Goal: Task Accomplishment & Management: Use online tool/utility

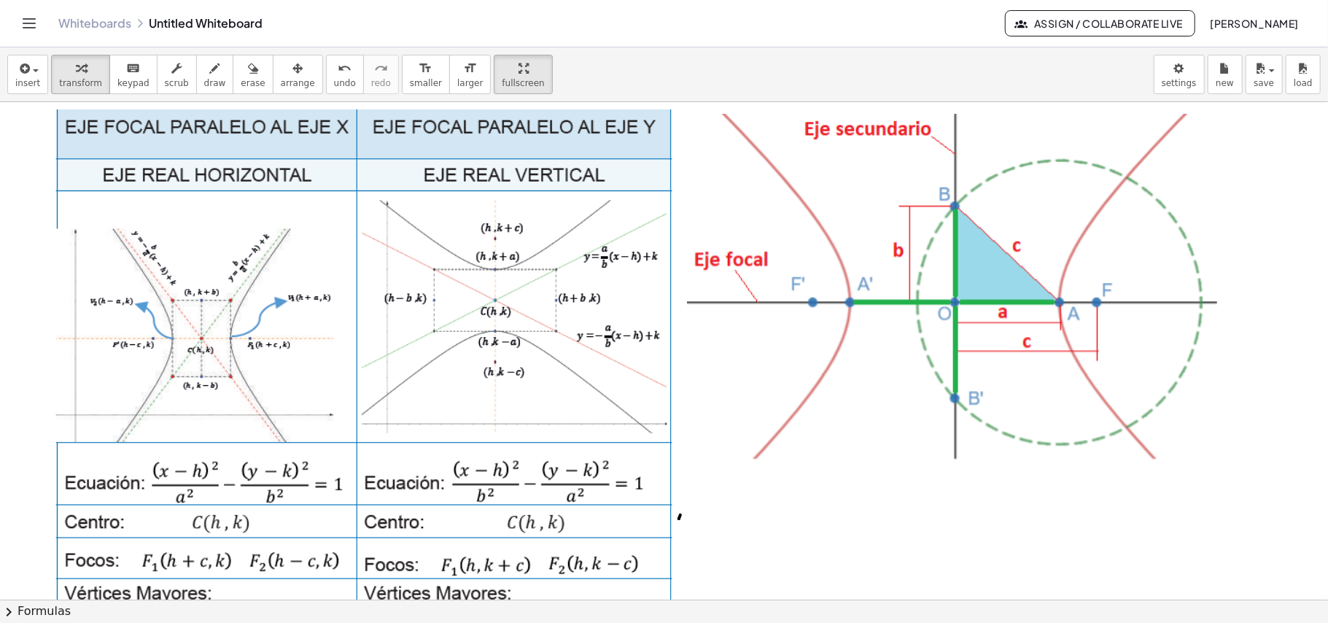
click at [547, 225] on div at bounding box center [365, 371] width 624 height 525
click at [567, 161] on div at bounding box center [365, 371] width 624 height 525
click at [293, 74] on icon "button" at bounding box center [298, 69] width 10 height 18
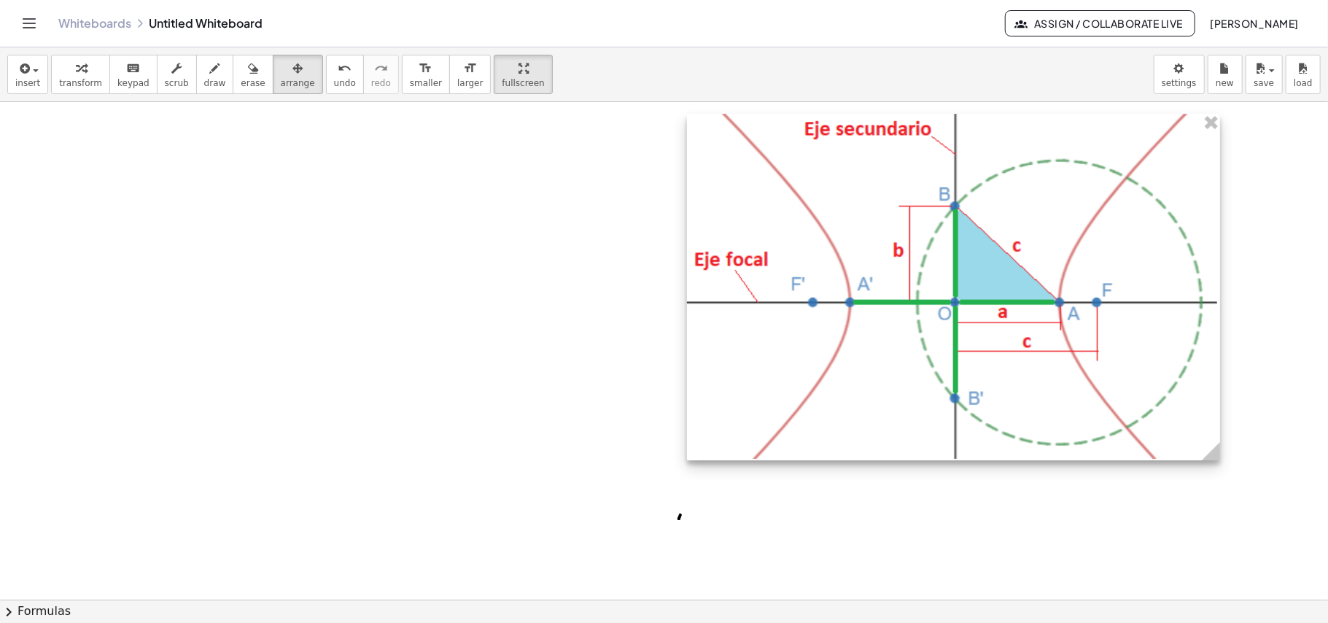
click at [1207, 135] on div at bounding box center [953, 287] width 533 height 347
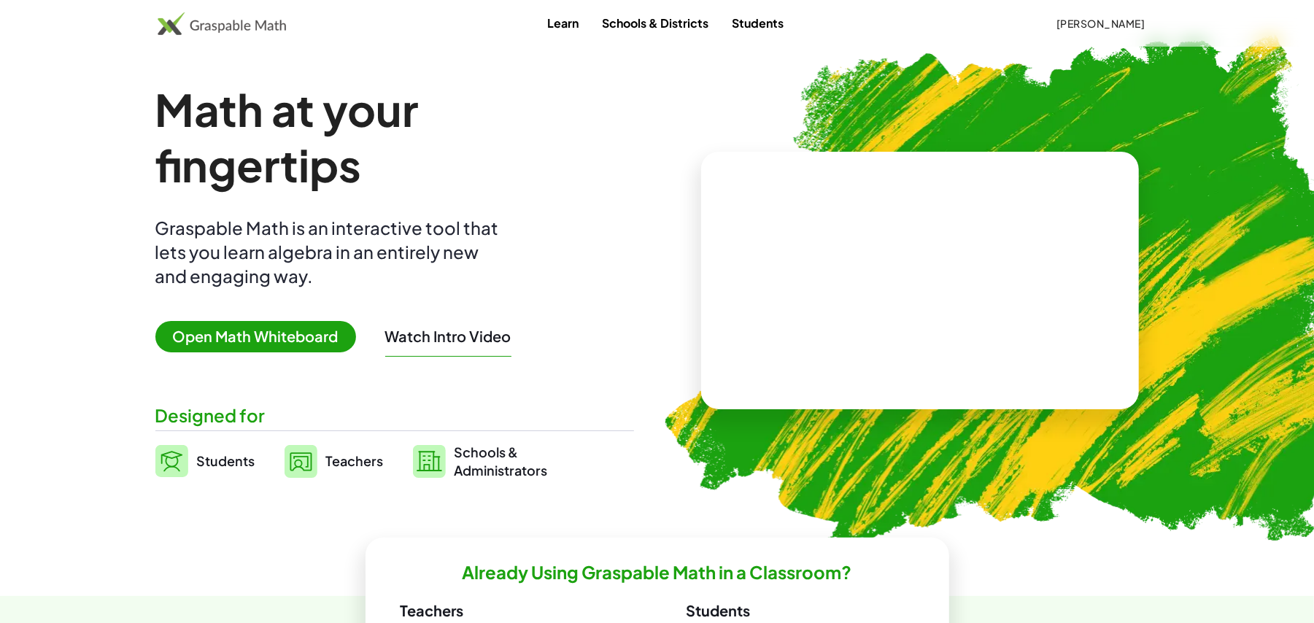
click at [266, 331] on span "Open Math Whiteboard" at bounding box center [255, 336] width 201 height 31
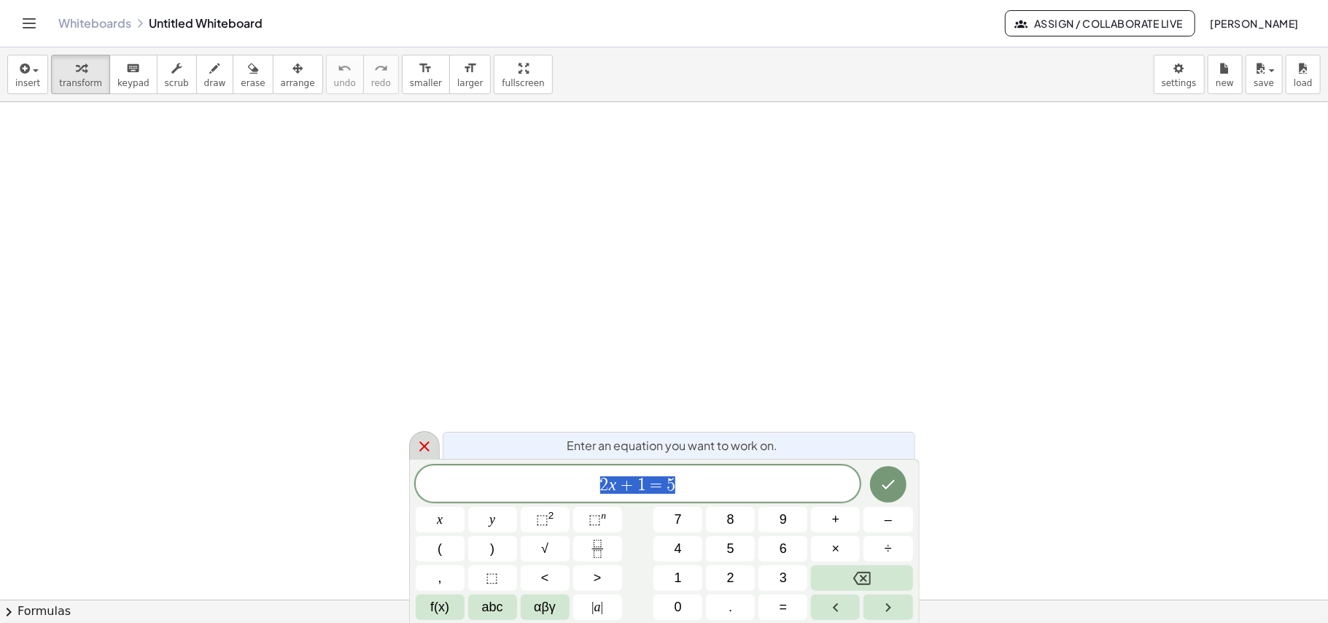
click at [430, 453] on icon at bounding box center [425, 447] width 18 height 18
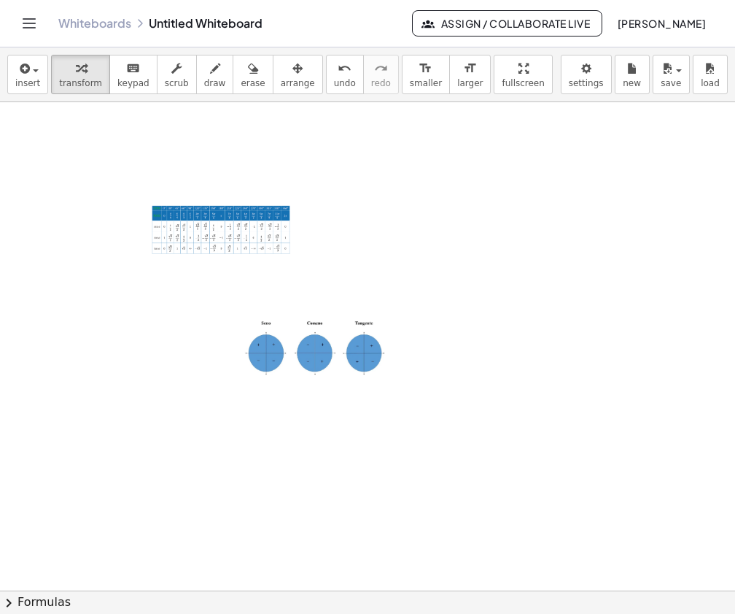
drag, startPoint x: 292, startPoint y: 360, endPoint x: 127, endPoint y: 336, distance: 166.6
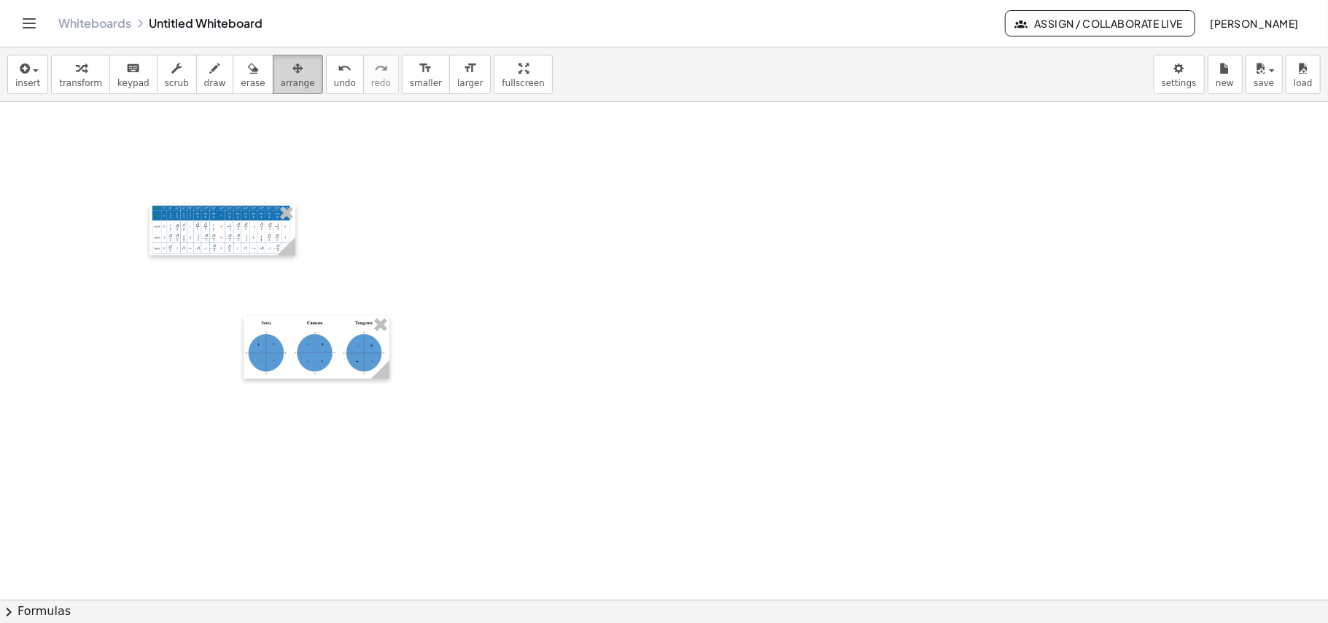
click at [281, 79] on span "arrange" at bounding box center [298, 83] width 34 height 10
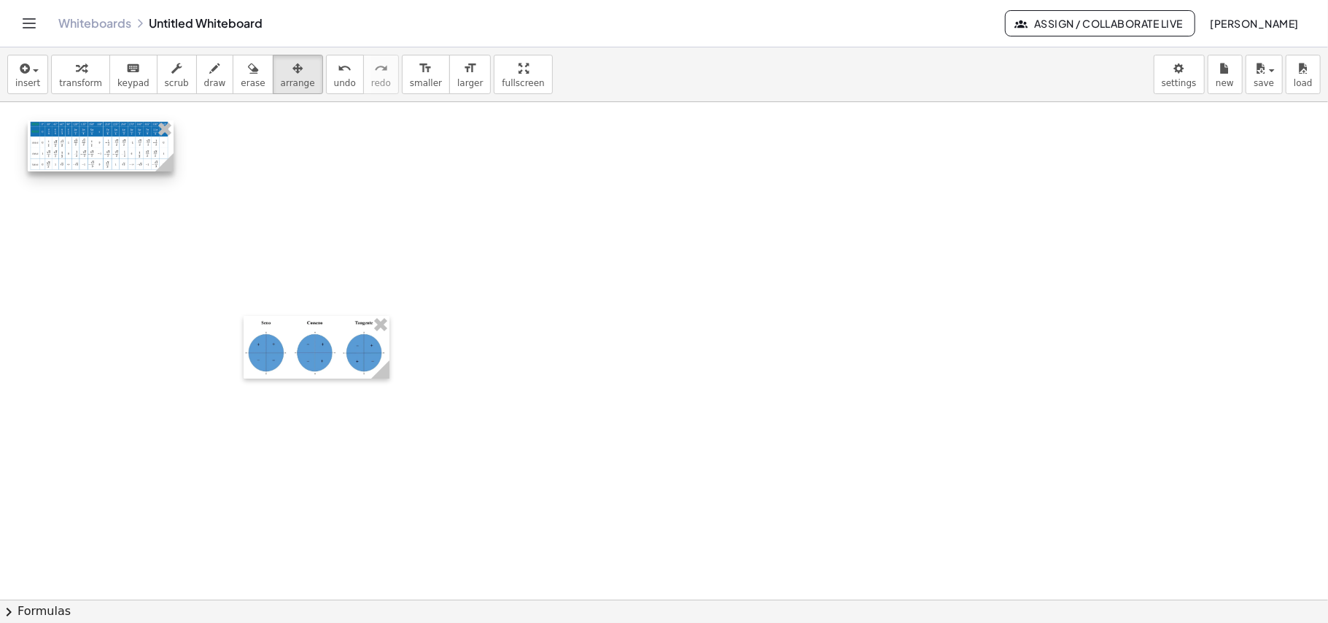
drag, startPoint x: 237, startPoint y: 240, endPoint x: 117, endPoint y: 155, distance: 146.5
click at [117, 155] on div at bounding box center [101, 145] width 146 height 51
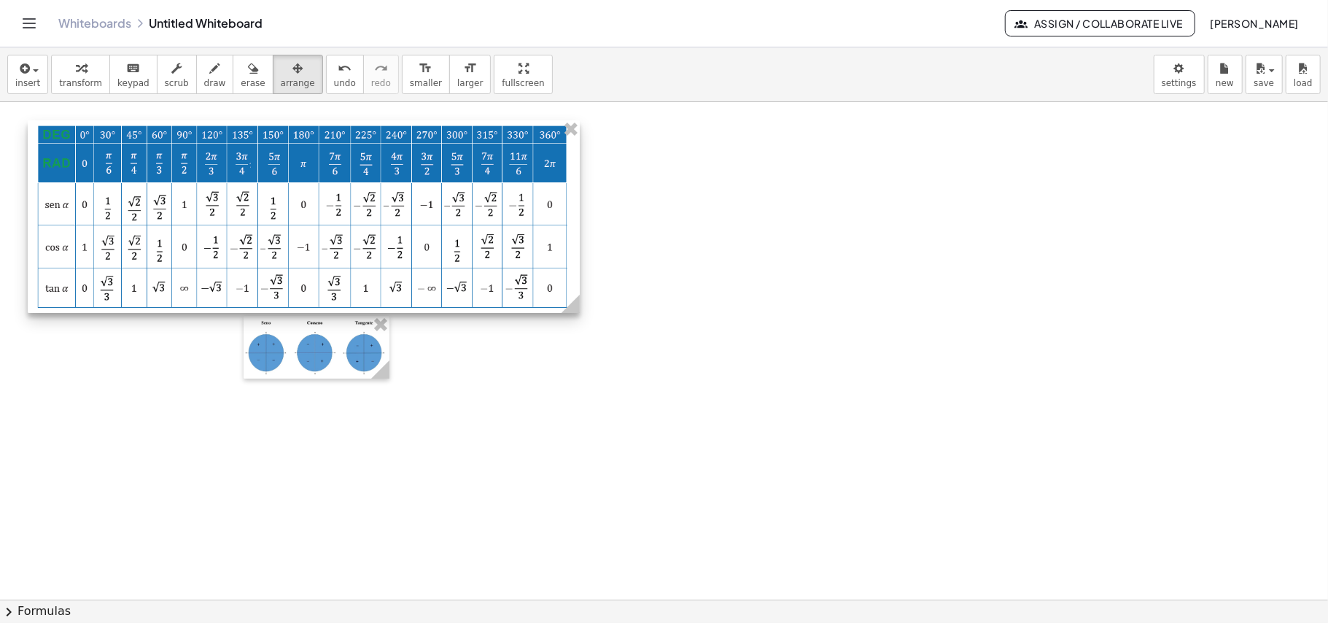
drag, startPoint x: 174, startPoint y: 173, endPoint x: 576, endPoint y: 278, distance: 416.2
click at [576, 278] on div at bounding box center [304, 216] width 552 height 193
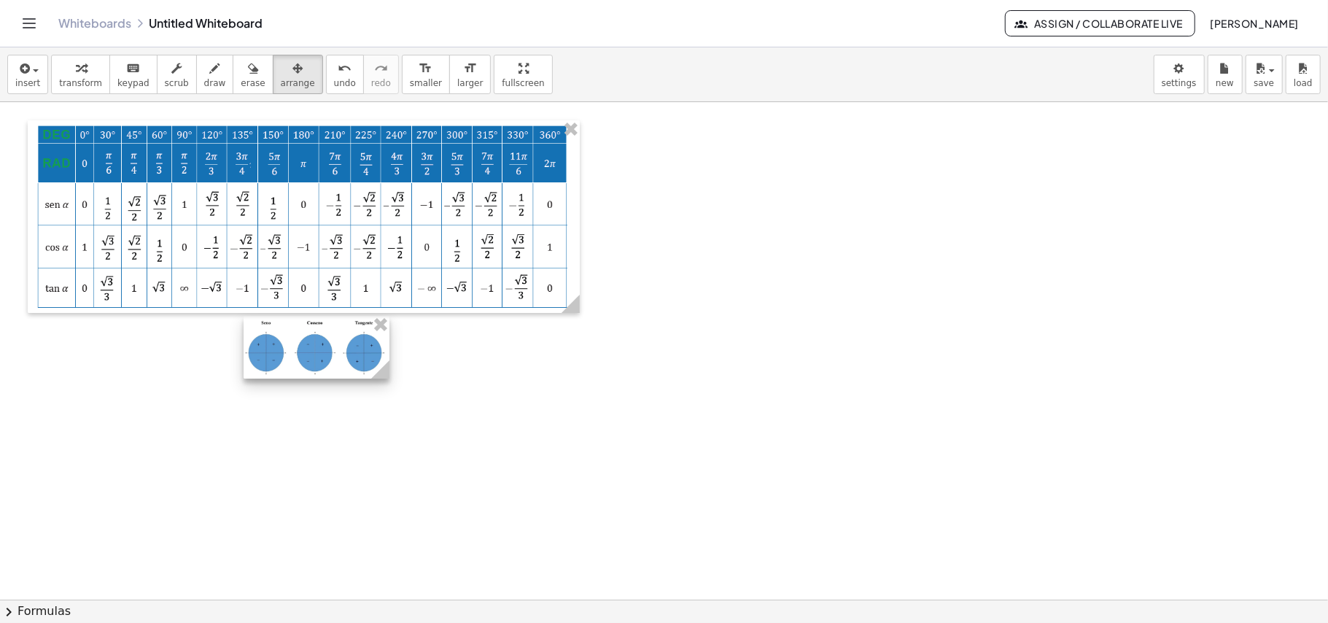
click at [363, 377] on div at bounding box center [317, 347] width 146 height 62
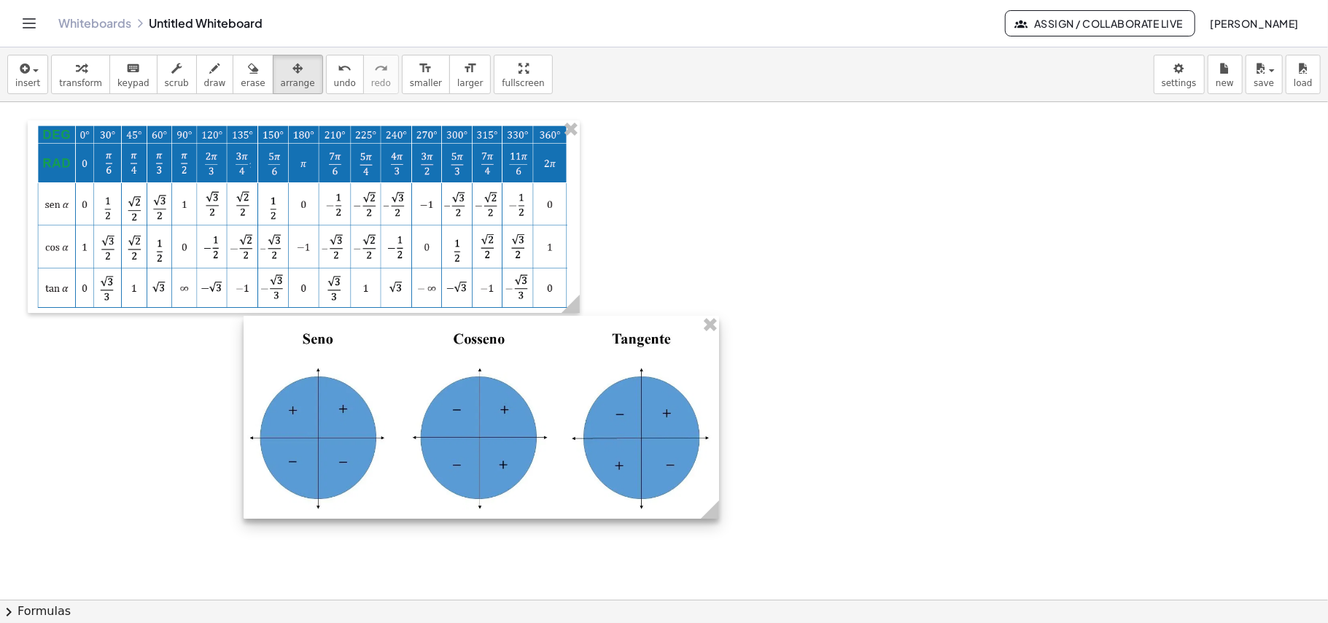
drag, startPoint x: 384, startPoint y: 374, endPoint x: 713, endPoint y: 575, distance: 386.0
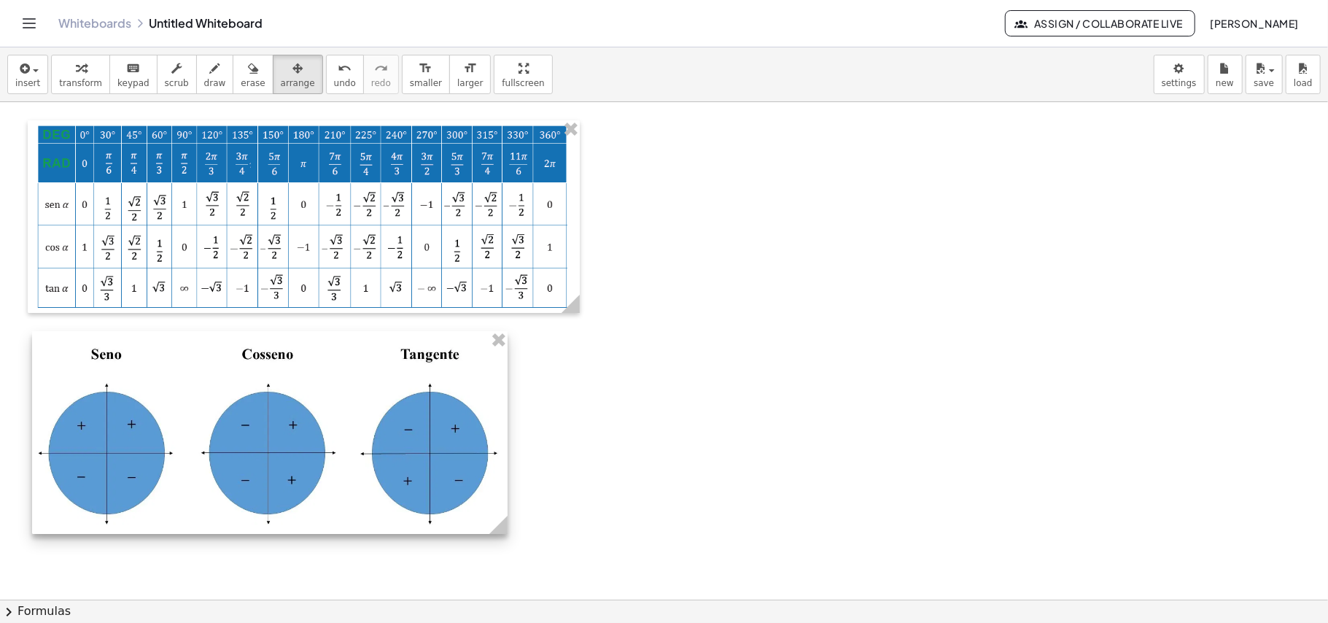
drag, startPoint x: 563, startPoint y: 483, endPoint x: 356, endPoint y: 497, distance: 207.6
click at [356, 497] on div at bounding box center [270, 432] width 476 height 203
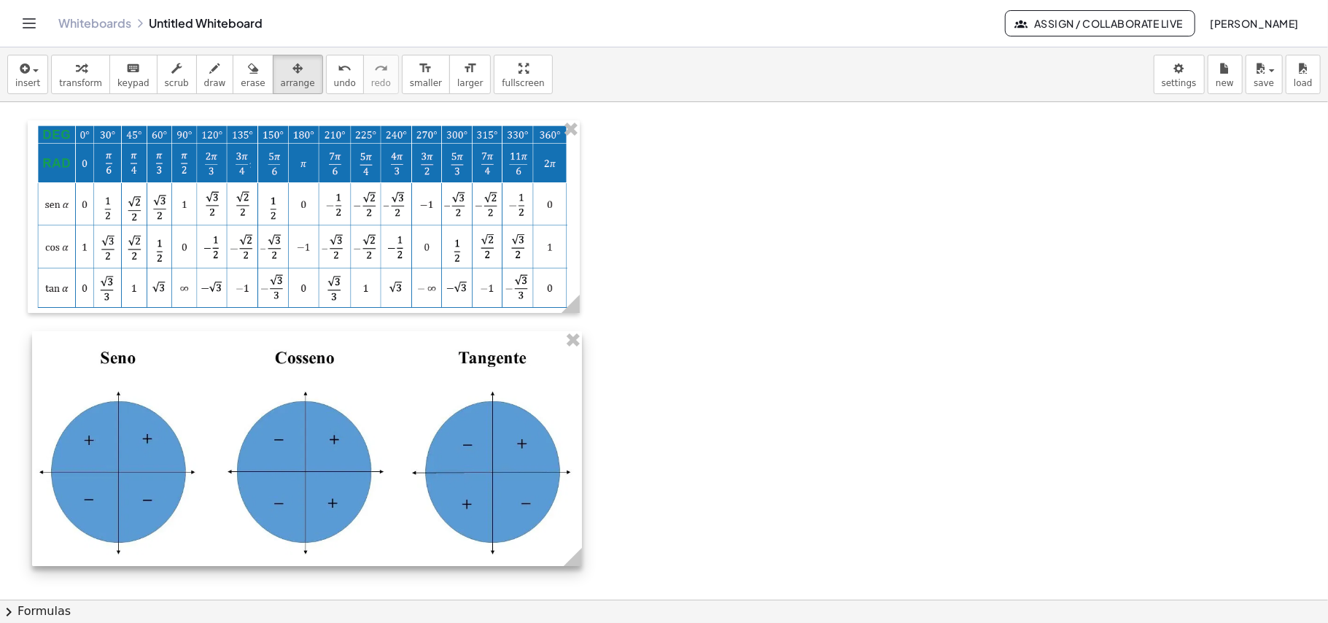
drag, startPoint x: 498, startPoint y: 532, endPoint x: 572, endPoint y: 549, distance: 76.3
click at [572, 549] on g at bounding box center [576, 560] width 26 height 26
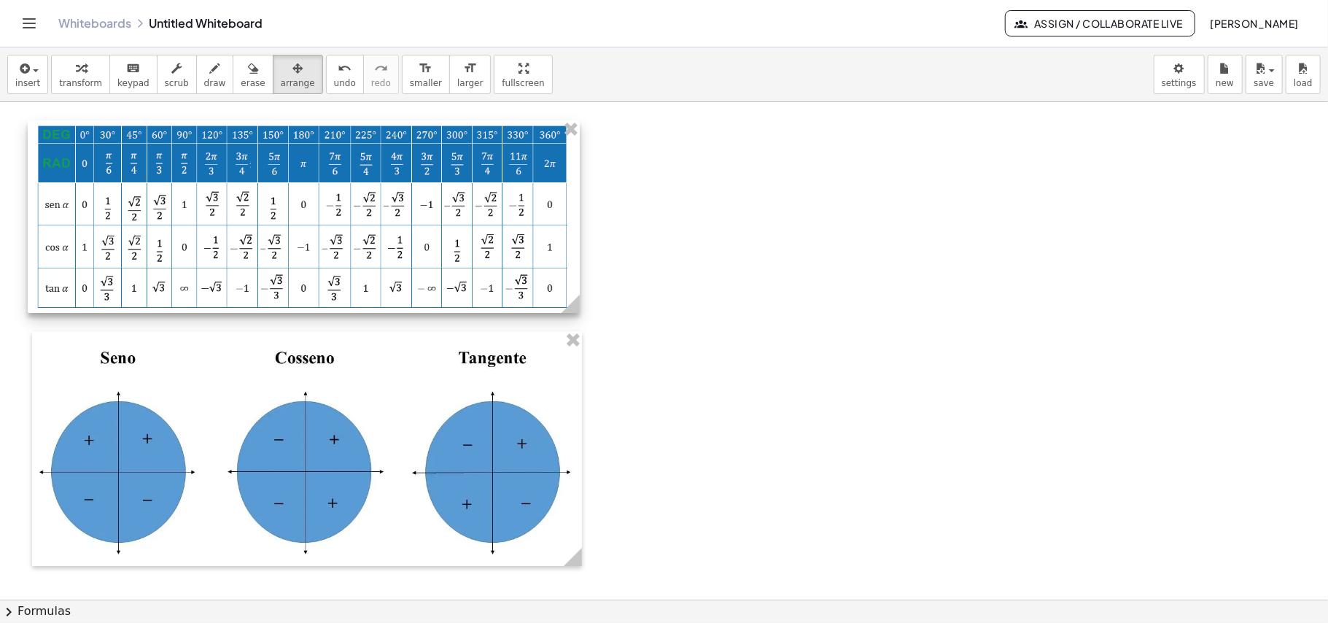
click at [468, 255] on div at bounding box center [304, 216] width 552 height 193
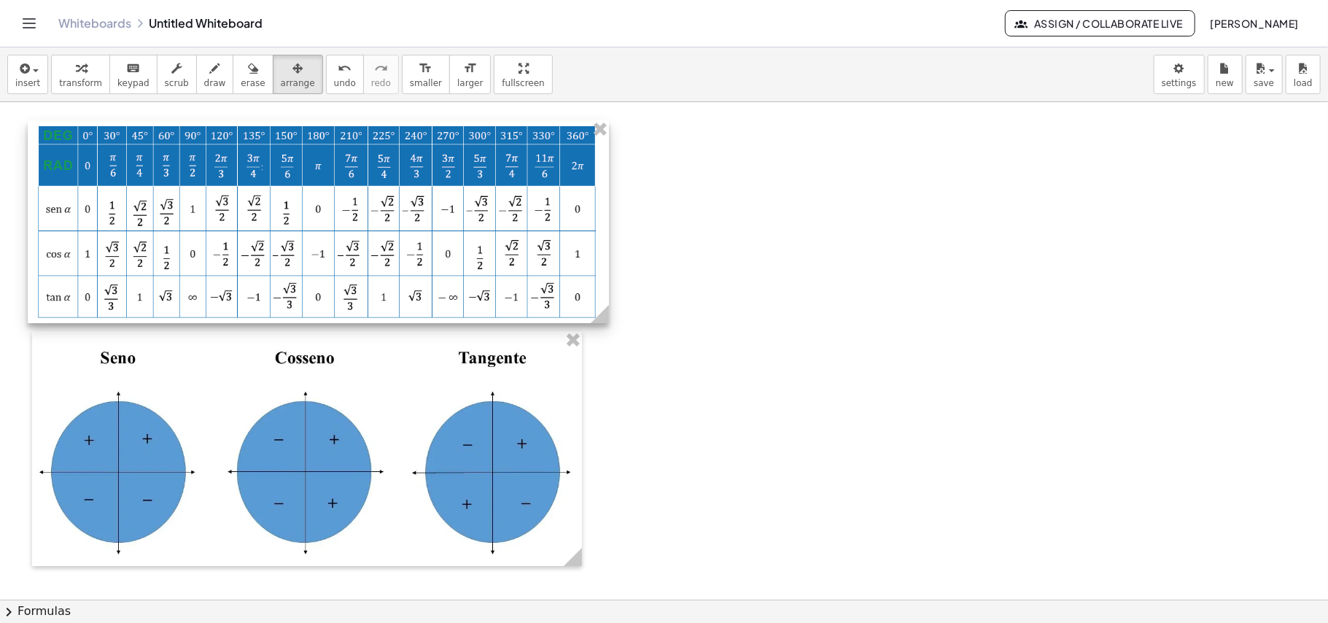
drag, startPoint x: 566, startPoint y: 304, endPoint x: 595, endPoint y: 330, distance: 39.3
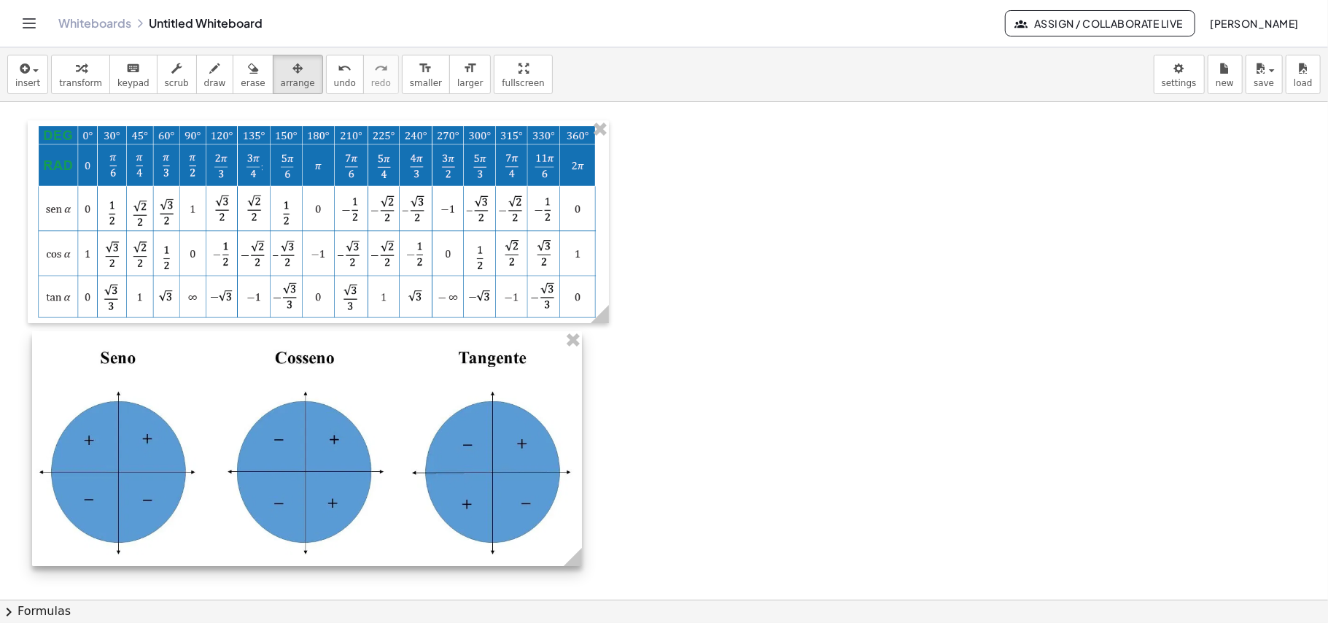
click at [486, 454] on div at bounding box center [307, 448] width 550 height 234
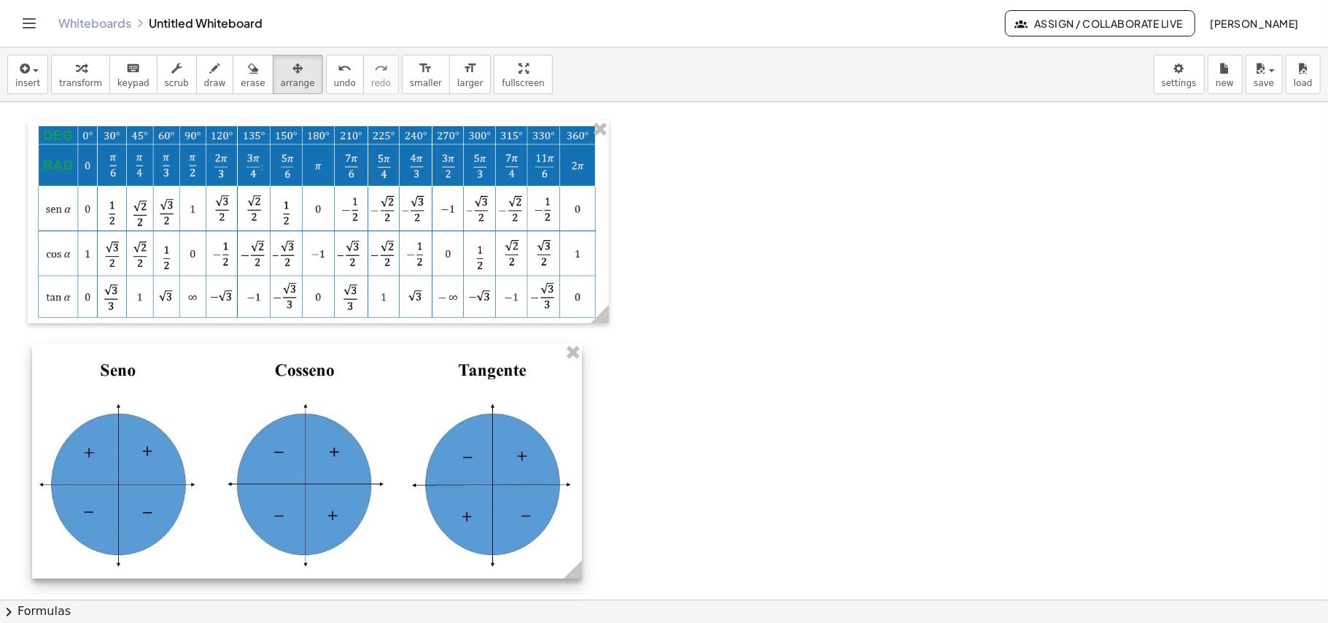
drag, startPoint x: 487, startPoint y: 499, endPoint x: 487, endPoint y: 511, distance: 12.4
click at [487, 511] on div at bounding box center [307, 461] width 550 height 234
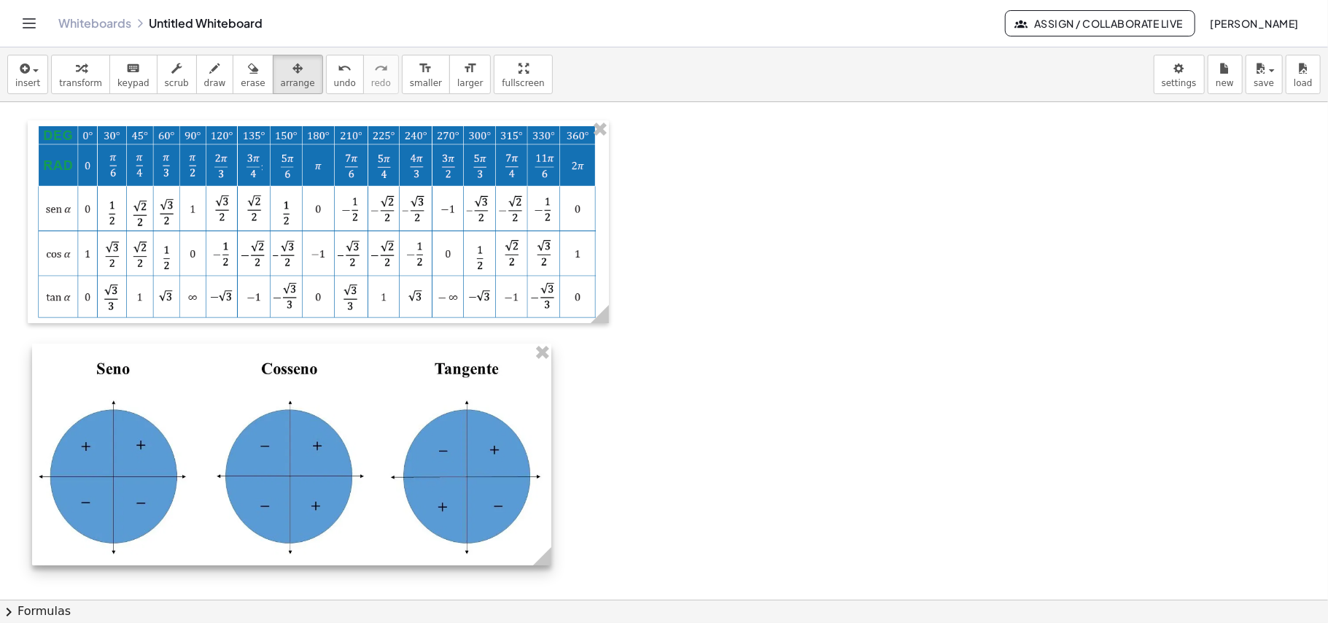
drag, startPoint x: 575, startPoint y: 572, endPoint x: 547, endPoint y: 442, distance: 132.8
click at [543, 503] on div at bounding box center [291, 455] width 519 height 222
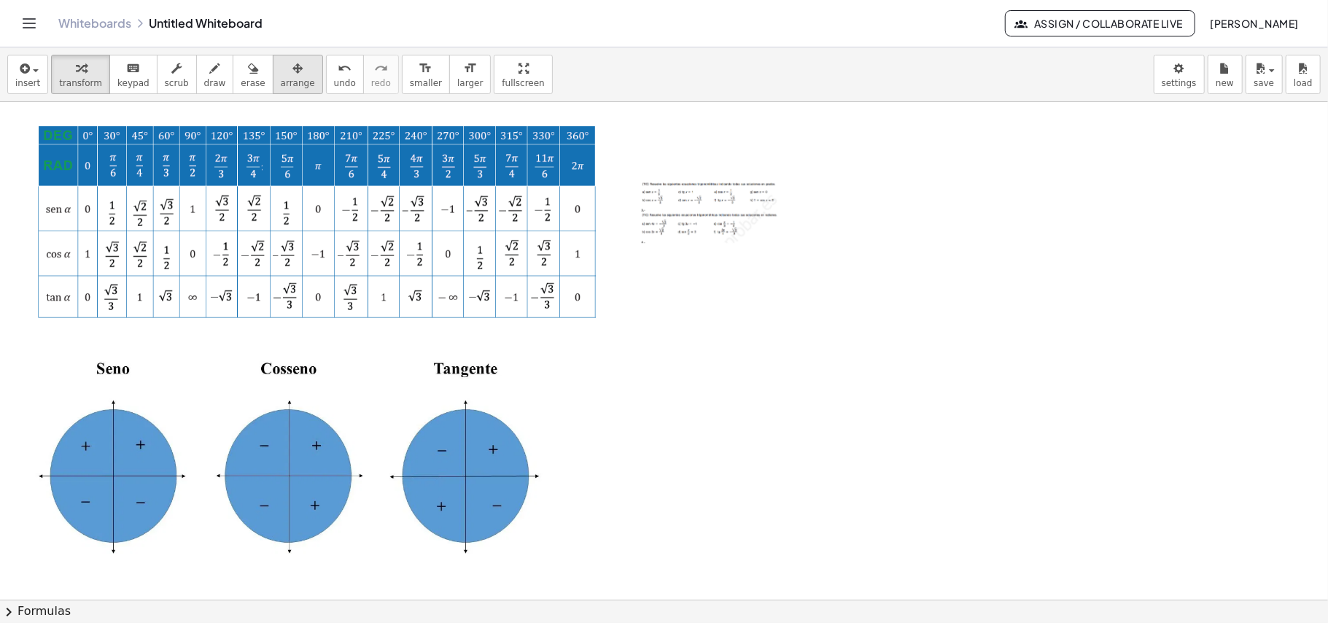
click at [287, 78] on span "arrange" at bounding box center [298, 83] width 34 height 10
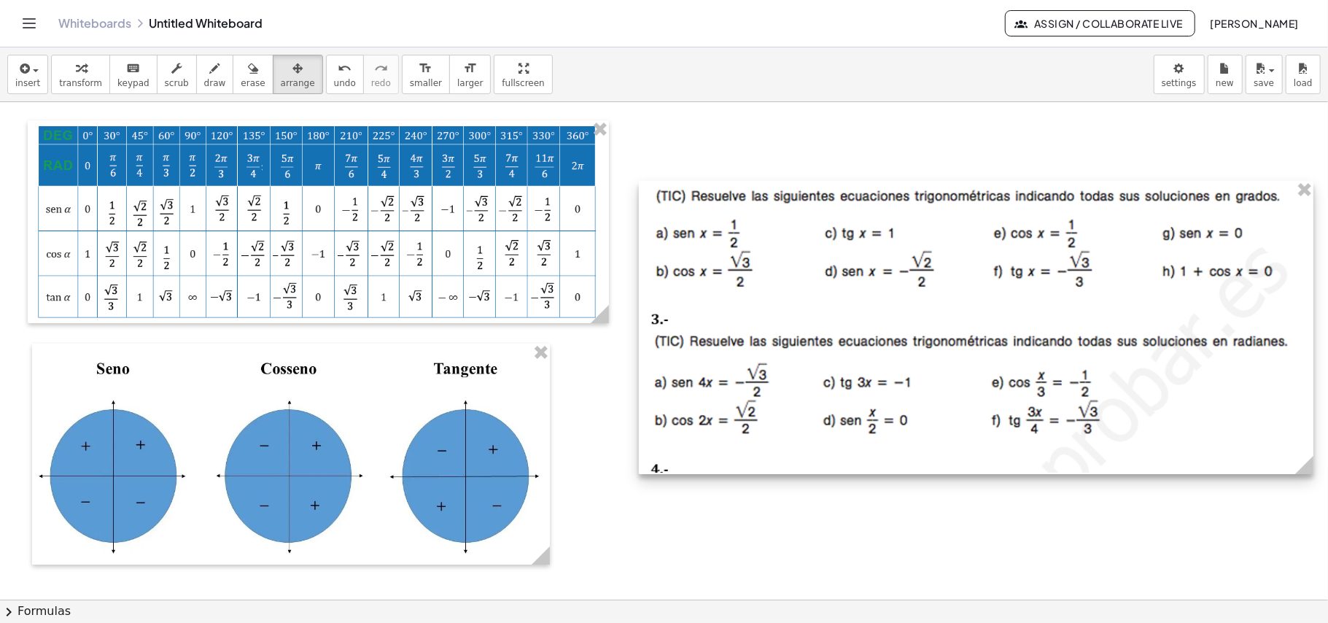
drag, startPoint x: 781, startPoint y: 239, endPoint x: 1328, endPoint y: 554, distance: 631.4
click at [1313, 554] on div "×" at bounding box center [664, 351] width 1328 height 498
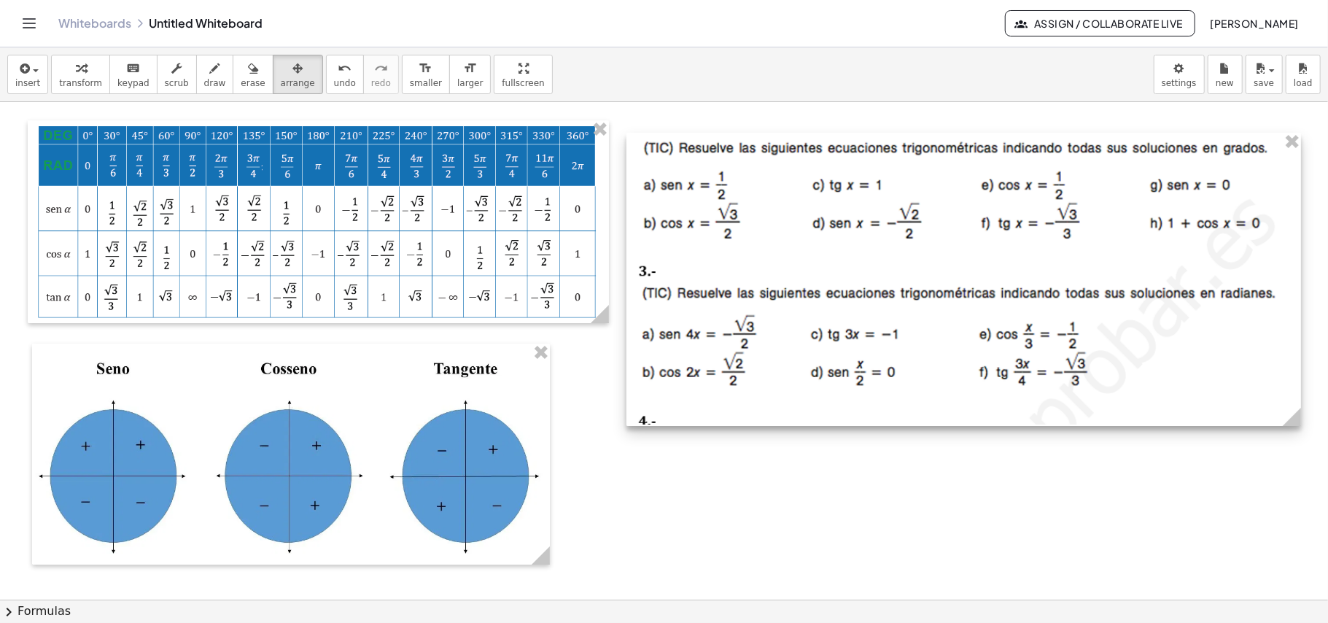
drag, startPoint x: 1034, startPoint y: 423, endPoint x: 1021, endPoint y: 375, distance: 49.7
click at [1021, 375] on div at bounding box center [964, 279] width 675 height 293
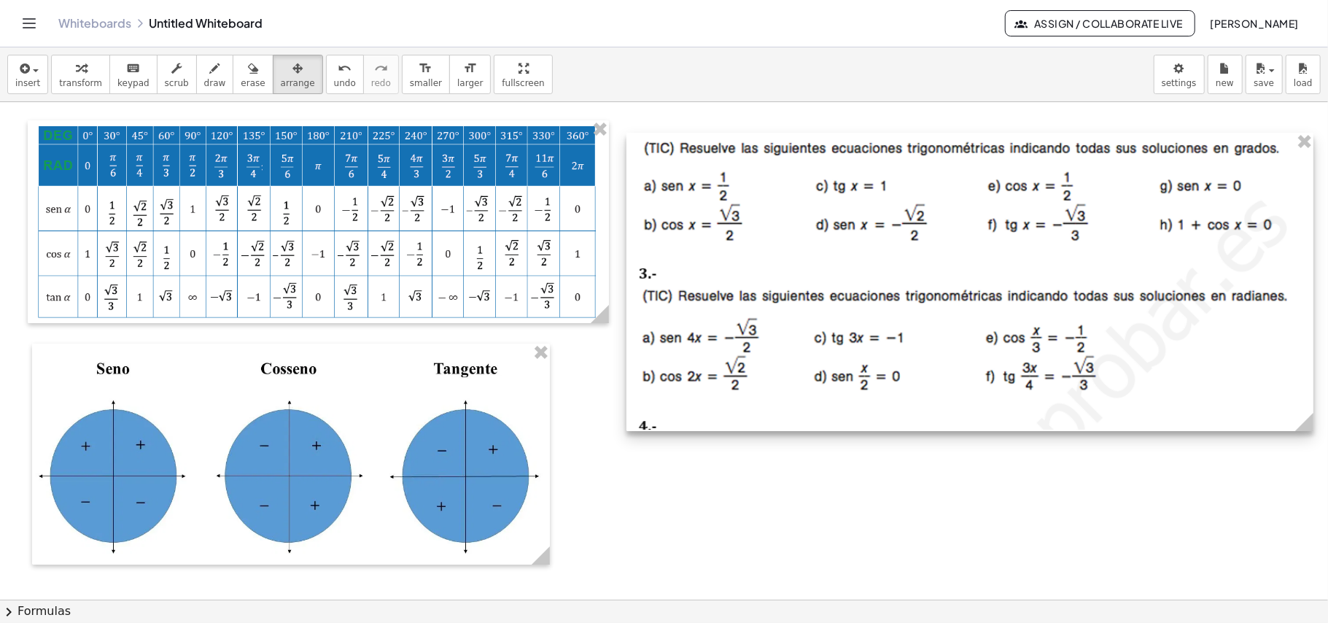
drag, startPoint x: 1301, startPoint y: 425, endPoint x: 1328, endPoint y: 451, distance: 37.1
click at [1313, 451] on div "×" at bounding box center [664, 351] width 1328 height 498
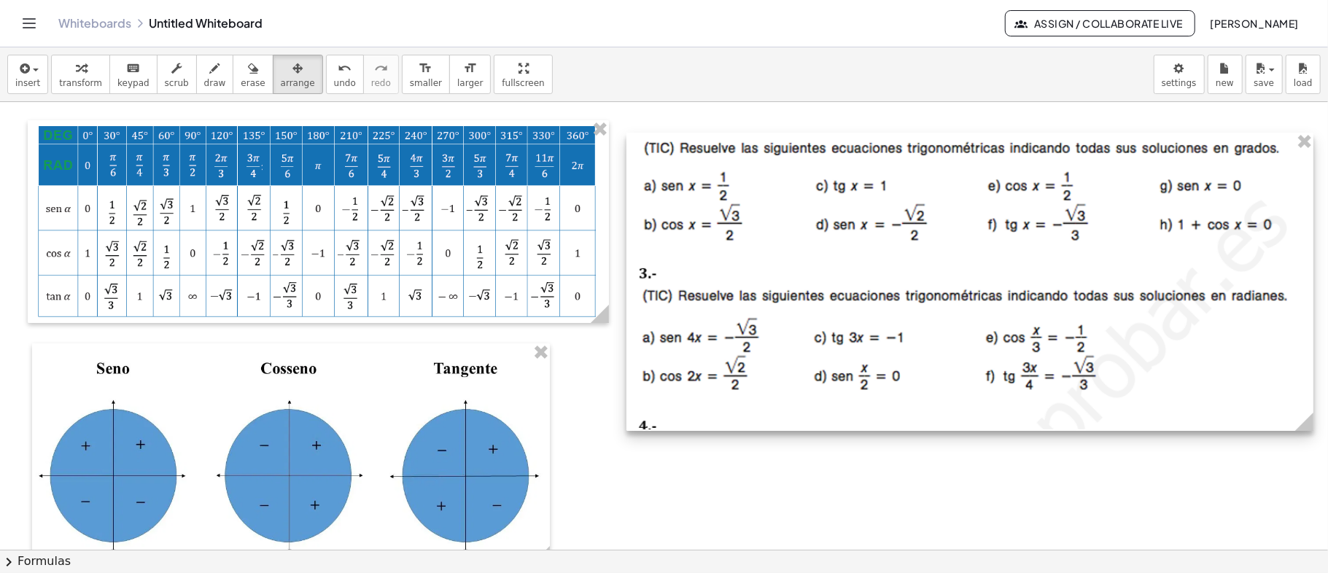
click at [1022, 220] on div at bounding box center [970, 282] width 687 height 298
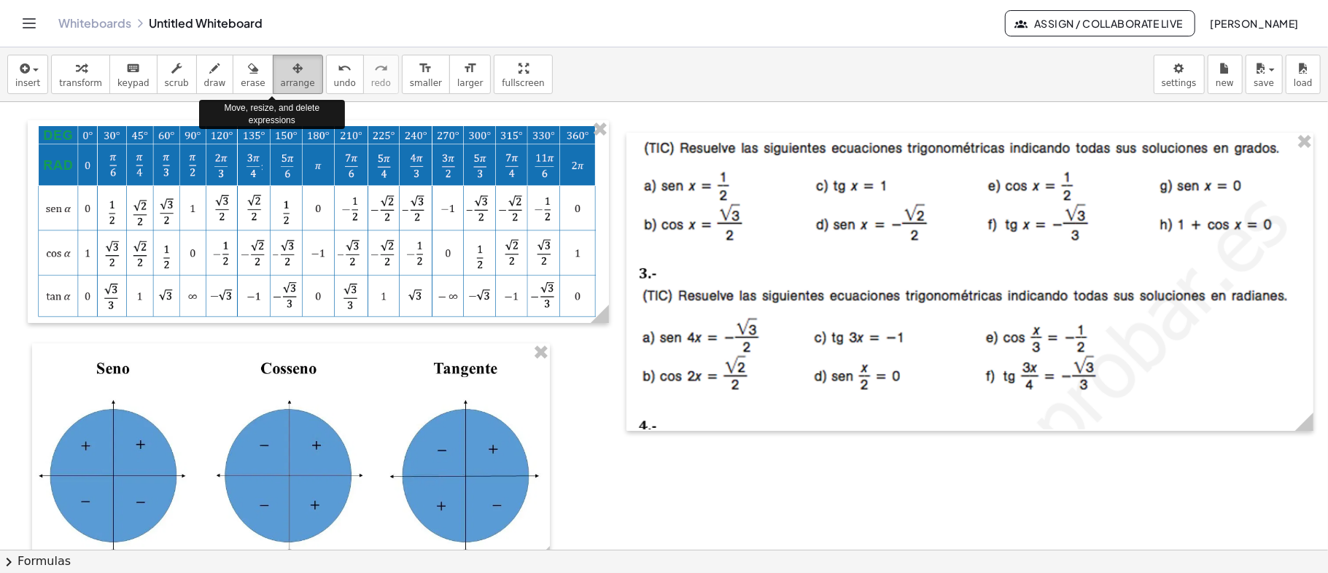
click at [281, 78] on span "arrange" at bounding box center [298, 83] width 34 height 10
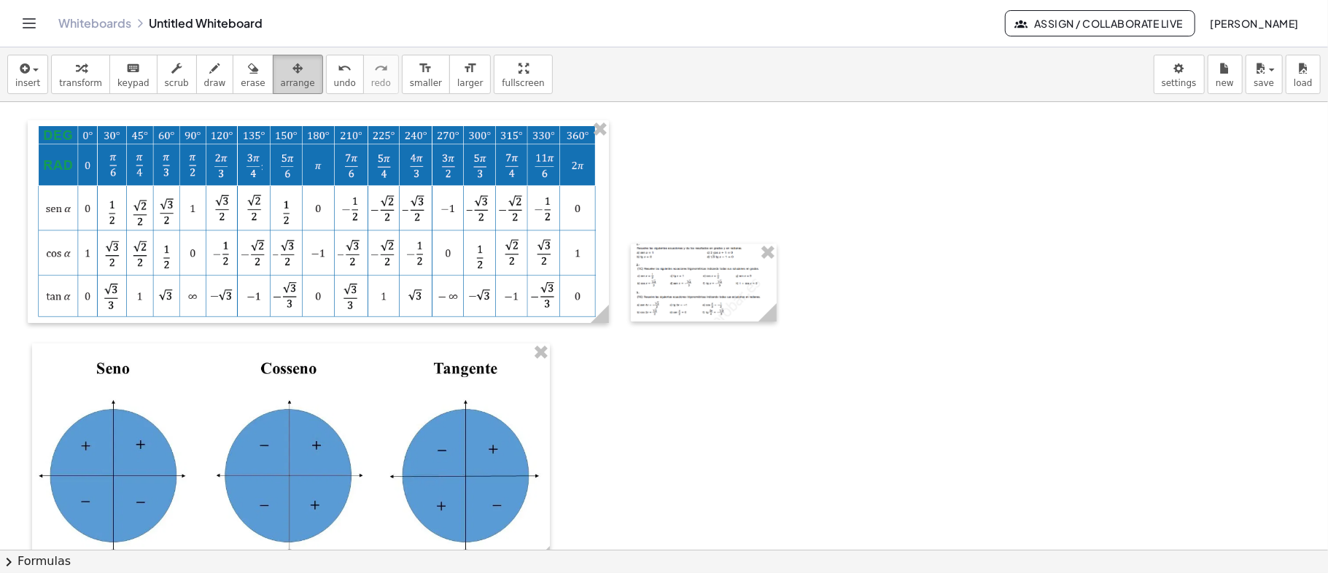
click at [293, 67] on icon "button" at bounding box center [298, 69] width 10 height 18
click at [727, 289] on div at bounding box center [704, 283] width 146 height 78
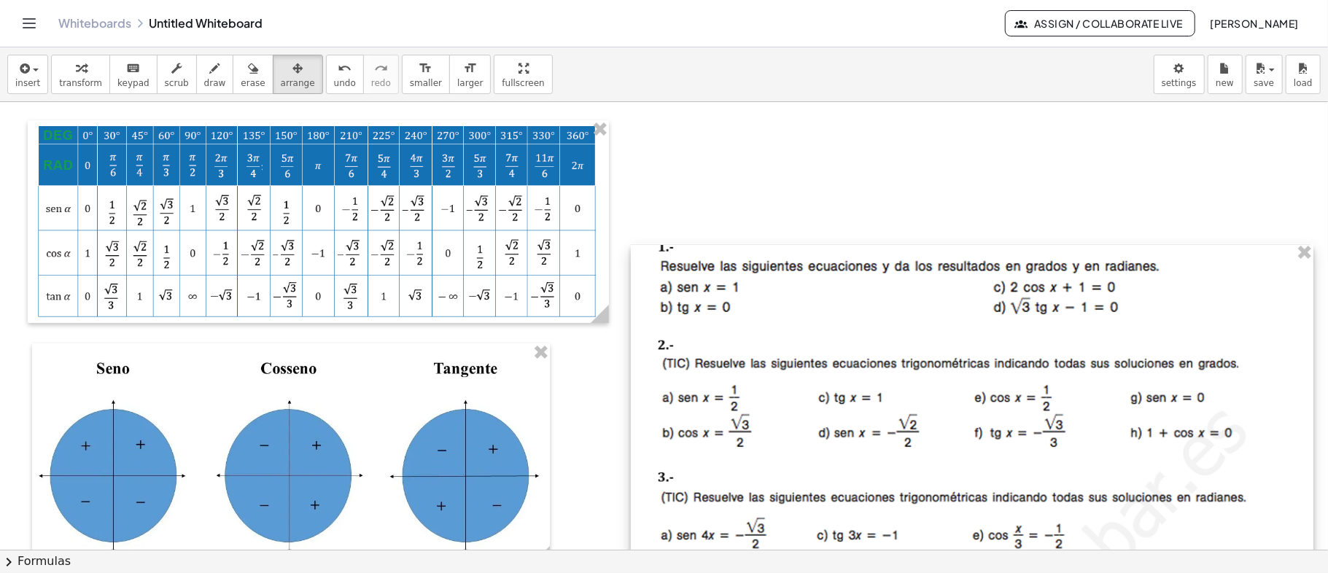
drag, startPoint x: 773, startPoint y: 319, endPoint x: 1328, endPoint y: 611, distance: 626.5
click at [1313, 573] on html "Graspable Math Activities Get Started Activity Bank Assigned Work Classes White…" at bounding box center [664, 286] width 1328 height 573
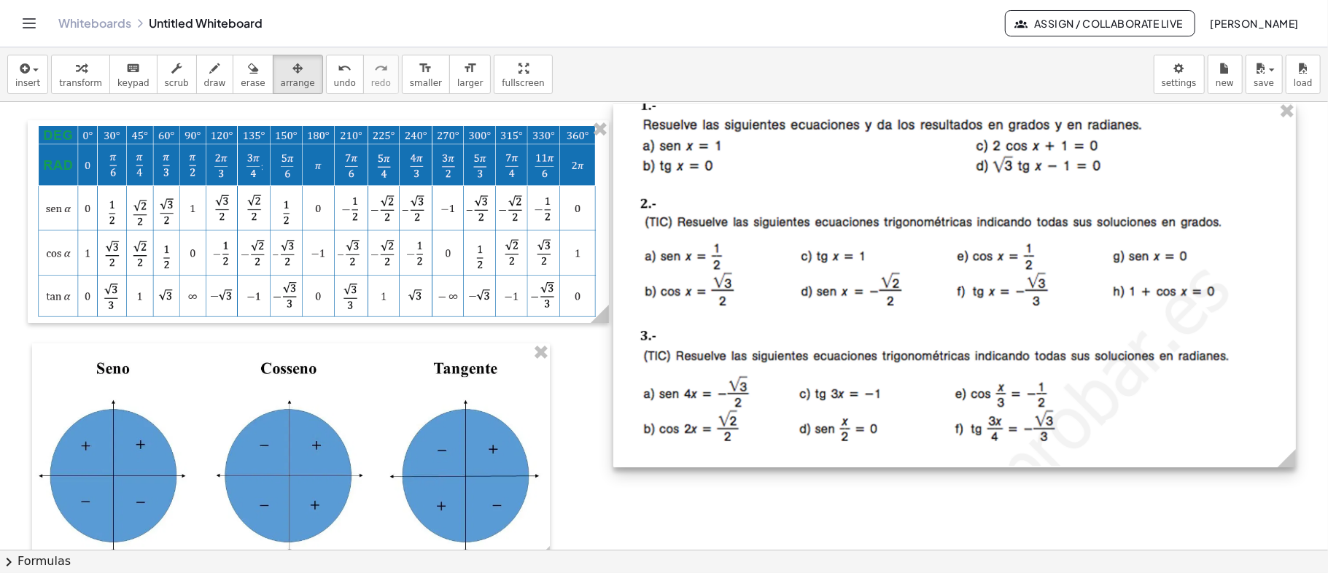
drag, startPoint x: 961, startPoint y: 525, endPoint x: 943, endPoint y: 342, distance: 183.9
click at [943, 342] on div at bounding box center [955, 285] width 683 height 366
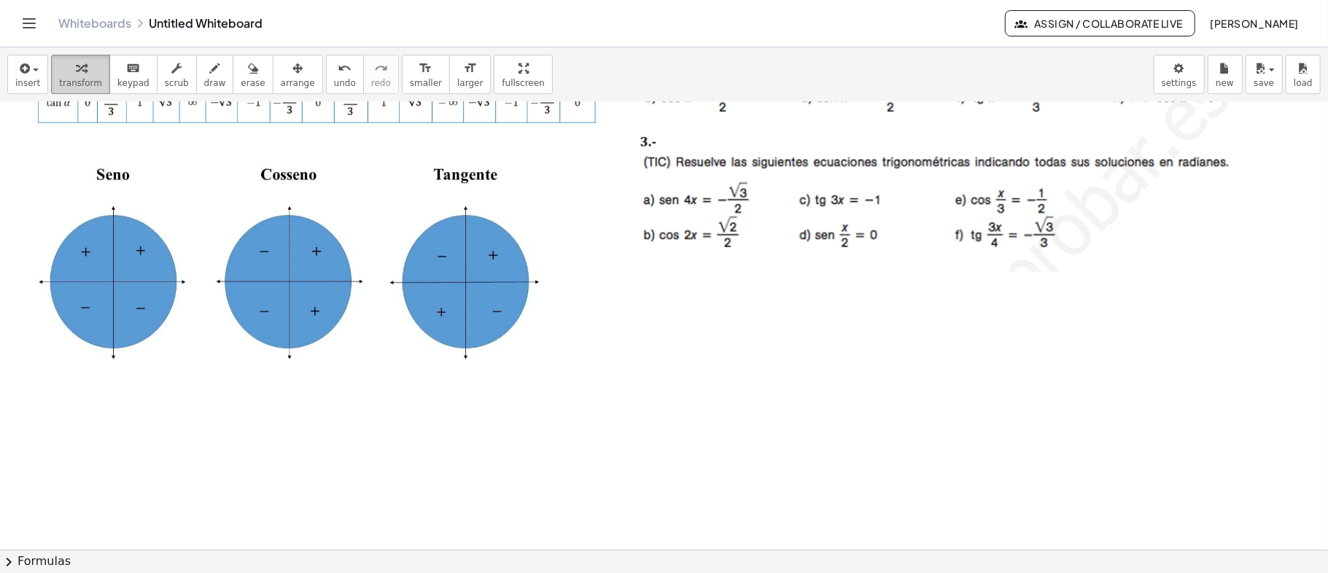
click at [82, 82] on span "transform" at bounding box center [80, 83] width 43 height 10
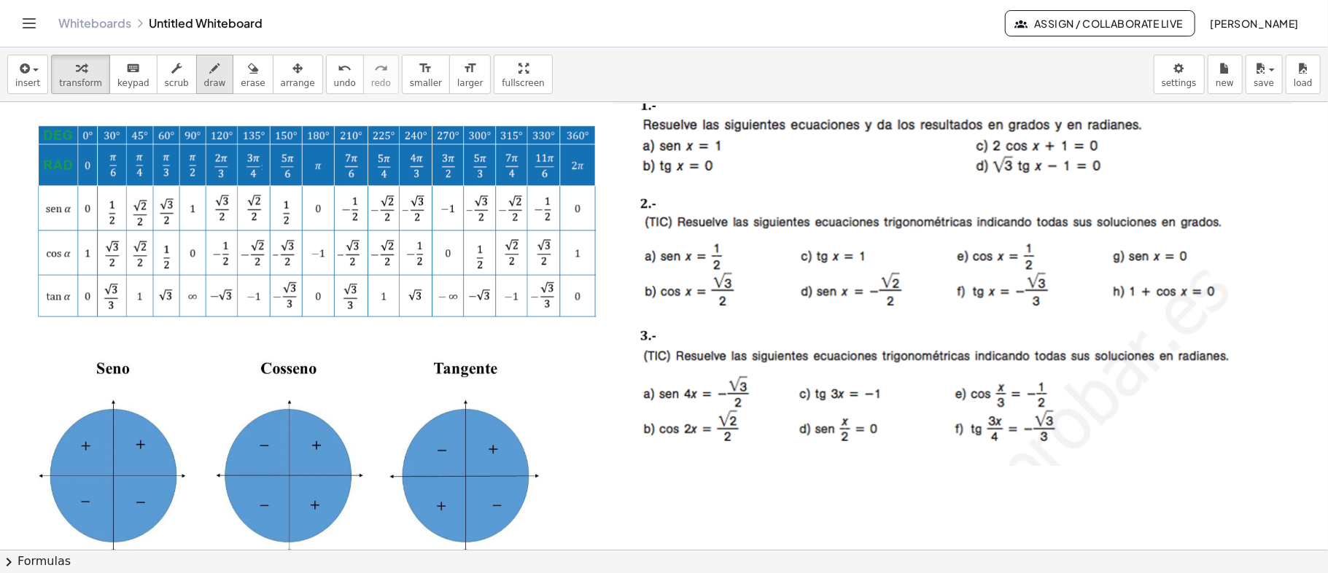
click at [210, 73] on icon "button" at bounding box center [215, 69] width 10 height 18
drag, startPoint x: 634, startPoint y: 141, endPoint x: 632, endPoint y: 150, distance: 9.0
drag, startPoint x: 635, startPoint y: 118, endPoint x: 674, endPoint y: 101, distance: 43.1
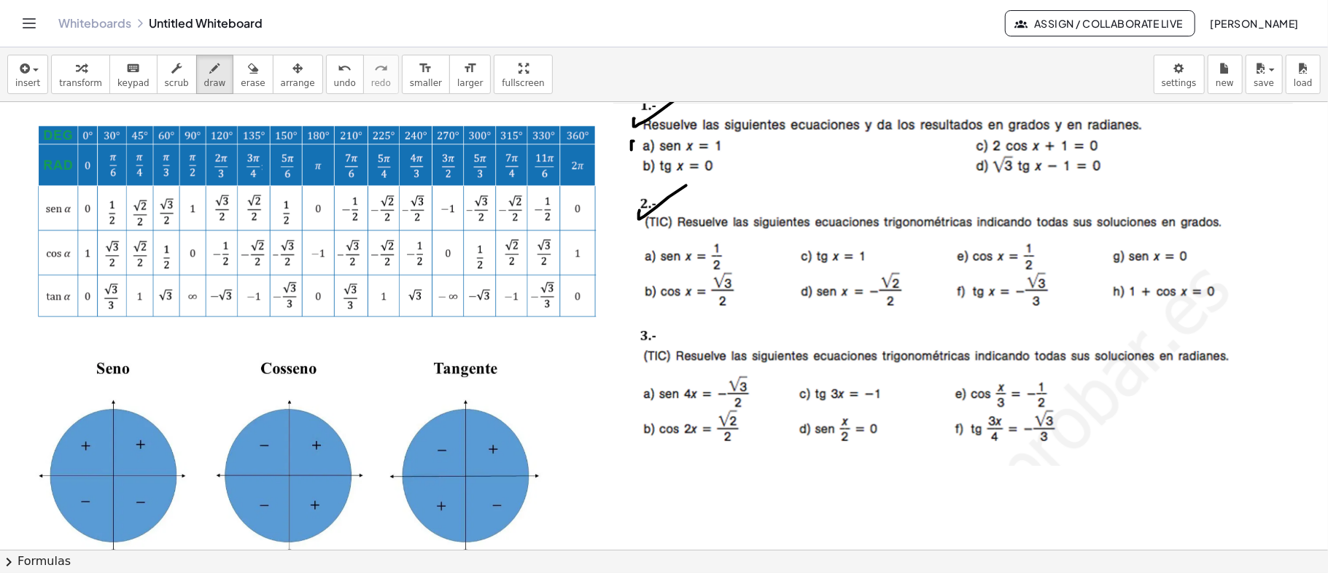
drag, startPoint x: 640, startPoint y: 210, endPoint x: 689, endPoint y: 184, distance: 55.5
drag, startPoint x: 619, startPoint y: 331, endPoint x: 642, endPoint y: 340, distance: 24.3
click at [241, 74] on div "button" at bounding box center [253, 68] width 24 height 18
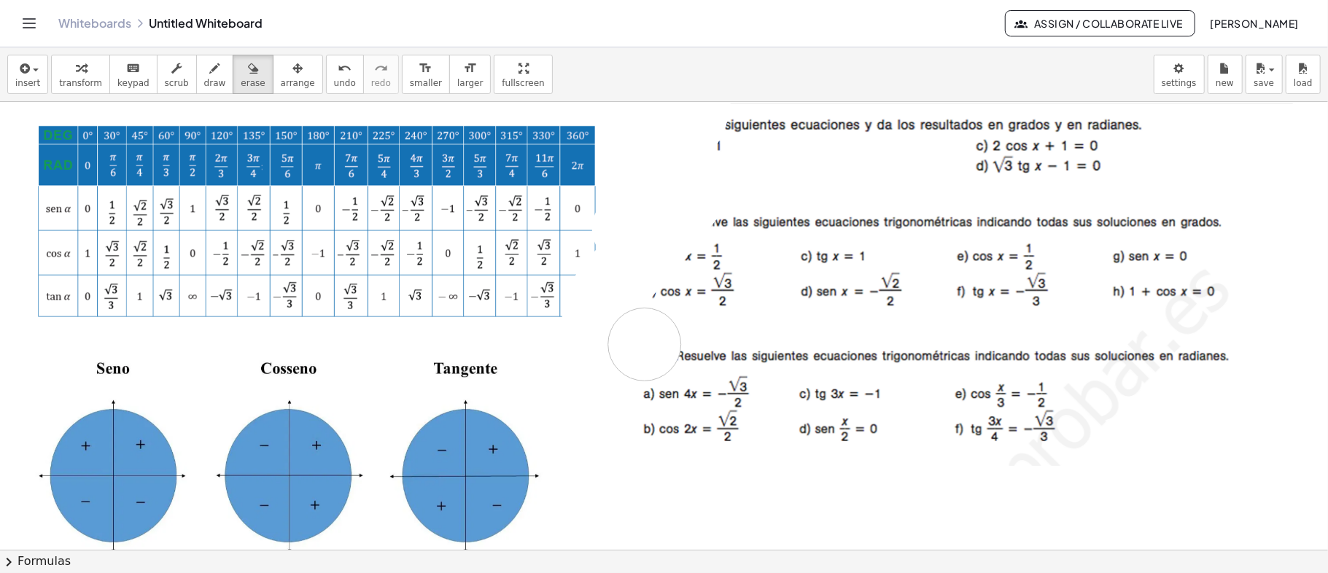
drag, startPoint x: 637, startPoint y: 131, endPoint x: 660, endPoint y: 337, distance: 207.0
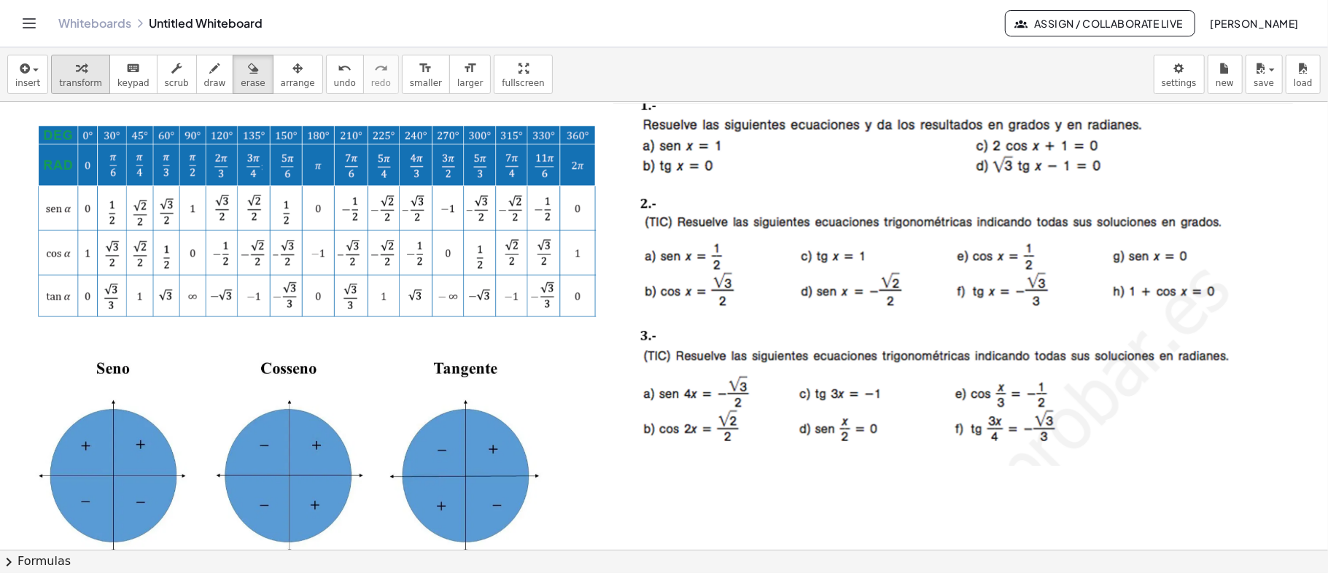
click at [61, 82] on span "transform" at bounding box center [80, 83] width 43 height 10
click at [382, 211] on div at bounding box center [318, 221] width 581 height 203
click at [293, 76] on icon "button" at bounding box center [298, 69] width 10 height 18
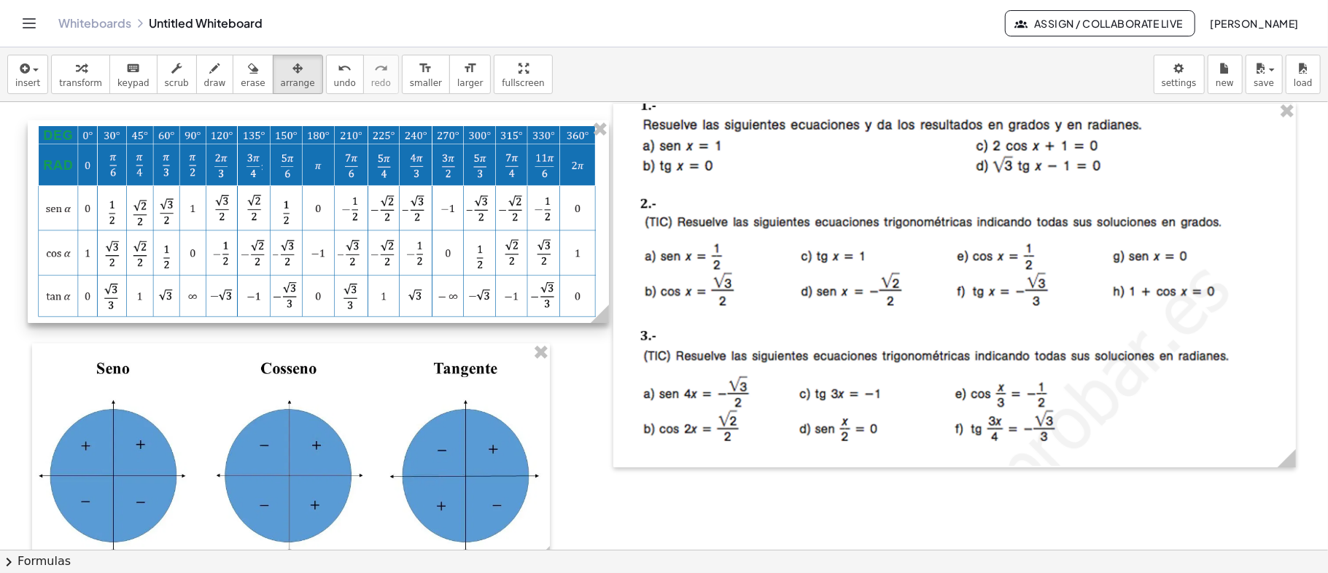
click at [569, 307] on div at bounding box center [318, 221] width 581 height 203
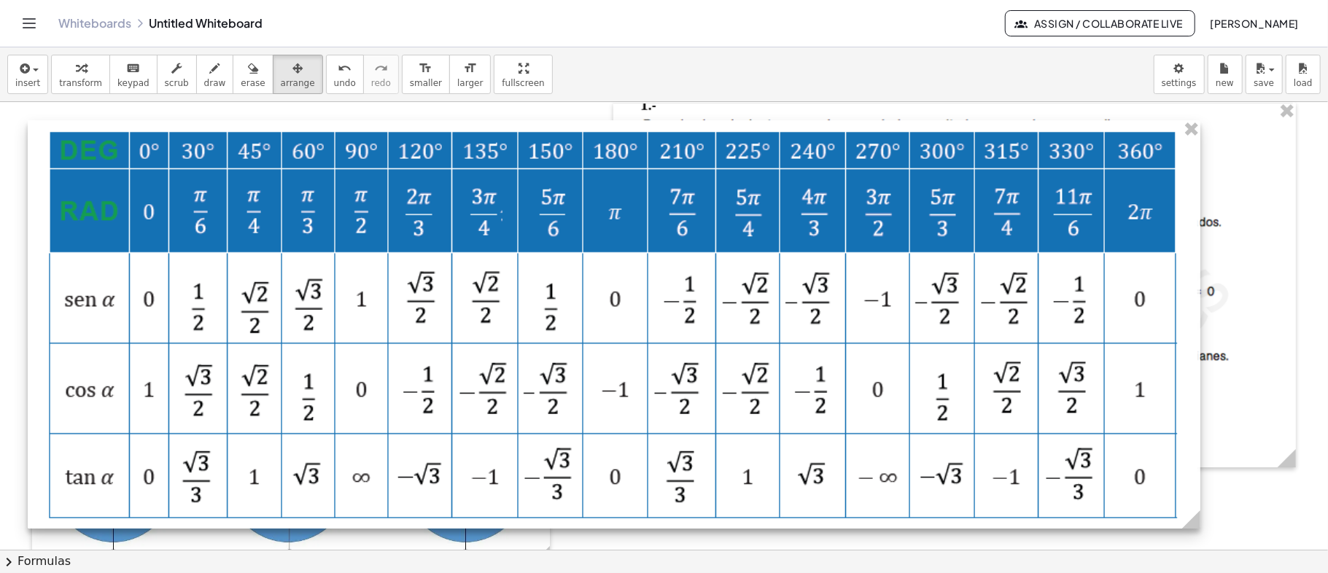
drag, startPoint x: 600, startPoint y: 325, endPoint x: 1191, endPoint y: 409, distance: 597.6
click at [1191, 409] on div at bounding box center [614, 324] width 1173 height 409
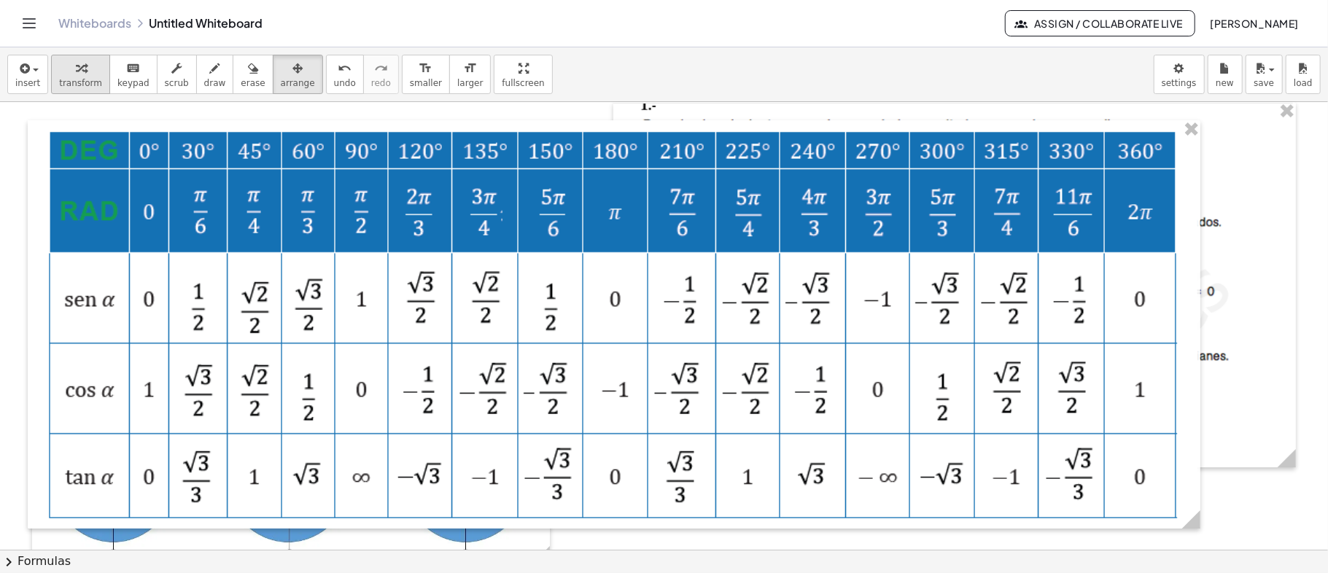
click at [79, 80] on span "transform" at bounding box center [80, 83] width 43 height 10
drag, startPoint x: 65, startPoint y: 321, endPoint x: 114, endPoint y: 333, distance: 50.3
click at [114, 333] on div at bounding box center [614, 324] width 1173 height 409
click at [202, 76] on button "draw" at bounding box center [215, 74] width 38 height 39
drag, startPoint x: 82, startPoint y: 321, endPoint x: 114, endPoint y: 317, distance: 32.4
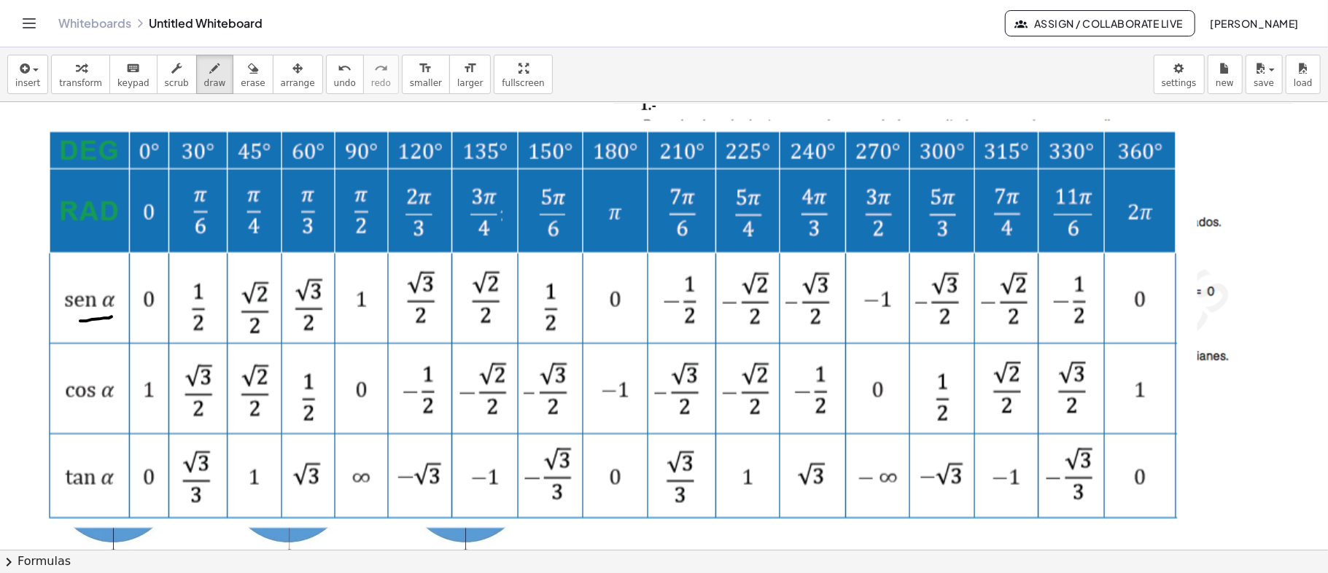
drag, startPoint x: 77, startPoint y: 401, endPoint x: 109, endPoint y: 406, distance: 32.4
drag, startPoint x: 76, startPoint y: 496, endPoint x: 108, endPoint y: 496, distance: 32.1
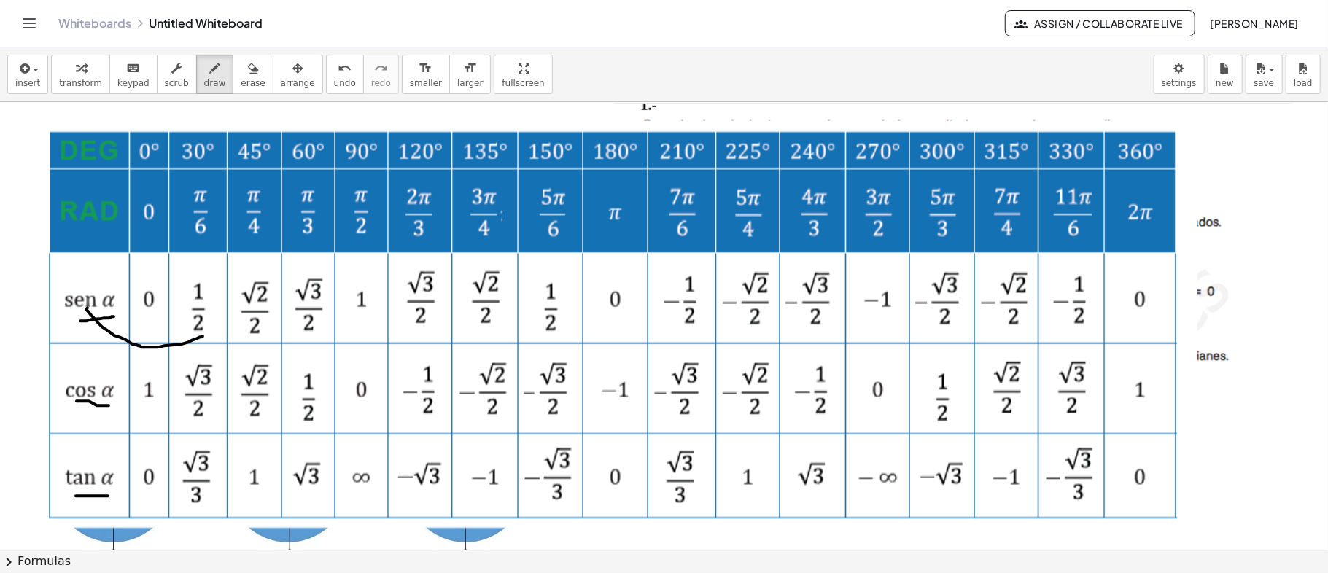
drag, startPoint x: 86, startPoint y: 309, endPoint x: 203, endPoint y: 336, distance: 119.8
drag, startPoint x: 205, startPoint y: 266, endPoint x: 214, endPoint y: 235, distance: 32.6
drag, startPoint x: 206, startPoint y: 179, endPoint x: 212, endPoint y: 162, distance: 18.5
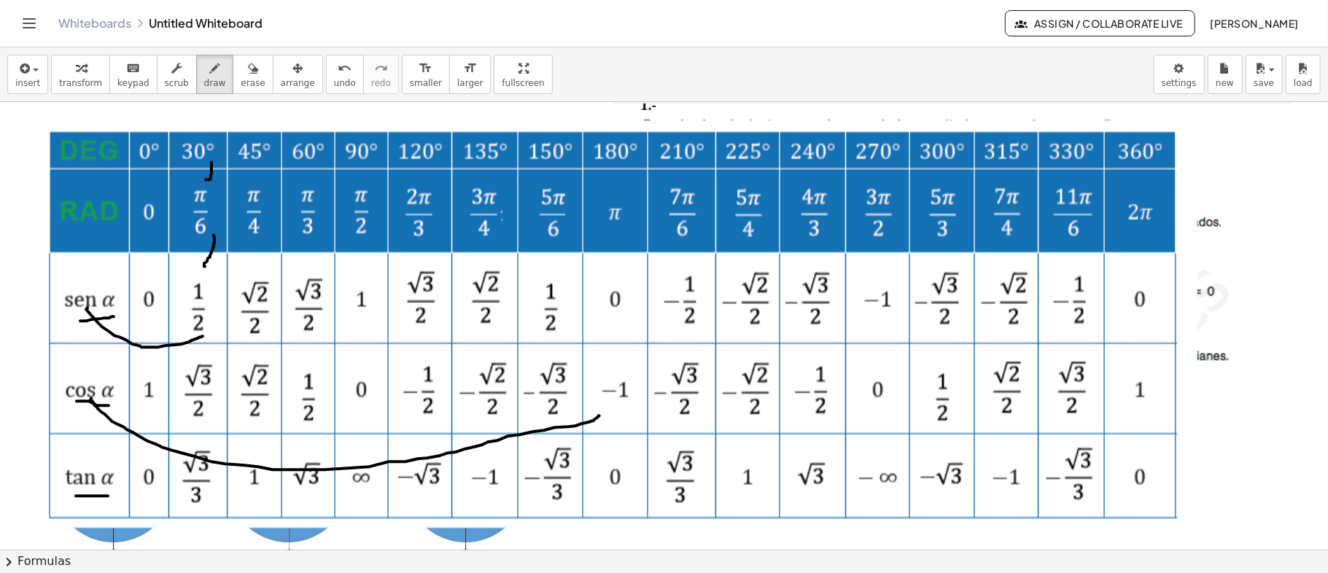
drag, startPoint x: 90, startPoint y: 400, endPoint x: 601, endPoint y: 413, distance: 510.8
drag, startPoint x: 598, startPoint y: 407, endPoint x: 606, endPoint y: 413, distance: 9.3
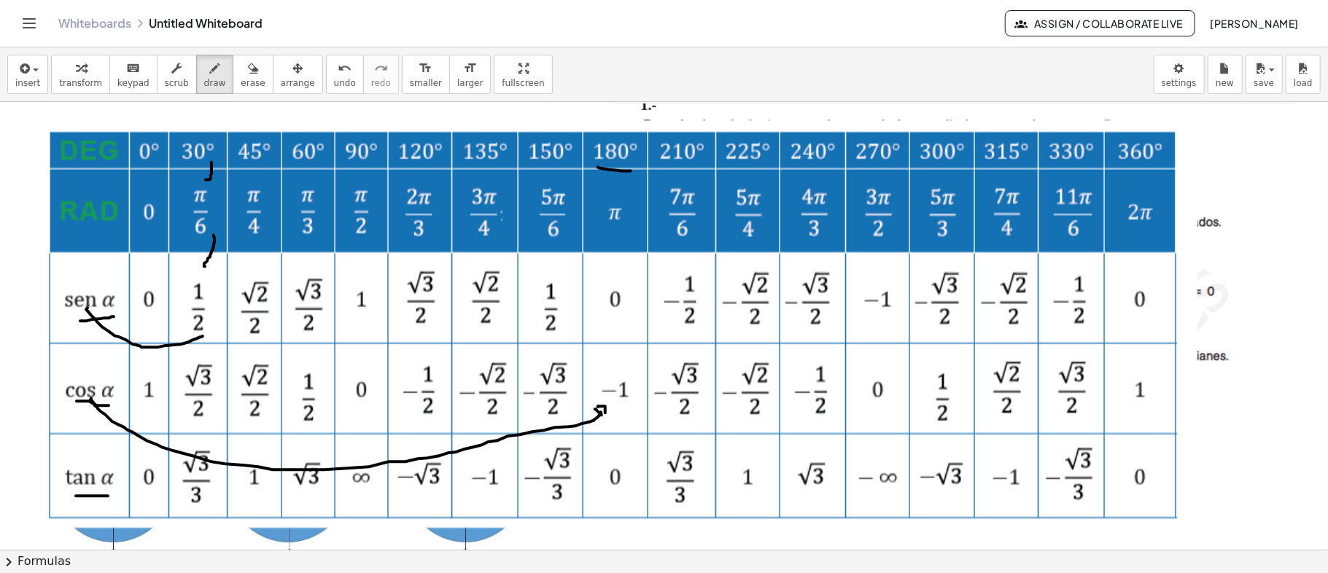
drag, startPoint x: 599, startPoint y: 167, endPoint x: 631, endPoint y: 171, distance: 32.3
click at [248, 67] on icon "button" at bounding box center [253, 69] width 10 height 18
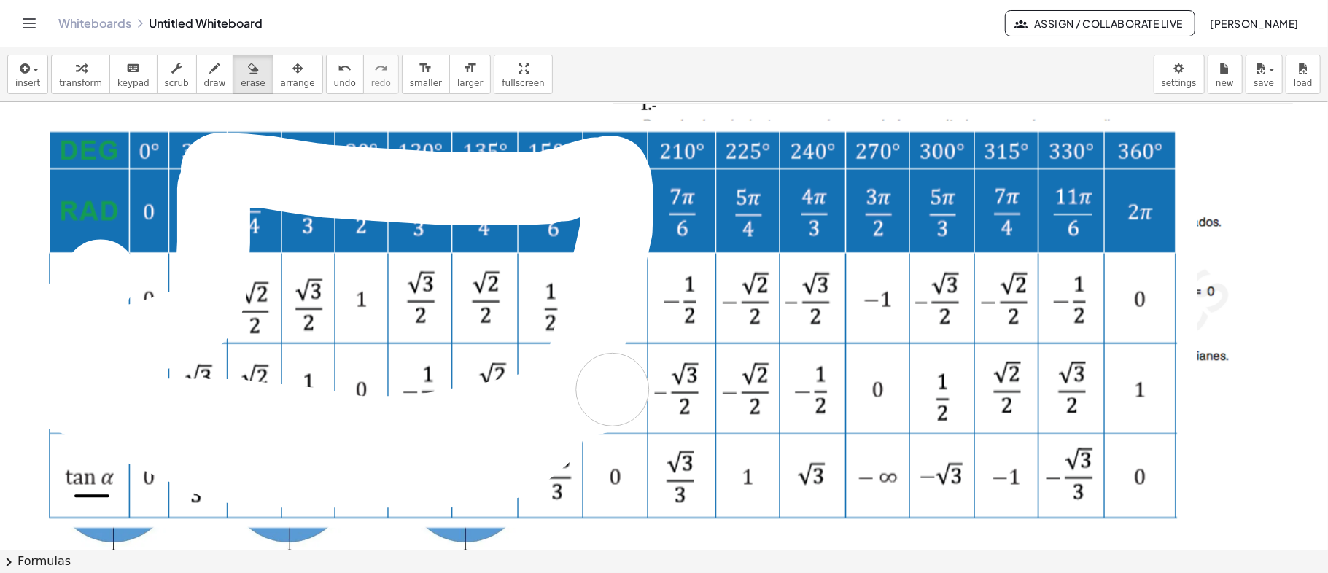
drag, startPoint x: 74, startPoint y: 316, endPoint x: 613, endPoint y: 390, distance: 544.1
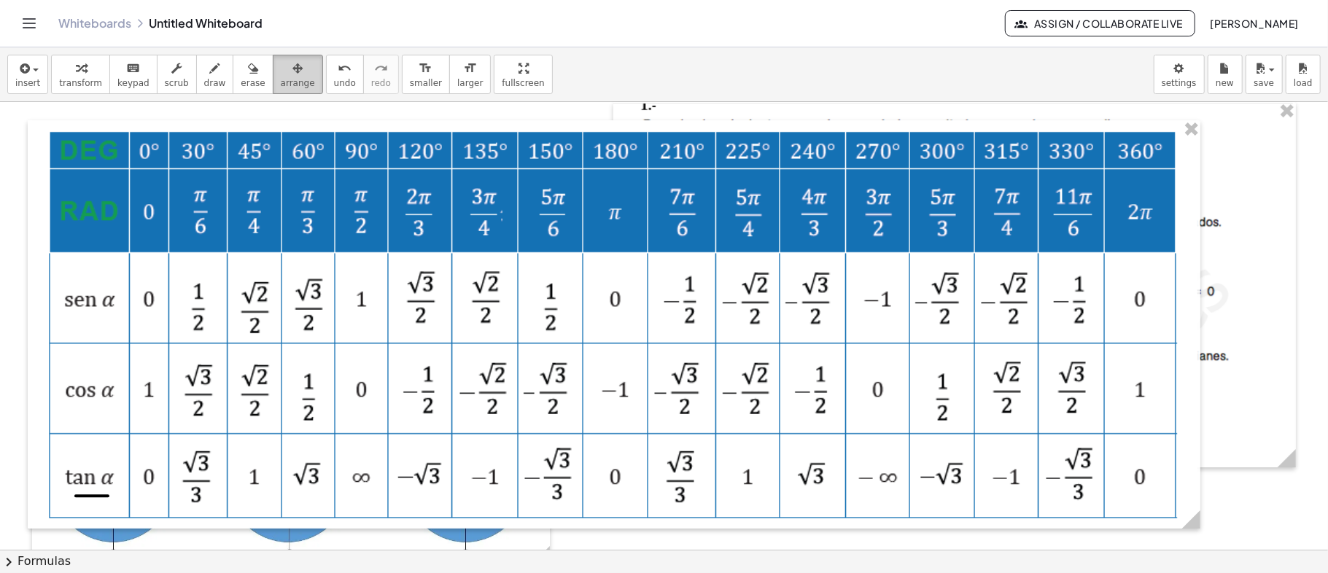
click at [281, 78] on span "arrange" at bounding box center [298, 83] width 34 height 10
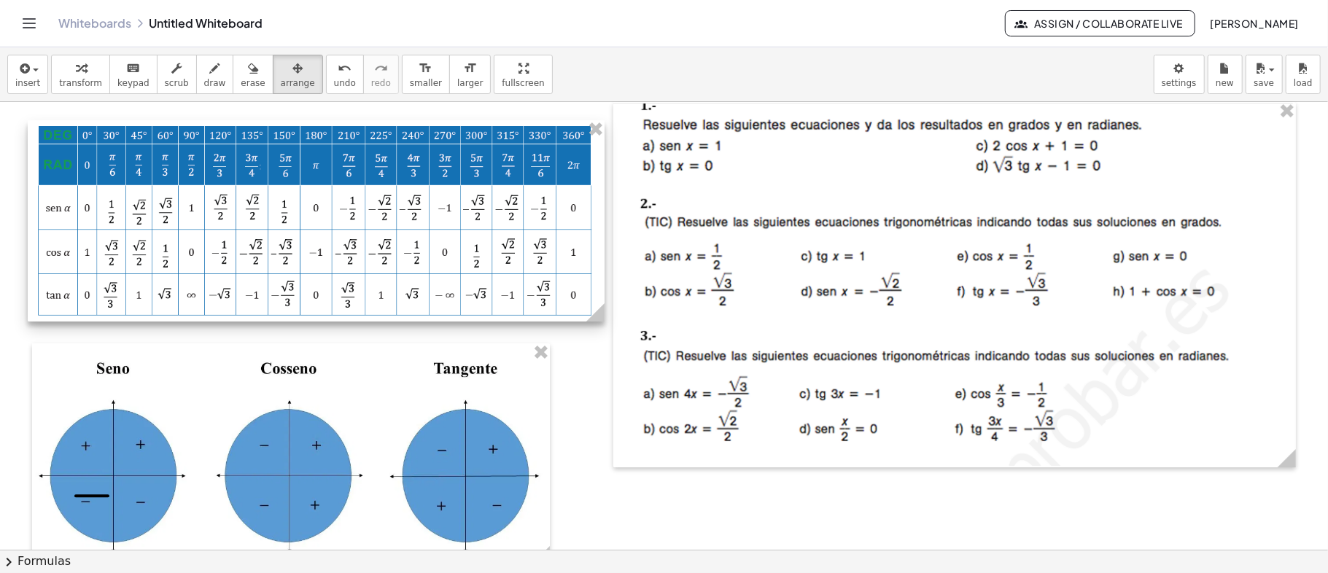
drag, startPoint x: 1197, startPoint y: 528, endPoint x: 601, endPoint y: 313, distance: 633.7
click at [601, 313] on icon at bounding box center [596, 312] width 18 height 18
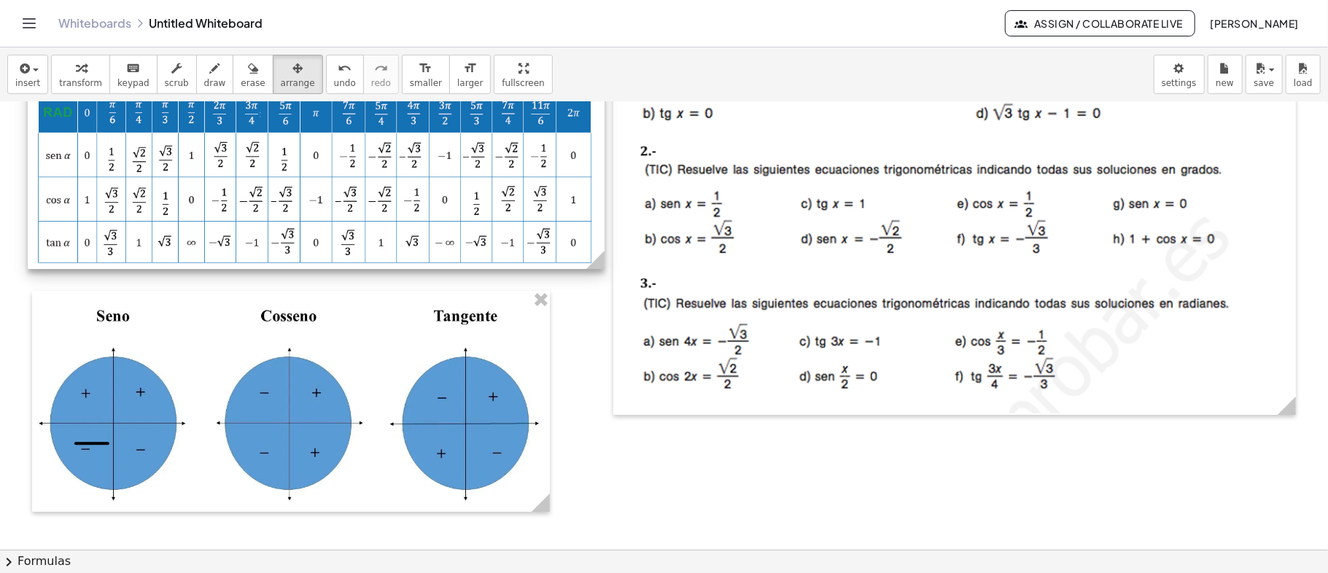
scroll to position [97, 0]
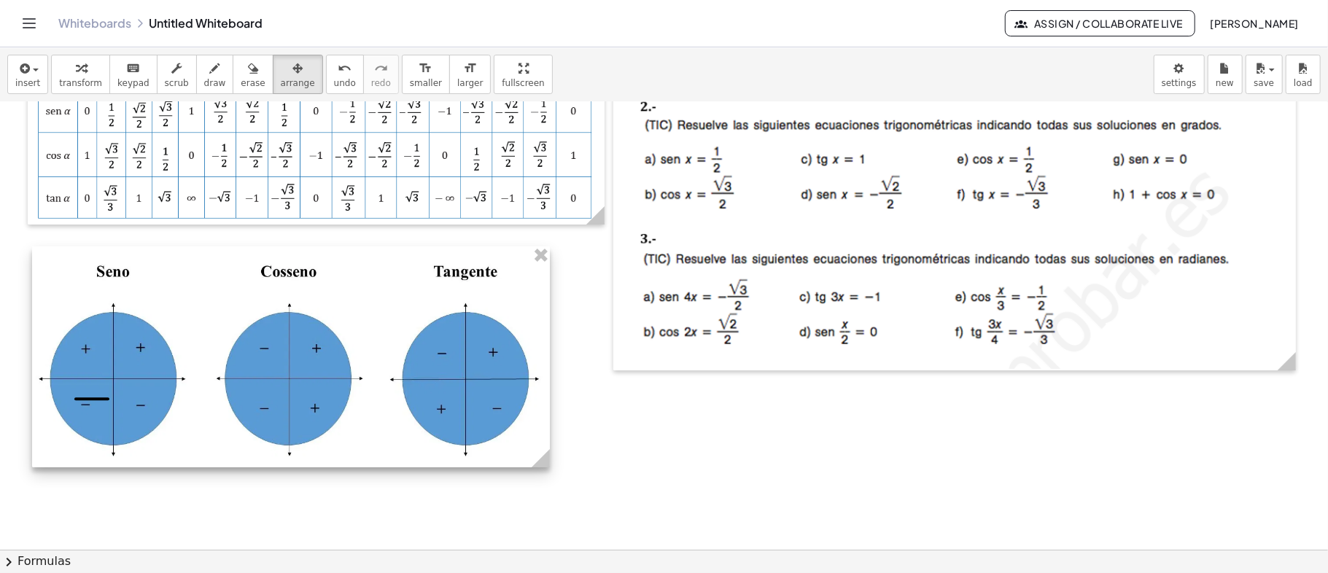
click at [380, 345] on div at bounding box center [291, 357] width 518 height 221
click at [290, 336] on div at bounding box center [291, 357] width 518 height 221
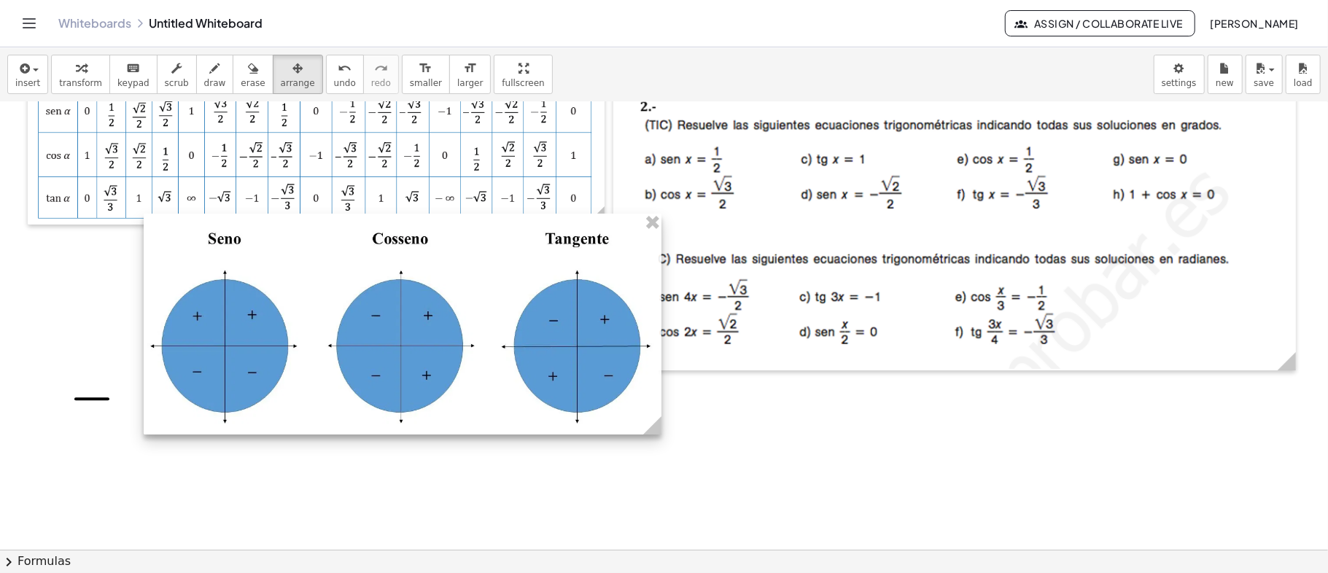
drag, startPoint x: 447, startPoint y: 412, endPoint x: 559, endPoint y: 379, distance: 116.3
click at [559, 379] on div at bounding box center [403, 324] width 518 height 221
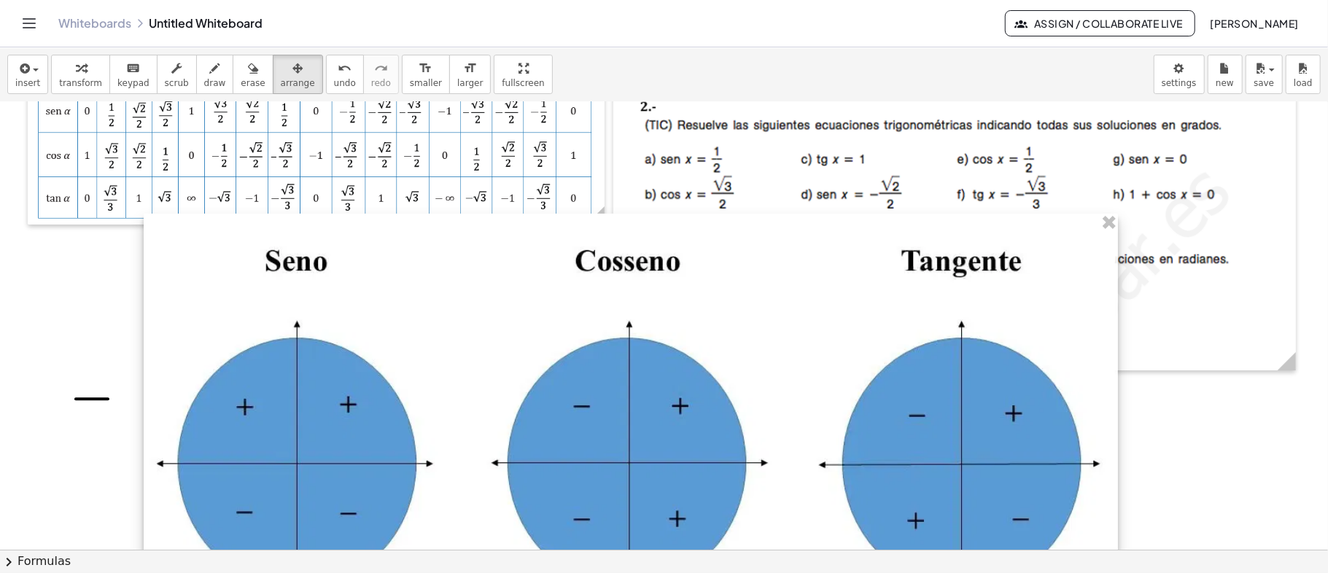
drag, startPoint x: 657, startPoint y: 429, endPoint x: 1177, endPoint y: 482, distance: 522.9
click at [1118, 482] on div at bounding box center [631, 422] width 975 height 416
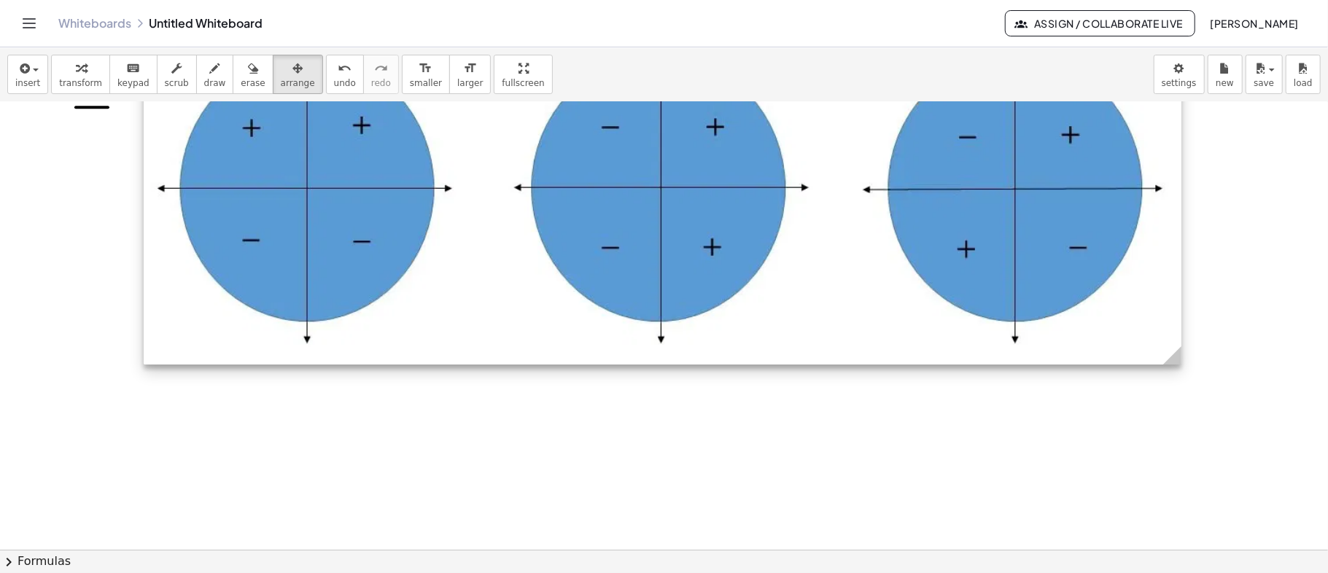
scroll to position [194, 0]
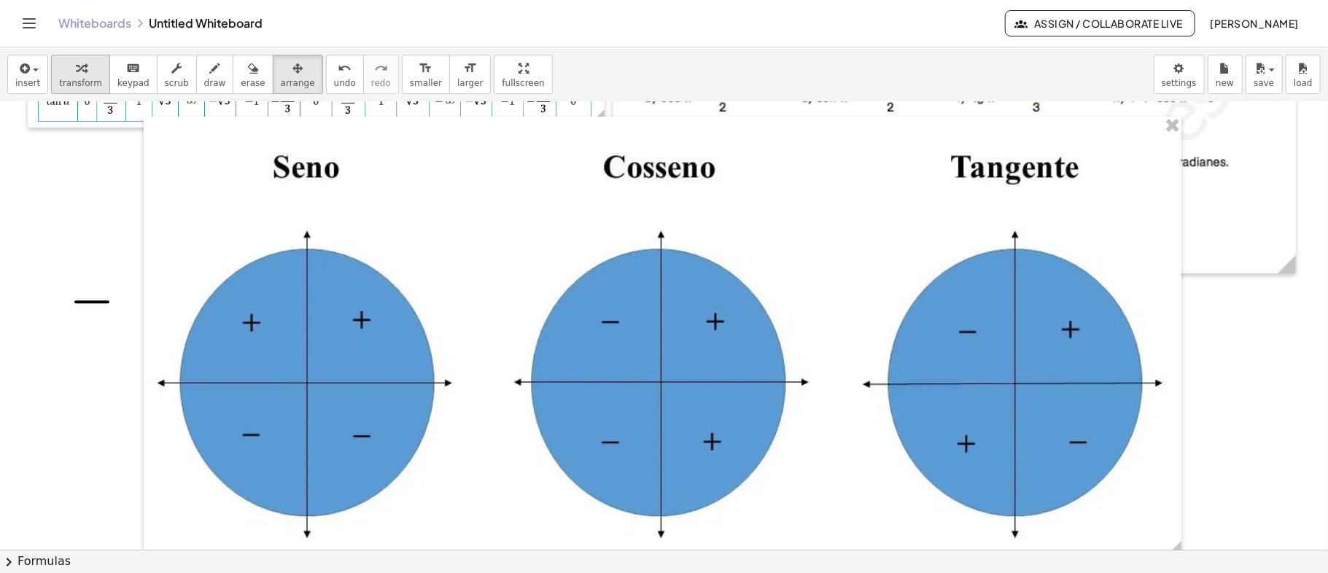
click at [80, 74] on div "button" at bounding box center [80, 68] width 43 height 18
click at [210, 74] on icon "button" at bounding box center [215, 69] width 10 height 18
drag, startPoint x: 252, startPoint y: 190, endPoint x: 363, endPoint y: 196, distance: 111.0
click at [363, 196] on div at bounding box center [664, 452] width 1328 height 1089
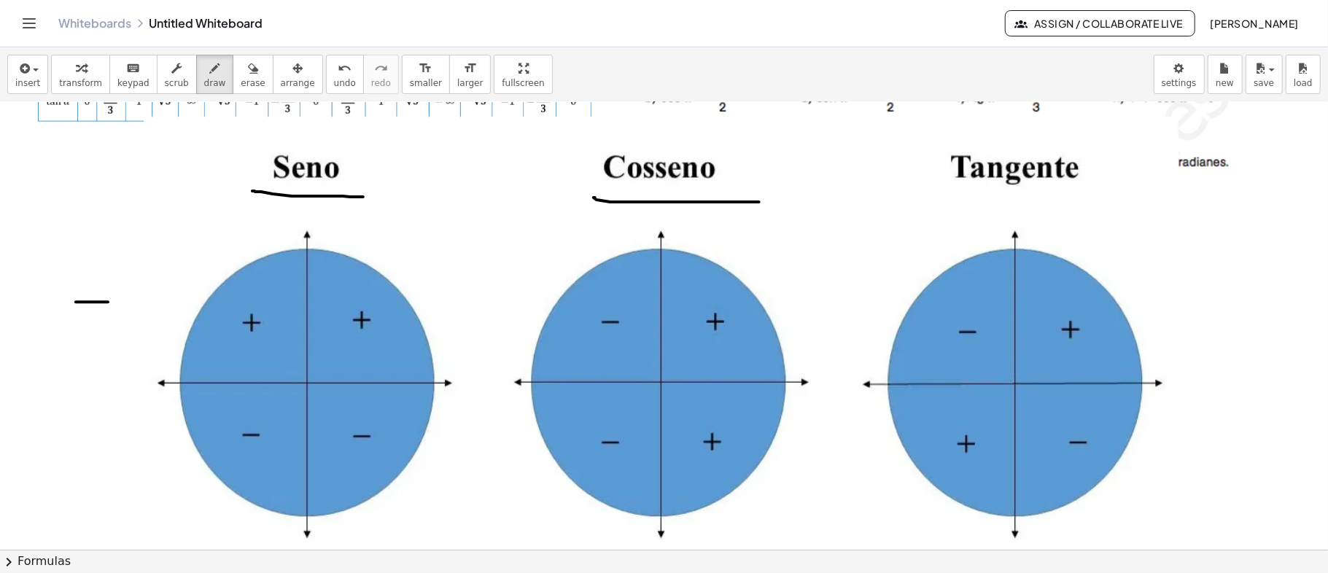
drag, startPoint x: 595, startPoint y: 197, endPoint x: 770, endPoint y: 201, distance: 175.1
click at [770, 201] on div at bounding box center [664, 452] width 1328 height 1089
click at [241, 78] on span "erase" at bounding box center [253, 83] width 24 height 10
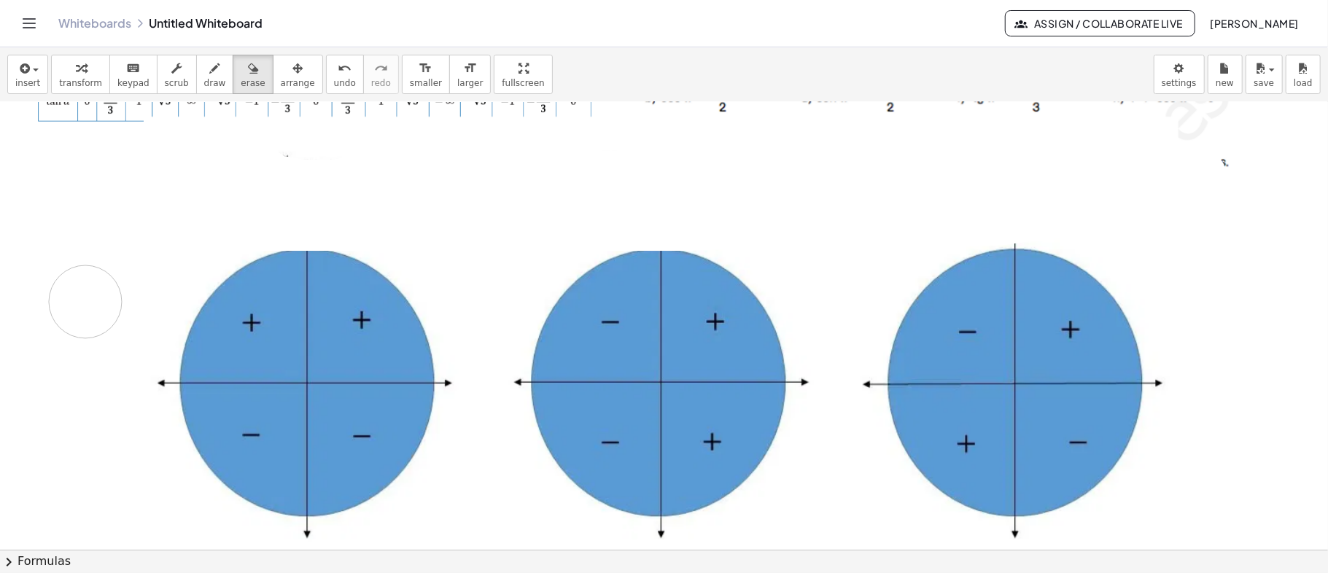
drag, startPoint x: 263, startPoint y: 185, endPoint x: 94, endPoint y: 269, distance: 188.6
click at [86, 298] on div at bounding box center [664, 452] width 1328 height 1089
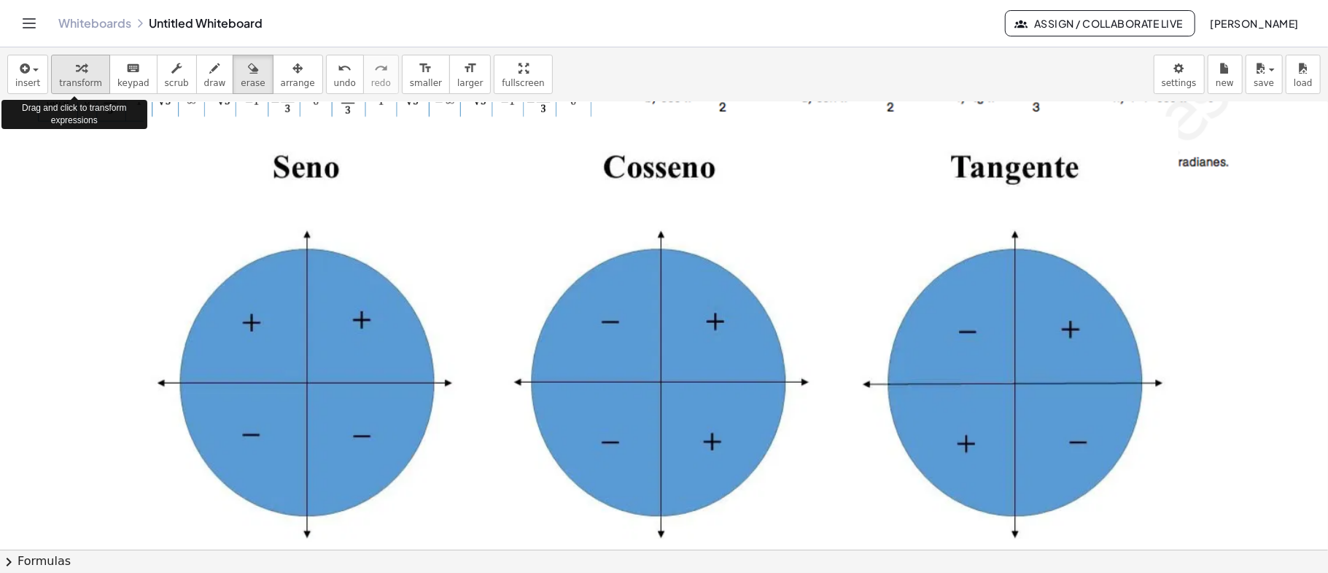
click at [76, 71] on icon "button" at bounding box center [81, 69] width 10 height 18
click at [662, 168] on div at bounding box center [663, 338] width 1038 height 443
click at [1023, 241] on div at bounding box center [663, 338] width 1038 height 443
click at [263, 254] on div at bounding box center [663, 338] width 1038 height 443
click at [498, 203] on div at bounding box center [663, 338] width 1038 height 443
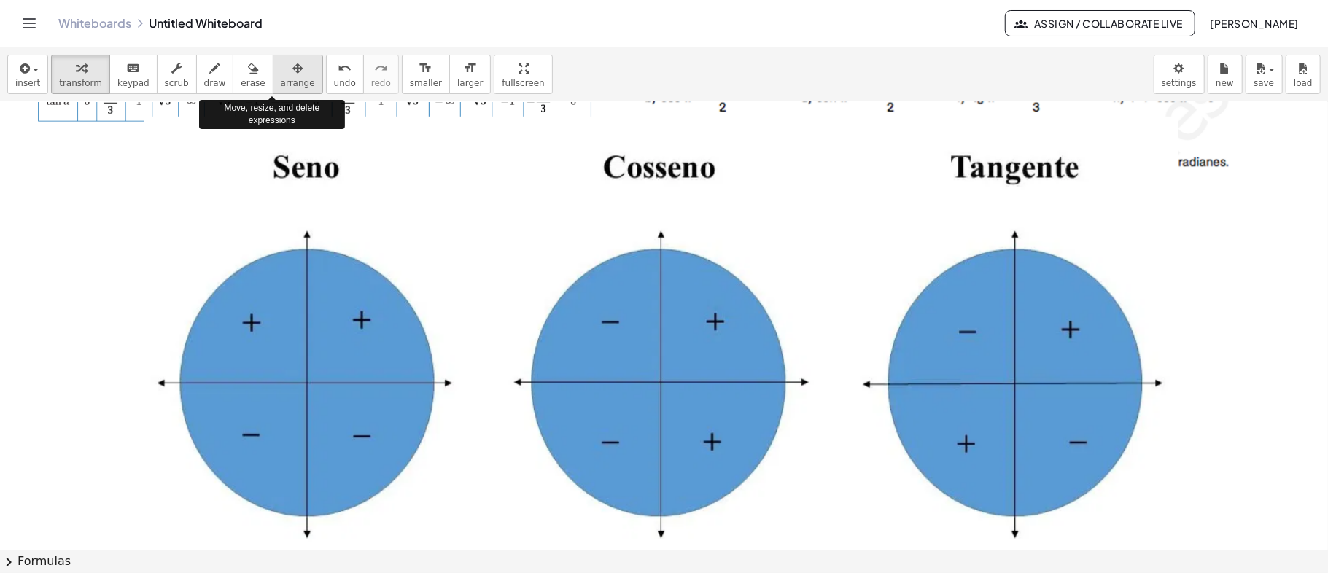
click at [281, 74] on div "button" at bounding box center [298, 68] width 34 height 18
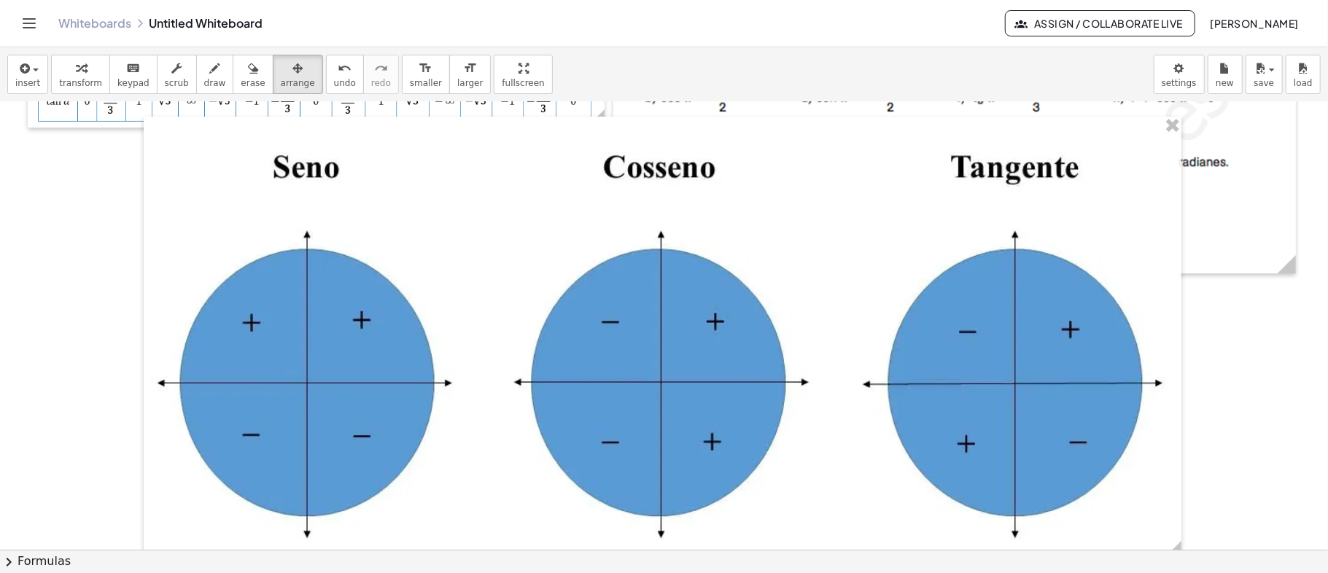
scroll to position [389, 0]
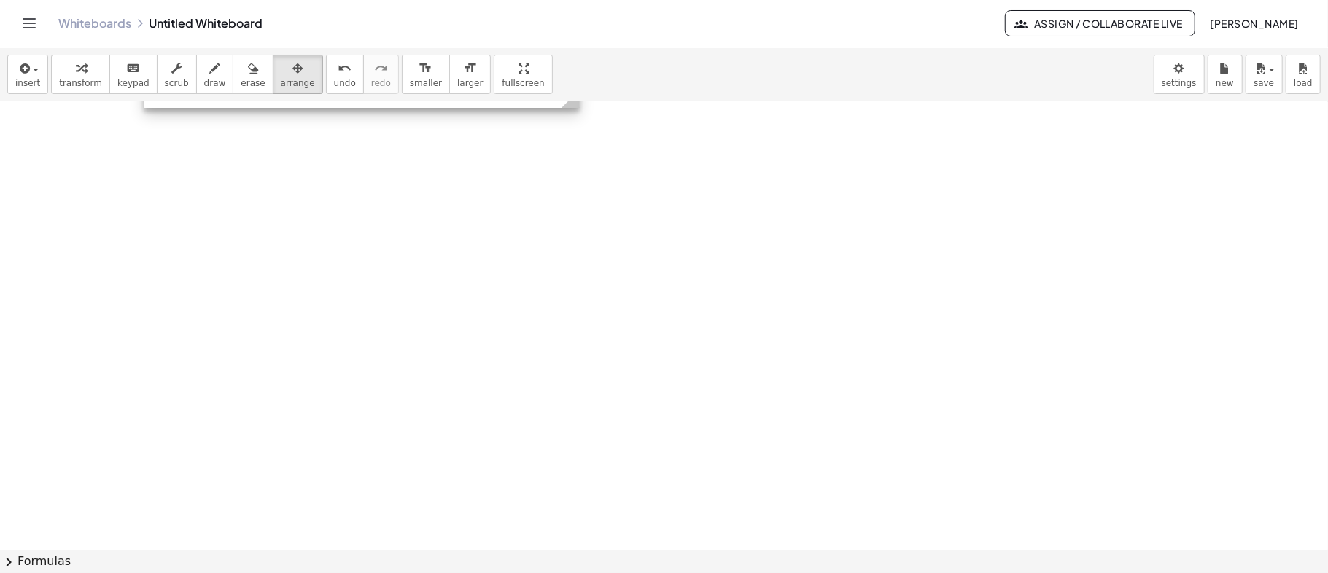
drag, startPoint x: 1180, startPoint y: 360, endPoint x: 554, endPoint y: 362, distance: 625.9
click at [554, 362] on div at bounding box center [664, 257] width 1328 height 1089
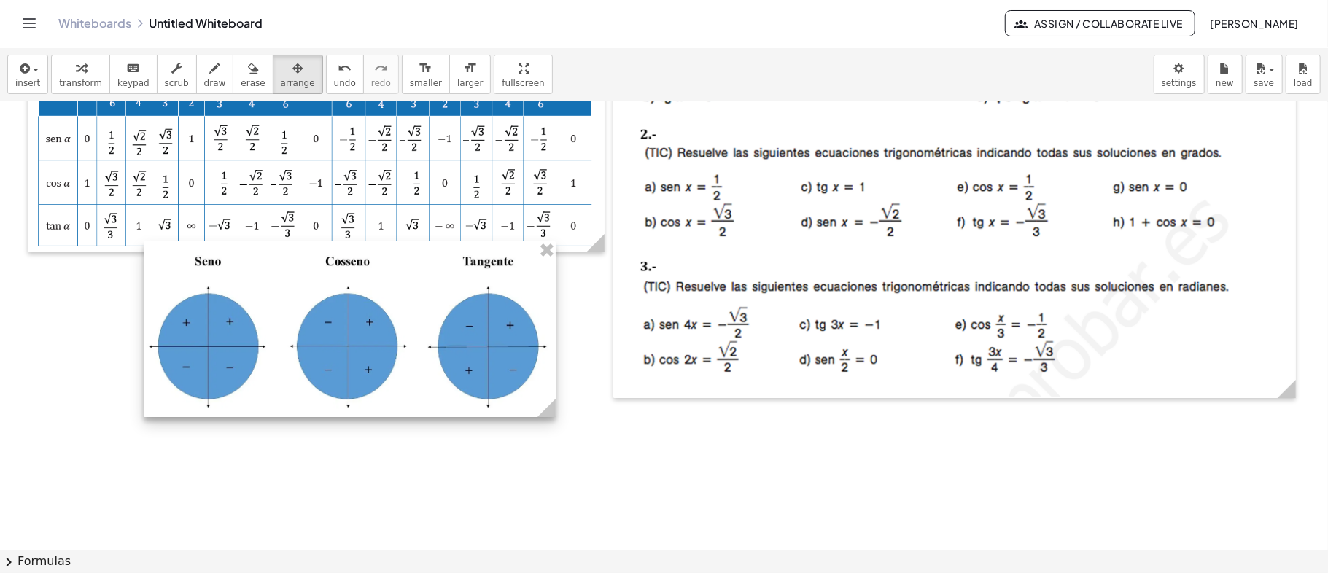
scroll to position [0, 0]
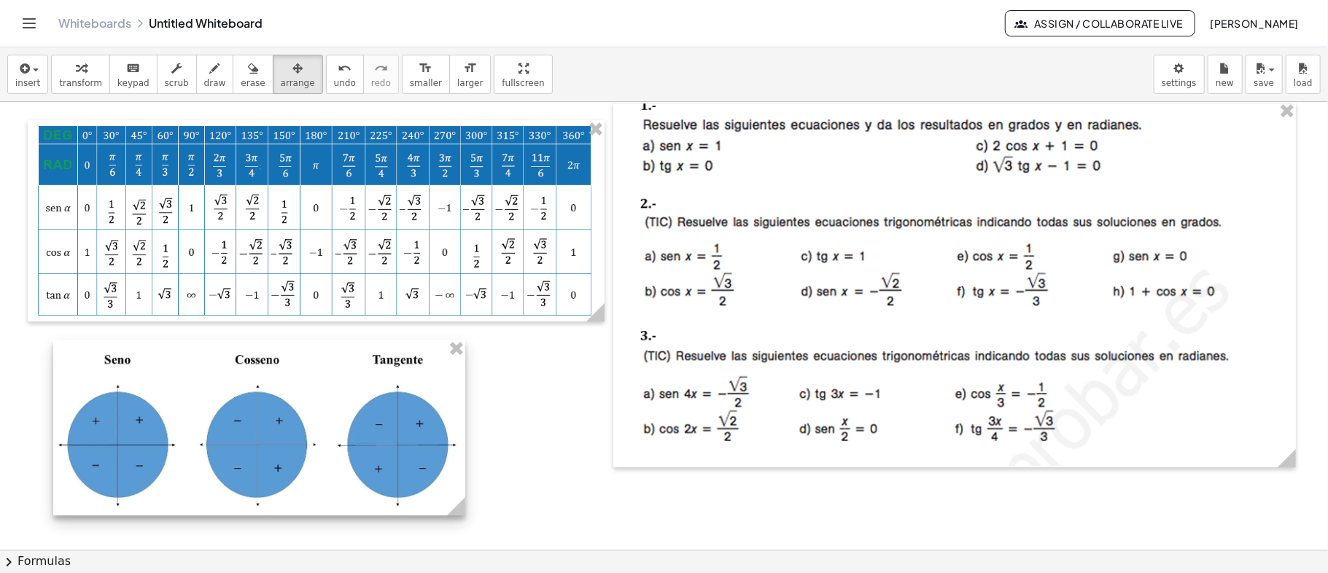
drag, startPoint x: 421, startPoint y: 407, endPoint x: 330, endPoint y: 436, distance: 95.1
click at [330, 436] on div at bounding box center [259, 428] width 412 height 176
click at [392, 461] on div at bounding box center [259, 428] width 412 height 176
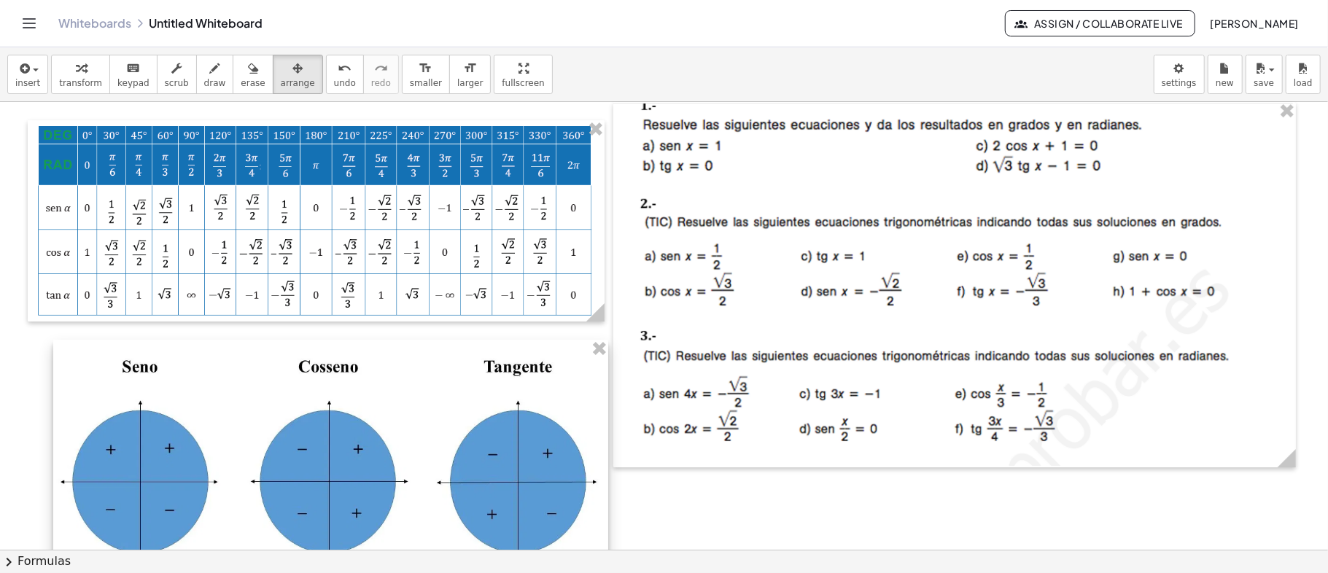
drag, startPoint x: 459, startPoint y: 506, endPoint x: 602, endPoint y: 515, distance: 143.3
click at [602, 515] on div at bounding box center [330, 458] width 555 height 236
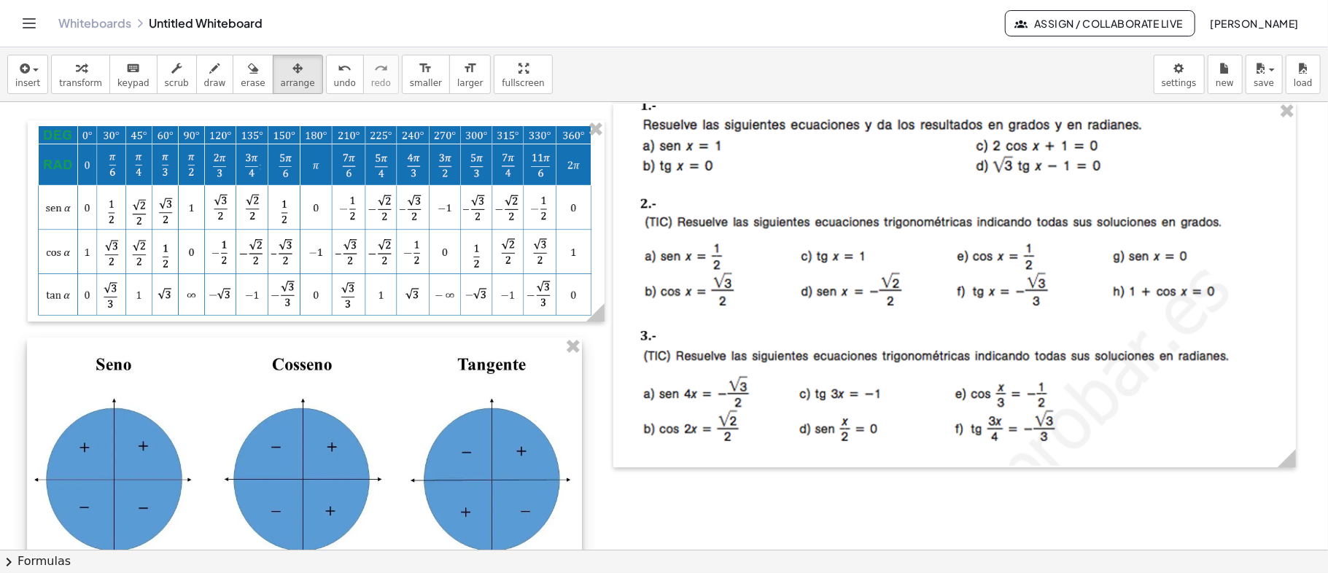
drag, startPoint x: 492, startPoint y: 465, endPoint x: 465, endPoint y: 463, distance: 26.4
click at [465, 463] on div at bounding box center [304, 456] width 555 height 236
click at [21, 67] on icon "button" at bounding box center [23, 69] width 13 height 18
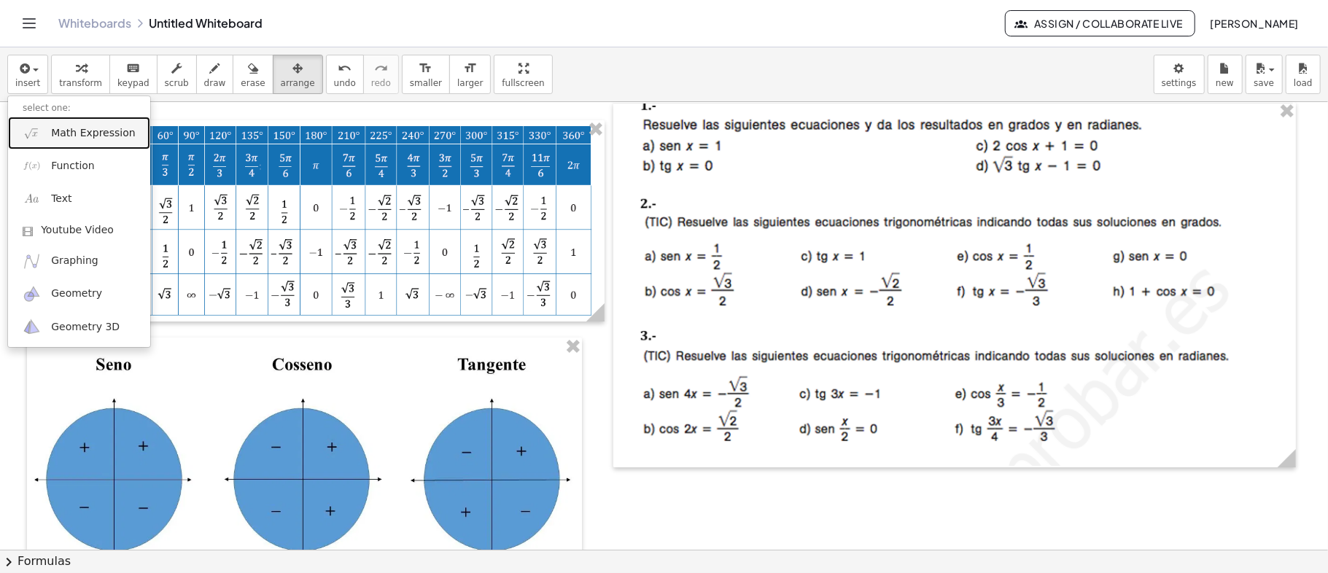
click at [88, 134] on span "Math Expression" at bounding box center [93, 133] width 84 height 15
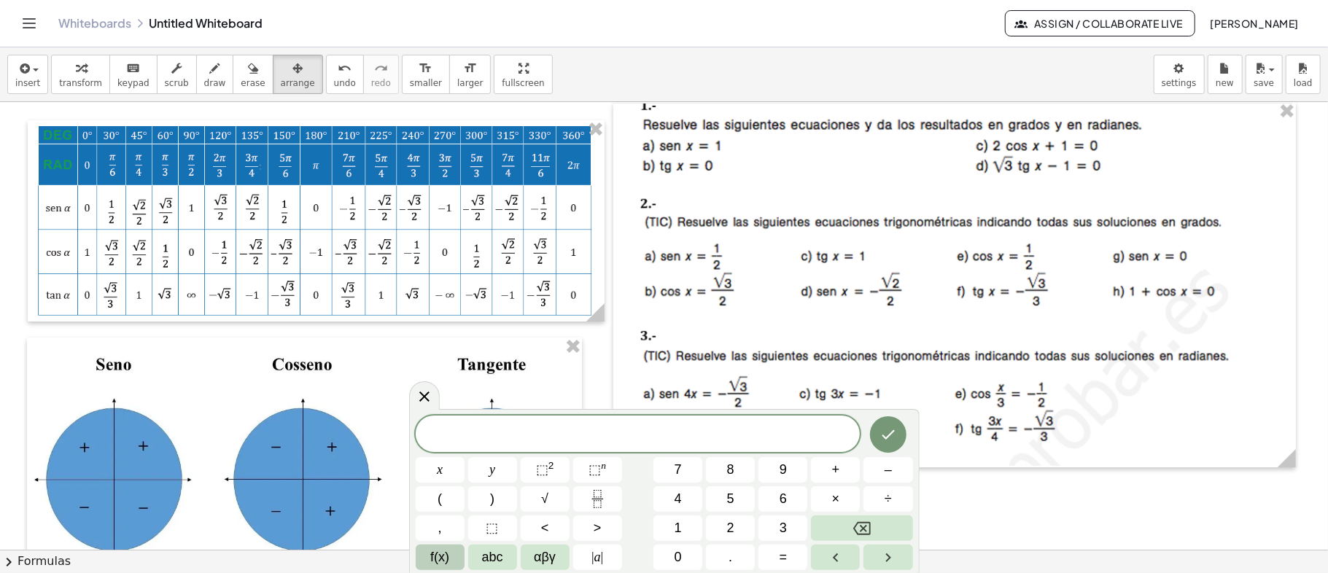
click at [446, 553] on span "f(x)" at bounding box center [439, 558] width 19 height 20
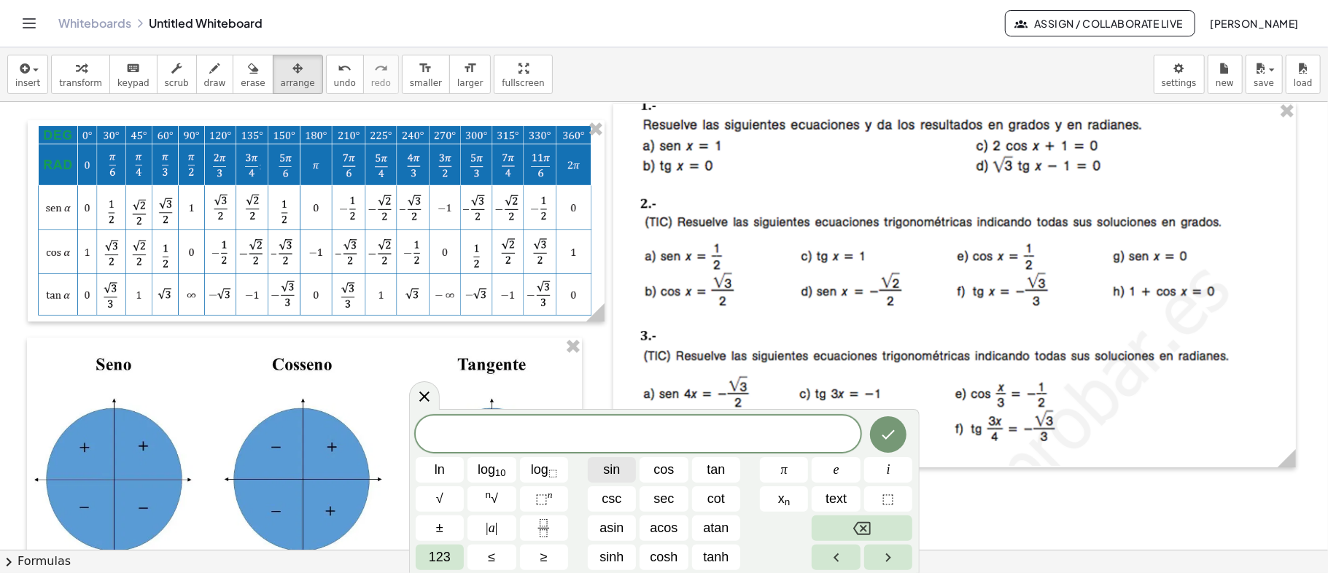
click at [608, 474] on span "sin" at bounding box center [611, 470] width 17 height 20
click at [444, 554] on span "123" at bounding box center [440, 558] width 22 height 20
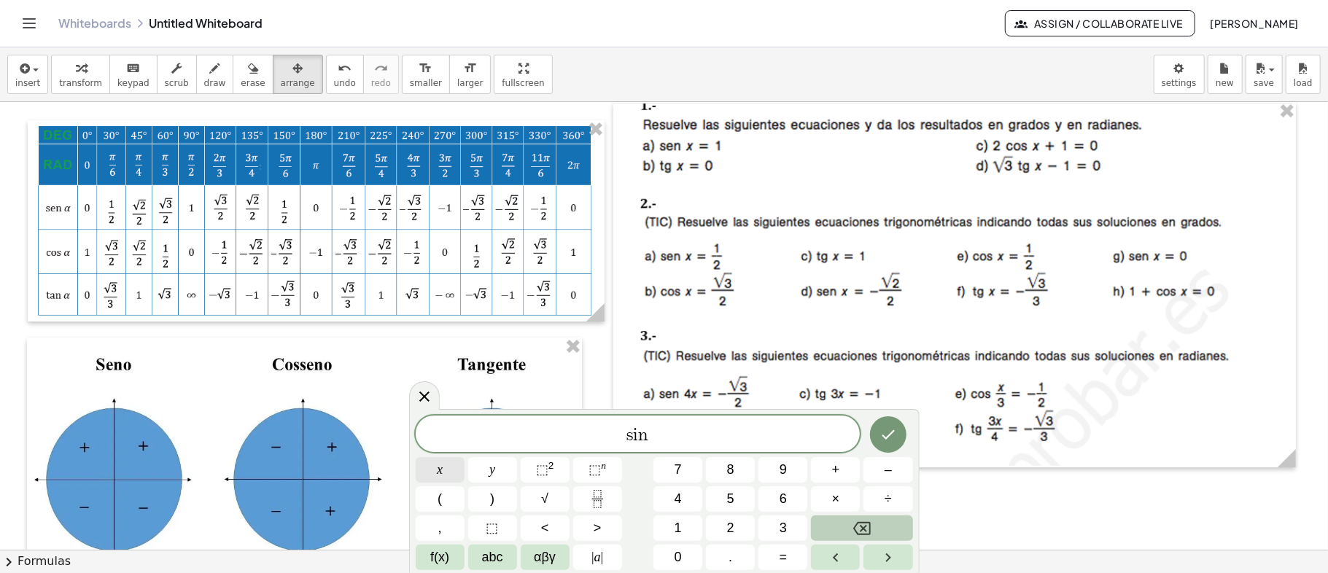
click at [441, 468] on span "x" at bounding box center [440, 470] width 6 height 20
click at [842, 488] on button "×" at bounding box center [835, 500] width 49 height 26
click at [833, 527] on button "Backspace" at bounding box center [861, 529] width 101 height 26
click at [835, 498] on span "×" at bounding box center [836, 500] width 8 height 20
click at [859, 518] on button "Backspace" at bounding box center [861, 529] width 101 height 26
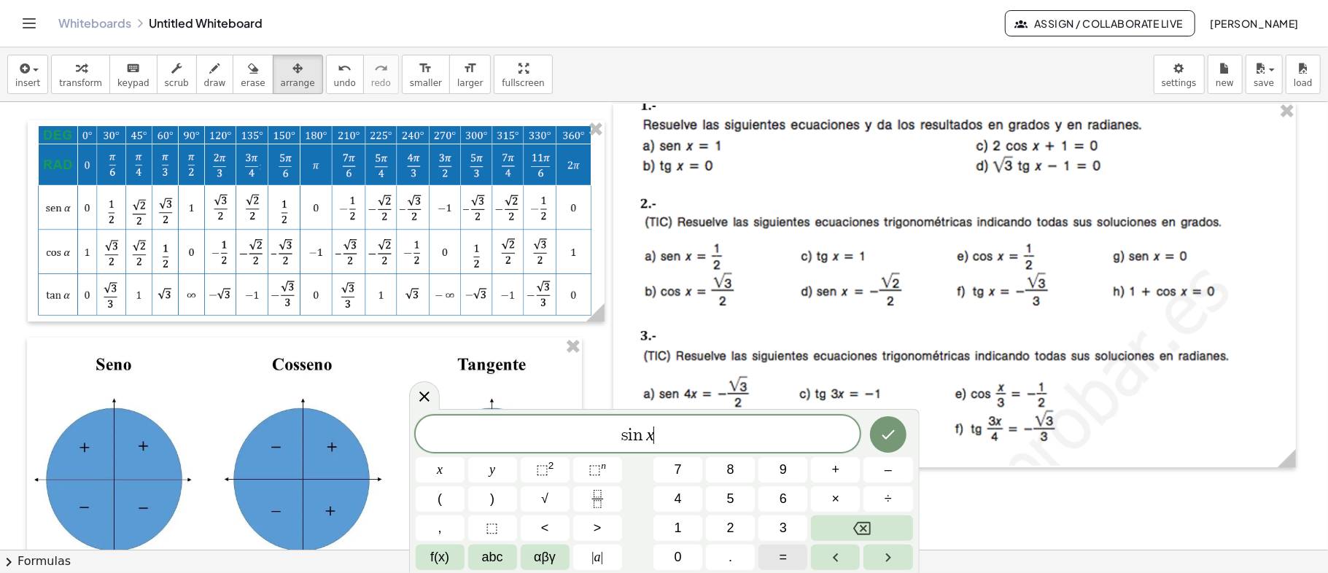
click at [775, 556] on button "=" at bounding box center [783, 558] width 49 height 26
click at [681, 521] on span "1" at bounding box center [678, 529] width 7 height 20
click at [885, 429] on icon "Done" at bounding box center [889, 435] width 18 height 18
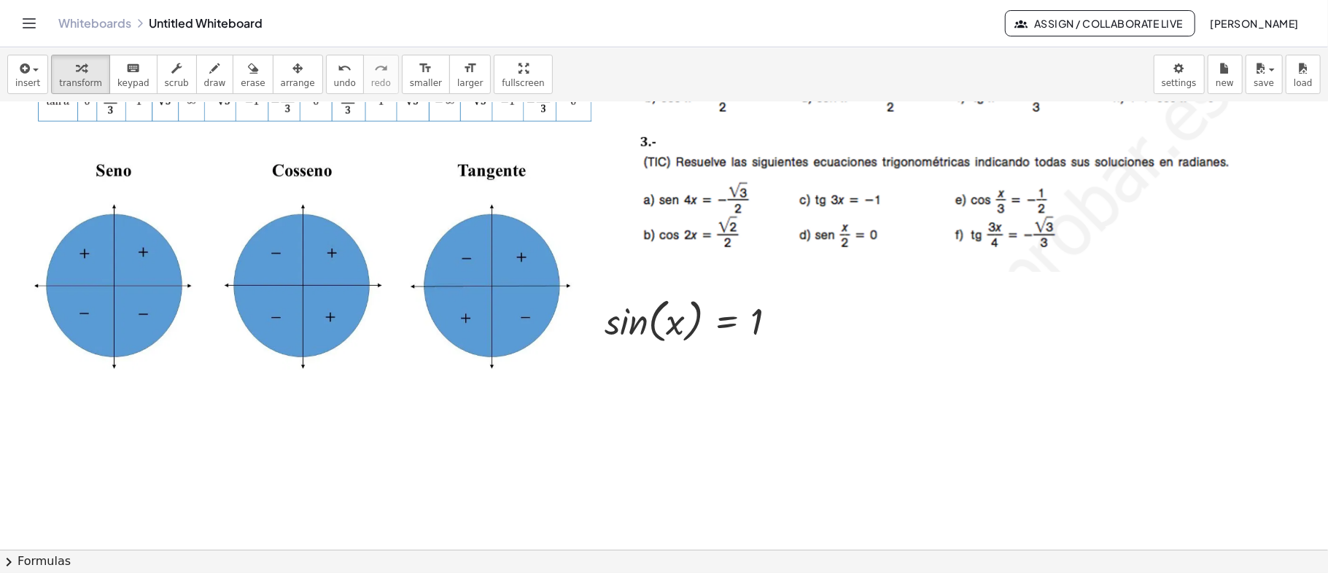
scroll to position [97, 0]
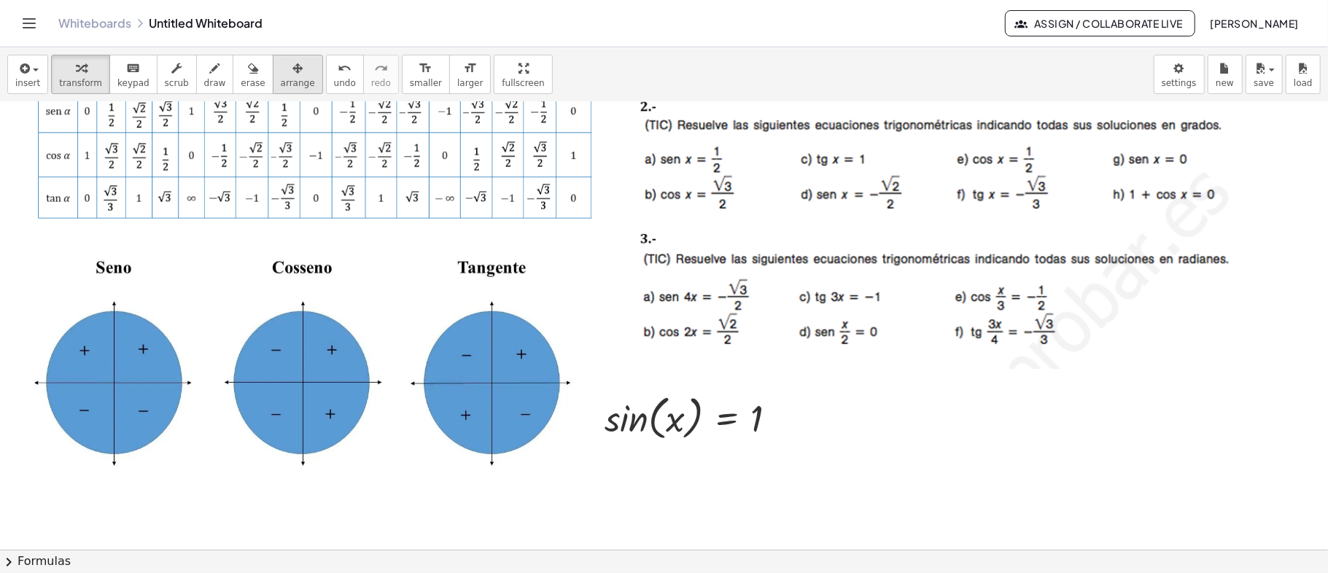
click at [283, 59] on div "button" at bounding box center [298, 68] width 34 height 18
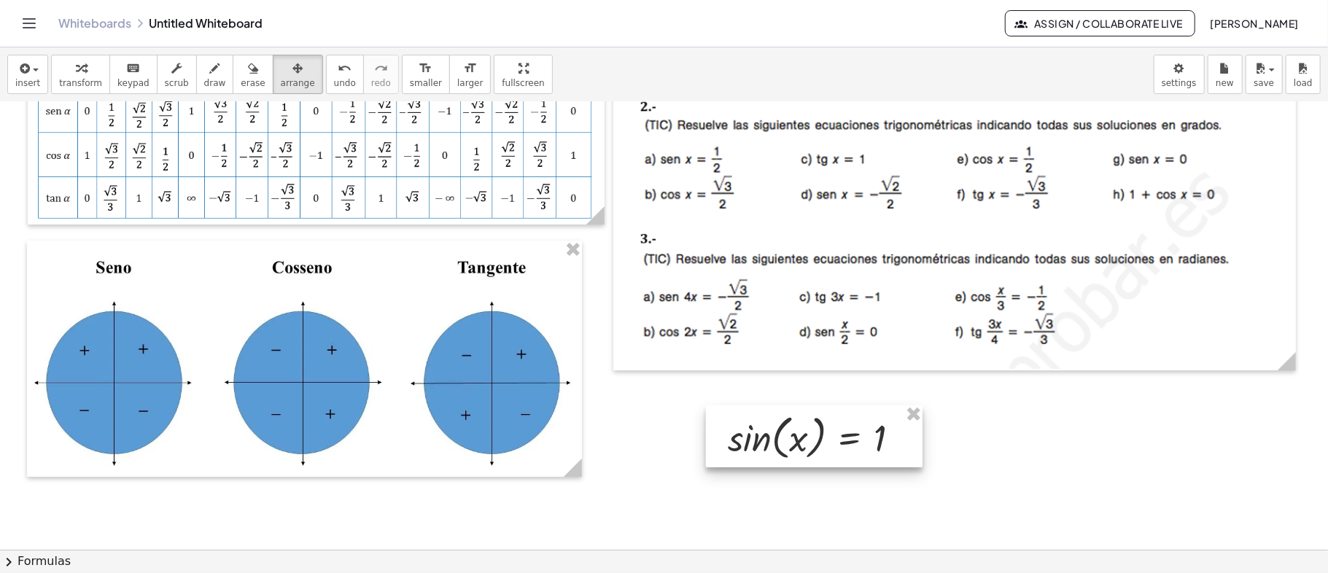
drag, startPoint x: 622, startPoint y: 419, endPoint x: 746, endPoint y: 438, distance: 124.9
click at [746, 438] on div at bounding box center [814, 437] width 217 height 63
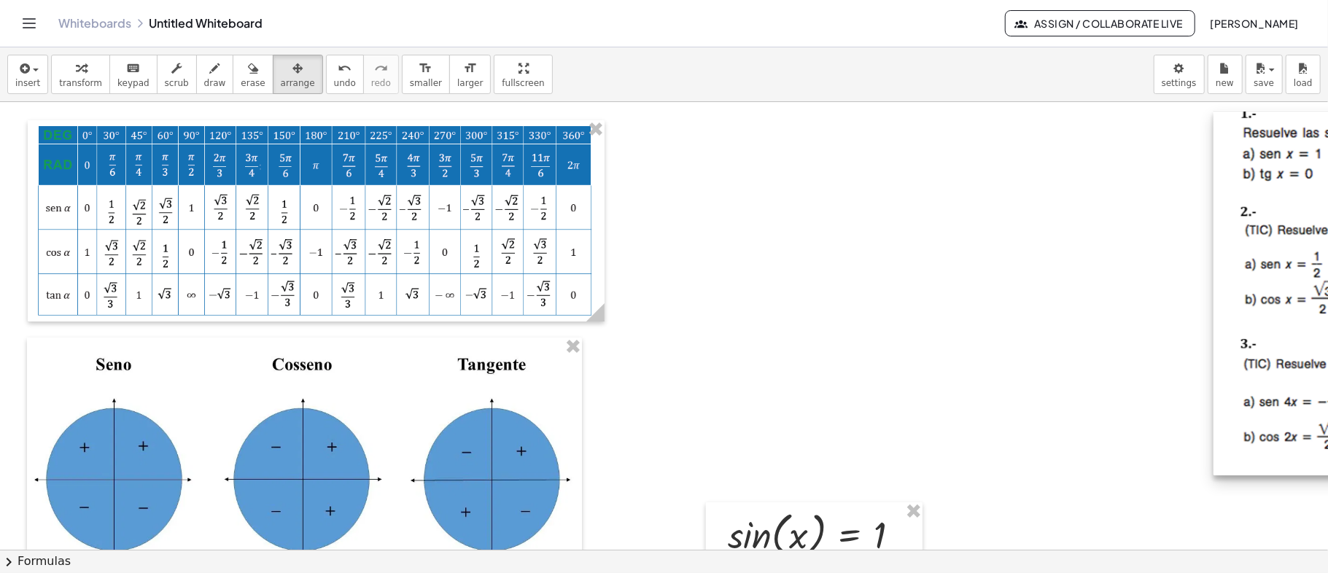
drag, startPoint x: 696, startPoint y: 247, endPoint x: 1296, endPoint y: 255, distance: 600.5
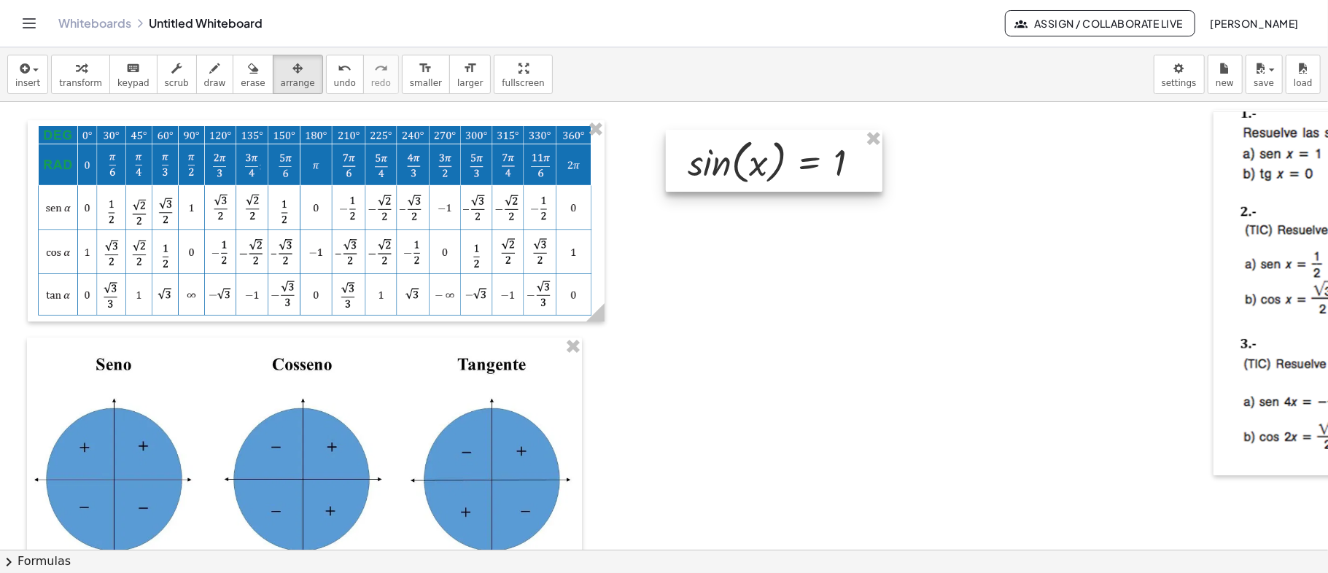
drag, startPoint x: 818, startPoint y: 522, endPoint x: 778, endPoint y: 150, distance: 374.9
click at [778, 150] on div at bounding box center [774, 161] width 217 height 63
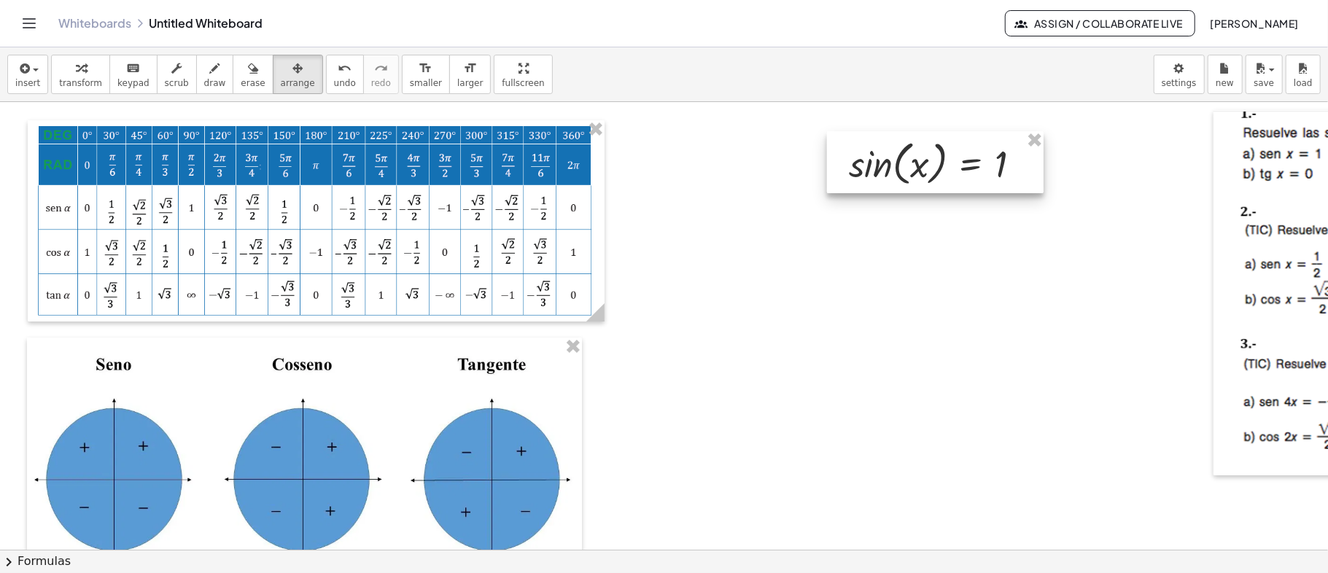
drag, startPoint x: 783, startPoint y: 171, endPoint x: 950, endPoint y: 171, distance: 167.1
click at [950, 171] on div at bounding box center [935, 162] width 217 height 63
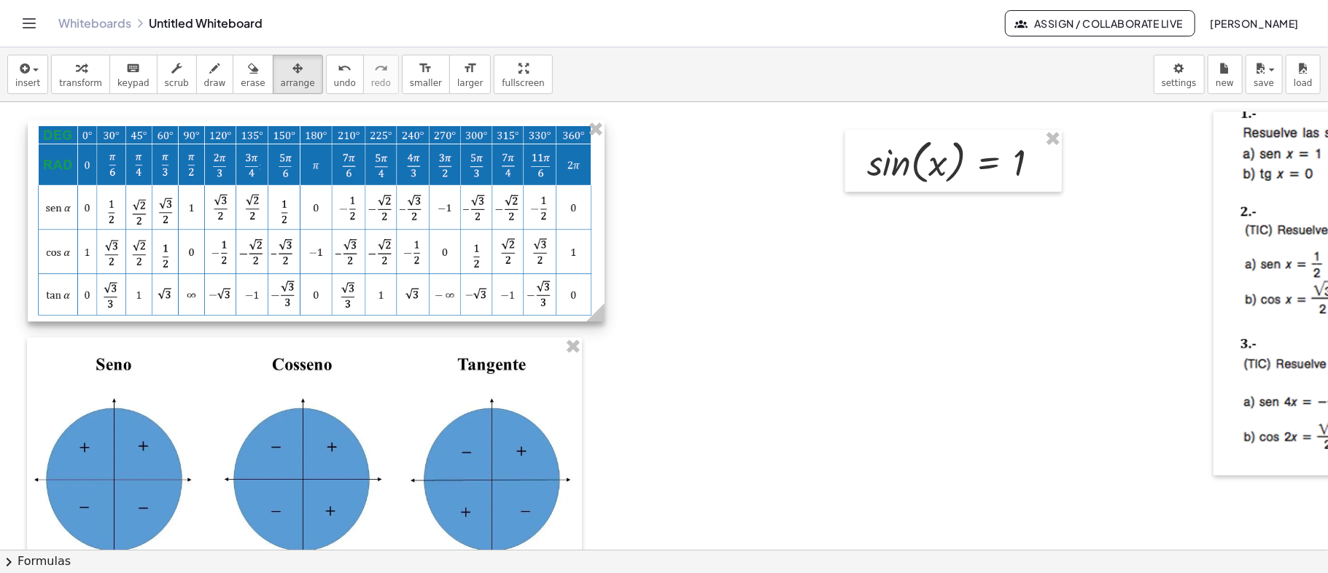
click at [547, 284] on div at bounding box center [316, 220] width 577 height 201
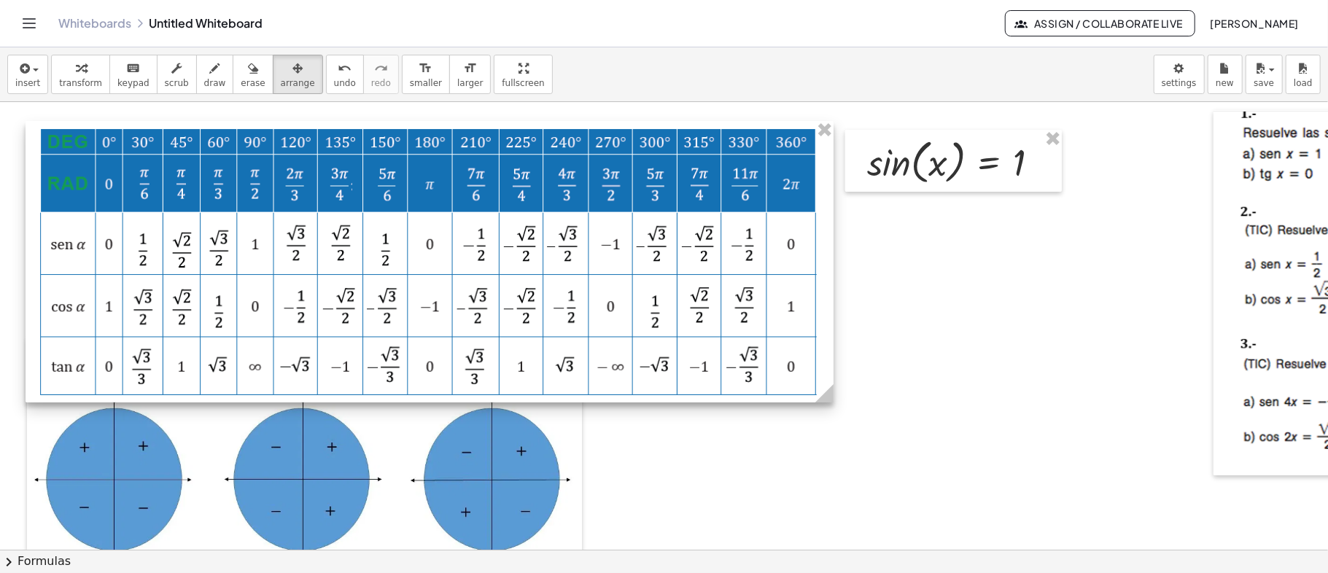
drag, startPoint x: 595, startPoint y: 313, endPoint x: 832, endPoint y: 360, distance: 240.9
click at [832, 360] on div at bounding box center [430, 262] width 808 height 282
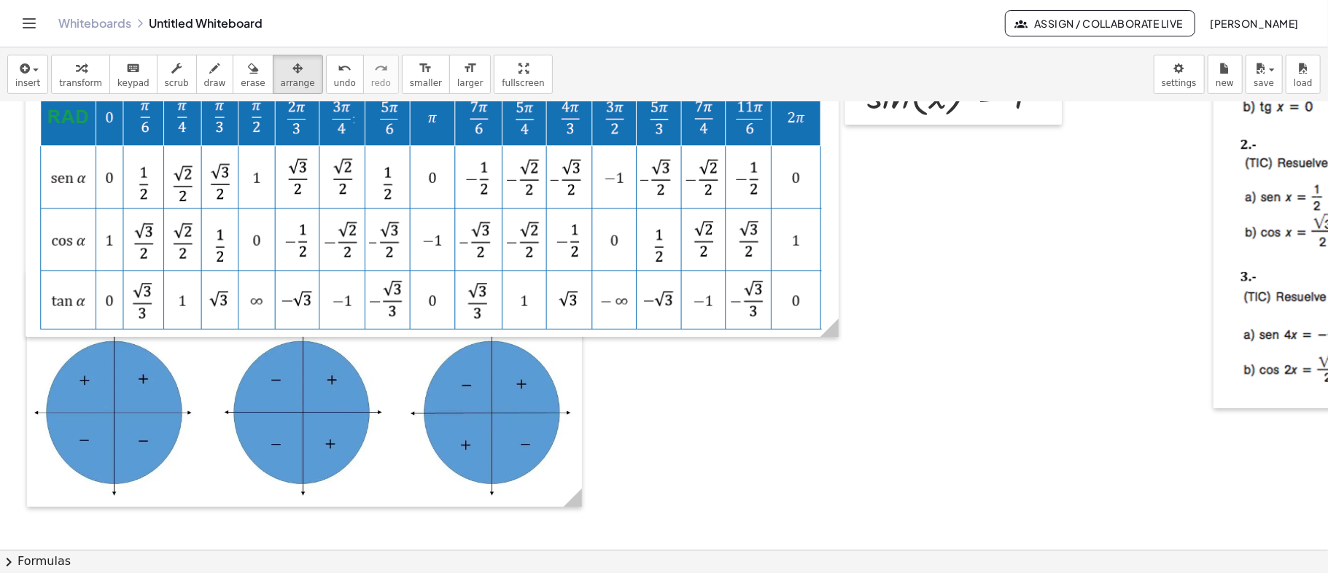
scroll to position [97, 0]
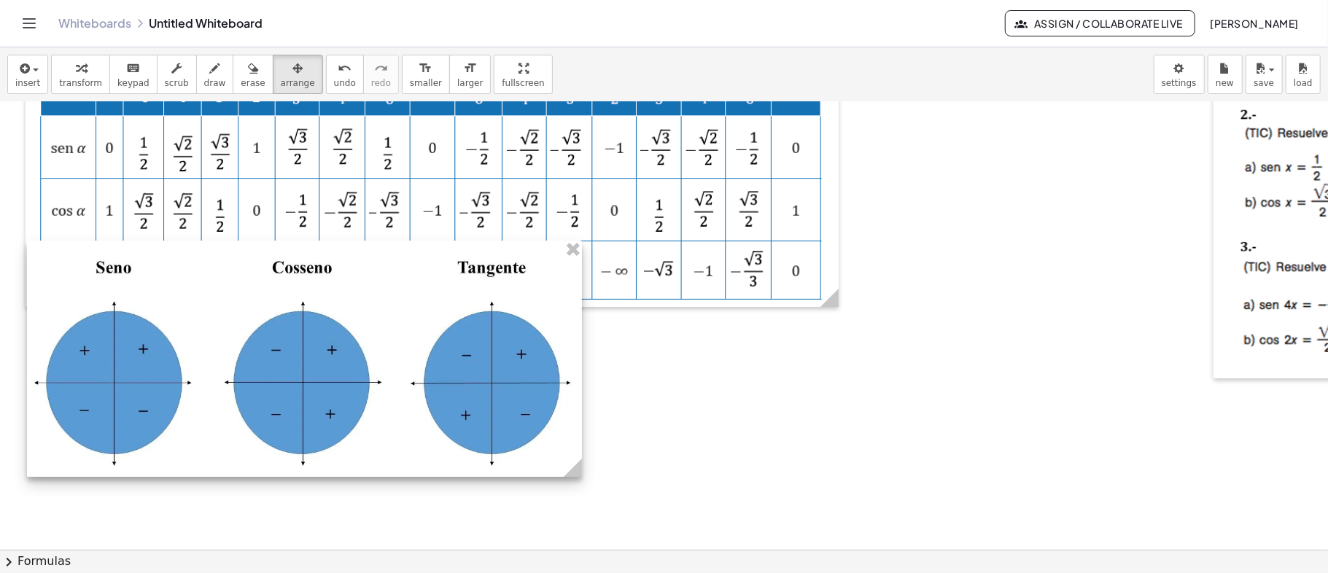
click at [531, 390] on div at bounding box center [304, 359] width 555 height 236
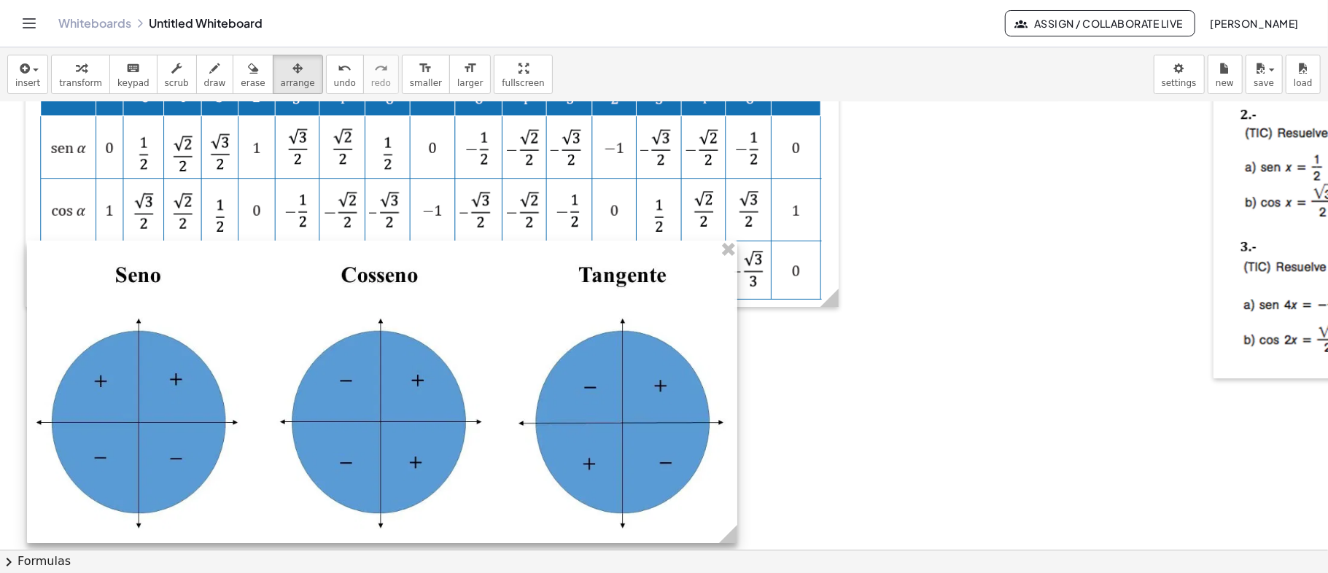
drag, startPoint x: 572, startPoint y: 474, endPoint x: 727, endPoint y: 499, distance: 157.4
click at [727, 499] on div at bounding box center [382, 392] width 711 height 303
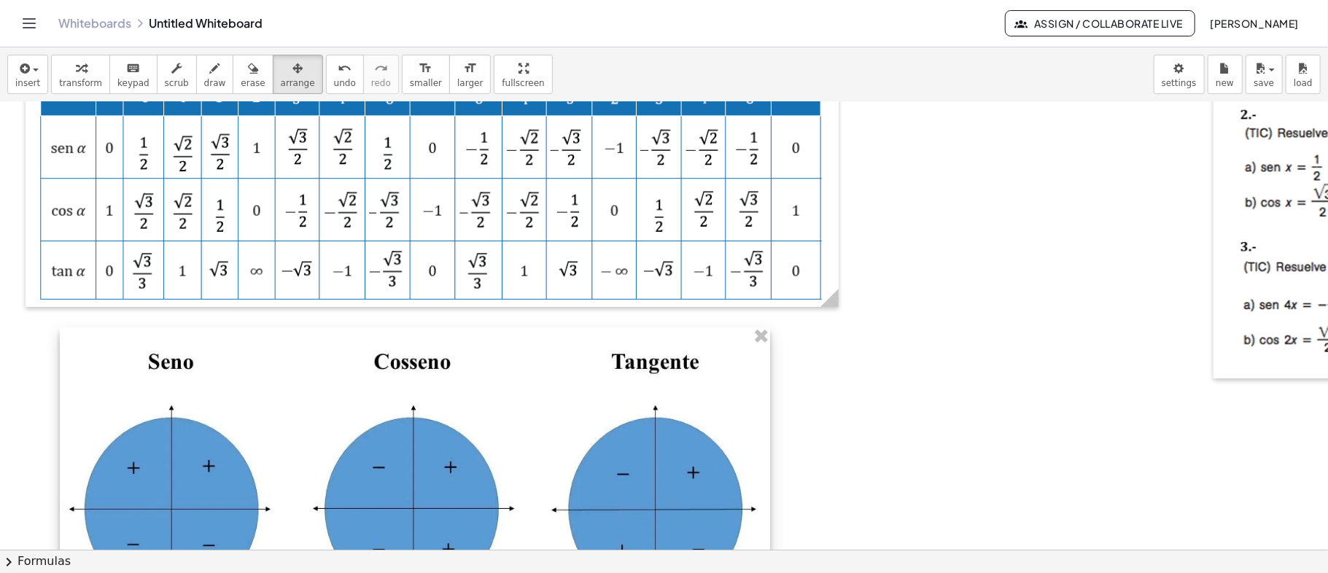
drag, startPoint x: 552, startPoint y: 419, endPoint x: 584, endPoint y: 503, distance: 89.8
click at [584, 503] on div at bounding box center [415, 479] width 711 height 303
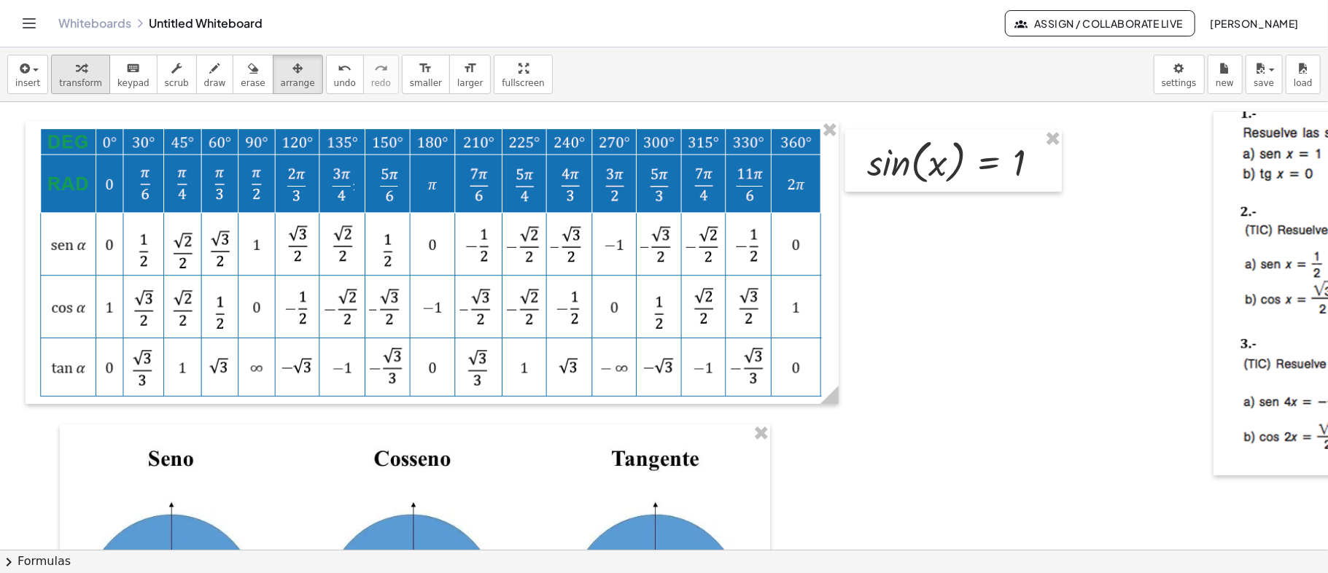
click at [59, 68] on div "button" at bounding box center [80, 68] width 43 height 18
click at [197, 80] on button "draw" at bounding box center [215, 74] width 38 height 39
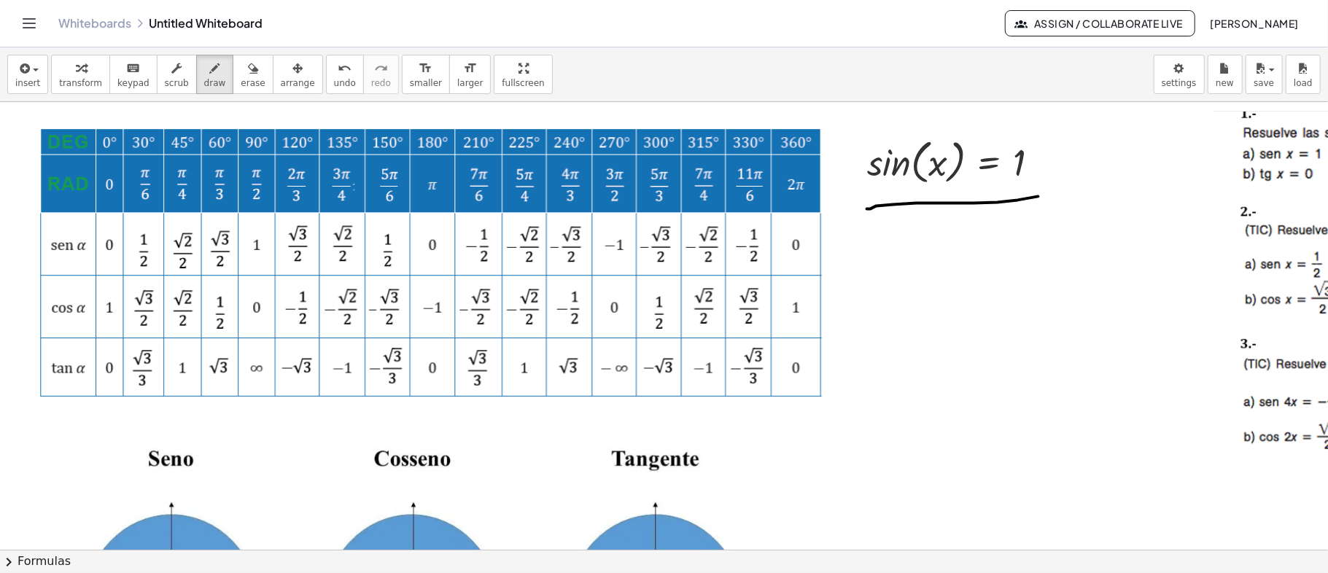
drag, startPoint x: 867, startPoint y: 209, endPoint x: 1042, endPoint y: 196, distance: 175.5
drag, startPoint x: 22, startPoint y: 234, endPoint x: 36, endPoint y: 244, distance: 16.8
drag, startPoint x: 231, startPoint y: 73, endPoint x: 165, endPoint y: 164, distance: 112.8
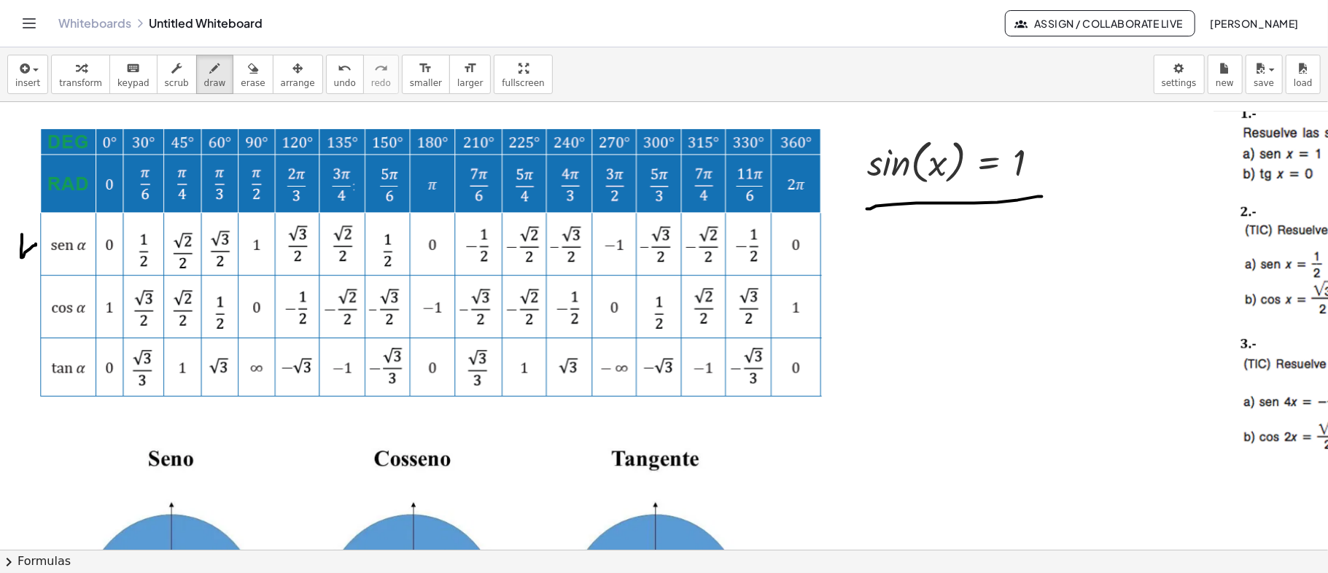
click at [248, 76] on icon "button" at bounding box center [253, 69] width 10 height 18
drag, startPoint x: 34, startPoint y: 234, endPoint x: 341, endPoint y: 165, distance: 315.6
drag, startPoint x: 877, startPoint y: 201, endPoint x: 1075, endPoint y: 208, distance: 197.8
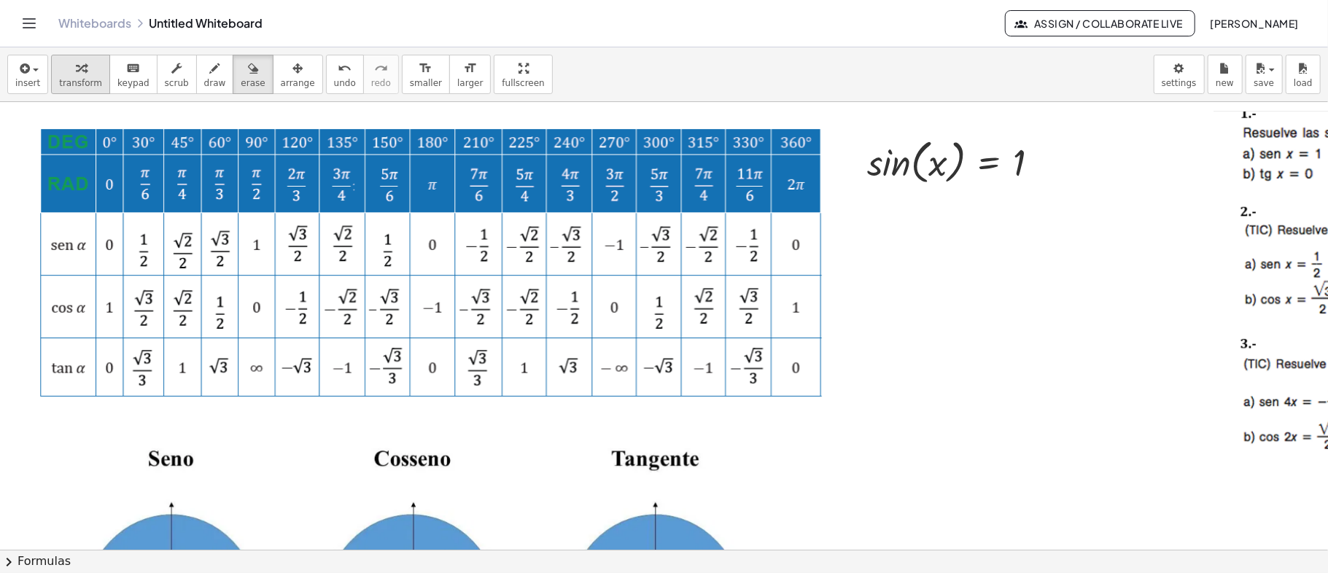
click at [80, 79] on span "transform" at bounding box center [80, 83] width 43 height 10
drag, startPoint x: 48, startPoint y: 258, endPoint x: 70, endPoint y: 263, distance: 22.5
click at [70, 263] on div at bounding box center [432, 263] width 813 height 284
click at [204, 71] on div "button" at bounding box center [215, 68] width 22 height 18
drag, startPoint x: 53, startPoint y: 255, endPoint x: 92, endPoint y: 255, distance: 39.4
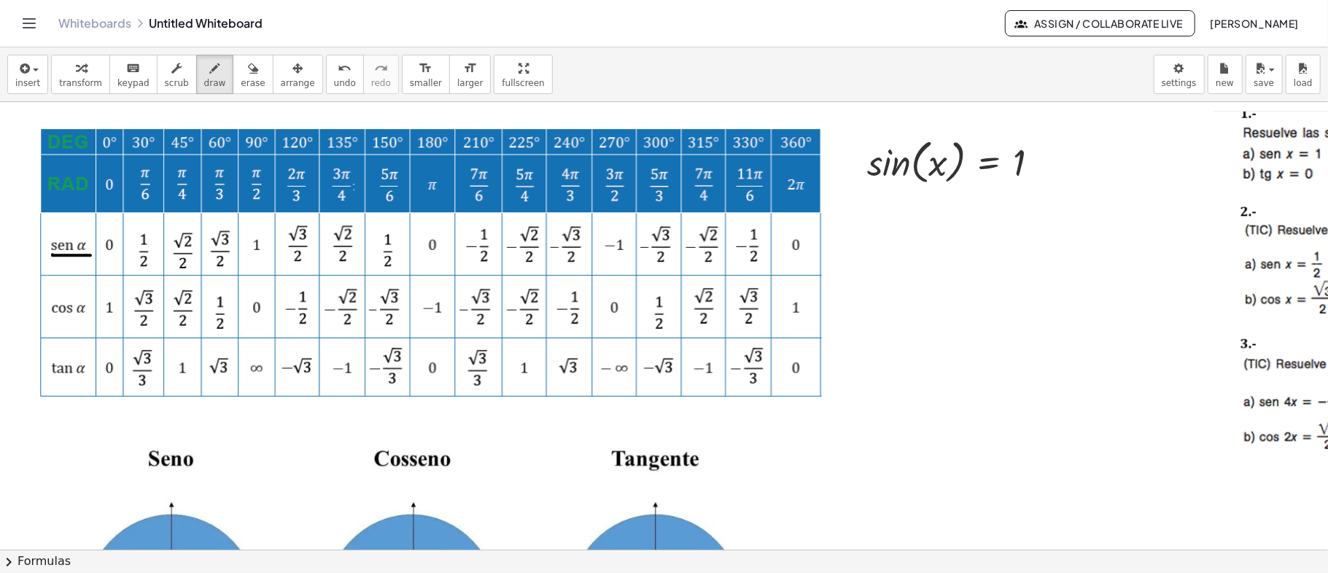
drag, startPoint x: 248, startPoint y: 258, endPoint x: 269, endPoint y: 258, distance: 21.2
drag, startPoint x: 74, startPoint y: 258, endPoint x: 261, endPoint y: 271, distance: 188.0
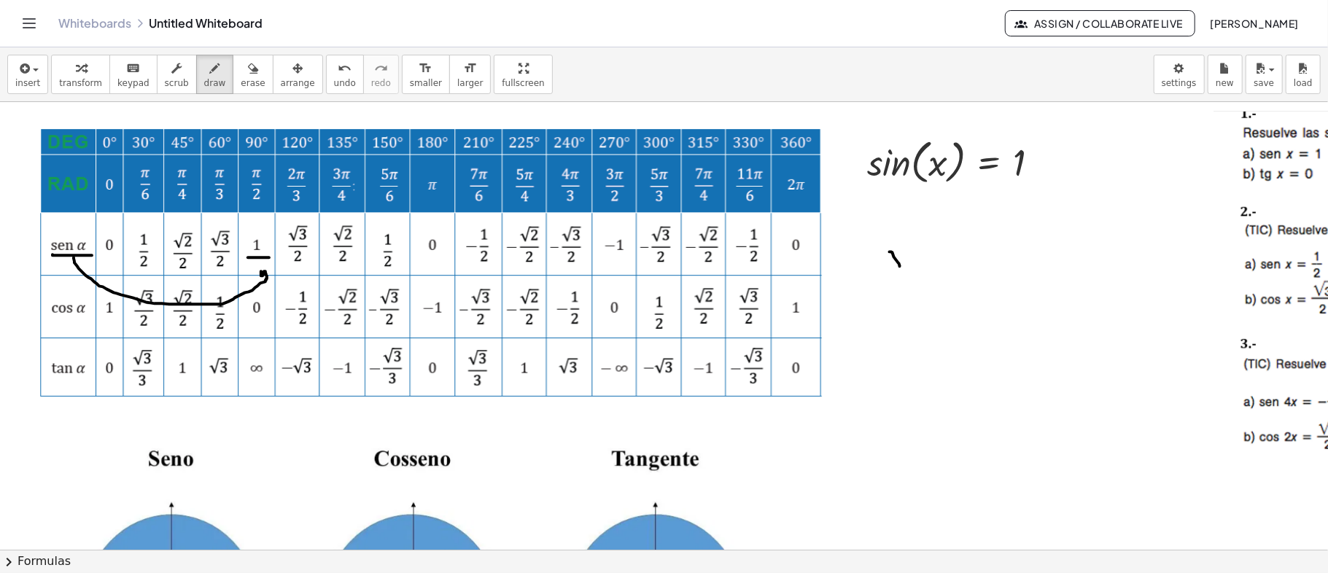
drag, startPoint x: 890, startPoint y: 252, endPoint x: 900, endPoint y: 266, distance: 17.8
drag, startPoint x: 900, startPoint y: 248, endPoint x: 893, endPoint y: 268, distance: 21.7
drag, startPoint x: 923, startPoint y: 261, endPoint x: 940, endPoint y: 261, distance: 17.5
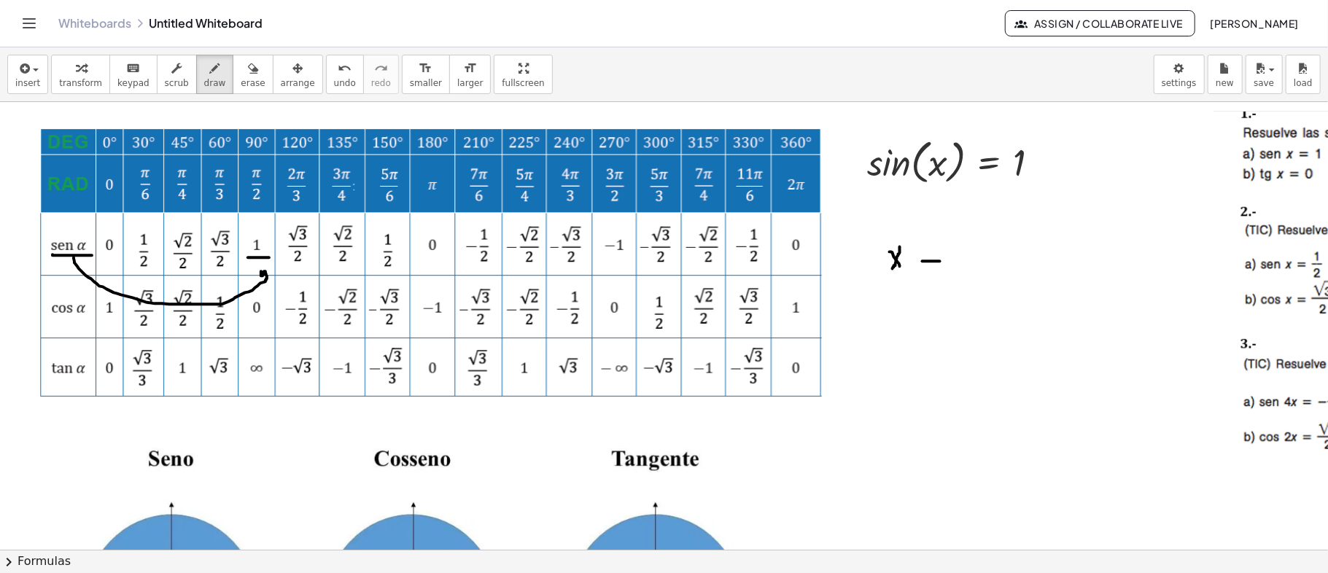
drag, startPoint x: 923, startPoint y: 255, endPoint x: 929, endPoint y: 245, distance: 11.1
drag, startPoint x: 890, startPoint y: 199, endPoint x: 891, endPoint y: 208, distance: 8.9
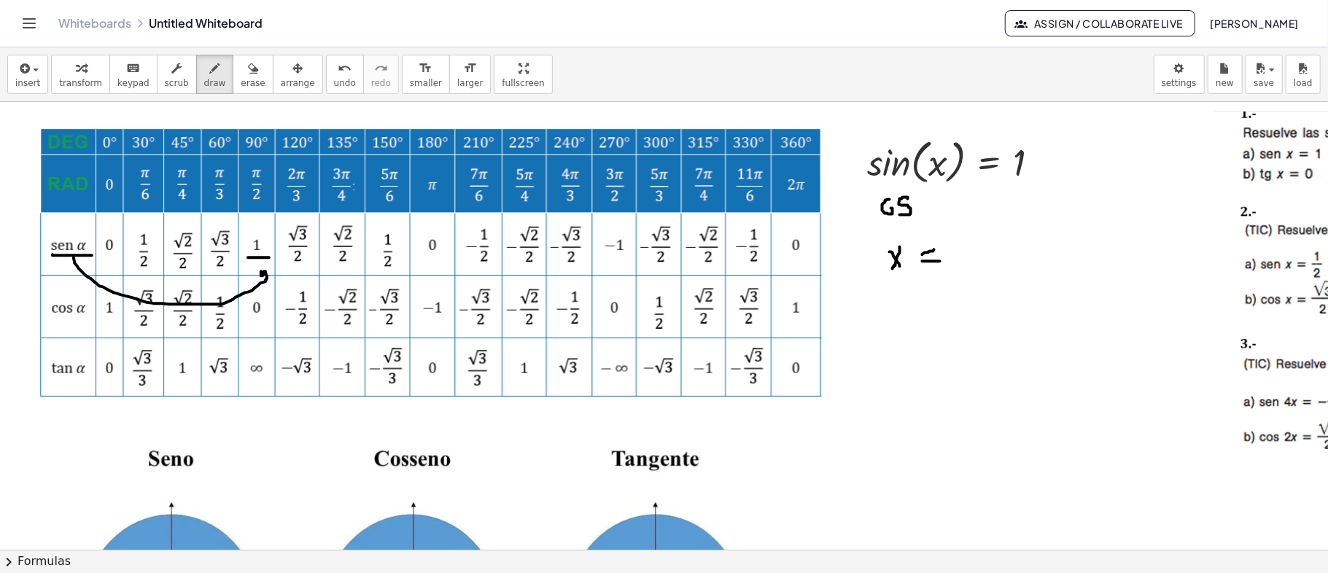
drag, startPoint x: 908, startPoint y: 198, endPoint x: 900, endPoint y: 214, distance: 17.9
drag, startPoint x: 894, startPoint y: 333, endPoint x: 902, endPoint y: 338, distance: 9.3
drag, startPoint x: 911, startPoint y: 325, endPoint x: 911, endPoint y: 336, distance: 11.7
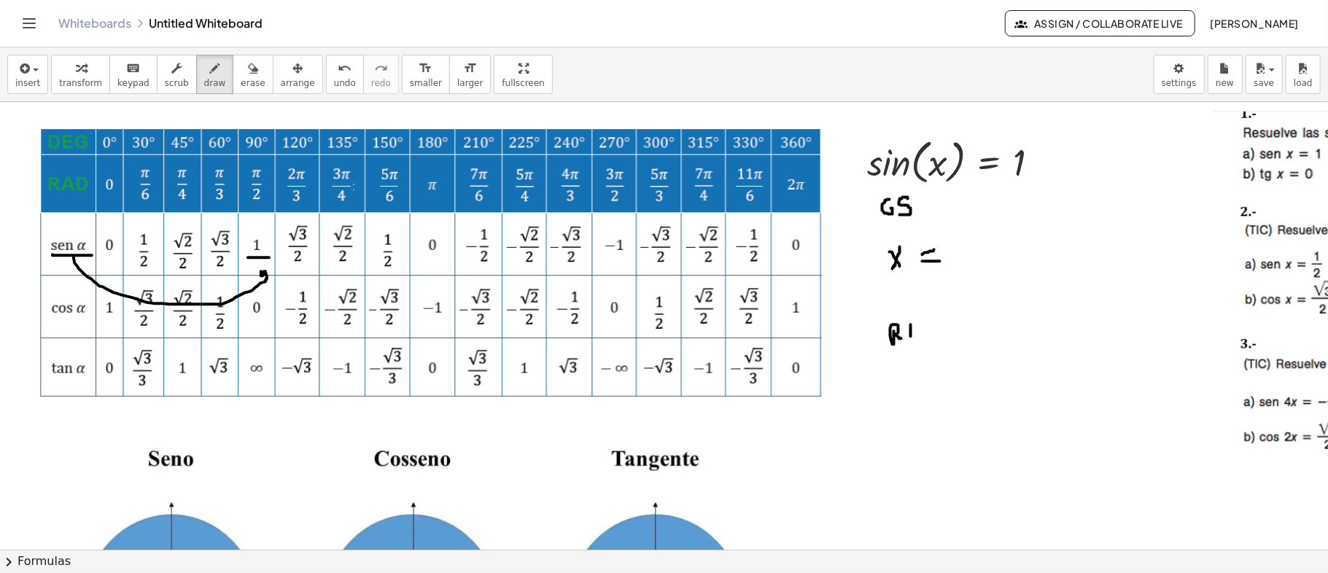
drag, startPoint x: 911, startPoint y: 324, endPoint x: 922, endPoint y: 336, distance: 16.5
drag, startPoint x: 914, startPoint y: 333, endPoint x: 924, endPoint y: 330, distance: 9.7
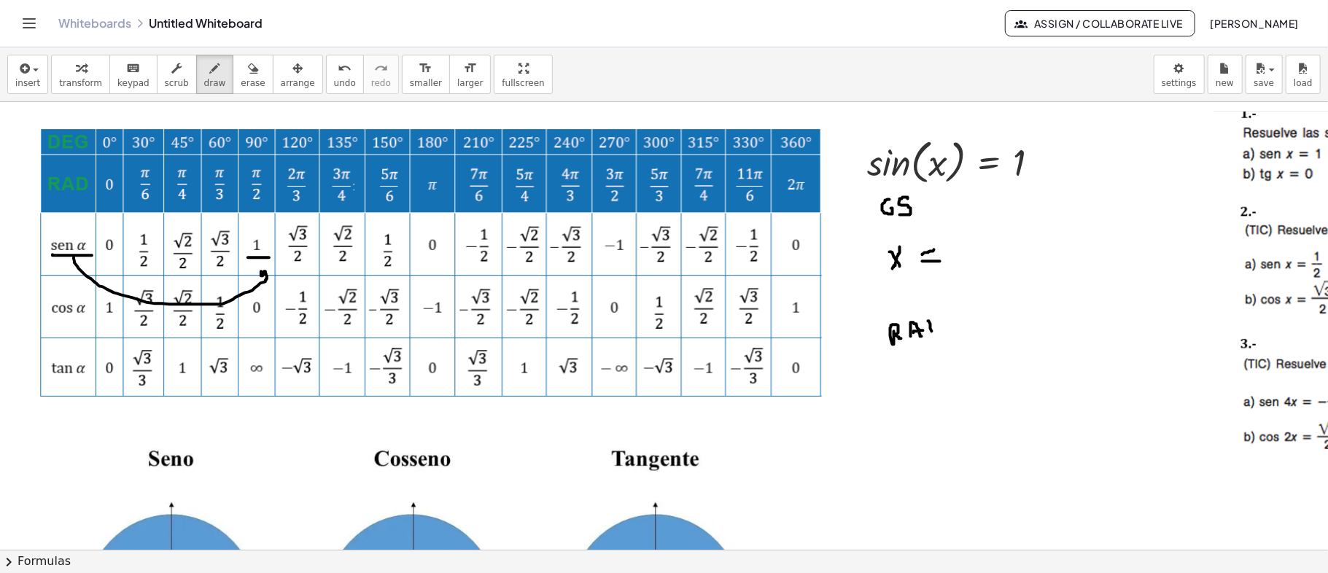
drag, startPoint x: 929, startPoint y: 321, endPoint x: 932, endPoint y: 331, distance: 10.8
drag, startPoint x: 929, startPoint y: 319, endPoint x: 938, endPoint y: 336, distance: 19.6
drag, startPoint x: 909, startPoint y: 376, endPoint x: 928, endPoint y: 394, distance: 25.8
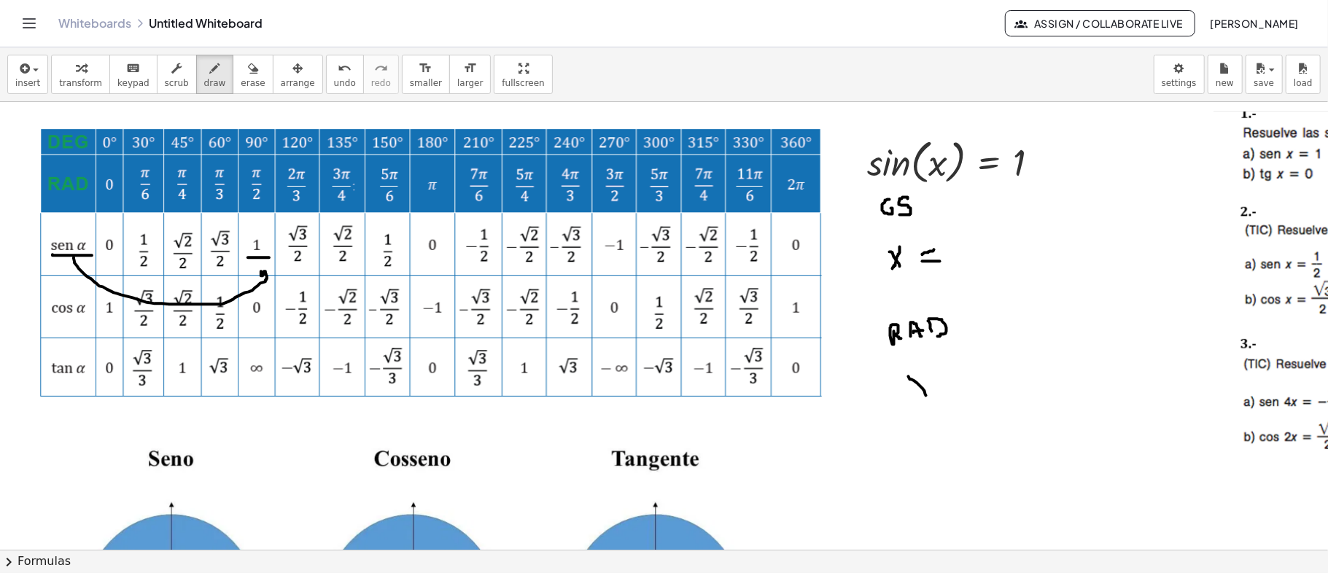
drag, startPoint x: 928, startPoint y: 376, endPoint x: 931, endPoint y: 387, distance: 10.6
drag, startPoint x: 934, startPoint y: 385, endPoint x: 944, endPoint y: 383, distance: 10.4
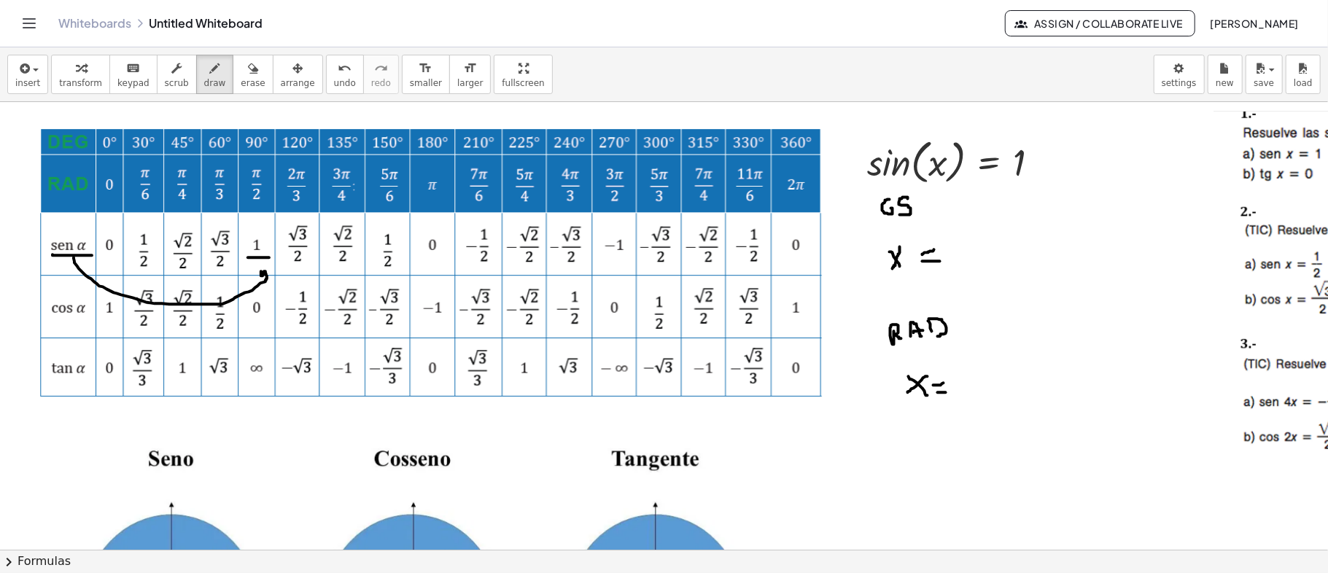
drag, startPoint x: 938, startPoint y: 392, endPoint x: 946, endPoint y: 392, distance: 8.0
drag, startPoint x: 982, startPoint y: 228, endPoint x: 956, endPoint y: 239, distance: 28.5
drag, startPoint x: 235, startPoint y: 71, endPoint x: 645, endPoint y: 214, distance: 434.5
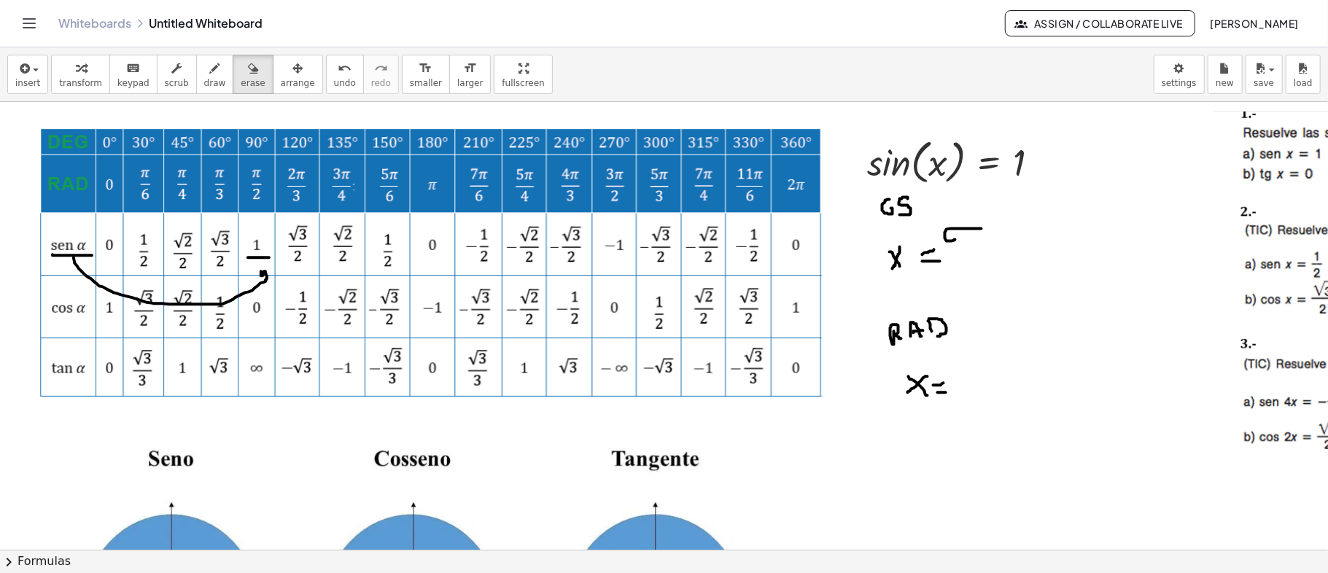
click at [248, 71] on icon "button" at bounding box center [253, 69] width 10 height 18
drag, startPoint x: 954, startPoint y: 234, endPoint x: 981, endPoint y: 232, distance: 27.1
click at [204, 78] on span "draw" at bounding box center [215, 83] width 22 height 10
drag, startPoint x: 922, startPoint y: 251, endPoint x: 932, endPoint y: 251, distance: 9.5
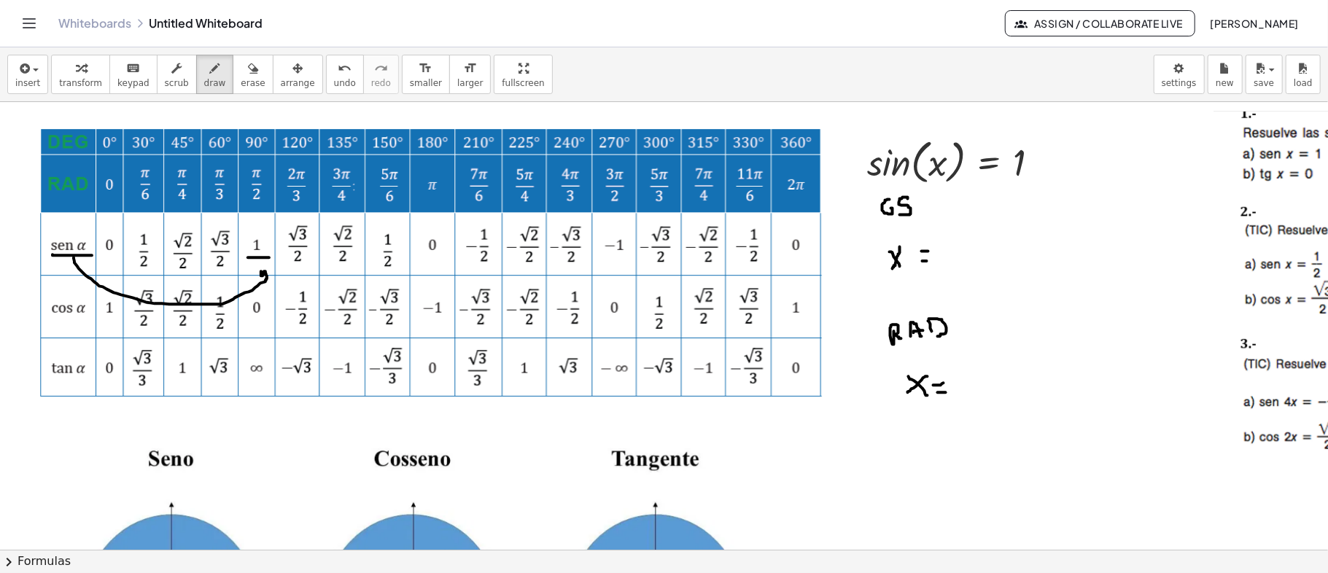
drag, startPoint x: 926, startPoint y: 261, endPoint x: 937, endPoint y: 263, distance: 11.0
drag, startPoint x: 979, startPoint y: 232, endPoint x: 981, endPoint y: 258, distance: 26.4
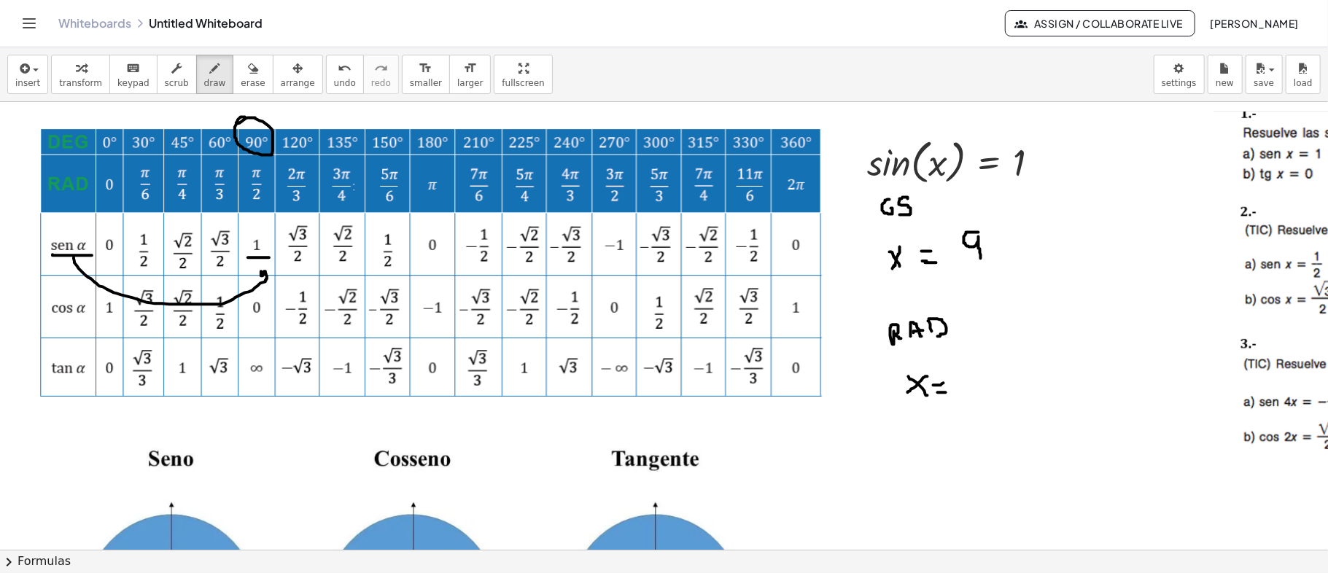
drag, startPoint x: 249, startPoint y: 208, endPoint x: 260, endPoint y: 208, distance: 10.2
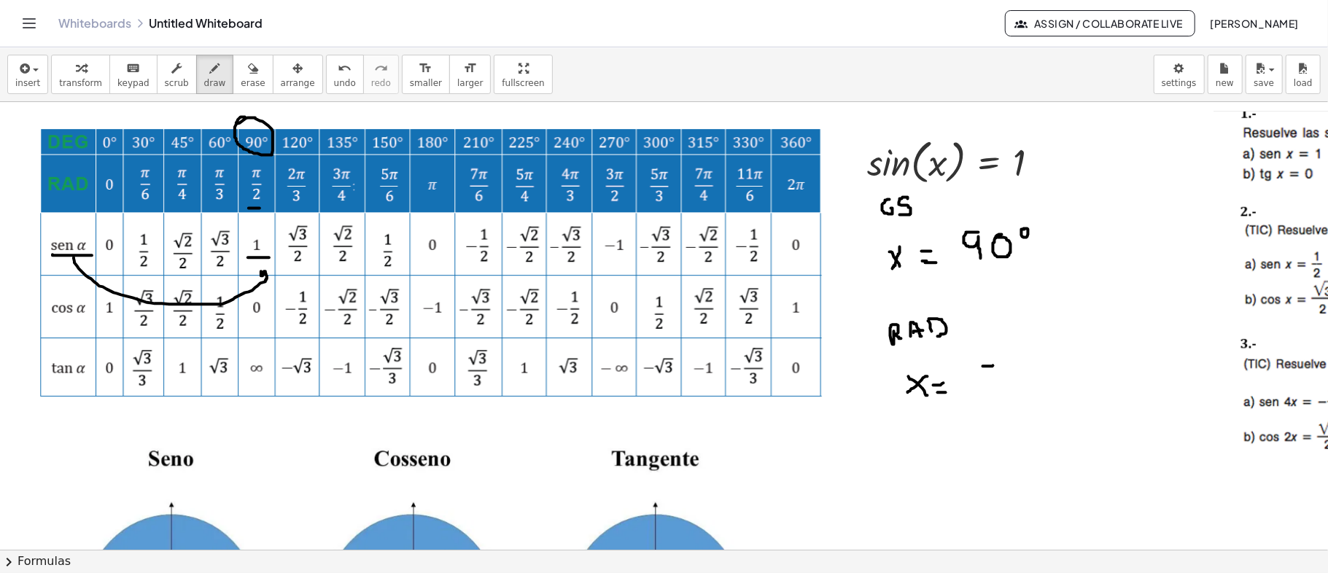
drag, startPoint x: 983, startPoint y: 366, endPoint x: 999, endPoint y: 363, distance: 15.6
drag, startPoint x: 993, startPoint y: 368, endPoint x: 993, endPoint y: 382, distance: 13.9
drag, startPoint x: 998, startPoint y: 365, endPoint x: 1002, endPoint y: 377, distance: 12.9
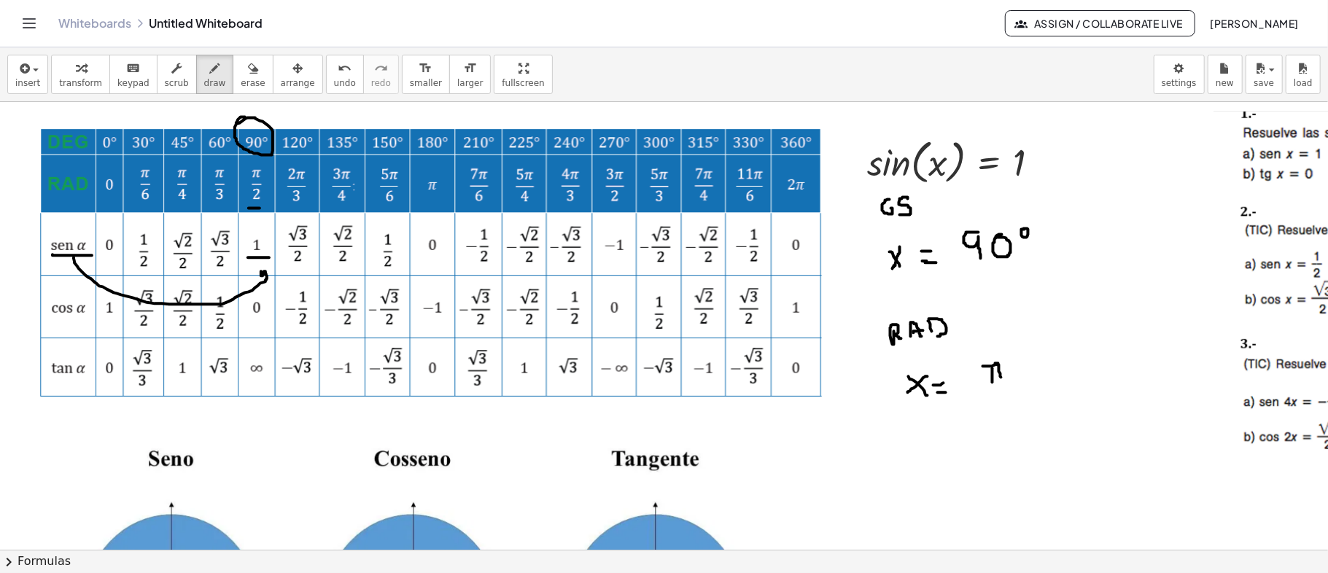
drag, startPoint x: 989, startPoint y: 389, endPoint x: 1013, endPoint y: 389, distance: 23.3
drag, startPoint x: 996, startPoint y: 404, endPoint x: 1007, endPoint y: 414, distance: 15.5
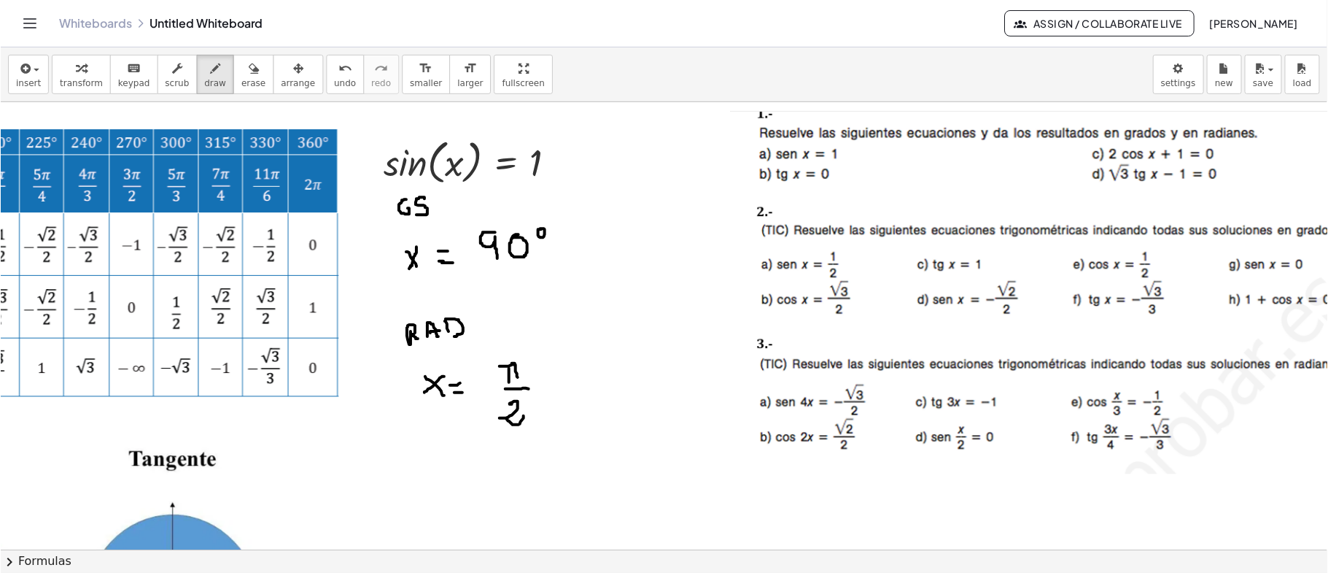
scroll to position [0, 544]
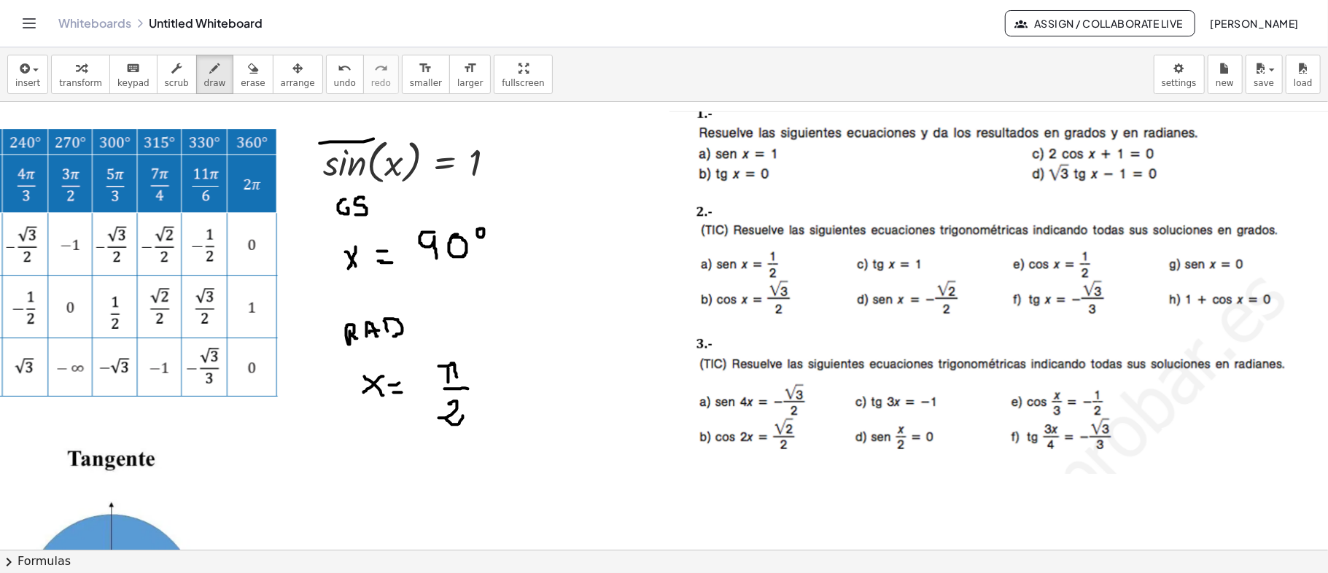
drag, startPoint x: 320, startPoint y: 143, endPoint x: 374, endPoint y: 139, distance: 54.2
drag, startPoint x: 349, startPoint y: 131, endPoint x: 441, endPoint y: 112, distance: 94.7
drag, startPoint x: 441, startPoint y: 115, endPoint x: 463, endPoint y: 120, distance: 22.7
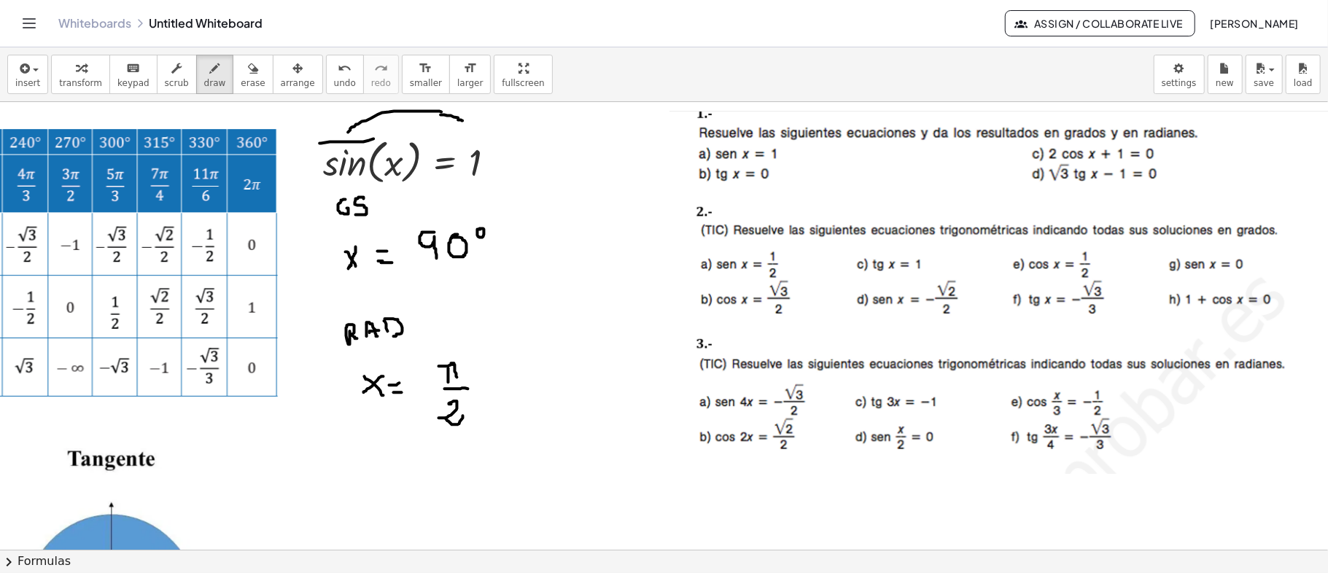
drag, startPoint x: 465, startPoint y: 117, endPoint x: 465, endPoint y: 127, distance: 9.5
drag, startPoint x: 525, startPoint y: 191, endPoint x: 538, endPoint y: 211, distance: 23.7
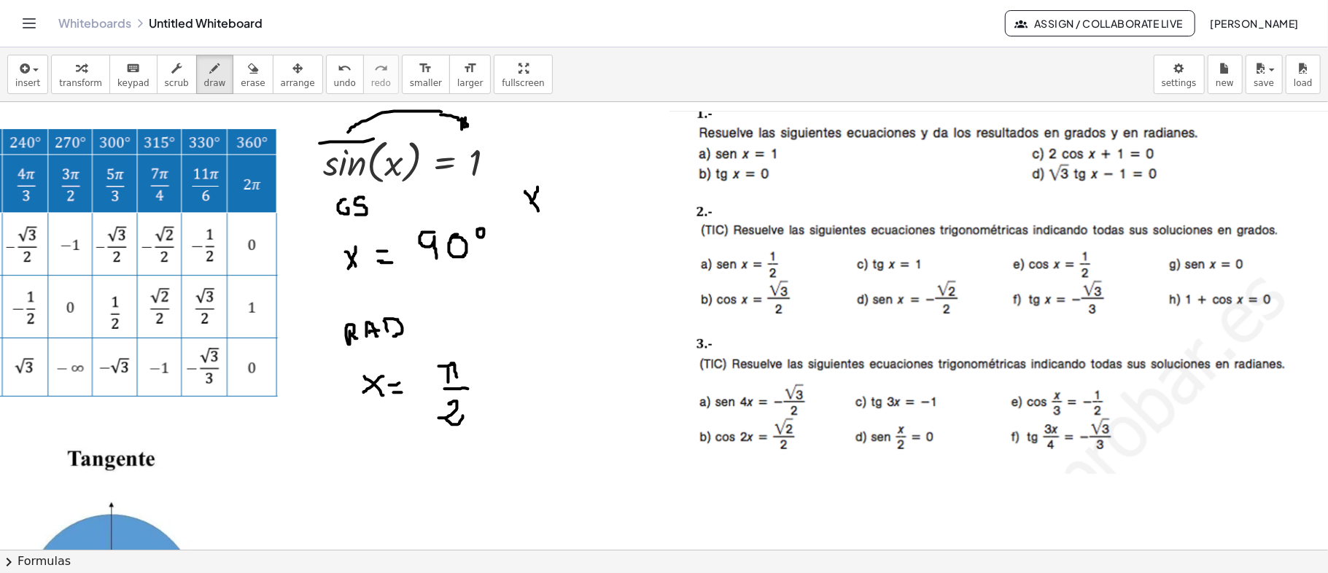
drag, startPoint x: 538, startPoint y: 187, endPoint x: 530, endPoint y: 205, distance: 19.9
drag, startPoint x: 553, startPoint y: 201, endPoint x: 569, endPoint y: 198, distance: 16.3
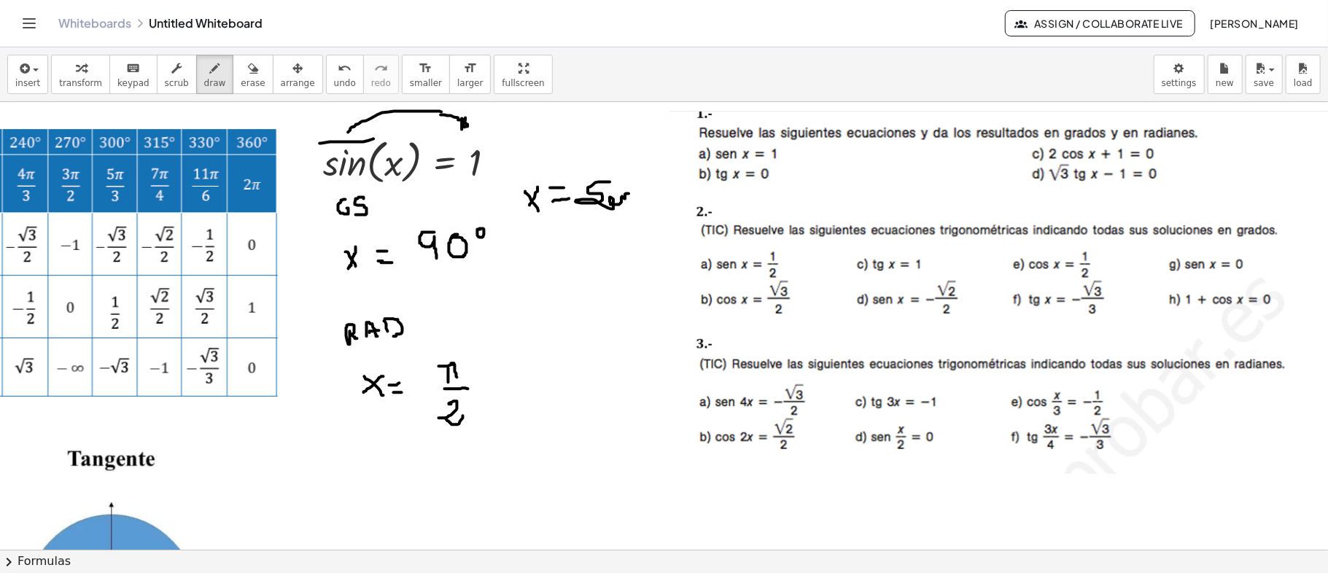
drag, startPoint x: 610, startPoint y: 182, endPoint x: 635, endPoint y: 193, distance: 27.1
drag, startPoint x: 632, startPoint y: 167, endPoint x: 643, endPoint y: 164, distance: 11.3
drag, startPoint x: 645, startPoint y: 155, endPoint x: 649, endPoint y: 172, distance: 17.9
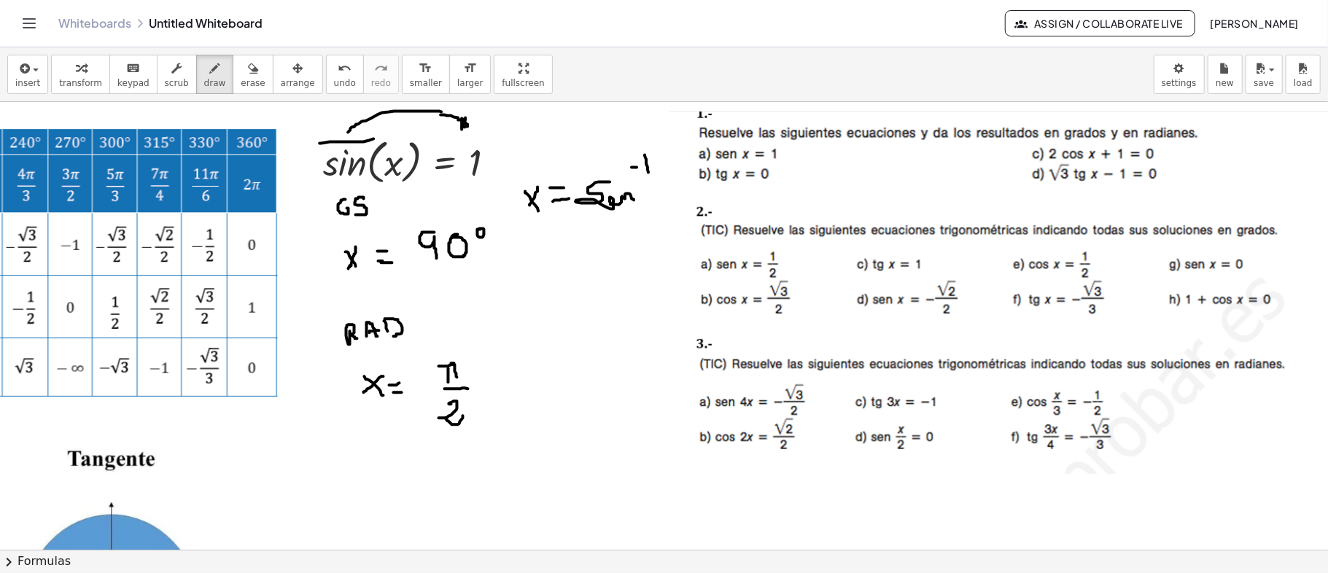
drag, startPoint x: 669, startPoint y: 164, endPoint x: 673, endPoint y: 206, distance: 41.7
drag, startPoint x: 677, startPoint y: 190, endPoint x: 692, endPoint y: 170, distance: 25.0
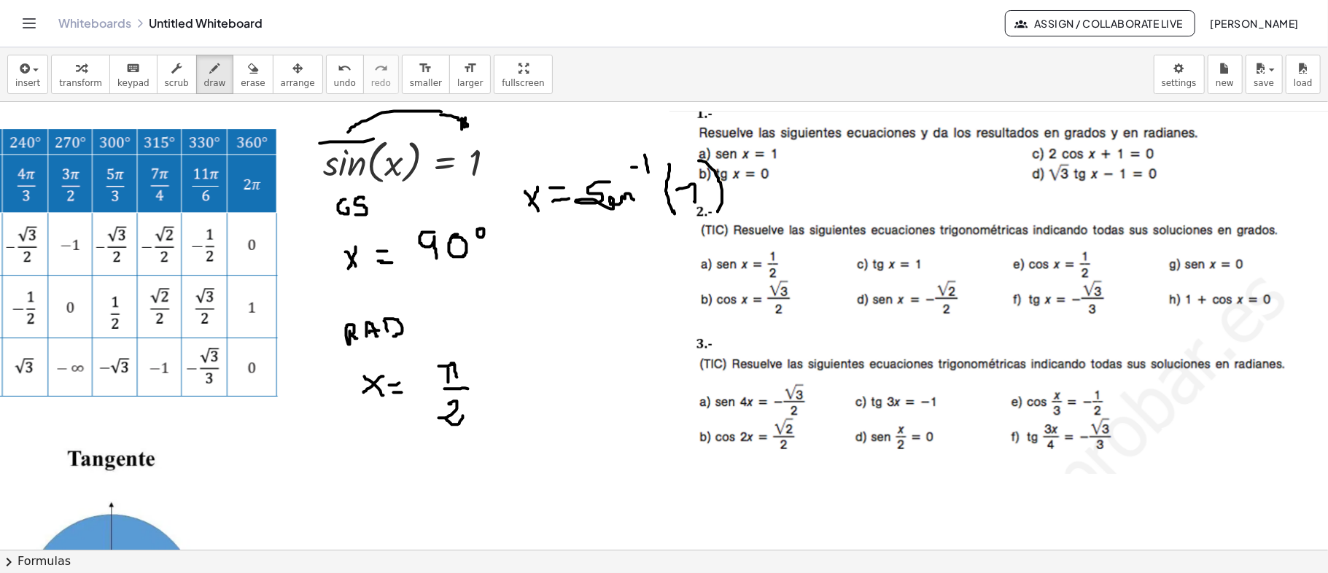
drag, startPoint x: 699, startPoint y: 160, endPoint x: 718, endPoint y: 212, distance: 54.5
drag, startPoint x: 544, startPoint y: 258, endPoint x: 567, endPoint y: 275, distance: 28.2
drag, startPoint x: 566, startPoint y: 249, endPoint x: 553, endPoint y: 275, distance: 28.7
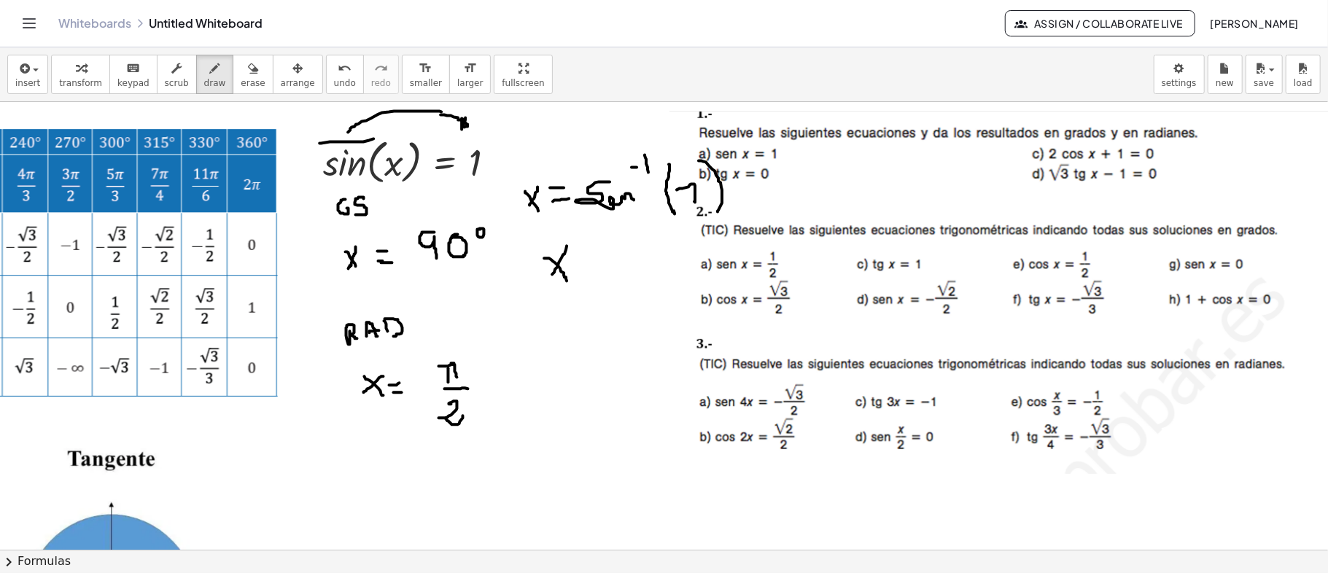
drag, startPoint x: 578, startPoint y: 269, endPoint x: 594, endPoint y: 263, distance: 17.3
drag, startPoint x: 582, startPoint y: 257, endPoint x: 594, endPoint y: 255, distance: 11.8
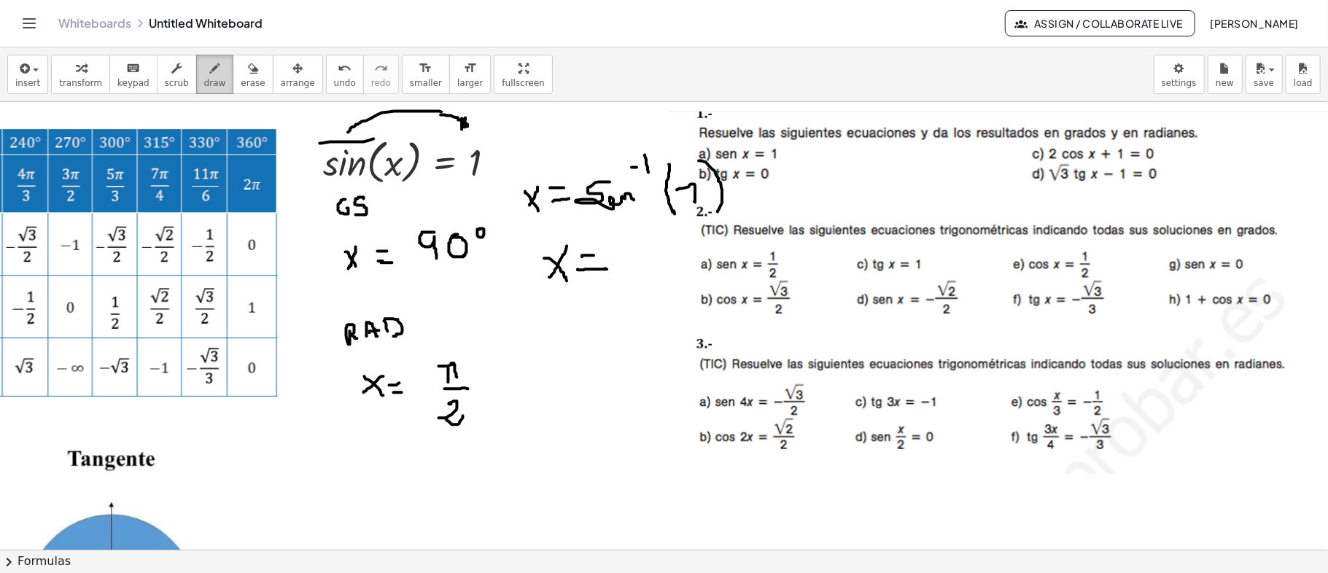
click at [204, 78] on span "draw" at bounding box center [215, 83] width 22 height 10
drag, startPoint x: 649, startPoint y: 251, endPoint x: 645, endPoint y: 278, distance: 27.2
drag, startPoint x: 657, startPoint y: 255, endPoint x: 645, endPoint y: 266, distance: 16.0
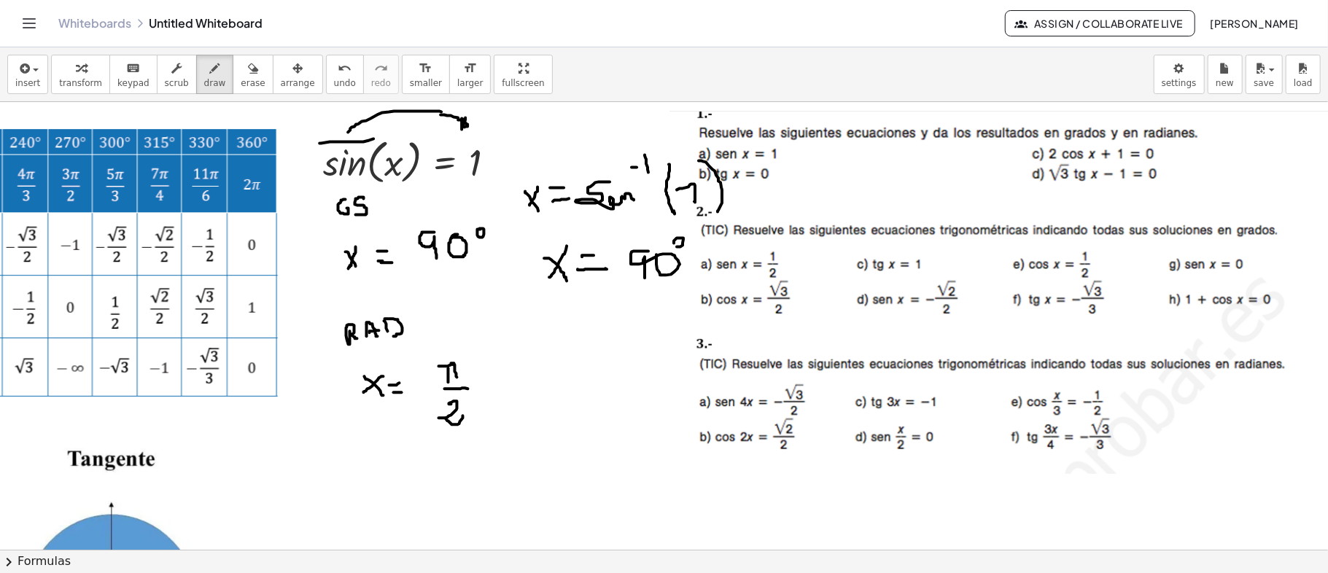
drag, startPoint x: 333, startPoint y: 223, endPoint x: 375, endPoint y: 223, distance: 42.3
drag, startPoint x: 357, startPoint y: 354, endPoint x: 394, endPoint y: 356, distance: 36.5
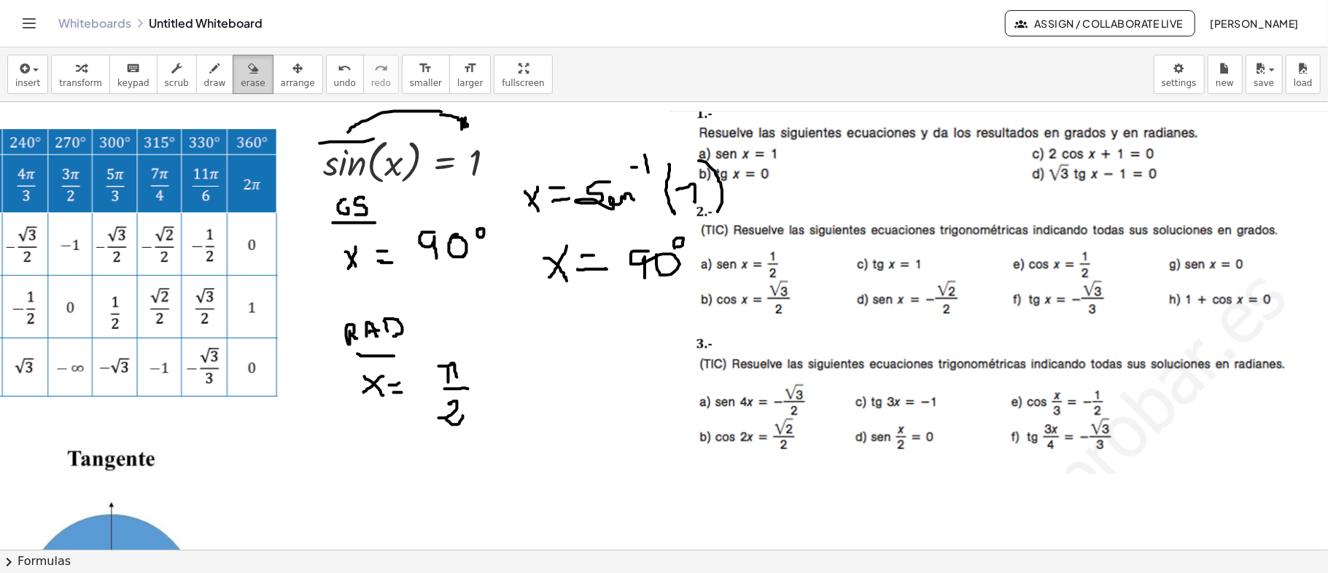
click at [241, 78] on span "erase" at bounding box center [253, 83] width 24 height 10
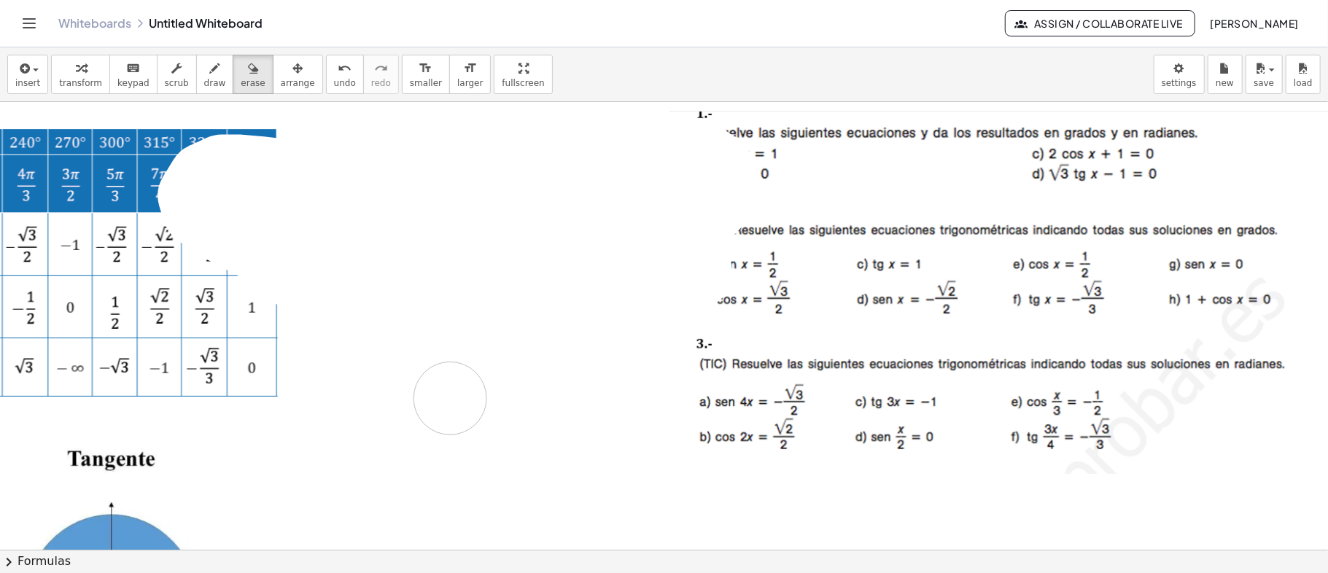
drag, startPoint x: 306, startPoint y: 162, endPoint x: 293, endPoint y: 147, distance: 20.1
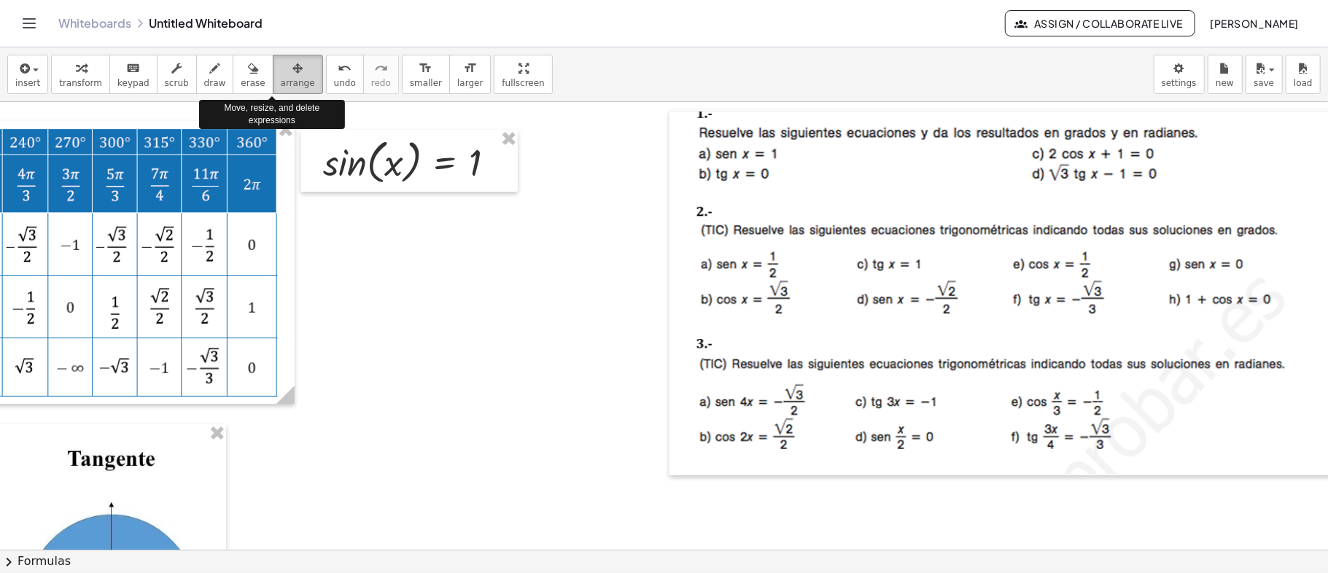
click at [293, 77] on icon "button" at bounding box center [298, 69] width 10 height 18
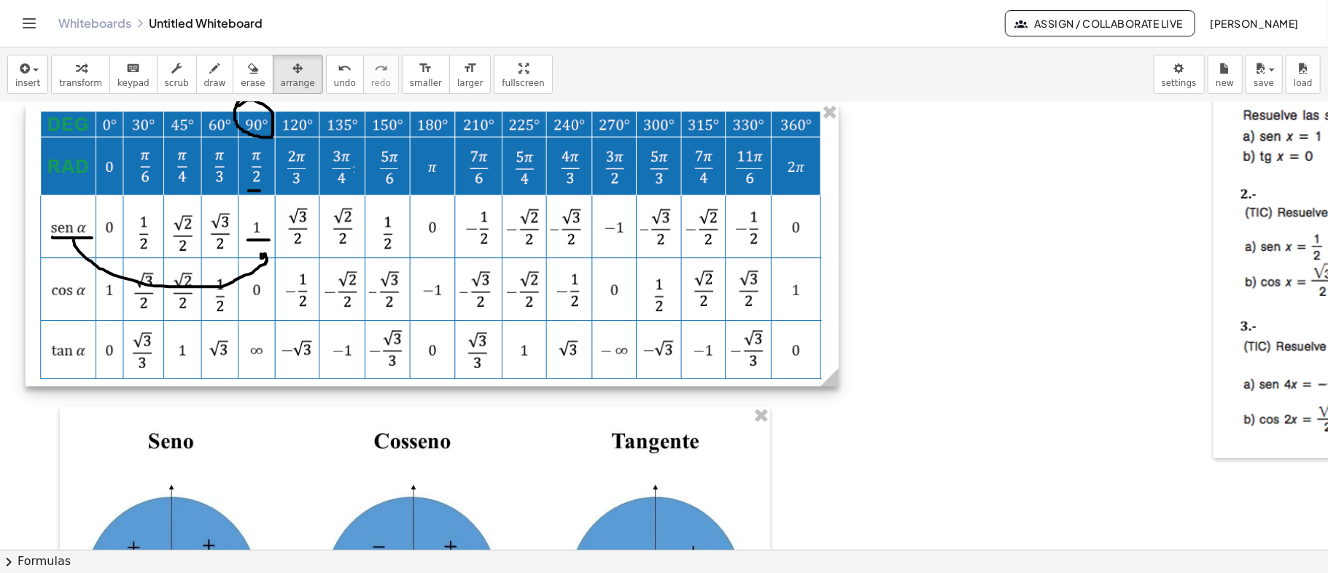
scroll to position [0, 0]
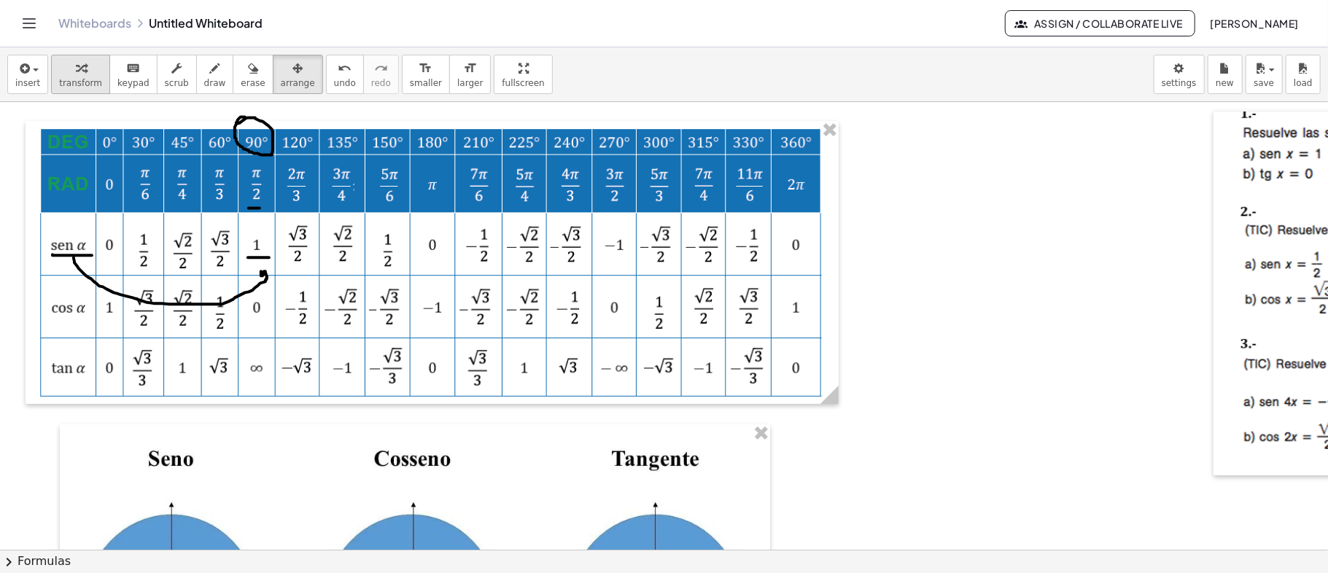
click at [65, 68] on div "button" at bounding box center [80, 68] width 43 height 18
click at [241, 80] on span "erase" at bounding box center [253, 83] width 24 height 10
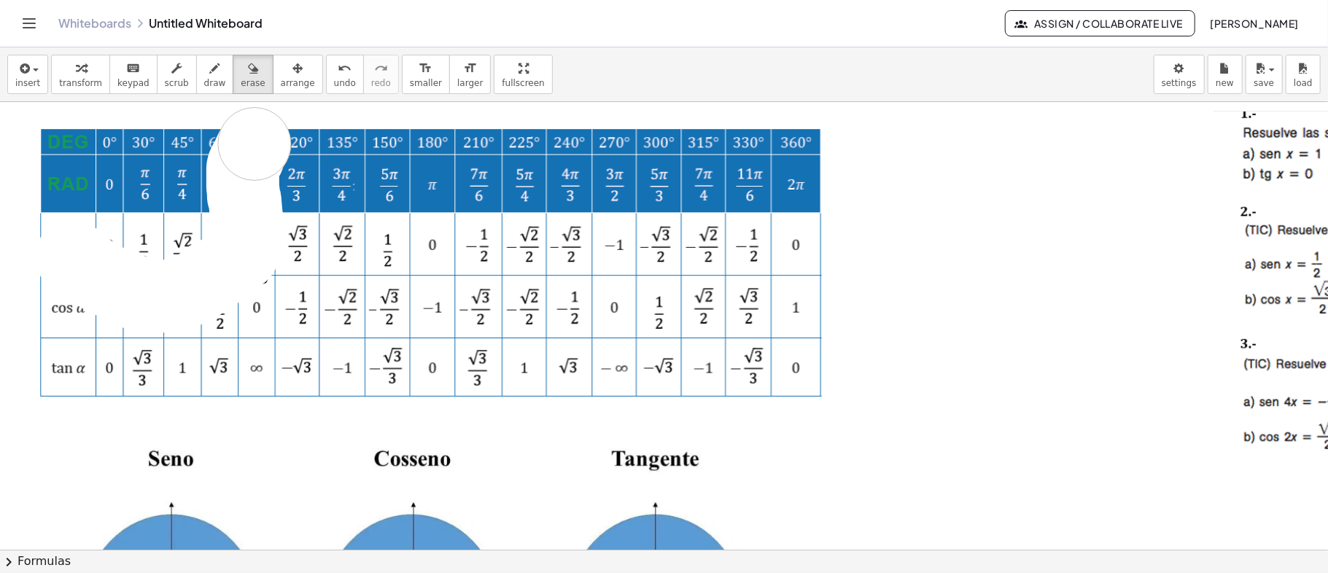
drag, startPoint x: 71, startPoint y: 257, endPoint x: 255, endPoint y: 144, distance: 215.2
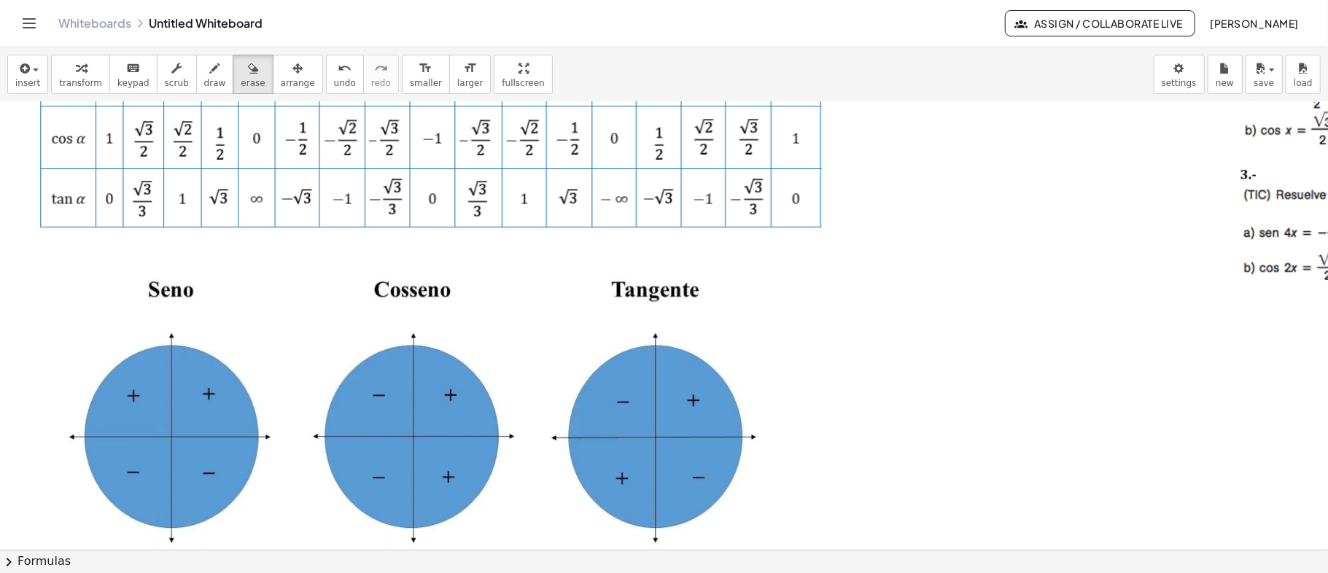
scroll to position [267, 0]
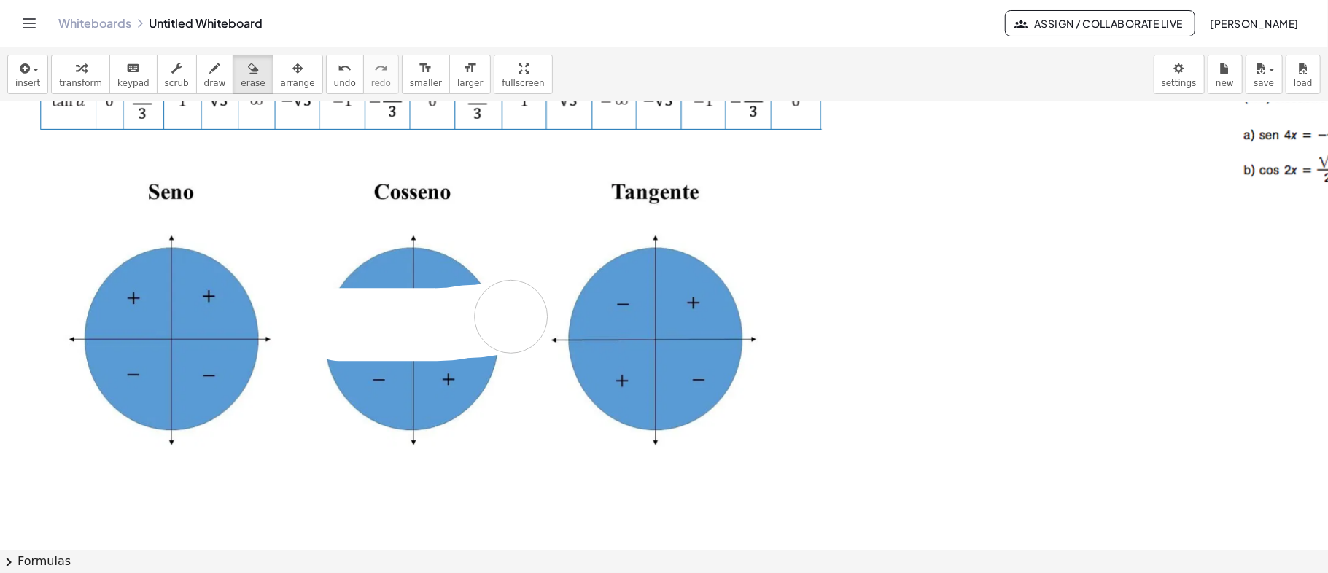
drag, startPoint x: 339, startPoint y: 325, endPoint x: 511, endPoint y: 317, distance: 172.4
click at [511, 317] on div at bounding box center [950, 283] width 1900 height 896
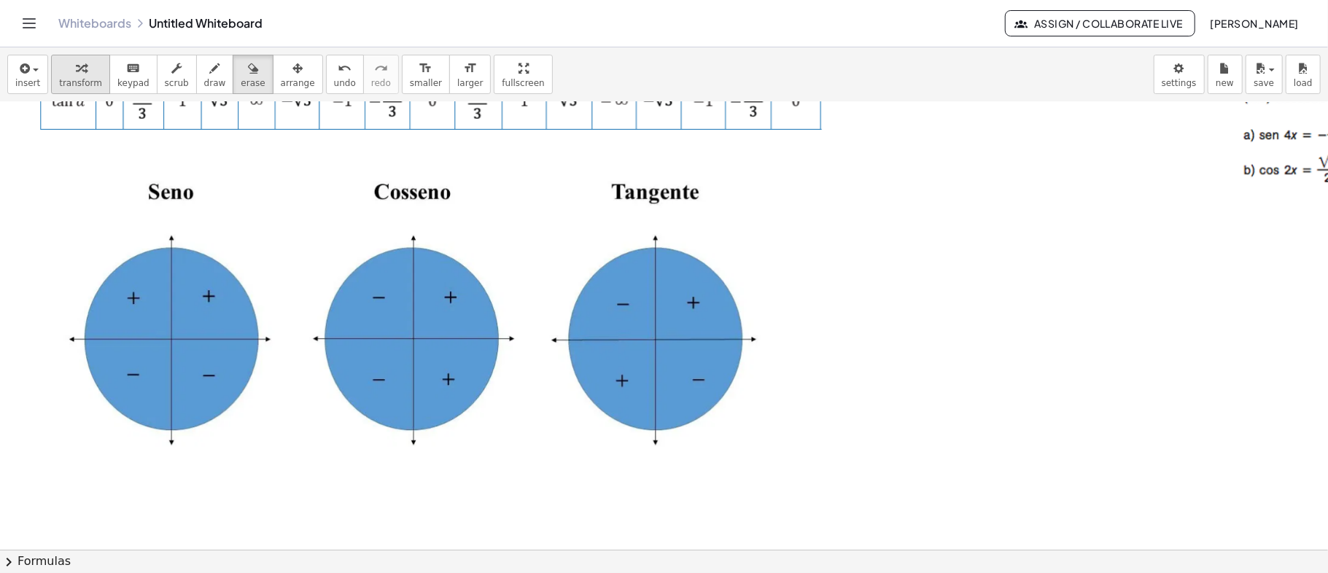
click at [77, 82] on span "transform" at bounding box center [80, 83] width 43 height 10
click at [204, 78] on span "draw" at bounding box center [215, 83] width 22 height 10
click at [283, 341] on div at bounding box center [950, 283] width 1900 height 896
drag, startPoint x: 30, startPoint y: 337, endPoint x: 34, endPoint y: 345, distance: 8.8
click at [34, 345] on div at bounding box center [950, 283] width 1900 height 896
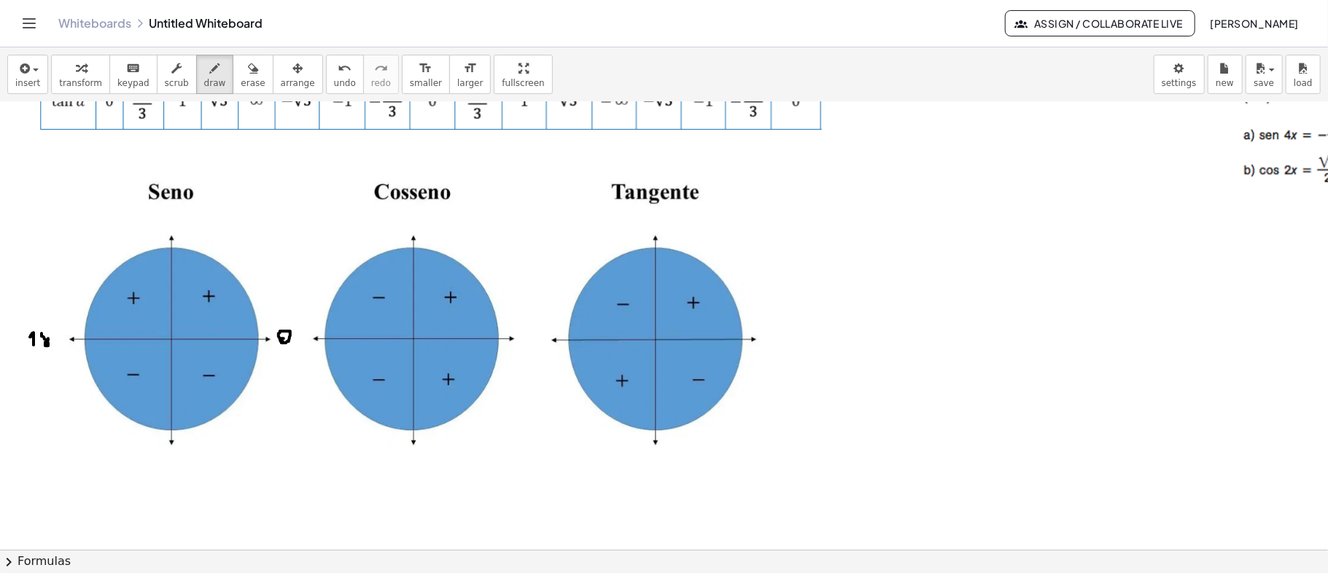
click at [48, 337] on div at bounding box center [950, 283] width 1900 height 896
click at [53, 333] on div at bounding box center [950, 283] width 1900 height 896
drag, startPoint x: 146, startPoint y: 213, endPoint x: 143, endPoint y: 228, distance: 14.9
click at [143, 228] on div at bounding box center [950, 283] width 1900 height 896
click at [152, 219] on div at bounding box center [950, 283] width 1900 height 896
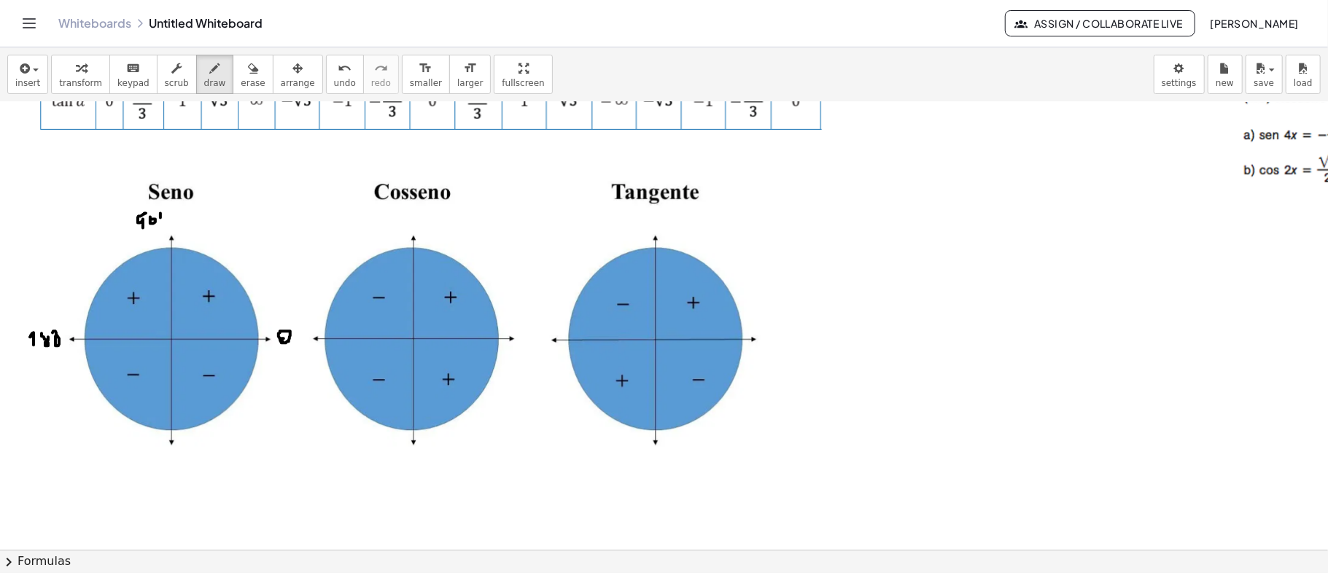
click at [160, 217] on div at bounding box center [950, 283] width 1900 height 896
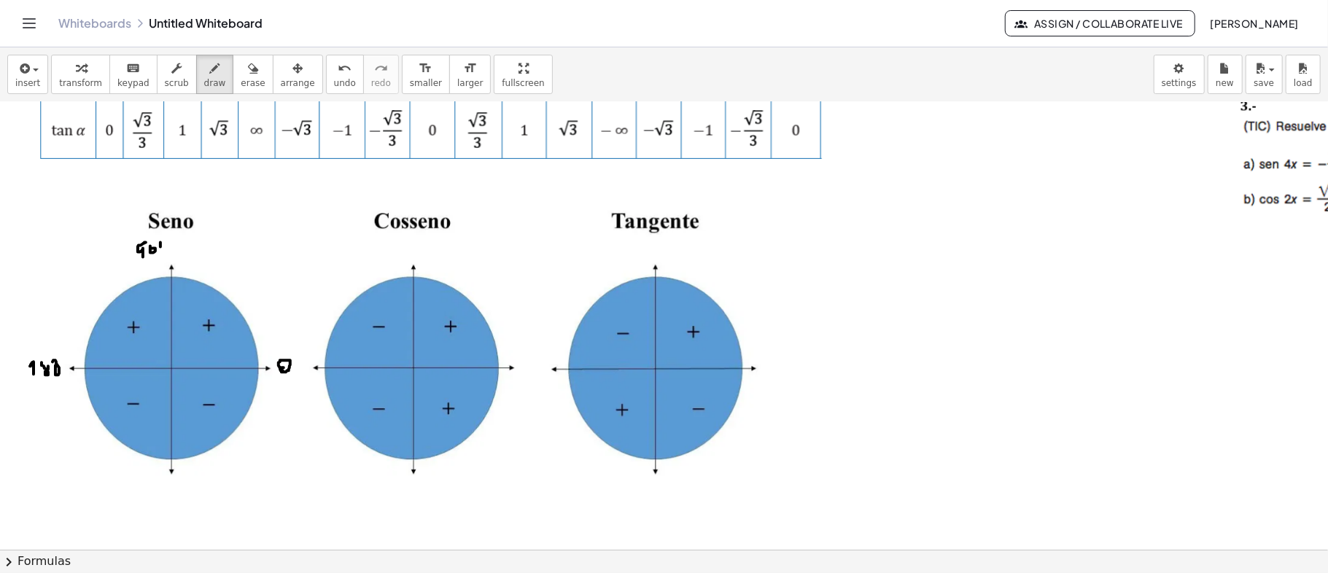
scroll to position [292, 0]
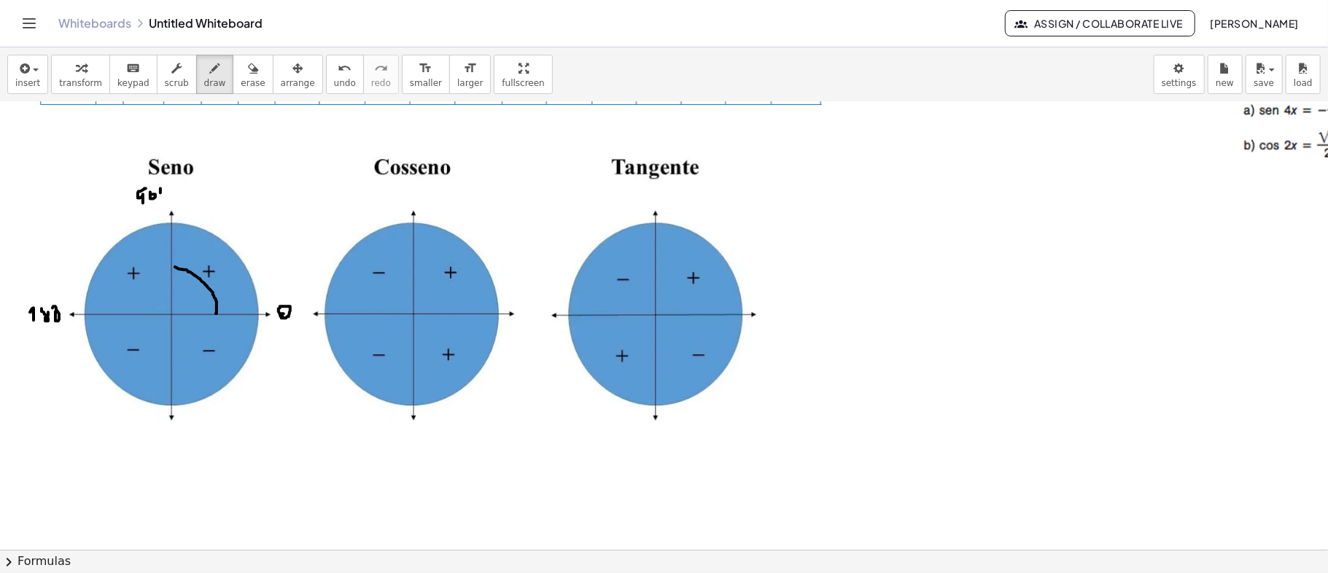
drag, startPoint x: 216, startPoint y: 314, endPoint x: 175, endPoint y: 267, distance: 62.0
click at [175, 267] on div at bounding box center [950, 258] width 1900 height 896
click at [177, 271] on div at bounding box center [950, 258] width 1900 height 896
drag, startPoint x: 190, startPoint y: 296, endPoint x: 193, endPoint y: 318, distance: 22.0
click at [193, 318] on div at bounding box center [950, 258] width 1900 height 896
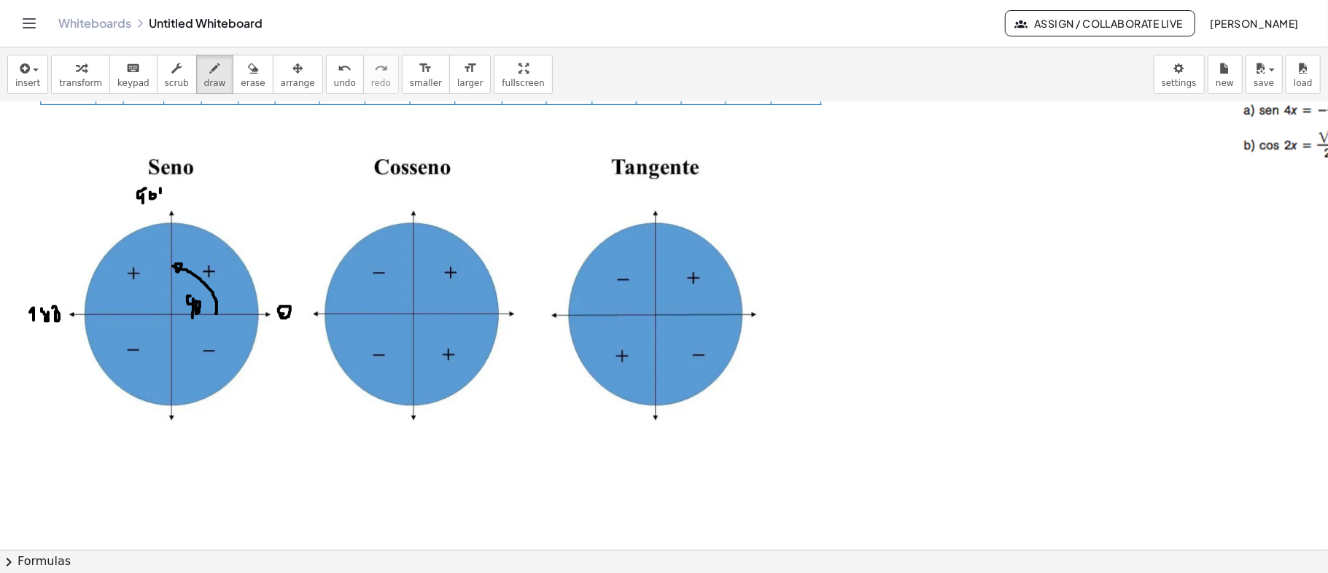
click at [197, 302] on div at bounding box center [950, 258] width 1900 height 896
click at [206, 299] on div at bounding box center [950, 258] width 1900 height 896
drag, startPoint x: 169, startPoint y: 213, endPoint x: 170, endPoint y: 313, distance: 99.9
click at [170, 313] on div at bounding box center [950, 258] width 1900 height 896
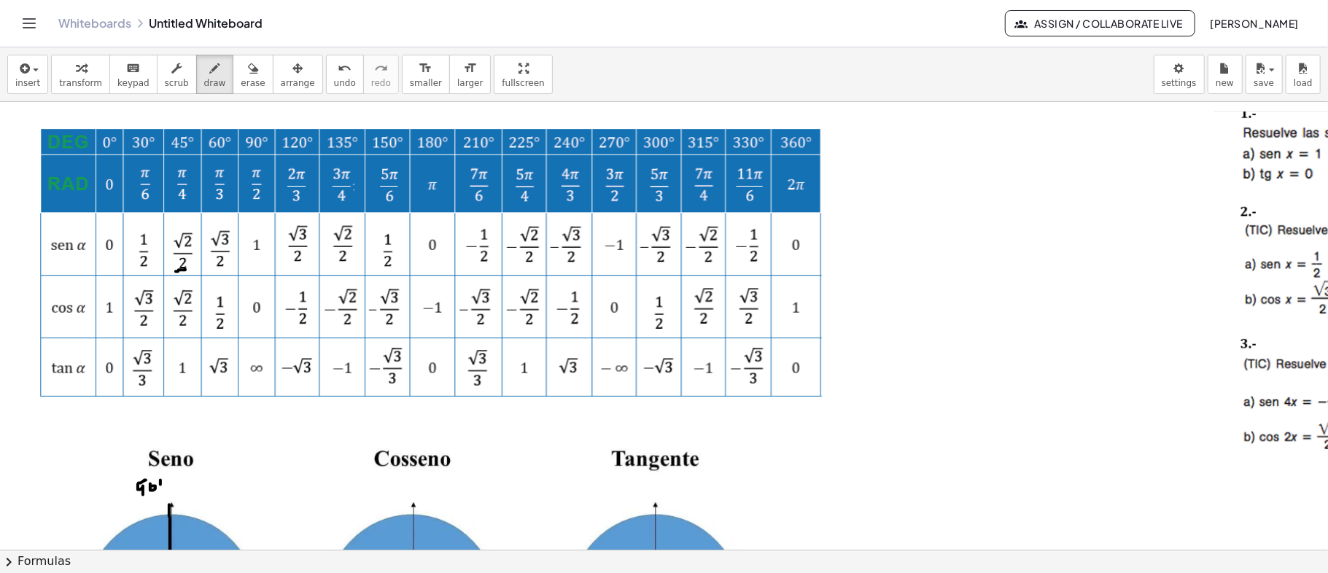
drag, startPoint x: 176, startPoint y: 271, endPoint x: 287, endPoint y: 266, distance: 111.8
click at [187, 269] on div at bounding box center [950, 550] width 1900 height 896
drag, startPoint x: 336, startPoint y: 266, endPoint x: 350, endPoint y: 269, distance: 14.9
click at [350, 269] on div at bounding box center [950, 550] width 1900 height 896
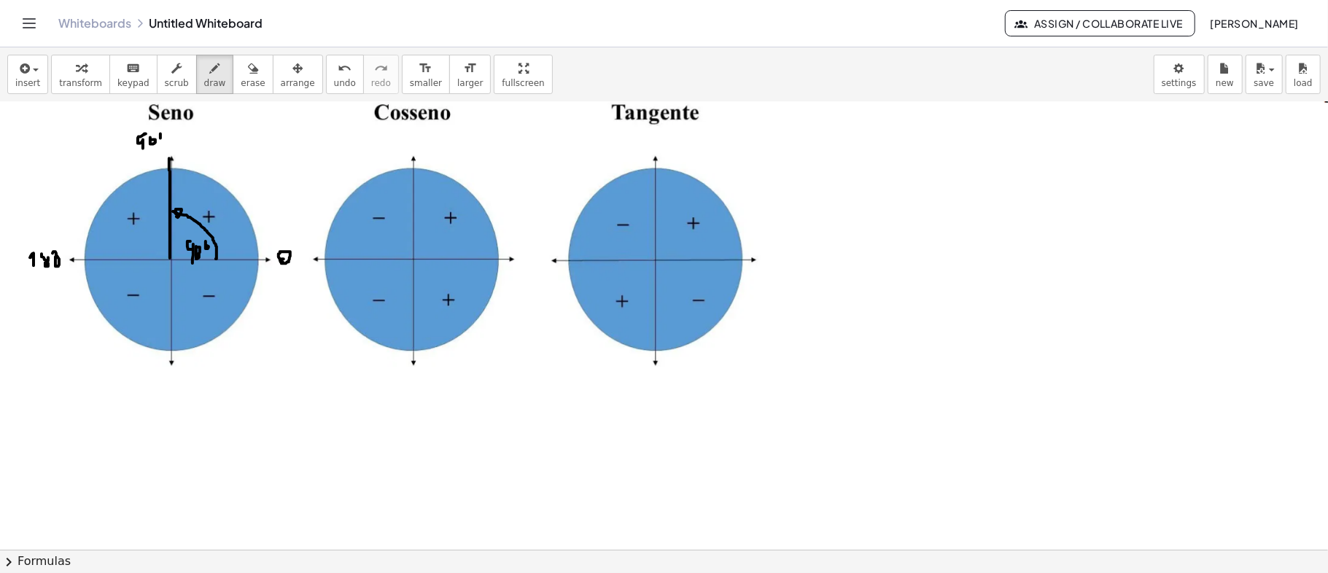
scroll to position [389, 0]
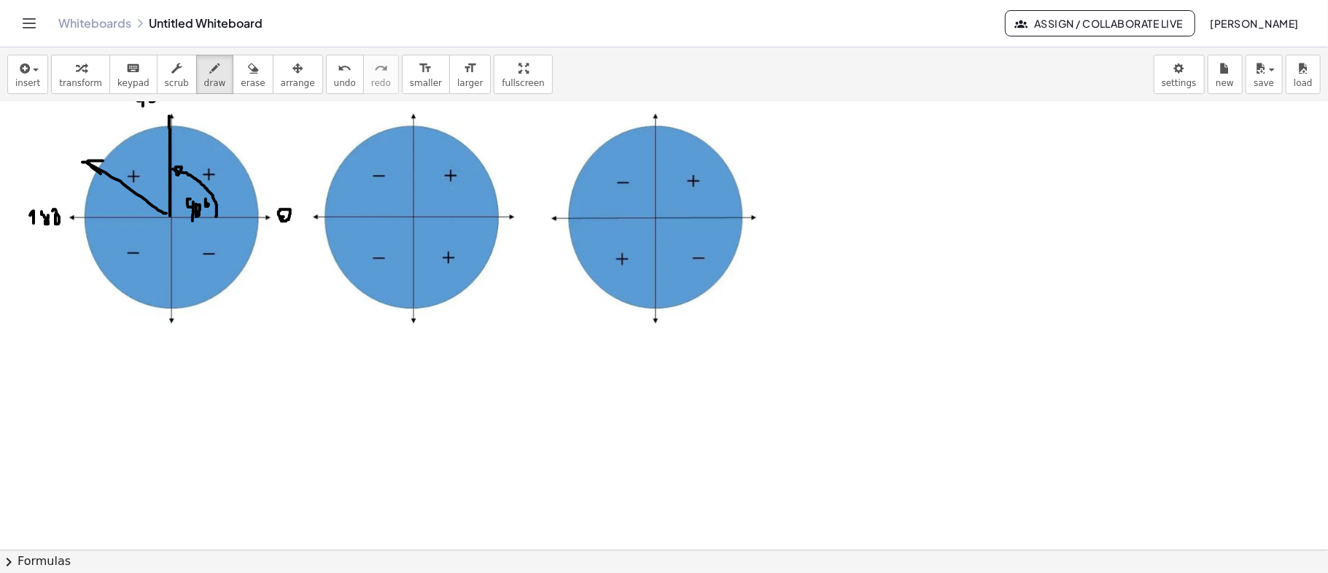
drag, startPoint x: 166, startPoint y: 213, endPoint x: 98, endPoint y: 167, distance: 82.6
click at [98, 167] on div at bounding box center [950, 161] width 1900 height 896
drag, startPoint x: 185, startPoint y: 217, endPoint x: 133, endPoint y: 198, distance: 55.8
click at [133, 198] on div at bounding box center [950, 161] width 1900 height 896
drag, startPoint x: 433, startPoint y: 216, endPoint x: 420, endPoint y: 245, distance: 31.7
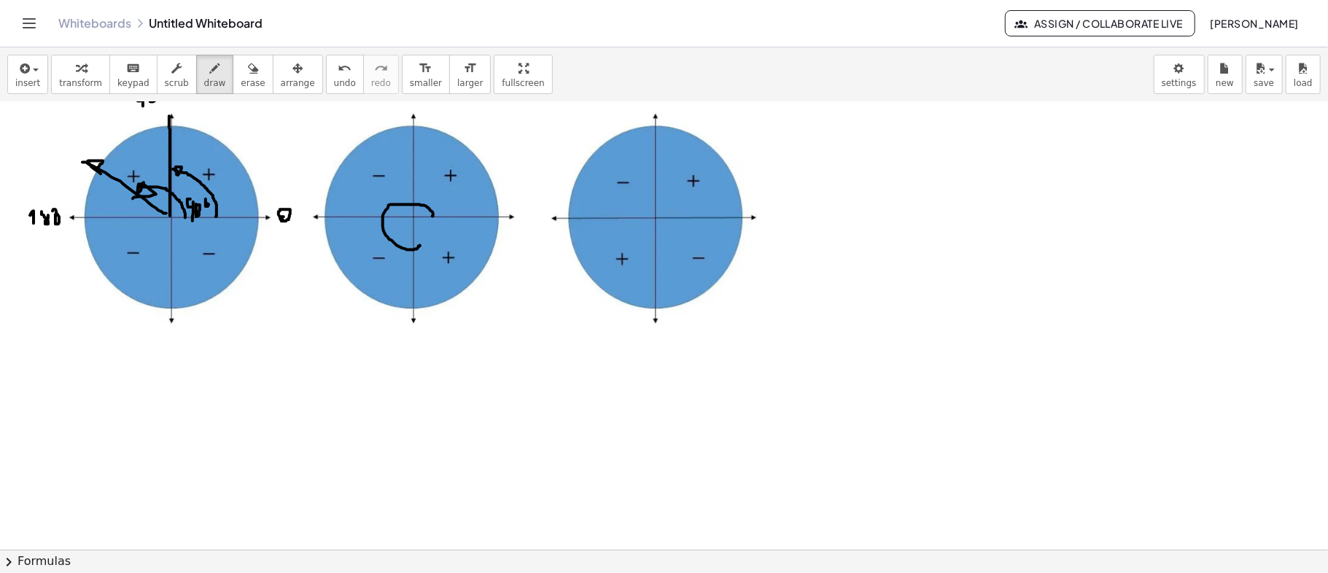
click at [420, 245] on div at bounding box center [950, 161] width 1900 height 896
drag, startPoint x: 419, startPoint y: 240, endPoint x: 424, endPoint y: 247, distance: 8.3
click at [424, 247] on div at bounding box center [950, 161] width 1900 height 896
drag, startPoint x: 450, startPoint y: 212, endPoint x: 450, endPoint y: 261, distance: 49.6
click at [450, 261] on div at bounding box center [950, 161] width 1900 height 896
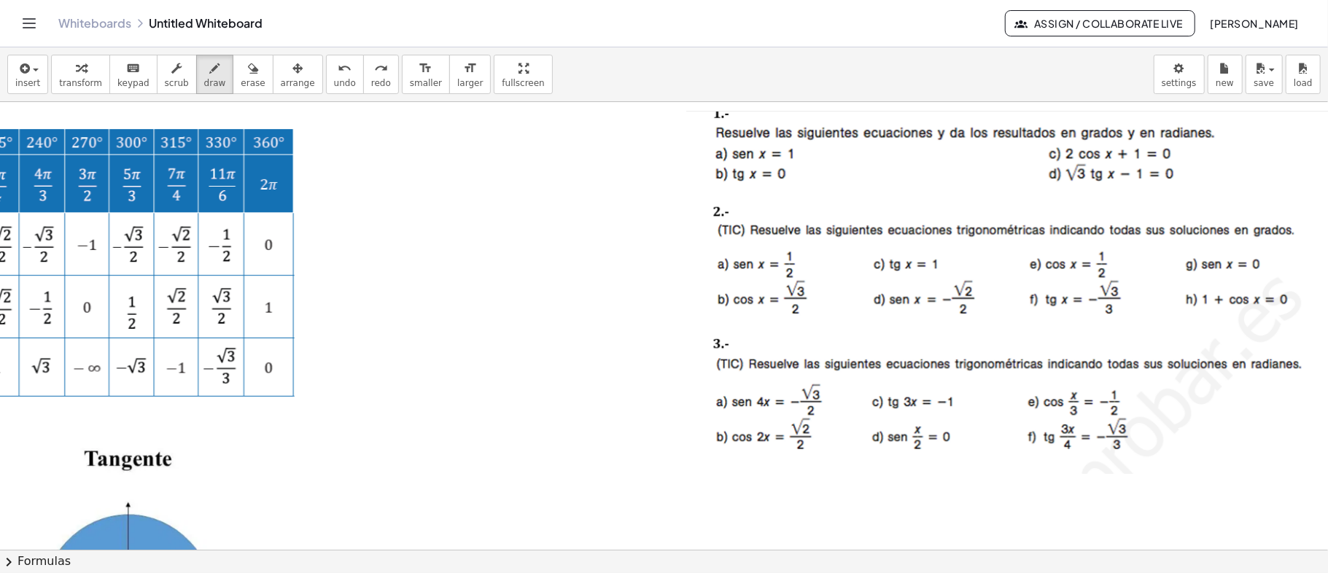
scroll to position [0, 587]
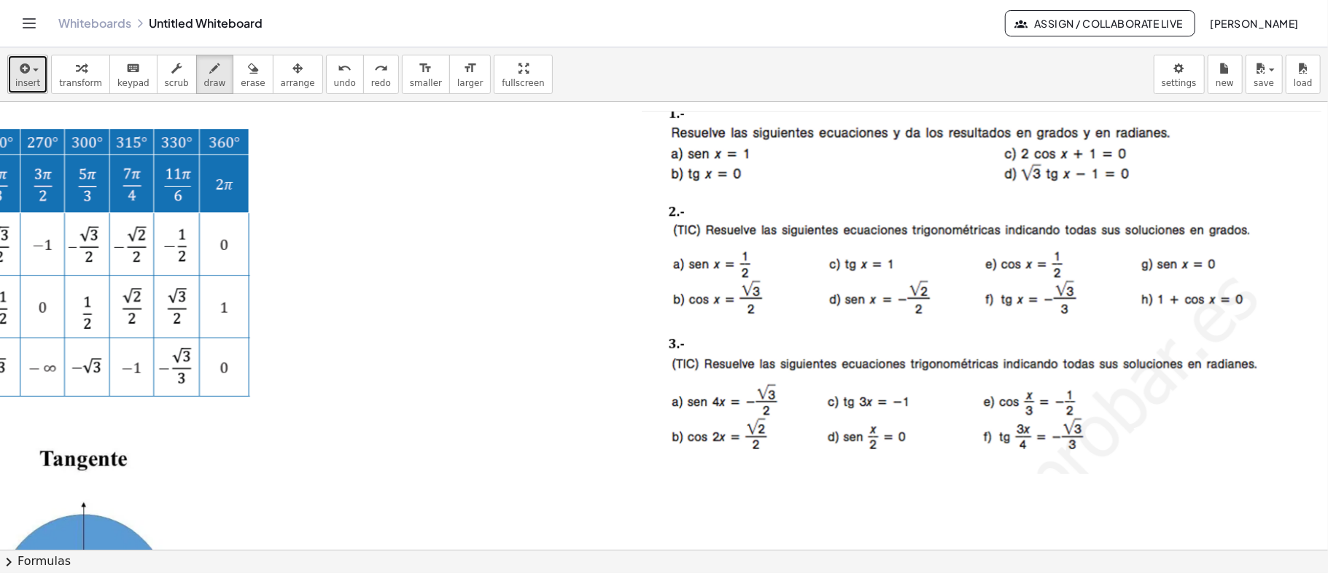
click at [19, 74] on icon "button" at bounding box center [23, 69] width 13 height 18
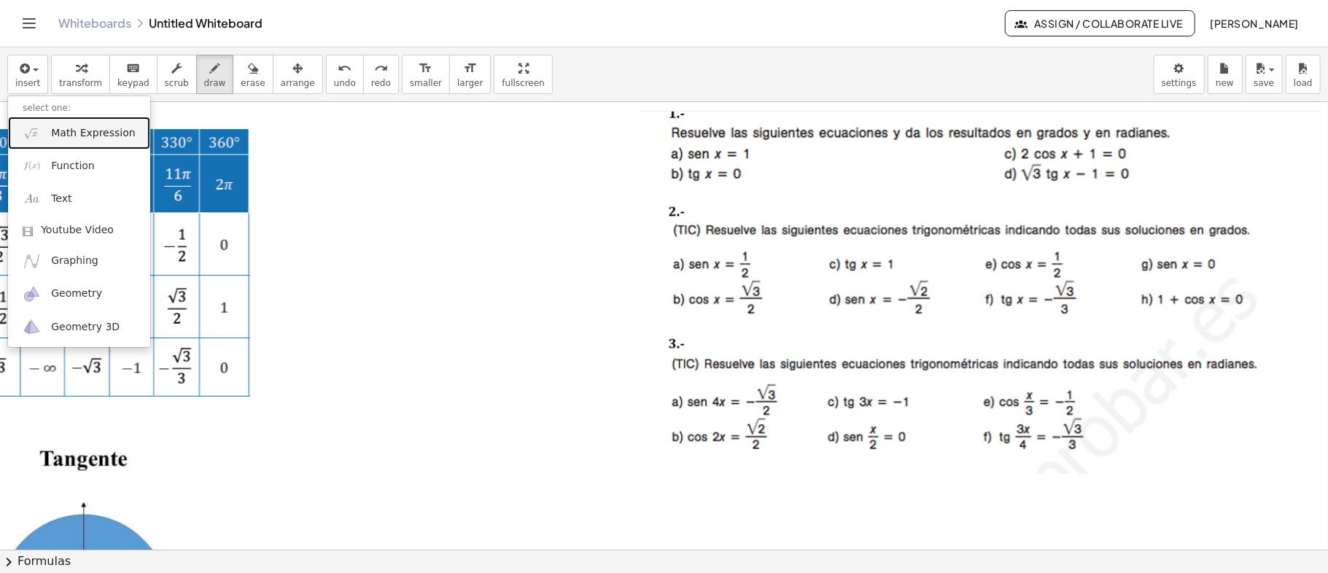
click at [76, 138] on span "Math Expression" at bounding box center [93, 133] width 84 height 15
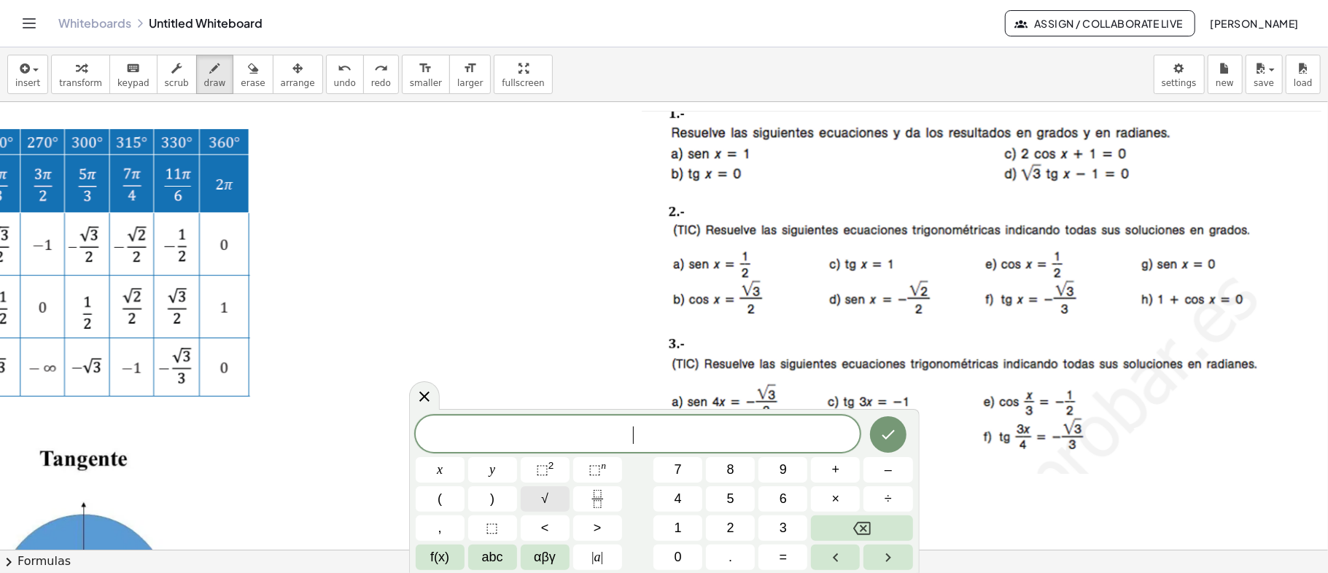
click at [544, 503] on span "√" at bounding box center [544, 500] width 7 height 20
click at [777, 524] on button "3" at bounding box center [783, 529] width 49 height 26
click at [890, 552] on icon "Right arrow" at bounding box center [889, 558] width 18 height 18
click at [444, 550] on span "f(x)" at bounding box center [439, 558] width 19 height 20
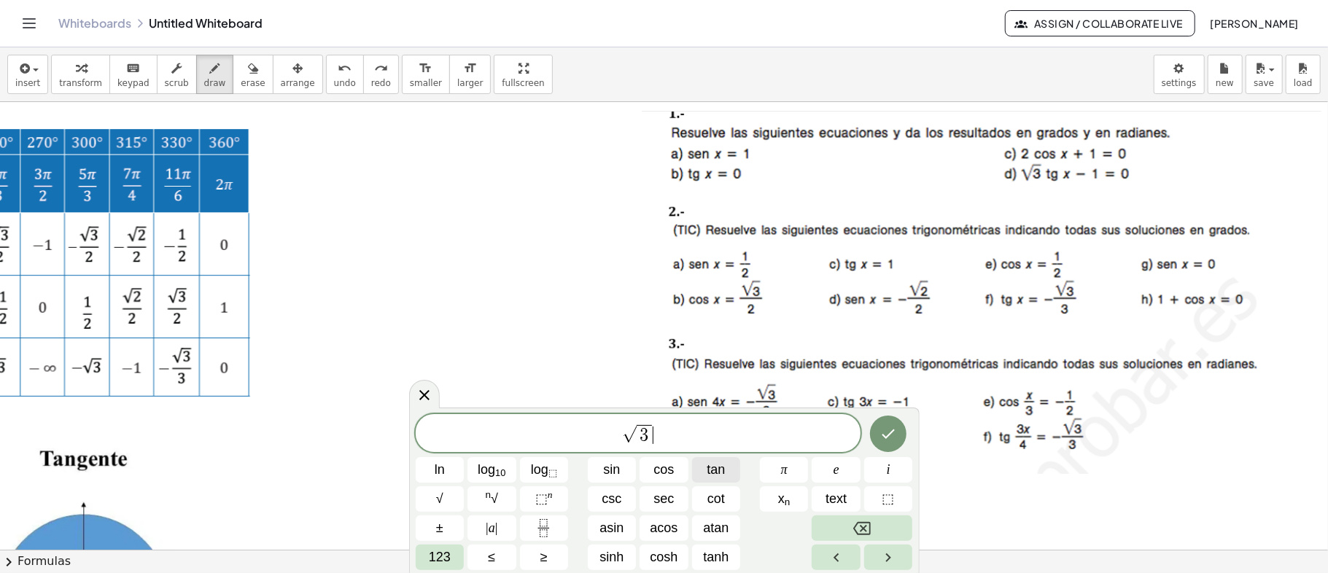
click at [716, 479] on span "tan" at bounding box center [717, 470] width 18 height 20
click at [439, 549] on span "123" at bounding box center [440, 558] width 22 height 20
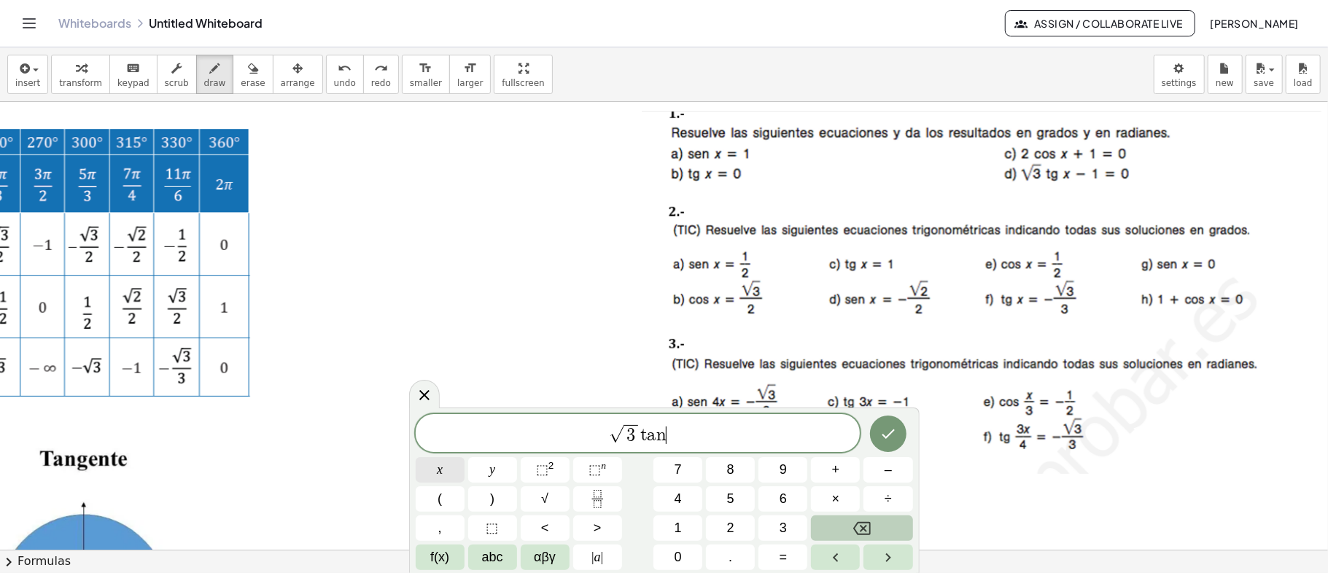
click at [442, 471] on span "x" at bounding box center [440, 470] width 6 height 20
click at [836, 473] on span "+" at bounding box center [836, 470] width 8 height 20
click at [692, 525] on button "1" at bounding box center [678, 529] width 49 height 26
click at [786, 543] on div "√ 3 t a n x + 1 ​ x y ⬚ 2 ⬚ n 7 8 9 + – ( ) √ 4 5 6 × ÷ , ⬚ < > 1 2 3 f(x) abc …" at bounding box center [665, 492] width 498 height 156
click at [785, 552] on span "=" at bounding box center [784, 558] width 8 height 20
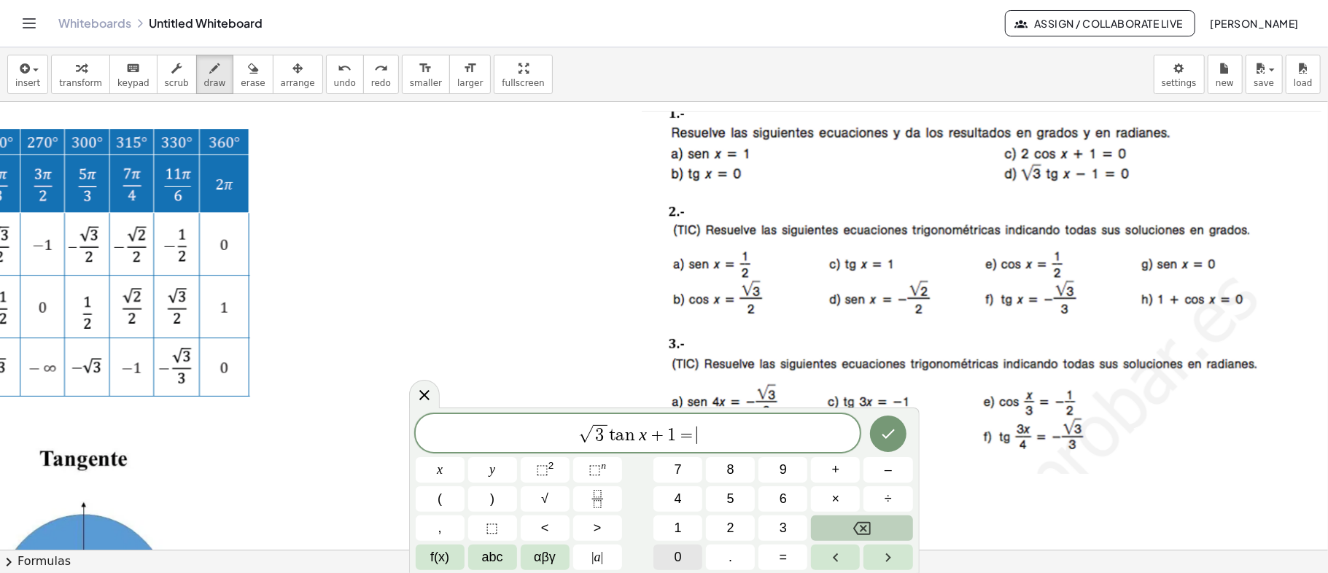
click at [678, 552] on span "0" at bounding box center [678, 558] width 7 height 20
click at [885, 438] on icon "Done" at bounding box center [889, 434] width 18 height 18
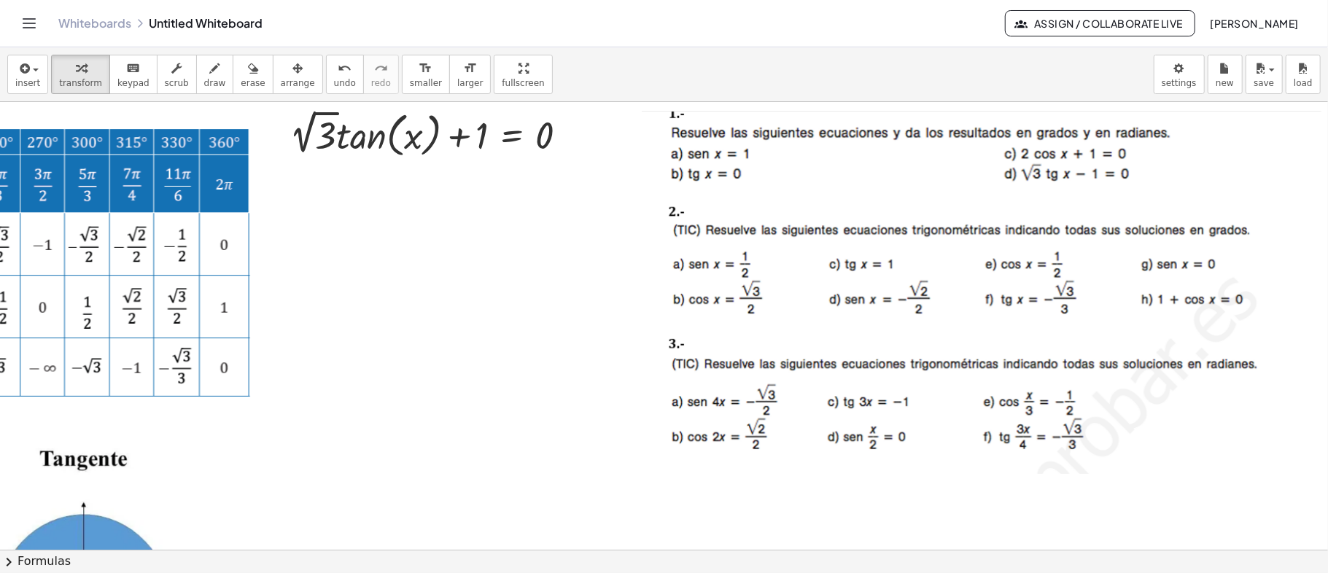
drag, startPoint x: 479, startPoint y: 534, endPoint x: 313, endPoint y: 538, distance: 166.4
click at [313, 538] on div "+ · 2 √ 3 · tan ( , x ) + 1 = 0 ×" at bounding box center [664, 326] width 1328 height 448
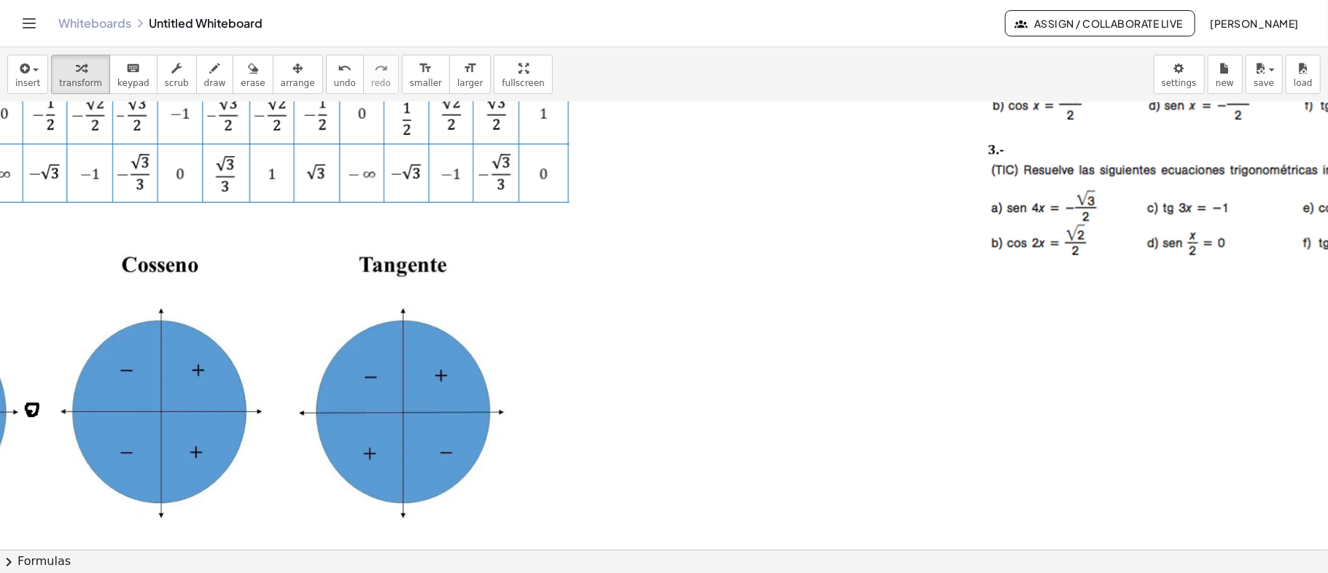
scroll to position [194, 0]
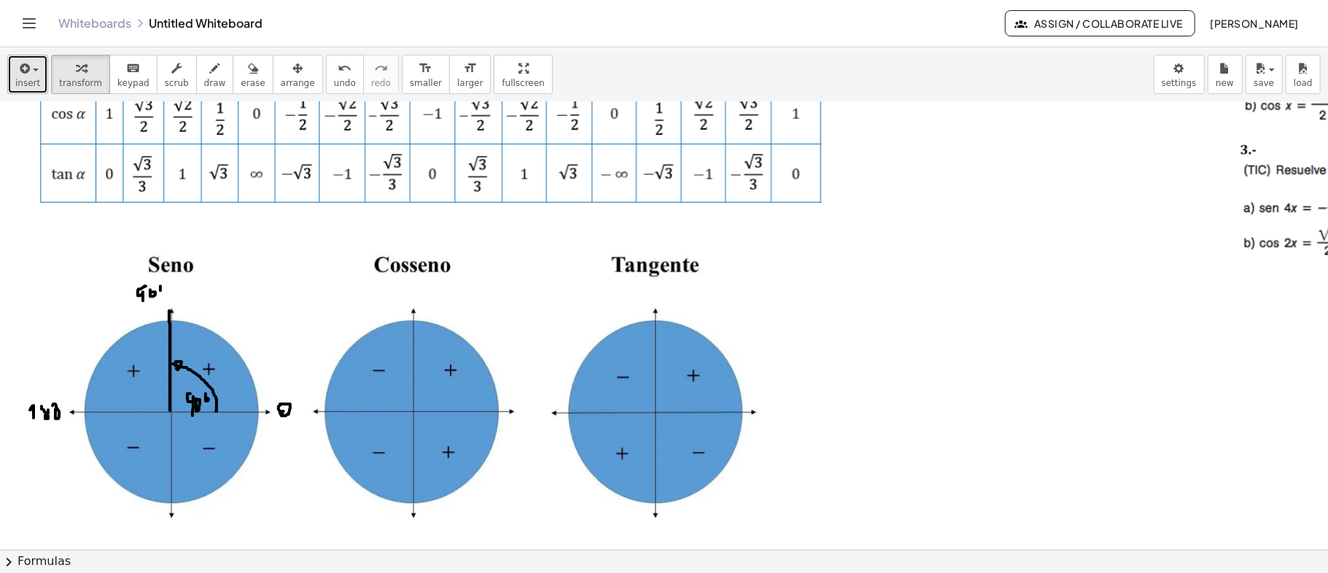
click at [27, 60] on icon "button" at bounding box center [23, 69] width 13 height 18
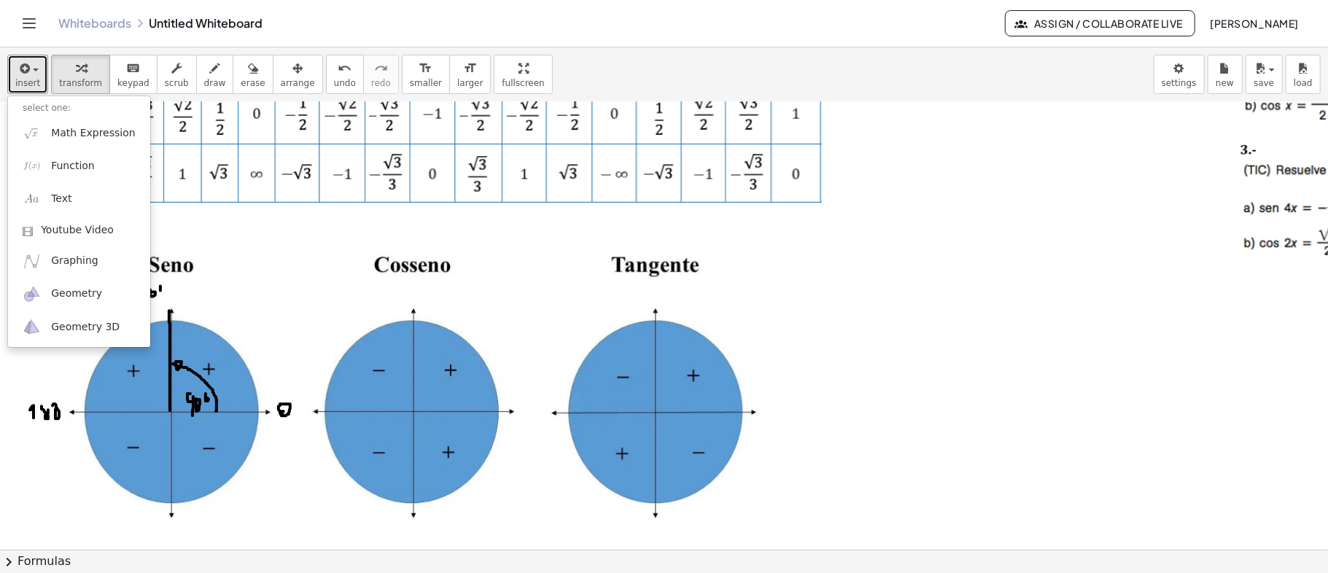
click at [925, 238] on div at bounding box center [950, 356] width 1900 height 896
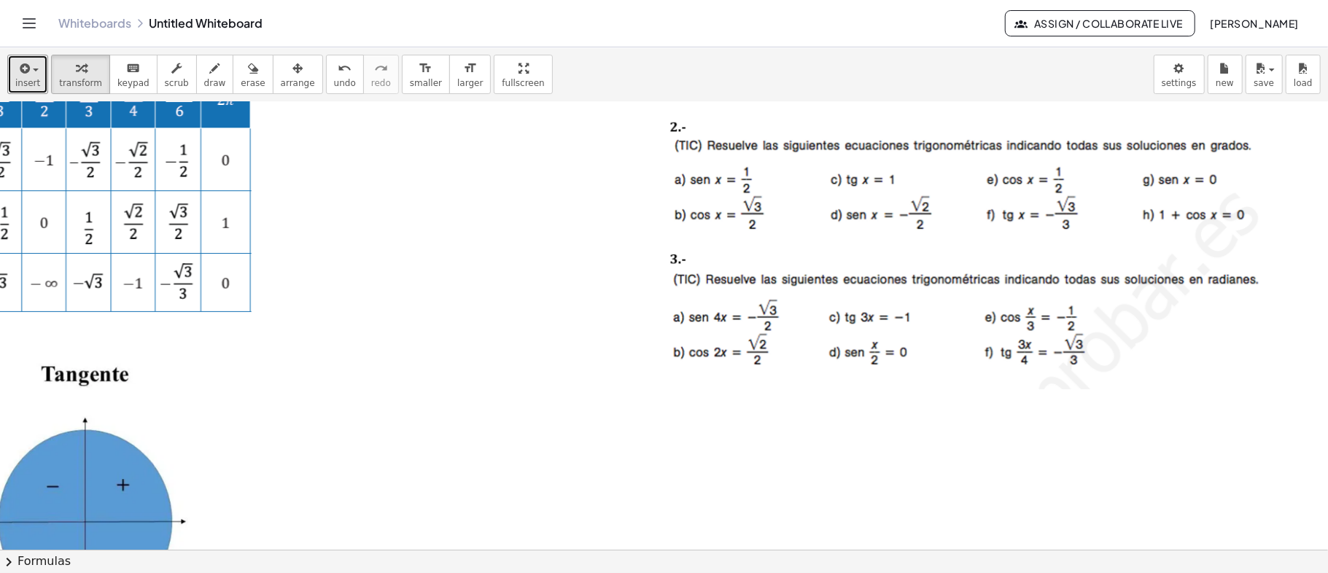
scroll to position [0, 570]
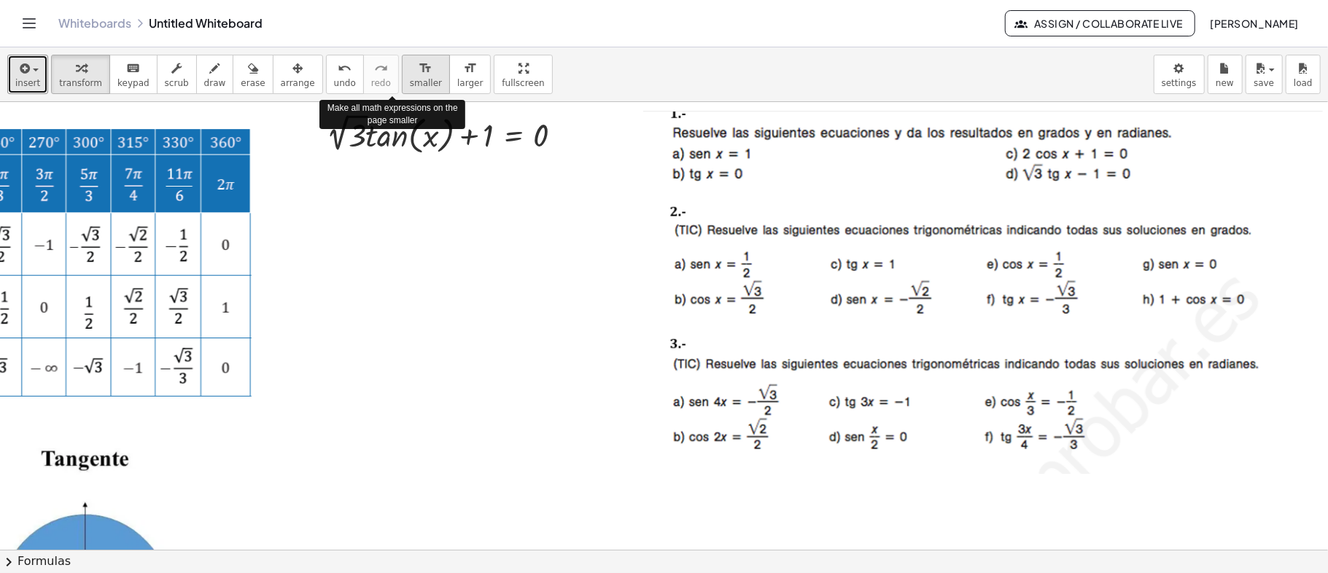
click at [410, 79] on span "smaller" at bounding box center [426, 83] width 32 height 10
click at [457, 78] on span "larger" at bounding box center [470, 83] width 26 height 10
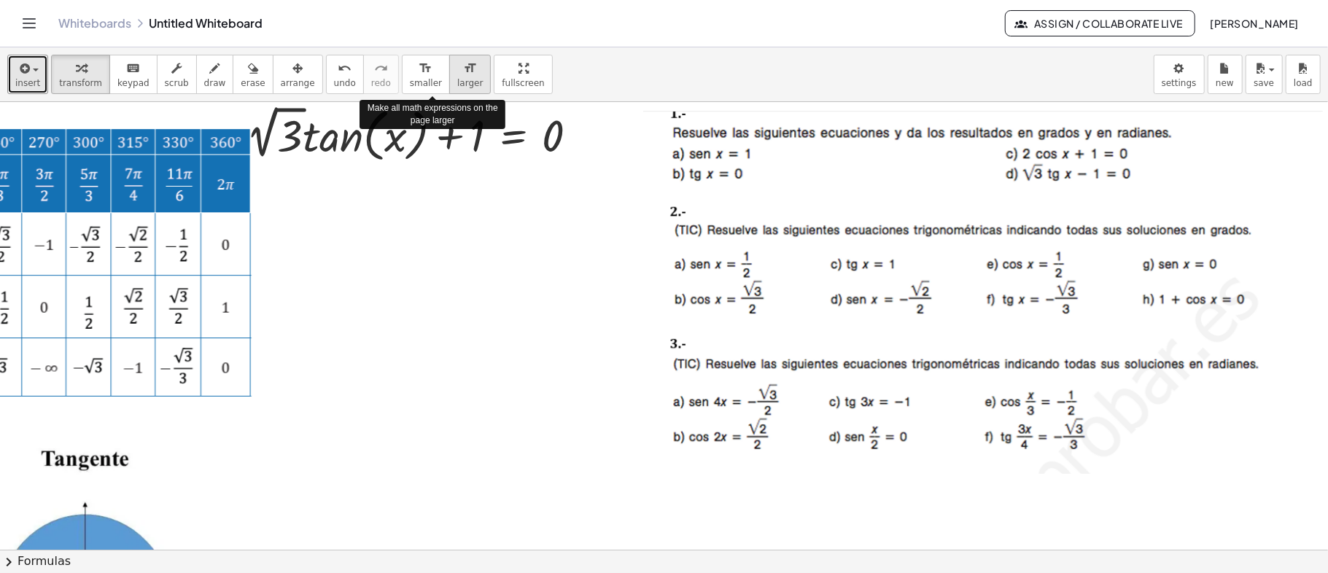
click at [457, 78] on span "larger" at bounding box center [470, 83] width 26 height 10
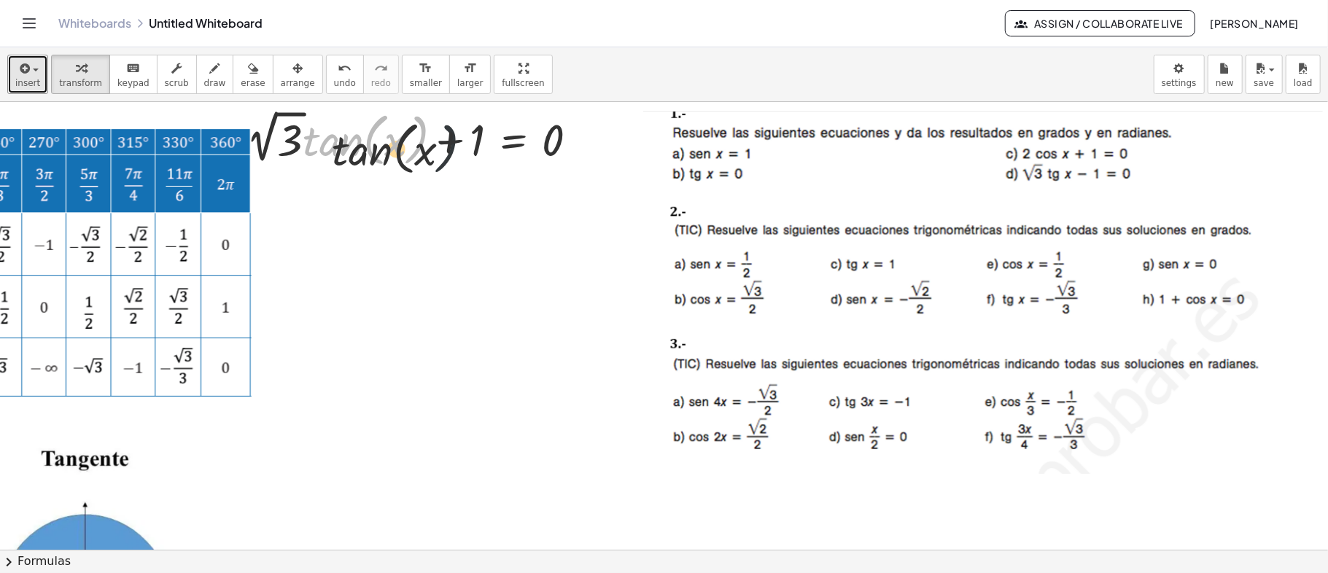
drag, startPoint x: 426, startPoint y: 155, endPoint x: 535, endPoint y: 184, distance: 112.5
click at [556, 194] on div "· tan ( , x ) + · 2 √ 3 · tan ( , x ) + 1 = 0" at bounding box center [380, 550] width 1900 height 896
click at [281, 74] on div "button" at bounding box center [298, 68] width 34 height 18
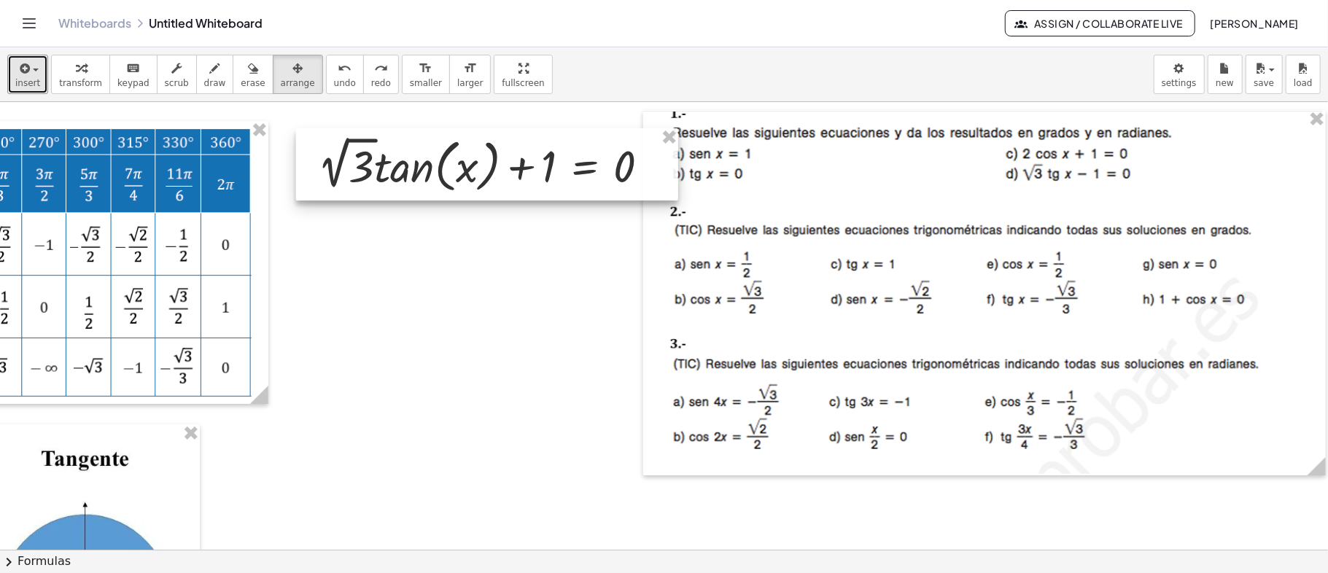
drag, startPoint x: 368, startPoint y: 149, endPoint x: 445, endPoint y: 175, distance: 81.7
click at [445, 175] on div at bounding box center [487, 164] width 382 height 72
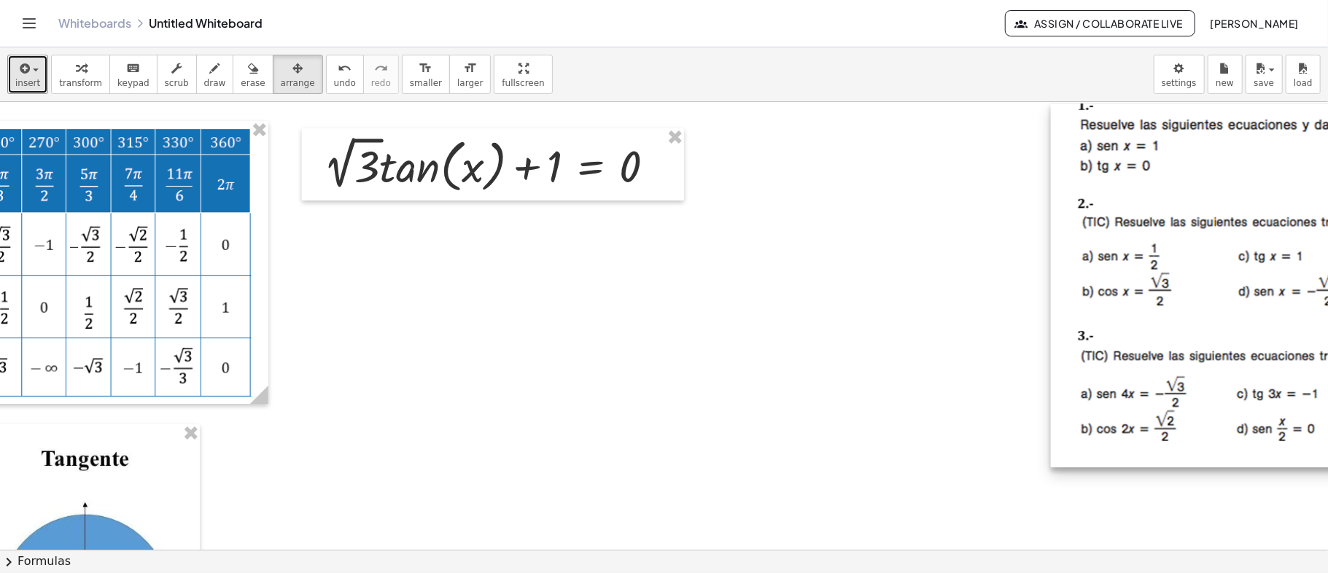
drag, startPoint x: 841, startPoint y: 223, endPoint x: 1271, endPoint y: 210, distance: 429.9
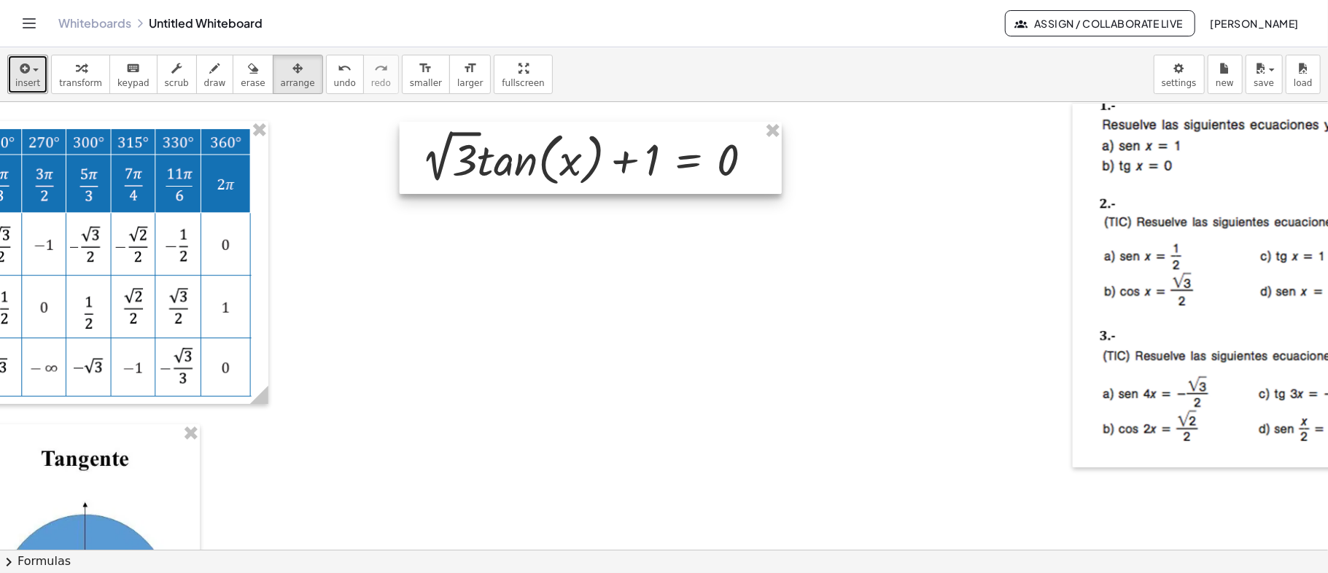
drag, startPoint x: 499, startPoint y: 170, endPoint x: 597, endPoint y: 163, distance: 98.0
click at [597, 163] on div at bounding box center [591, 158] width 382 height 72
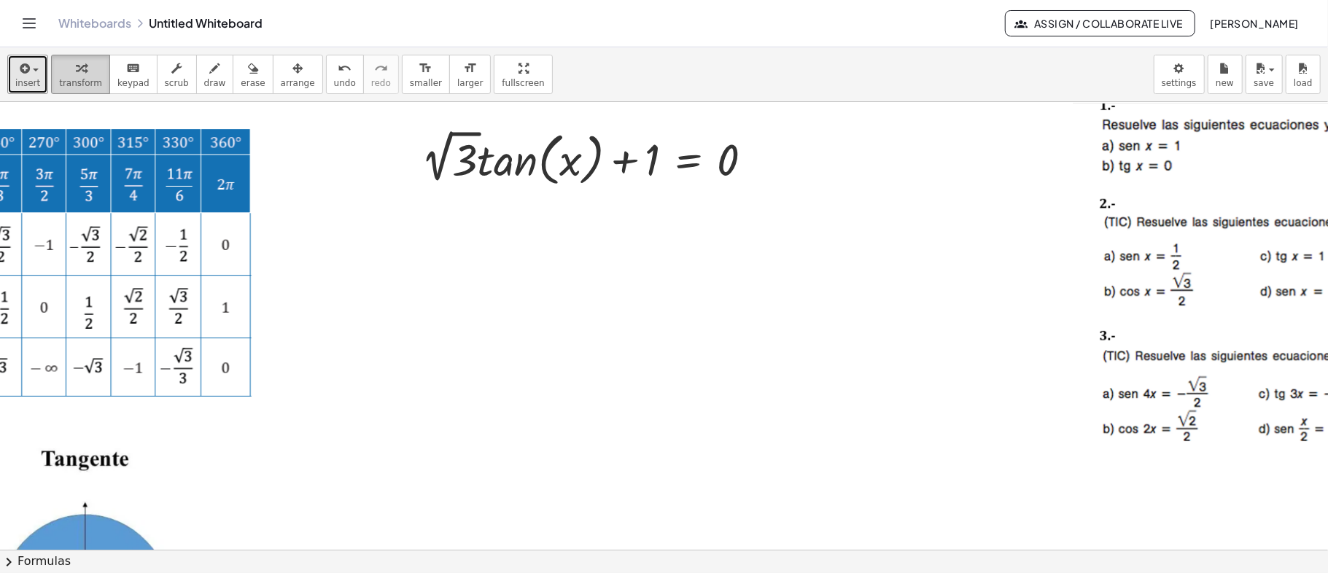
click at [53, 71] on button "transform" at bounding box center [80, 74] width 59 height 39
drag, startPoint x: 649, startPoint y: 165, endPoint x: 757, endPoint y: 161, distance: 107.3
click at [757, 161] on div at bounding box center [592, 157] width 357 height 65
click at [1183, 82] on body "Graspable Math Activities Get Started Activity Bank Assigned Work Classes White…" at bounding box center [664, 286] width 1328 height 573
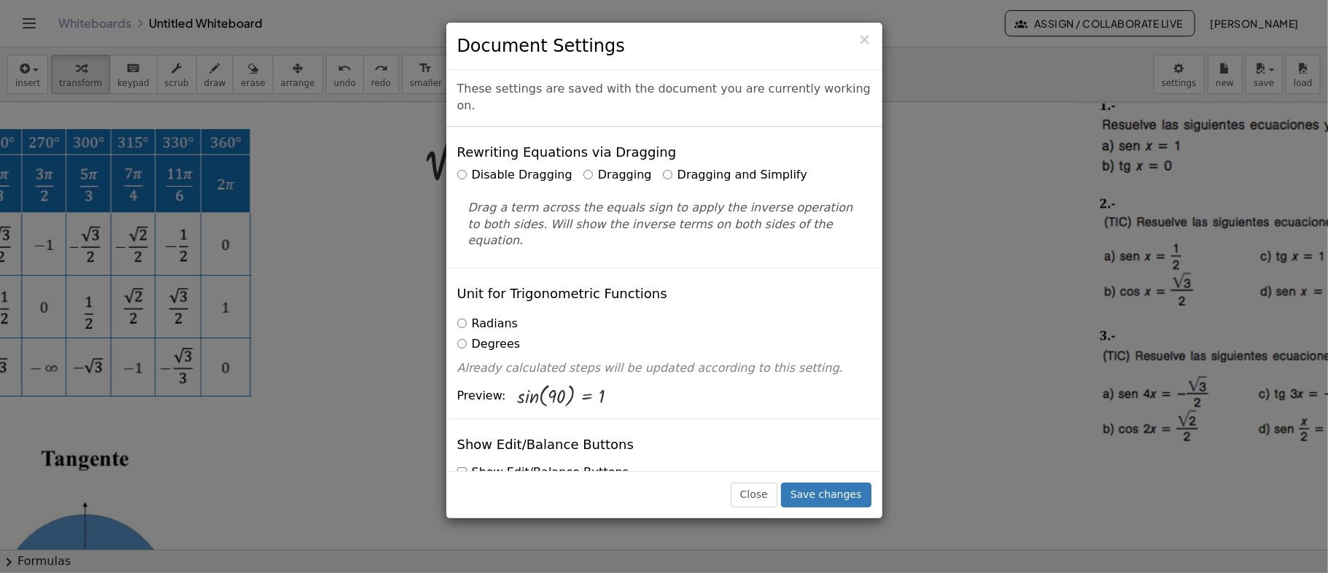
click at [663, 167] on label "Dragging and Simplify" at bounding box center [735, 175] width 144 height 17
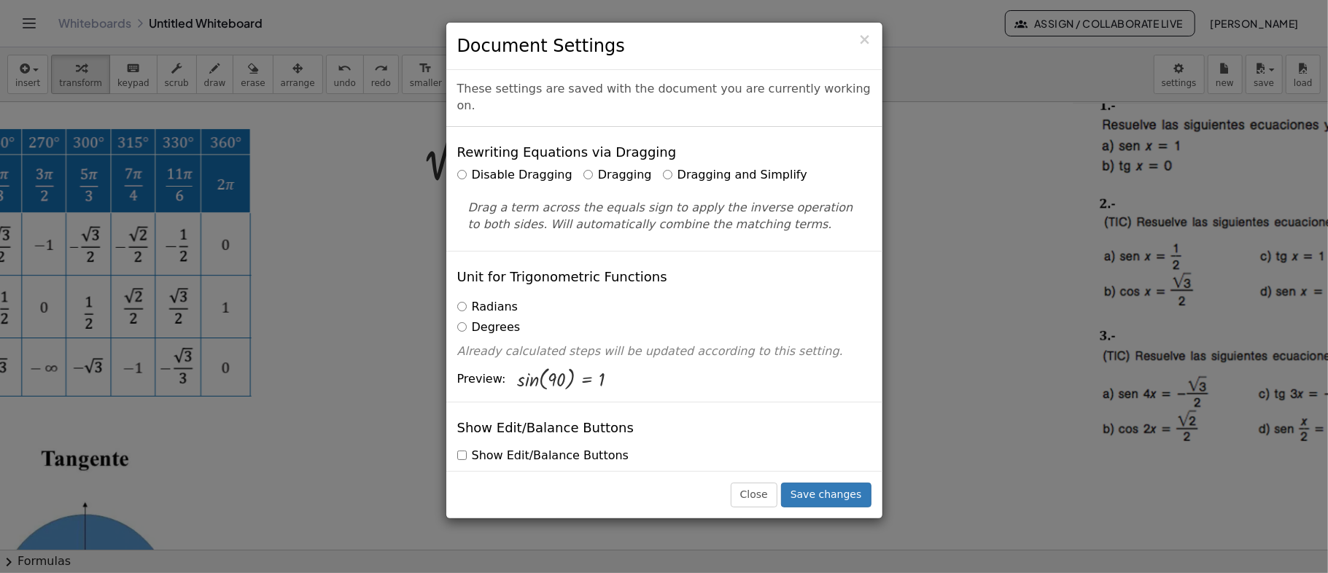
click at [584, 167] on label "Dragging" at bounding box center [618, 175] width 69 height 17
click at [820, 488] on button "Save changes" at bounding box center [826, 495] width 90 height 25
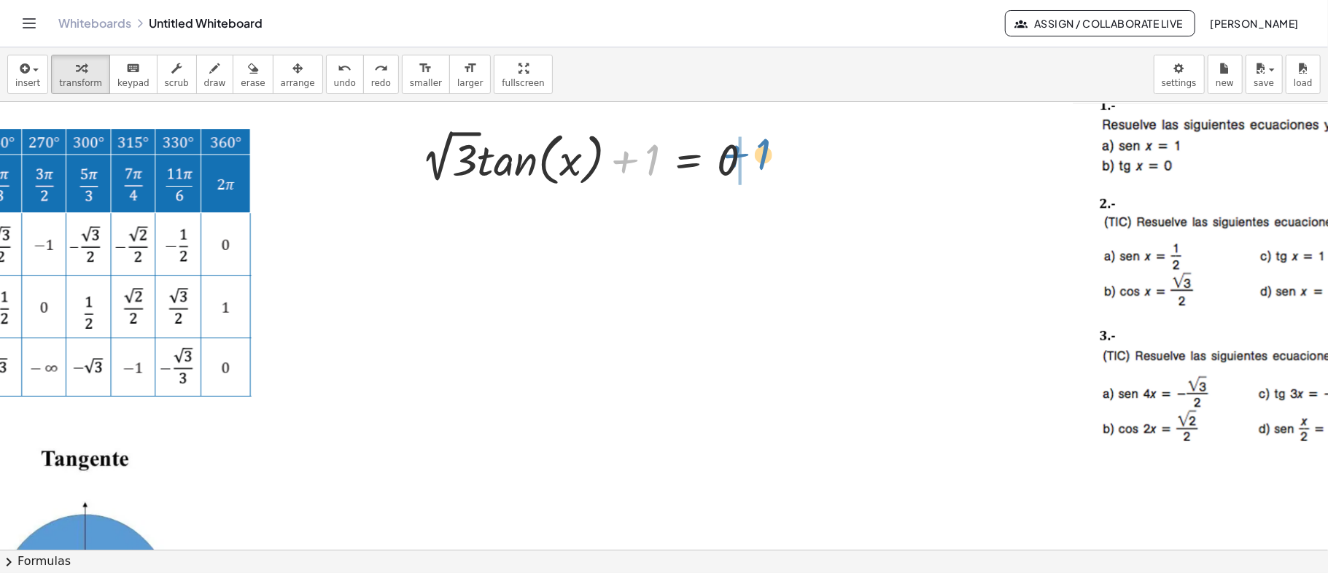
drag, startPoint x: 651, startPoint y: 159, endPoint x: 762, endPoint y: 153, distance: 111.0
click at [762, 153] on div at bounding box center [592, 157] width 357 height 65
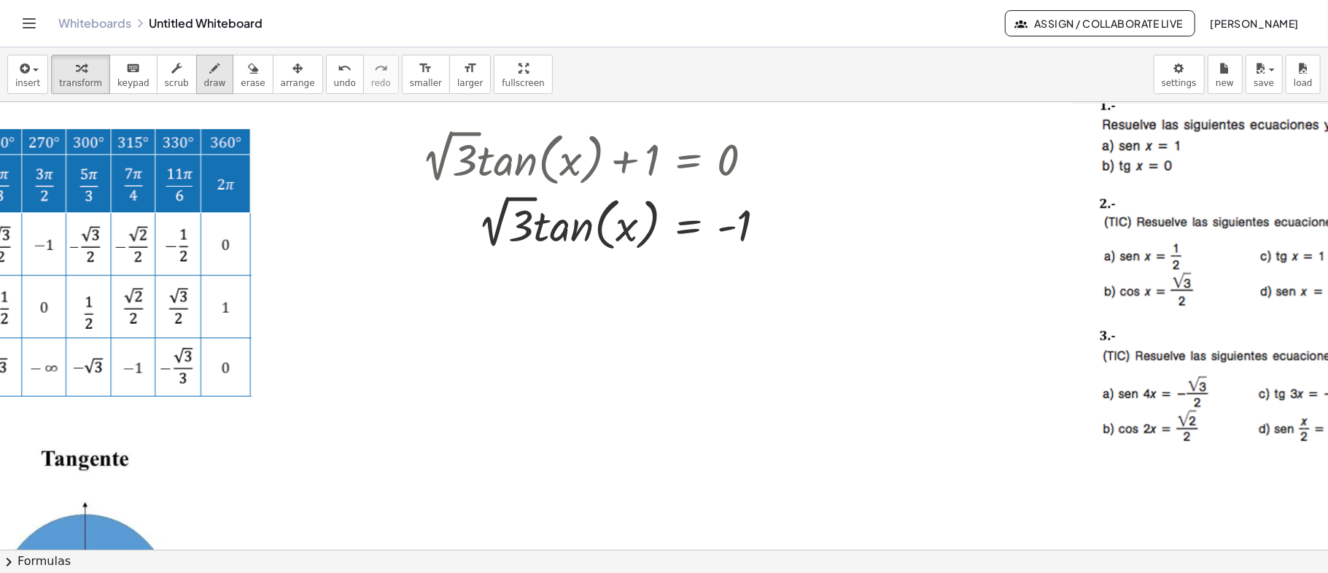
drag, startPoint x: 188, startPoint y: 77, endPoint x: 207, endPoint y: 88, distance: 21.9
click at [204, 78] on span "draw" at bounding box center [215, 83] width 22 height 10
drag, startPoint x: 479, startPoint y: 251, endPoint x: 525, endPoint y: 249, distance: 46.7
click at [525, 249] on div at bounding box center [595, 550] width 2330 height 896
click at [63, 68] on div "button" at bounding box center [80, 68] width 43 height 18
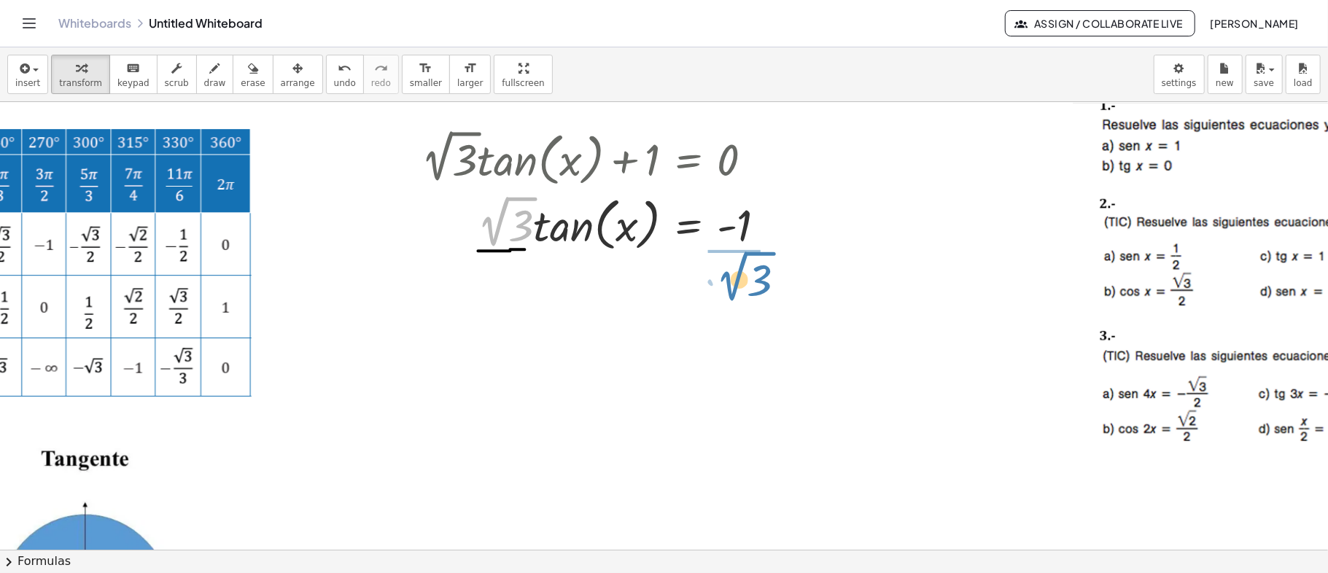
drag, startPoint x: 503, startPoint y: 220, endPoint x: 742, endPoint y: 275, distance: 244.7
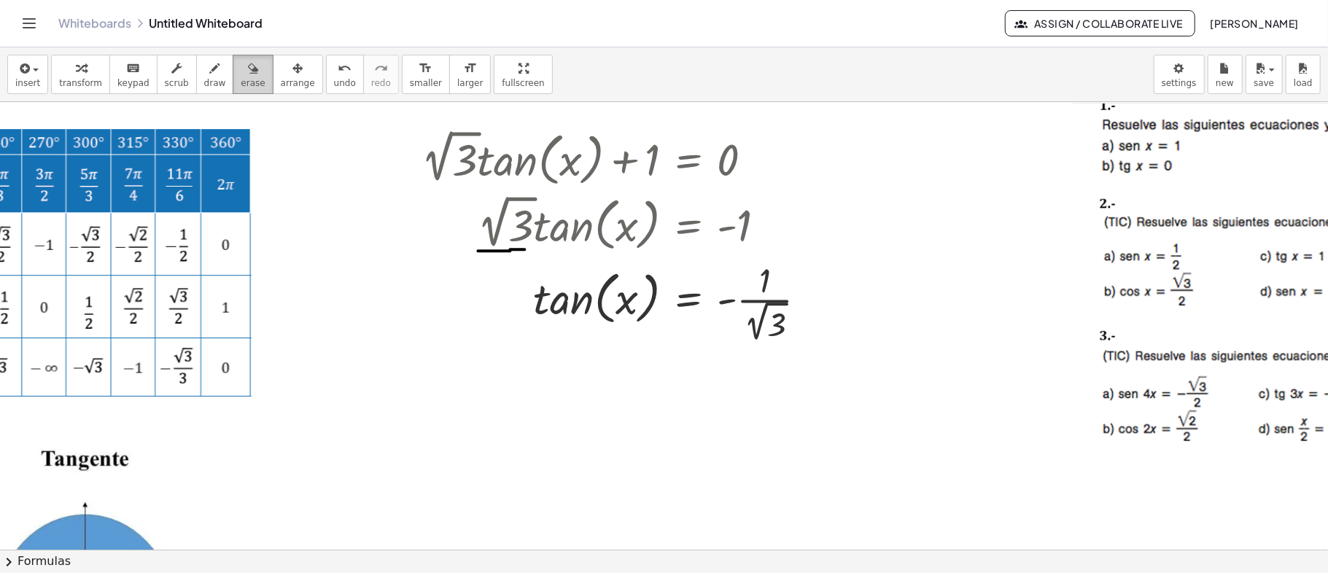
click at [248, 74] on icon "button" at bounding box center [253, 69] width 10 height 18
drag, startPoint x: 468, startPoint y: 257, endPoint x: 522, endPoint y: 258, distance: 54.0
click at [530, 260] on div at bounding box center [595, 550] width 2330 height 896
click at [210, 74] on icon "button" at bounding box center [215, 69] width 10 height 18
drag, startPoint x: 356, startPoint y: 301, endPoint x: 476, endPoint y: 303, distance: 119.7
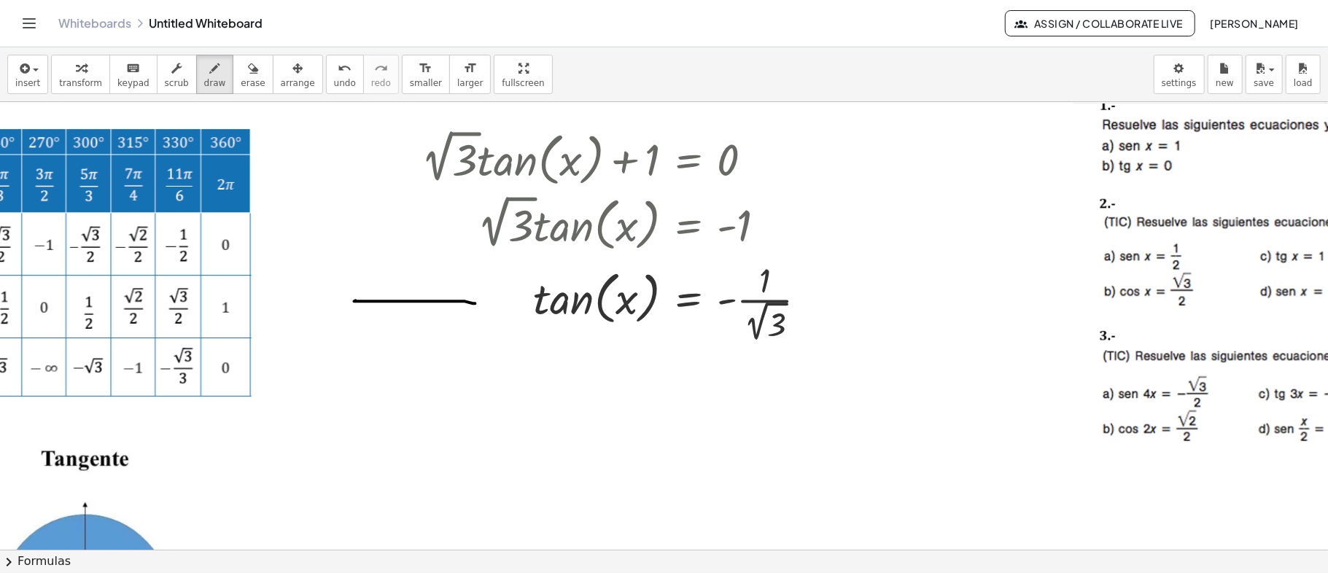
click at [476, 303] on div at bounding box center [595, 550] width 2330 height 896
drag, startPoint x: 473, startPoint y: 293, endPoint x: 487, endPoint y: 318, distance: 29.4
click at [487, 318] on div at bounding box center [595, 550] width 2330 height 896
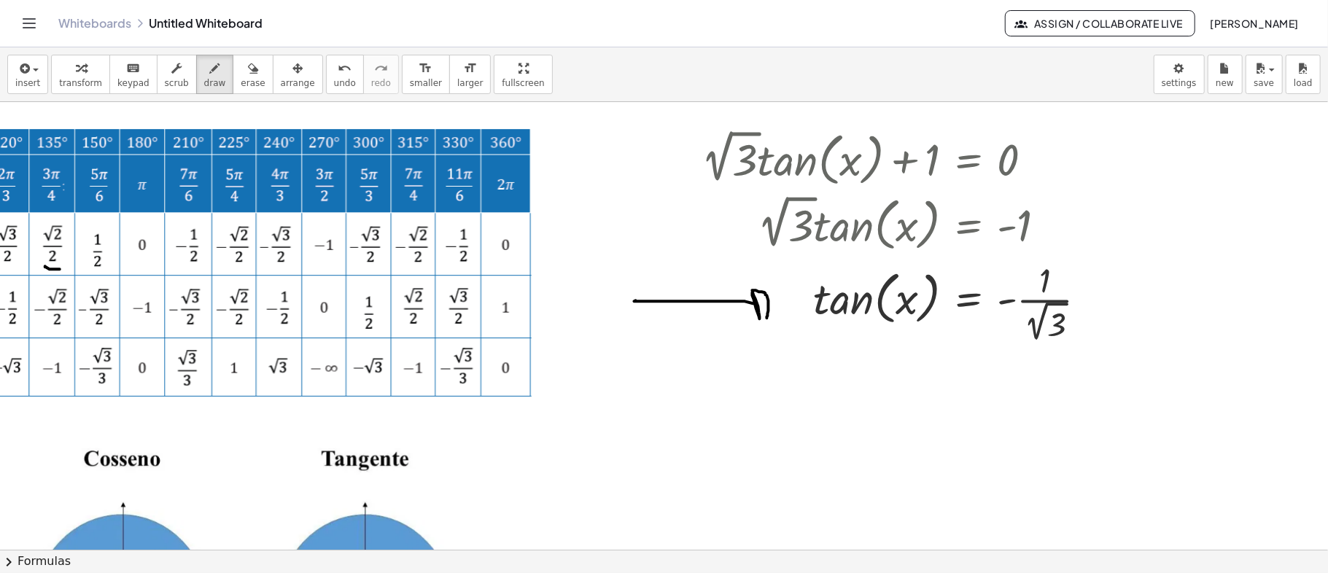
scroll to position [0, 0]
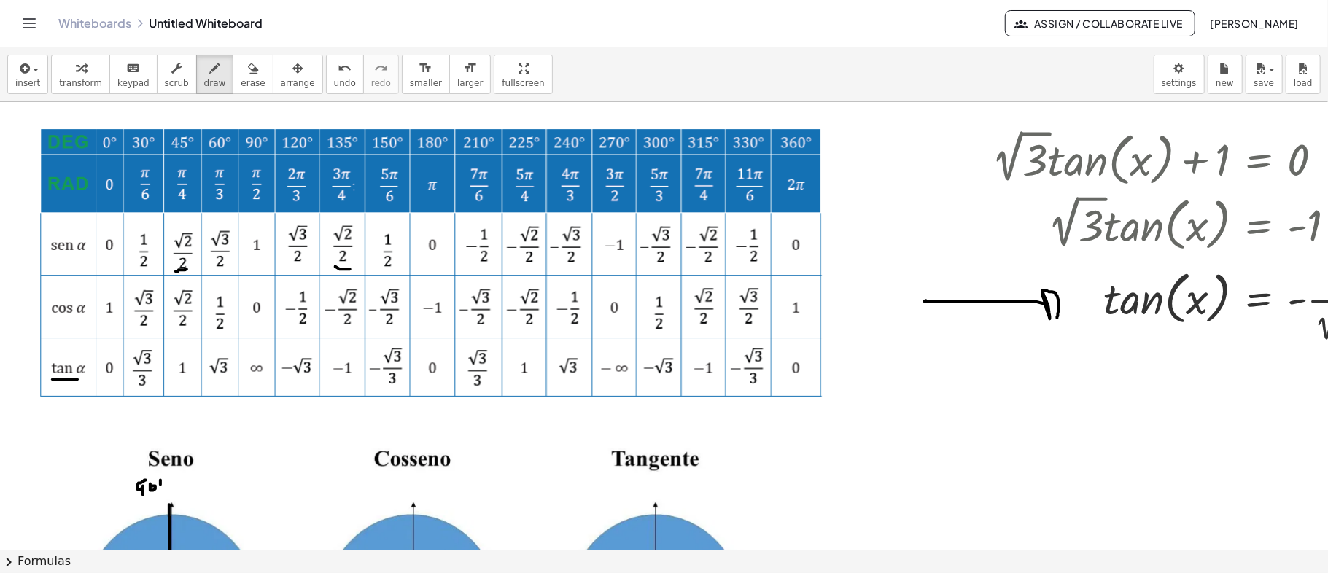
drag, startPoint x: 53, startPoint y: 379, endPoint x: 77, endPoint y: 379, distance: 24.8
click at [77, 379] on div at bounding box center [1165, 550] width 2330 height 896
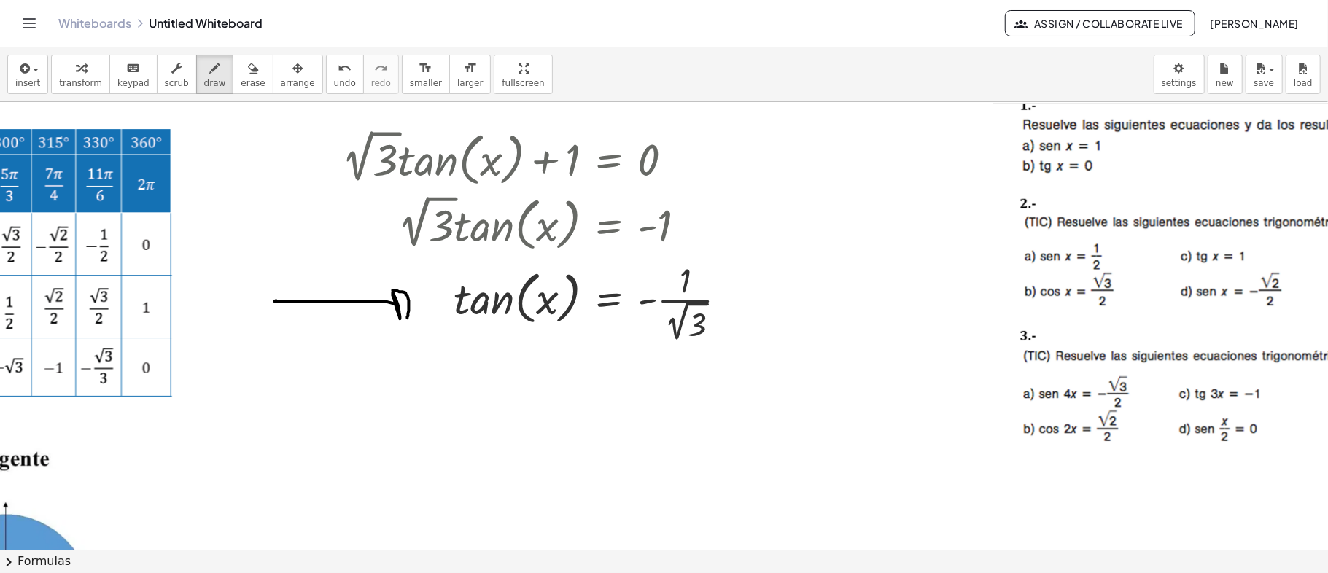
scroll to position [0, 642]
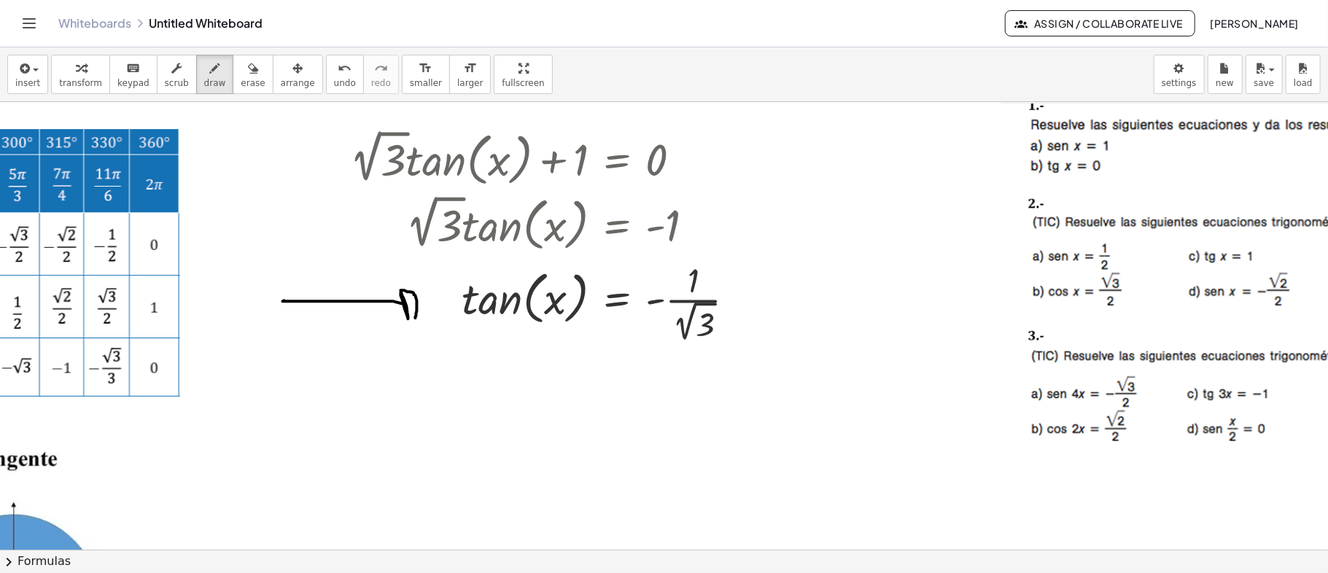
click at [552, 142] on div at bounding box center [523, 550] width 2330 height 896
click at [293, 74] on icon "button" at bounding box center [298, 69] width 10 height 18
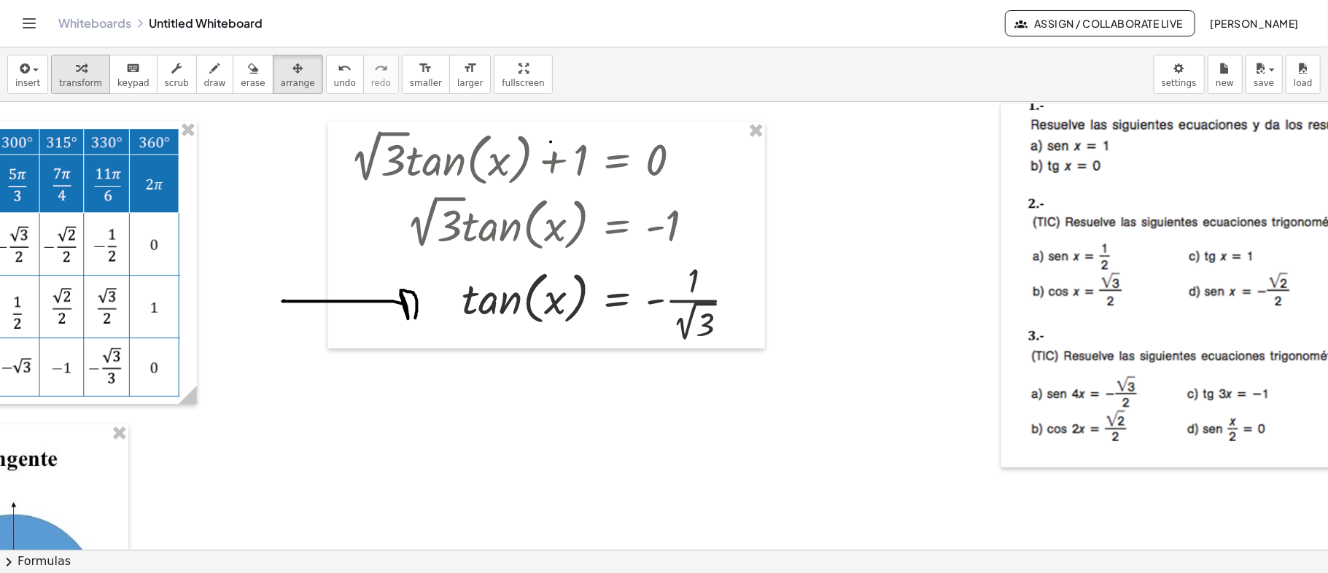
click at [66, 66] on div "button" at bounding box center [80, 68] width 43 height 18
click at [692, 158] on div at bounding box center [689, 159] width 19 height 19
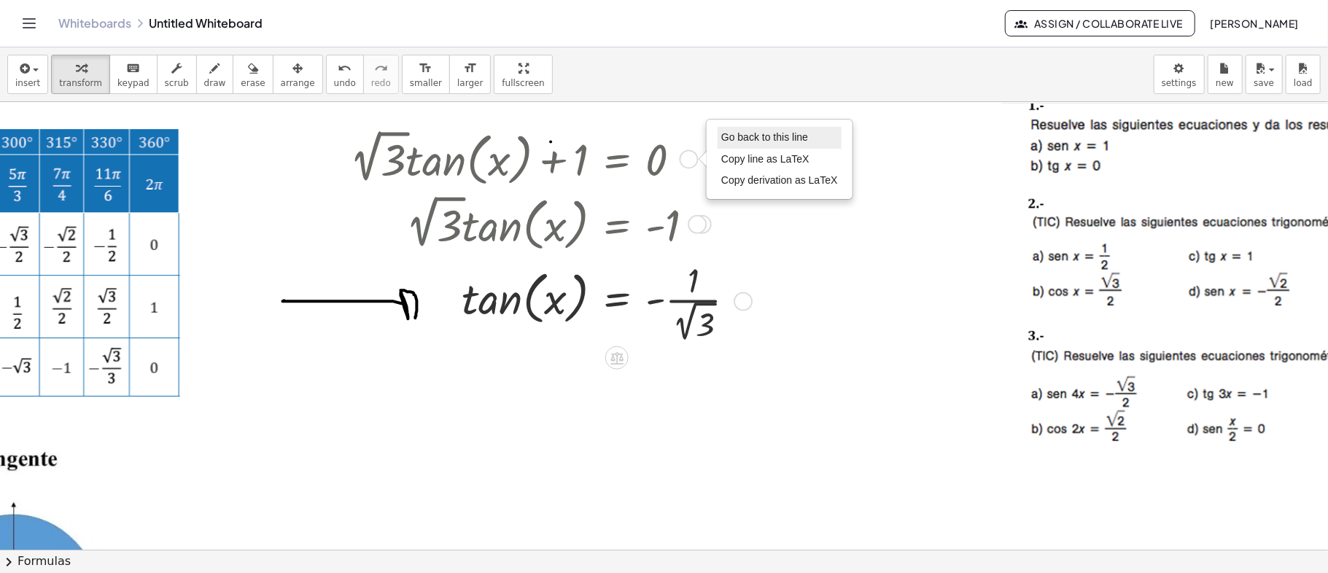
click at [765, 136] on span "Go back to this line" at bounding box center [764, 137] width 87 height 12
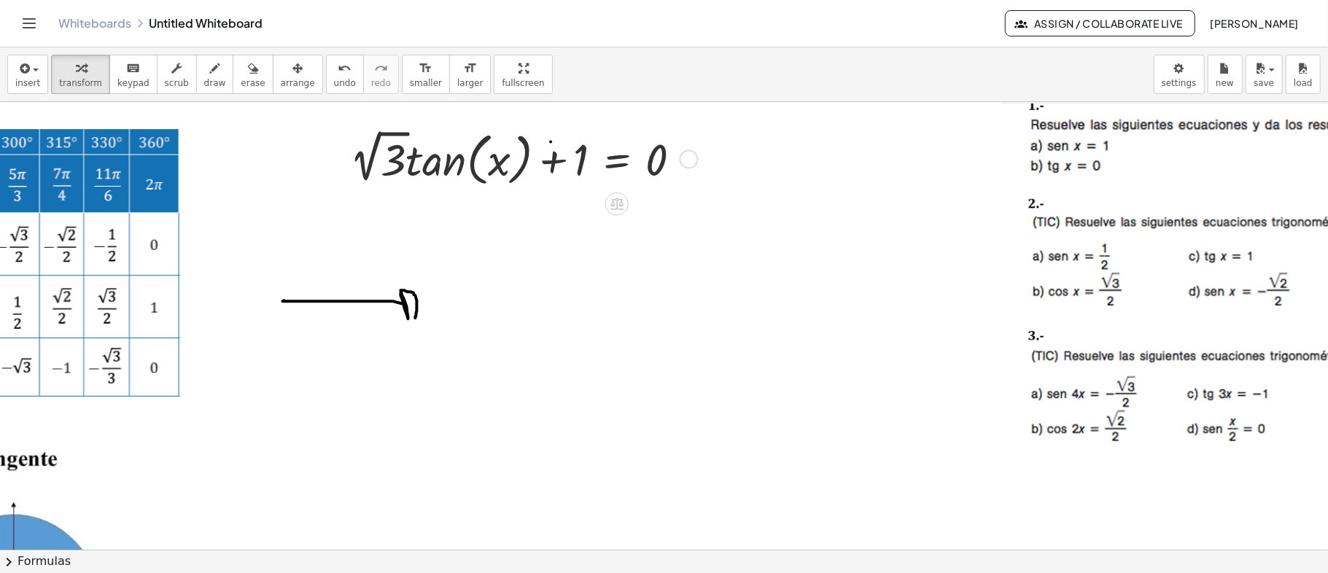
click at [684, 159] on div "Go back to this line Copy line as LaTeX Copy derivation as LaTeX" at bounding box center [689, 159] width 19 height 19
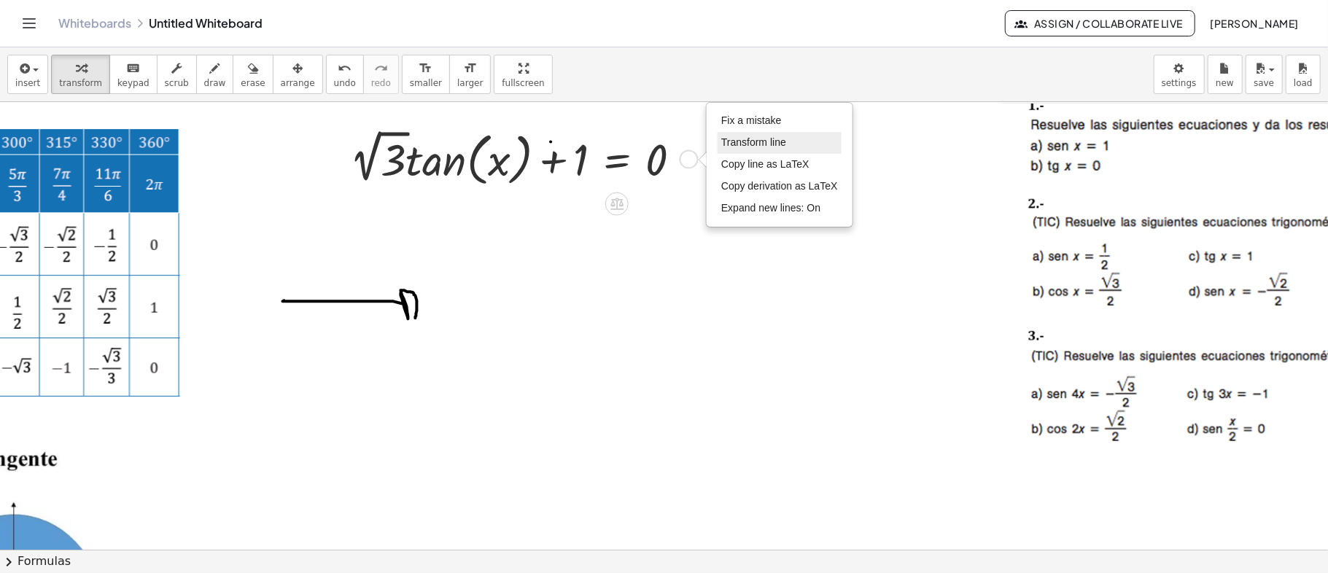
click at [773, 144] on span "Transform line" at bounding box center [753, 142] width 65 height 12
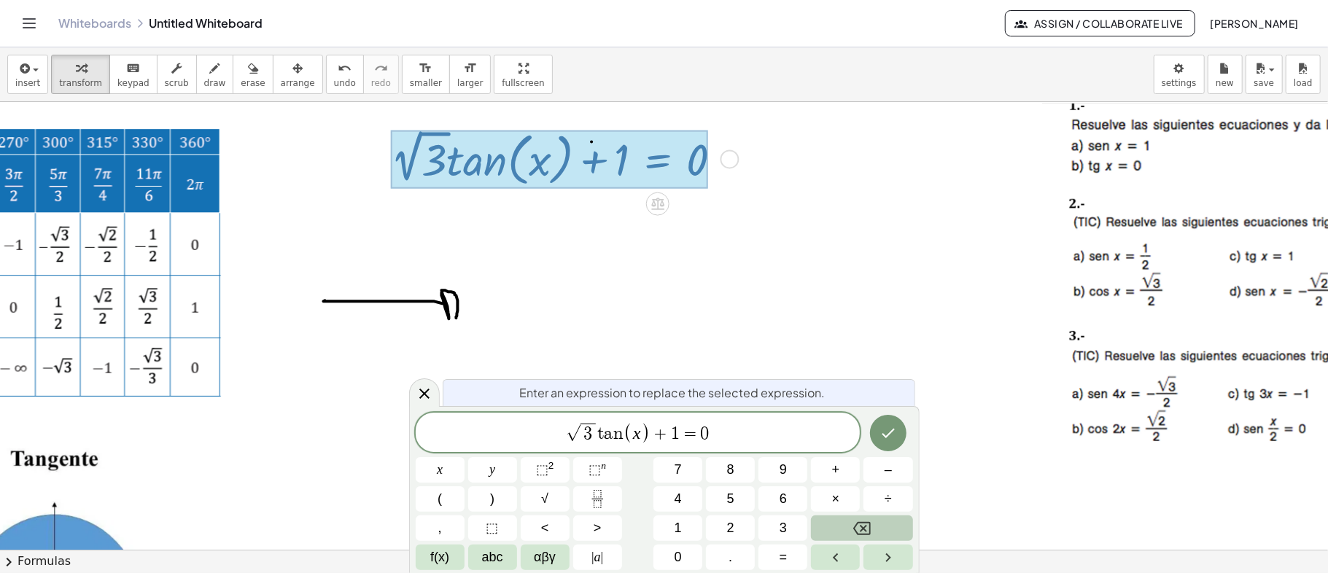
scroll to position [0, 599]
click at [900, 438] on button "Done" at bounding box center [888, 433] width 36 height 36
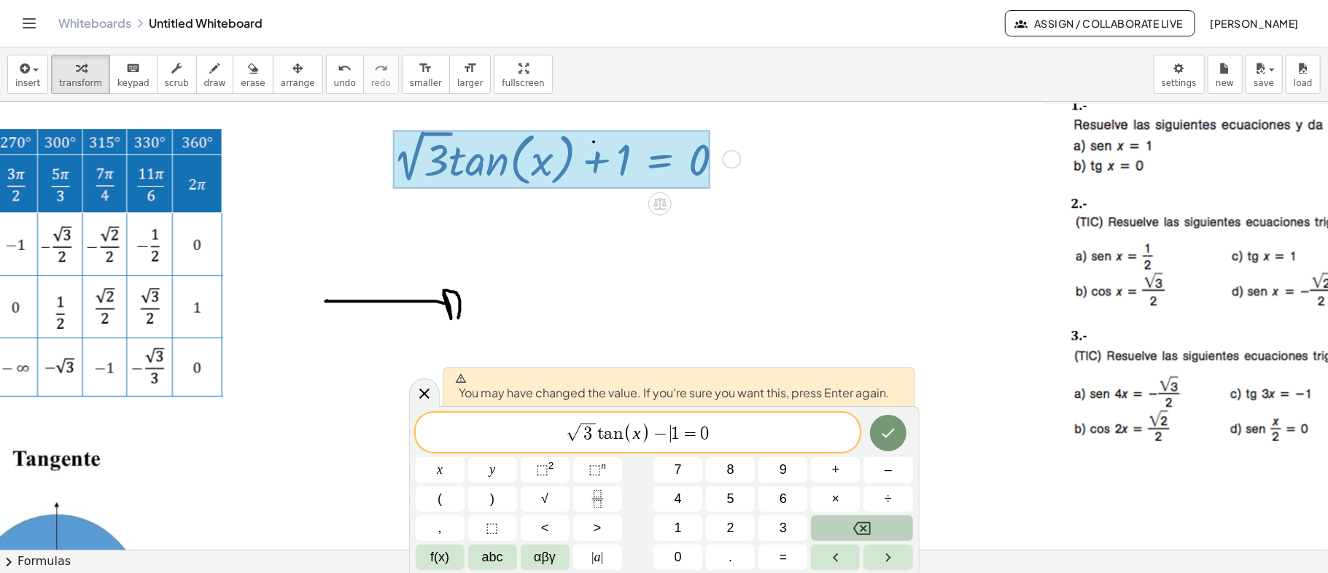
click at [754, 438] on span "√ 3 t a n ( x ) − ​ 1 = 0" at bounding box center [638, 434] width 445 height 24
click at [889, 432] on icon "Done" at bounding box center [889, 434] width 18 height 18
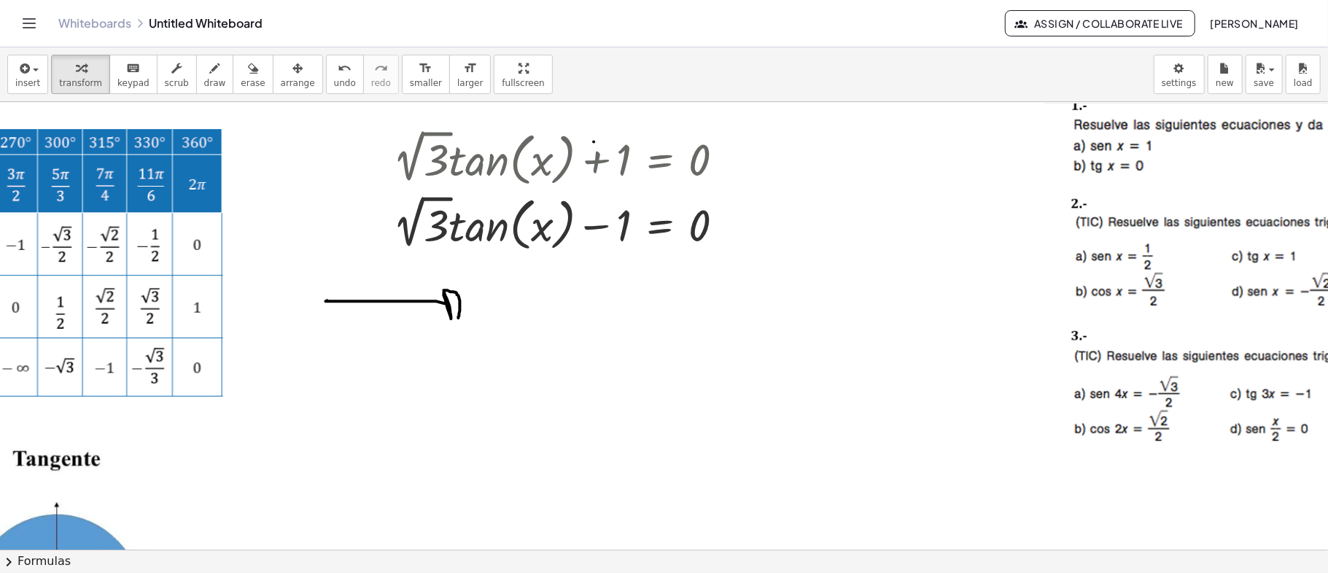
drag, startPoint x: 228, startPoint y: 71, endPoint x: 243, endPoint y: 123, distance: 53.1
click at [248, 73] on icon "button" at bounding box center [253, 69] width 10 height 18
drag, startPoint x: 298, startPoint y: 274, endPoint x: 426, endPoint y: 311, distance: 133.5
click at [479, 327] on div at bounding box center [566, 550] width 2330 height 896
click at [62, 66] on div "button" at bounding box center [80, 68] width 43 height 18
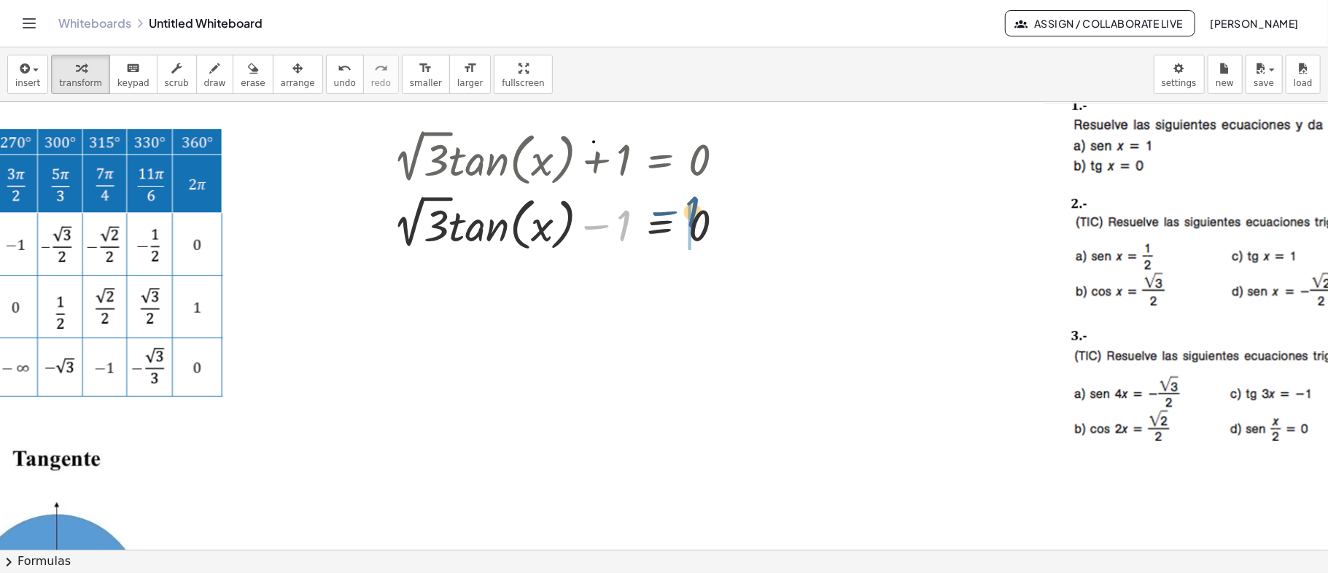
drag, startPoint x: 624, startPoint y: 229, endPoint x: 695, endPoint y: 216, distance: 71.3
click at [695, 216] on div at bounding box center [564, 222] width 357 height 65
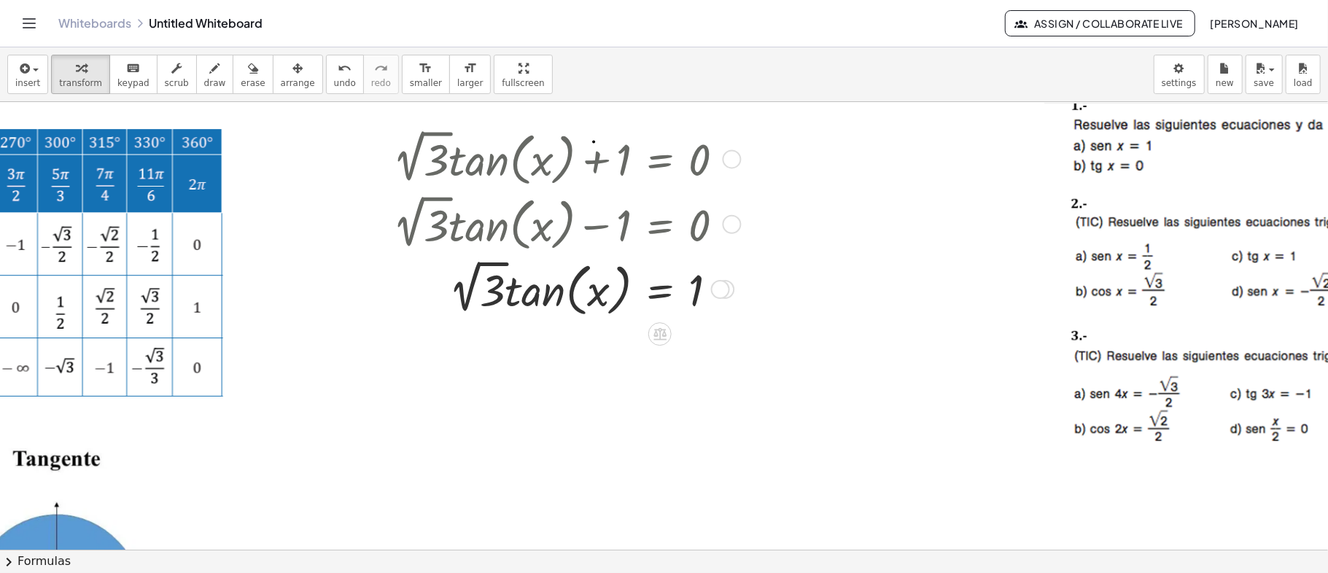
scroll to position [97, 599]
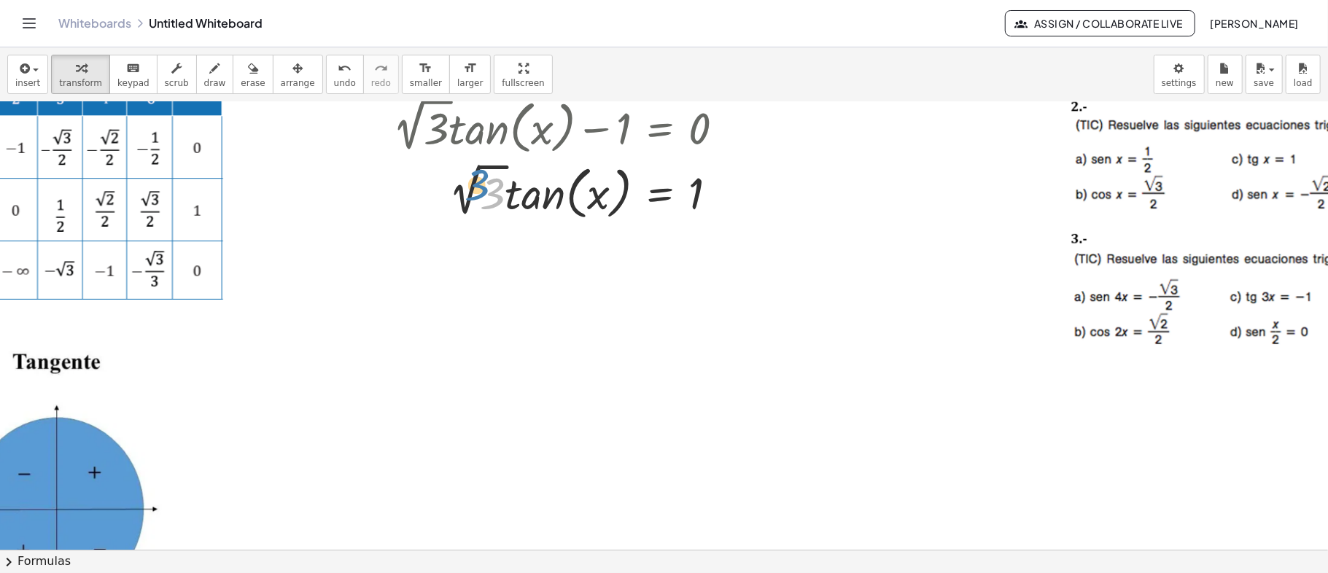
drag, startPoint x: 484, startPoint y: 193, endPoint x: 476, endPoint y: 182, distance: 14.0
click at [476, 184] on div at bounding box center [564, 190] width 357 height 65
drag, startPoint x: 467, startPoint y: 194, endPoint x: 686, endPoint y: 247, distance: 225.1
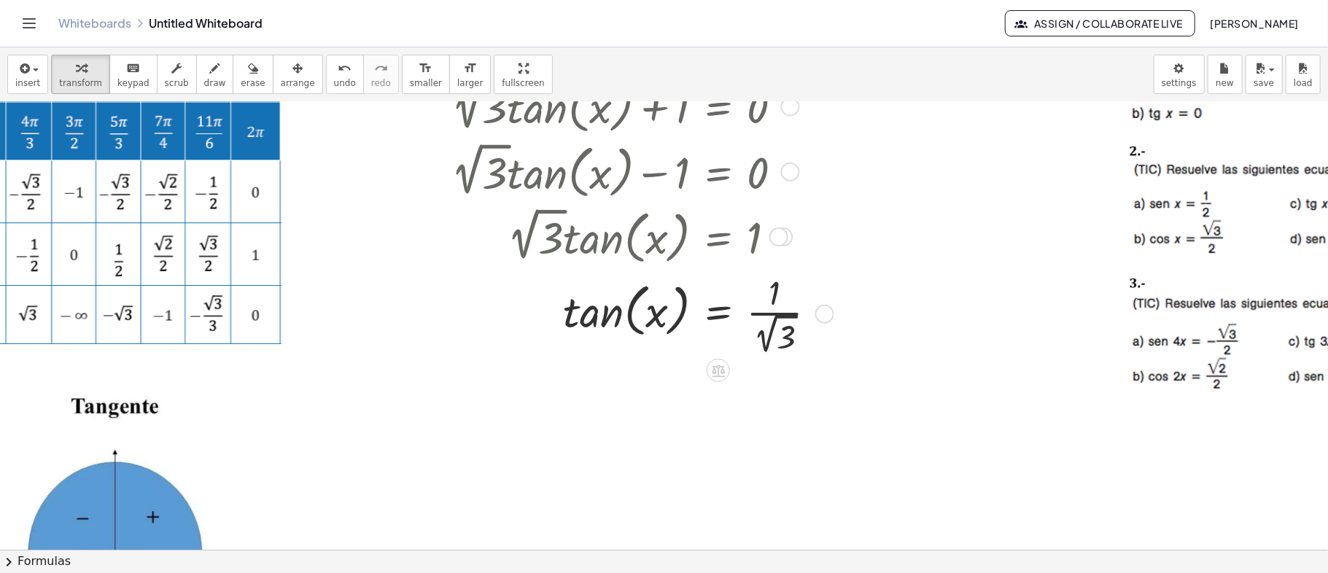
scroll to position [97, 541]
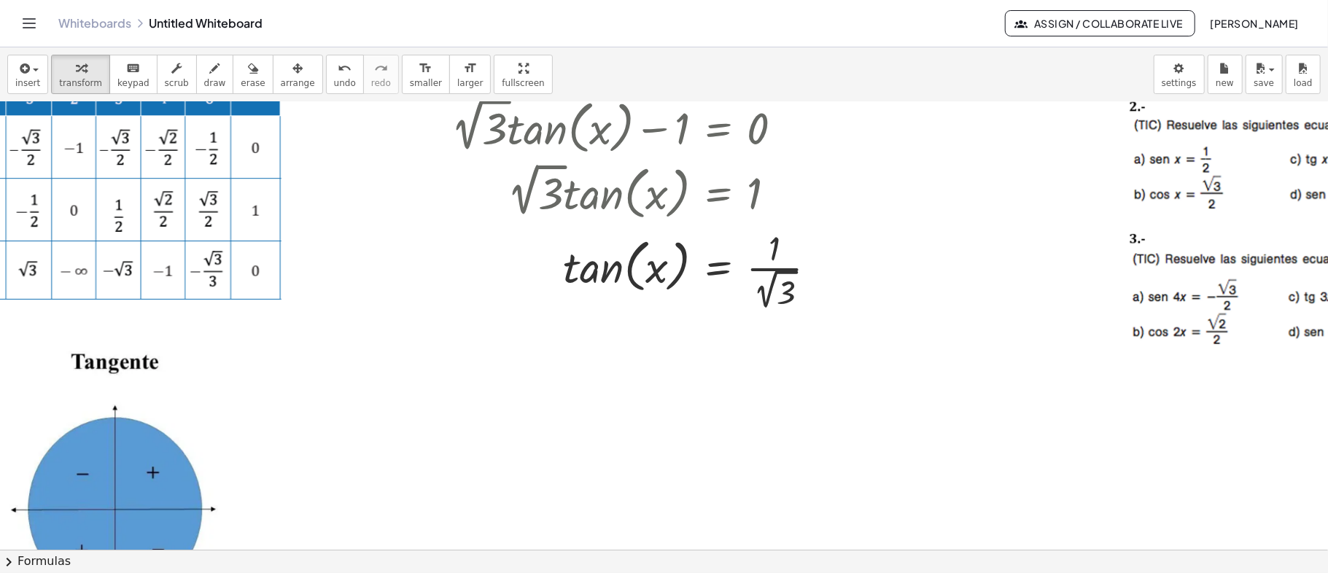
click at [861, 232] on div at bounding box center [624, 453] width 2330 height 896
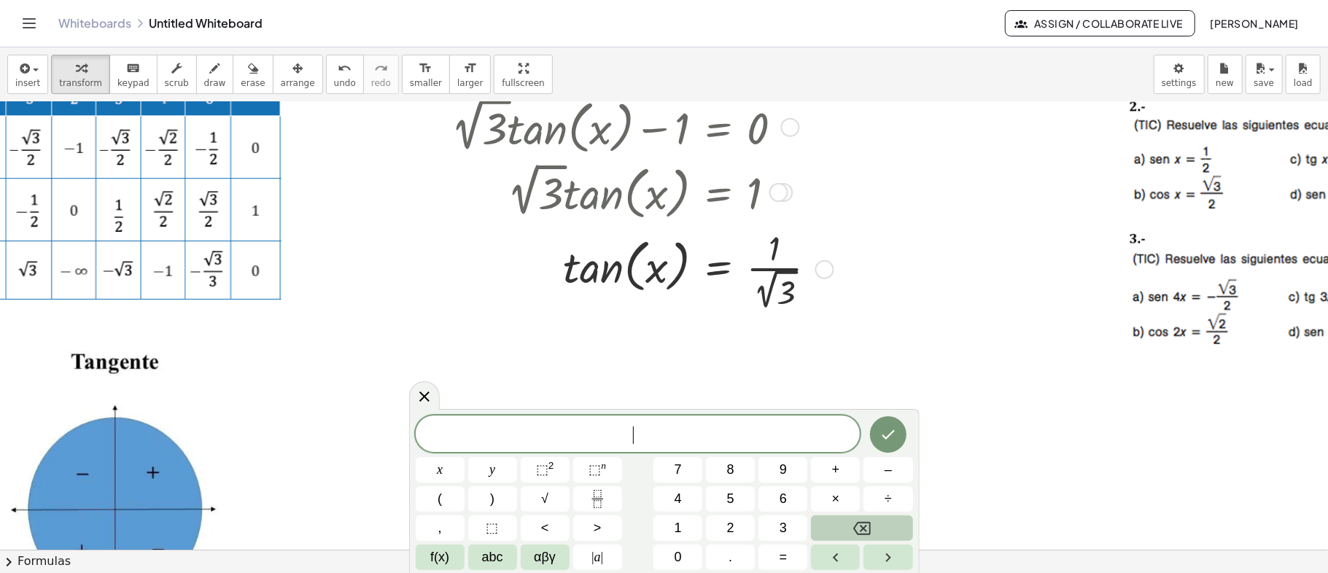
click at [785, 260] on div at bounding box center [640, 268] width 392 height 89
click at [832, 266] on div "Fix a mistake Transform line Copy line as LaTeX Copy derivation as LaTeX Expand…" at bounding box center [825, 269] width 19 height 19
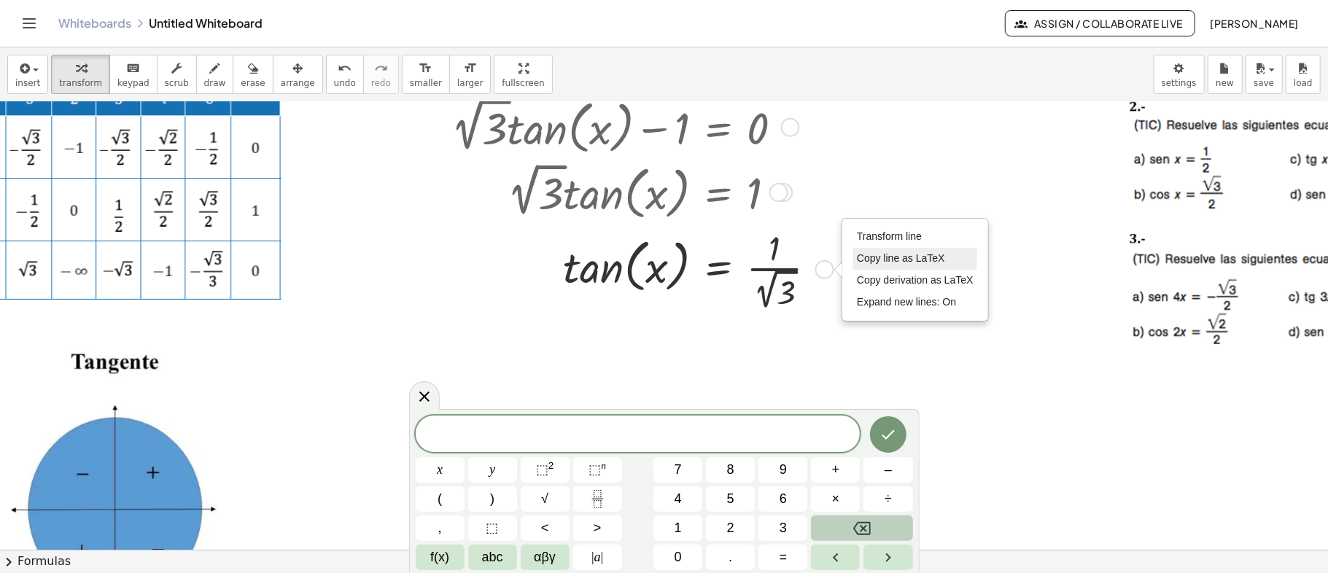
click at [891, 255] on span "Copy line as LaTeX" at bounding box center [901, 258] width 88 height 12
click at [676, 435] on span at bounding box center [638, 435] width 445 height 22
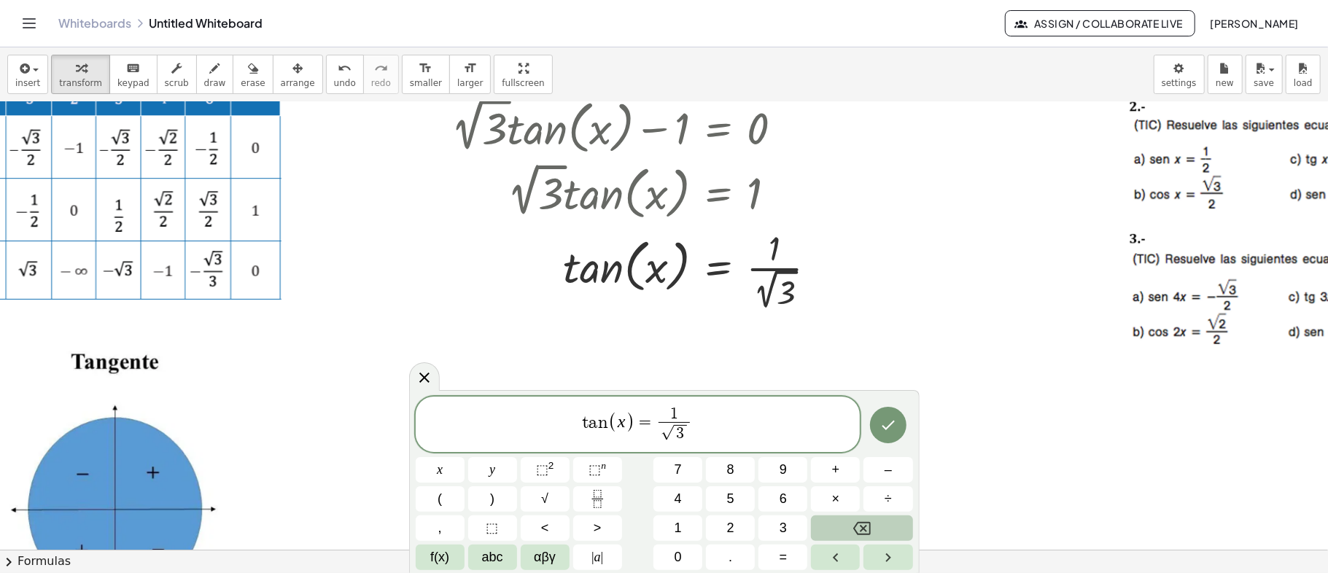
click at [654, 423] on span "=" at bounding box center [645, 423] width 21 height 18
click at [613, 427] on span "(" at bounding box center [612, 422] width 9 height 21
click at [633, 426] on span "x = ​ 1 √ 3 ​" at bounding box center [638, 426] width 445 height 41
click at [436, 546] on button "f(x)" at bounding box center [440, 558] width 49 height 26
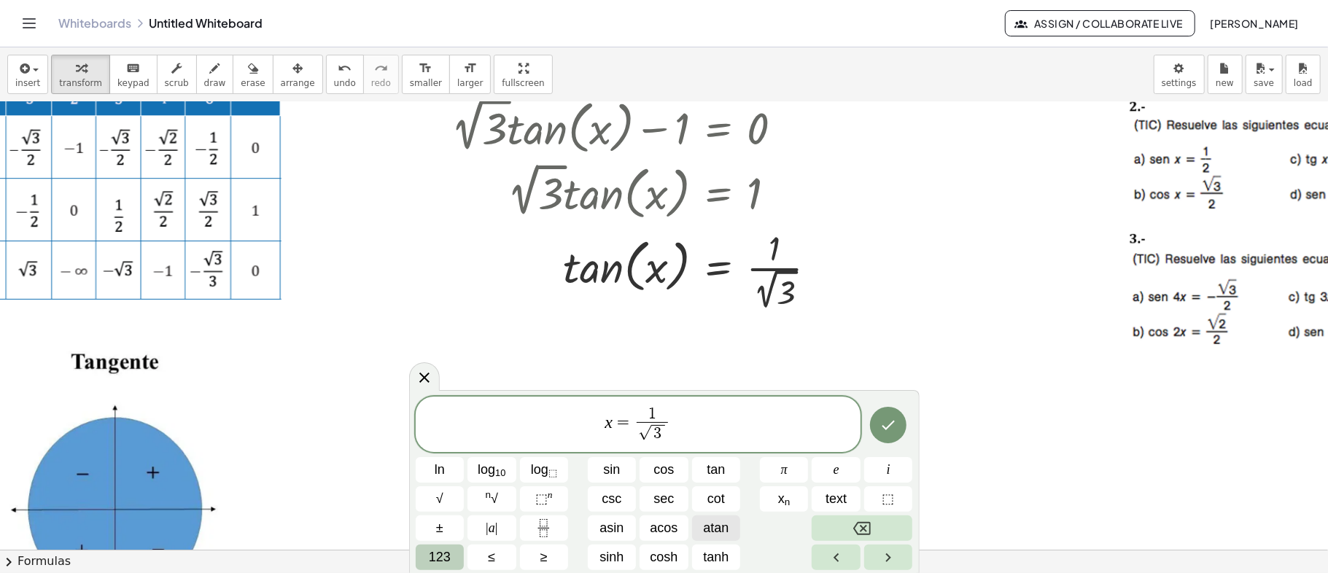
click at [721, 526] on span "atan" at bounding box center [716, 529] width 26 height 20
click at [433, 555] on span "123" at bounding box center [440, 558] width 22 height 20
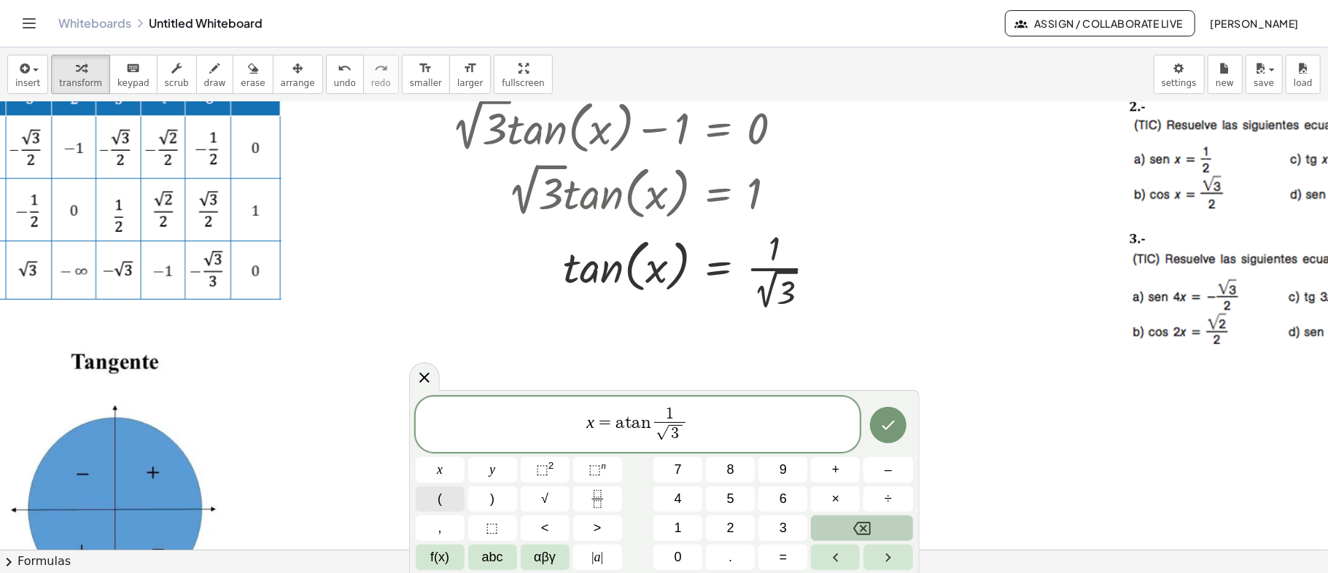
click at [442, 499] on button "(" at bounding box center [440, 500] width 49 height 26
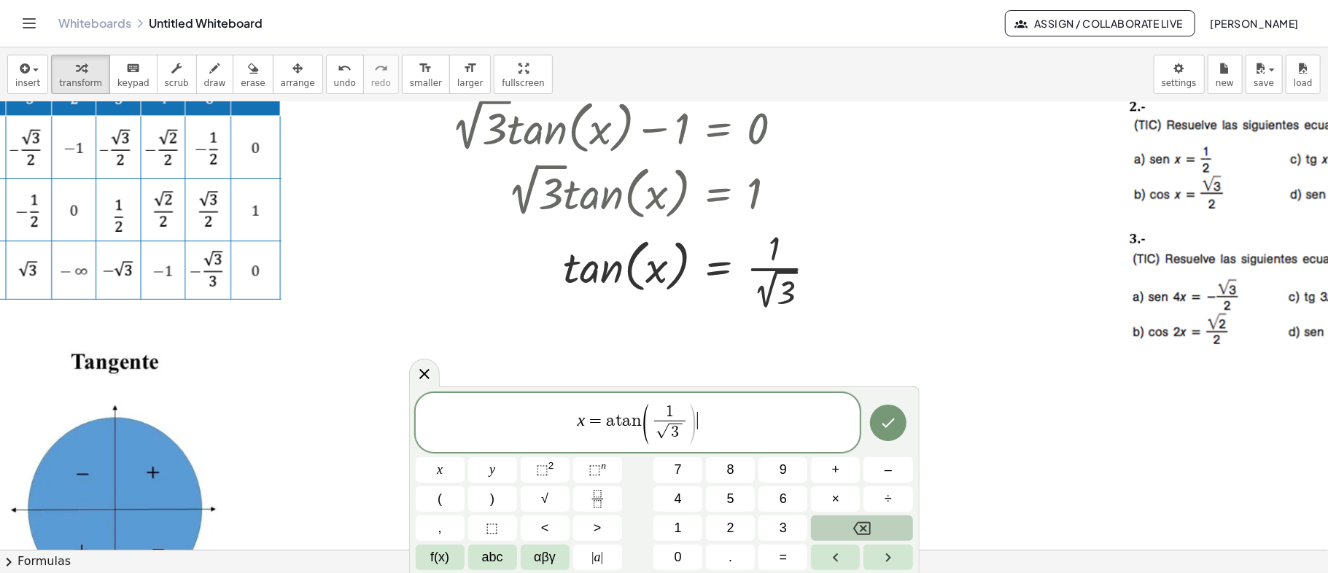
click at [706, 419] on span "x = a t a n ( 1 √ 3 ​ ) ​" at bounding box center [638, 424] width 445 height 44
click at [495, 500] on button ")" at bounding box center [492, 500] width 49 height 26
click at [887, 424] on icon "Done" at bounding box center [889, 423] width 18 height 18
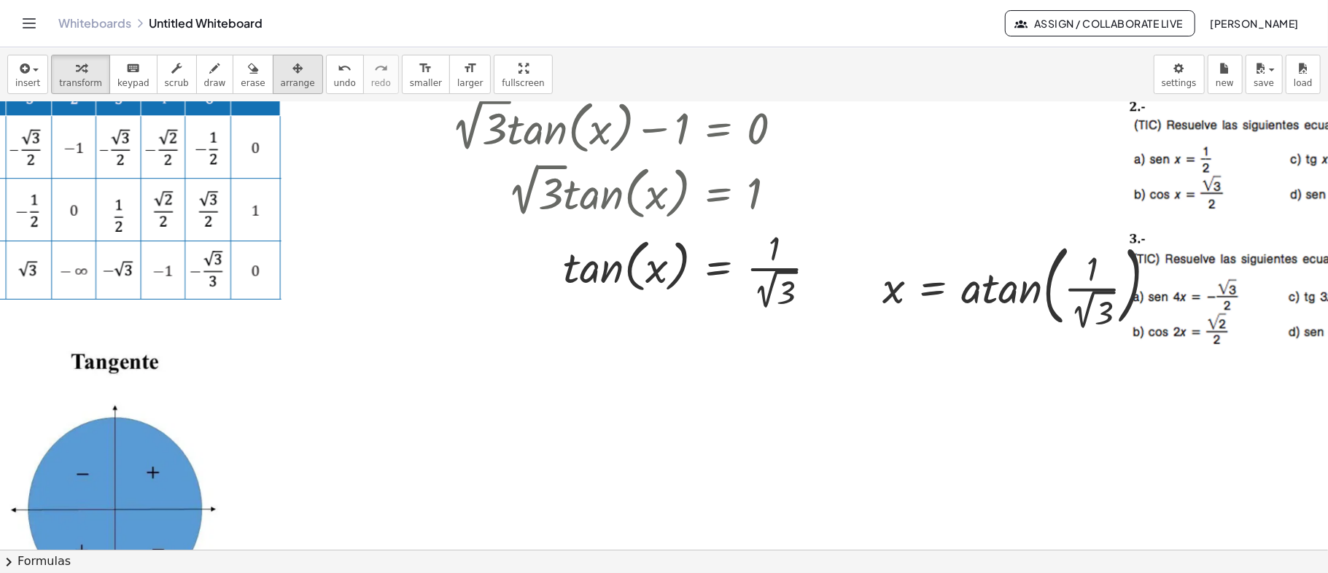
click at [281, 82] on span "arrange" at bounding box center [298, 83] width 34 height 10
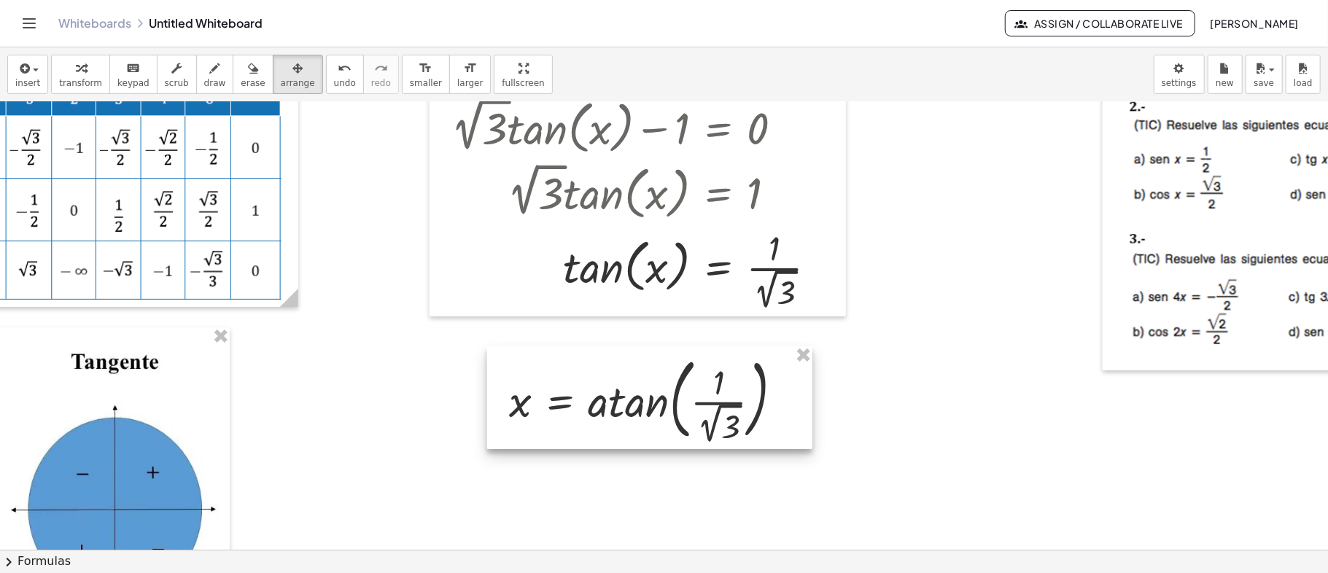
drag, startPoint x: 973, startPoint y: 298, endPoint x: 600, endPoint y: 412, distance: 390.5
click at [600, 412] on div at bounding box center [649, 398] width 325 height 103
click at [924, 401] on div at bounding box center [624, 453] width 2330 height 896
click at [67, 66] on div "button" at bounding box center [80, 68] width 43 height 18
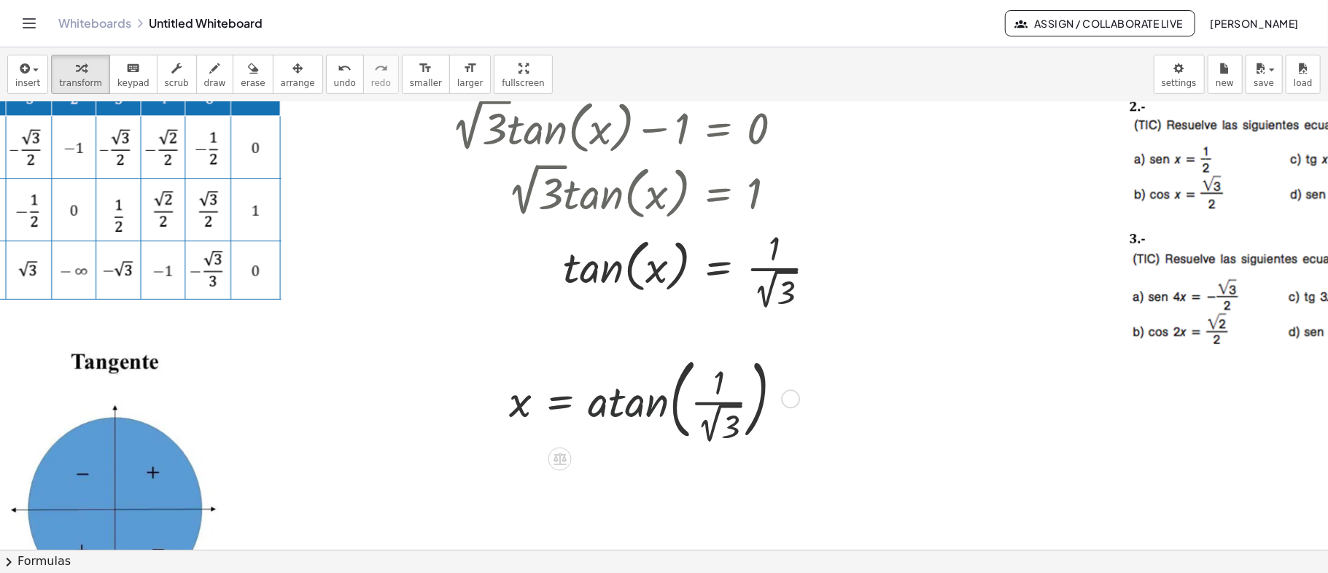
click at [636, 404] on div at bounding box center [652, 398] width 301 height 96
click at [645, 409] on div at bounding box center [652, 398] width 301 height 96
click at [654, 407] on div at bounding box center [652, 398] width 301 height 96
click at [668, 407] on div at bounding box center [652, 398] width 301 height 96
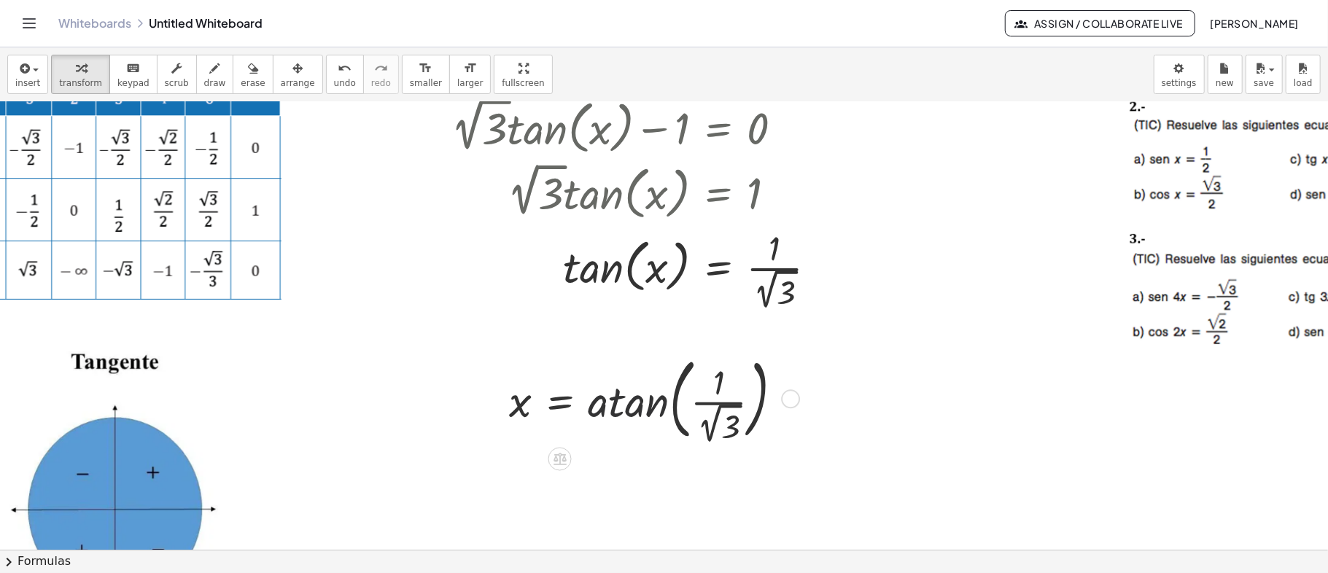
click at [668, 407] on div at bounding box center [652, 398] width 301 height 96
click at [710, 401] on div at bounding box center [652, 398] width 301 height 96
click at [635, 400] on div at bounding box center [652, 398] width 301 height 96
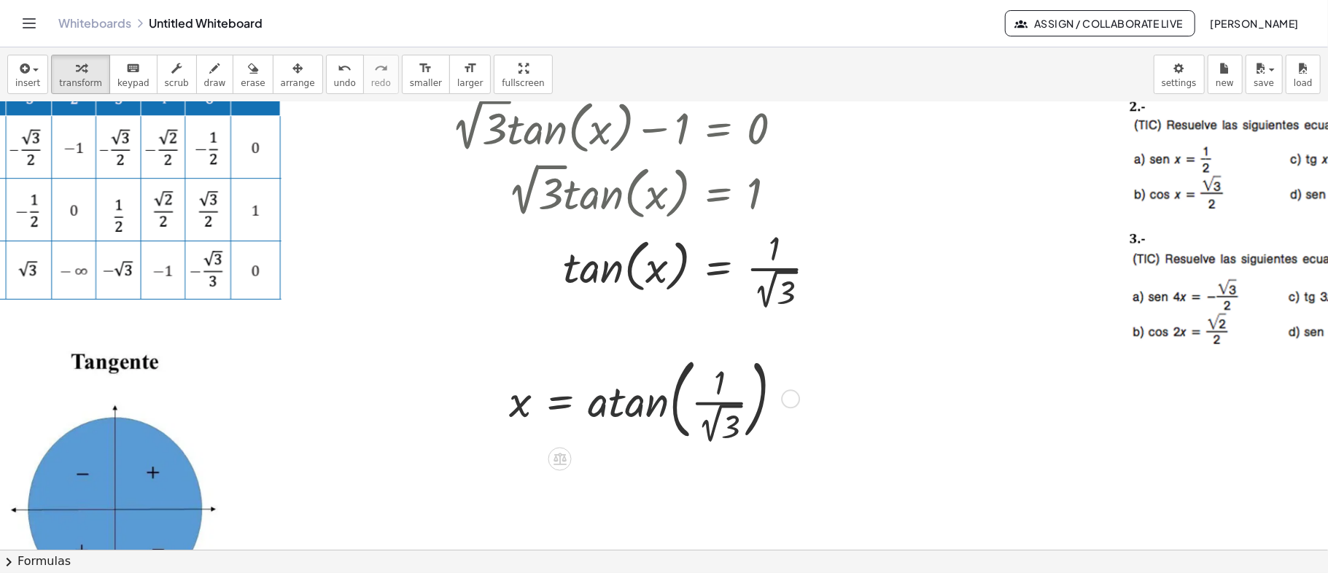
click at [607, 406] on div at bounding box center [652, 398] width 301 height 96
click at [600, 406] on div at bounding box center [652, 398] width 301 height 96
click at [628, 407] on div at bounding box center [652, 398] width 301 height 96
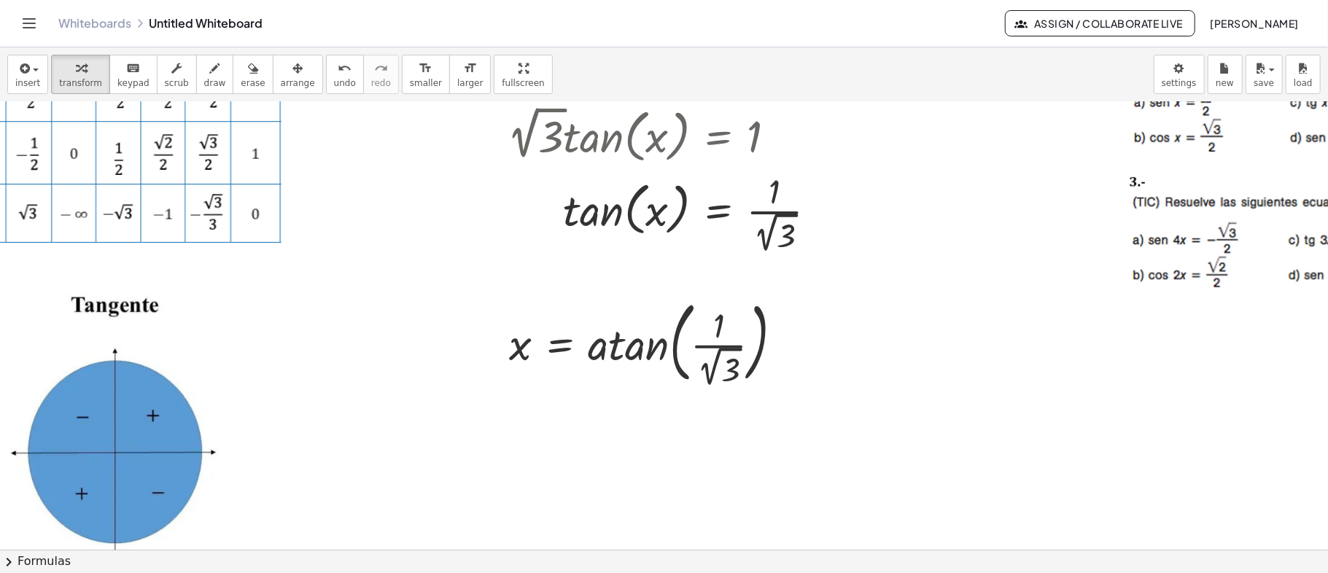
scroll to position [194, 541]
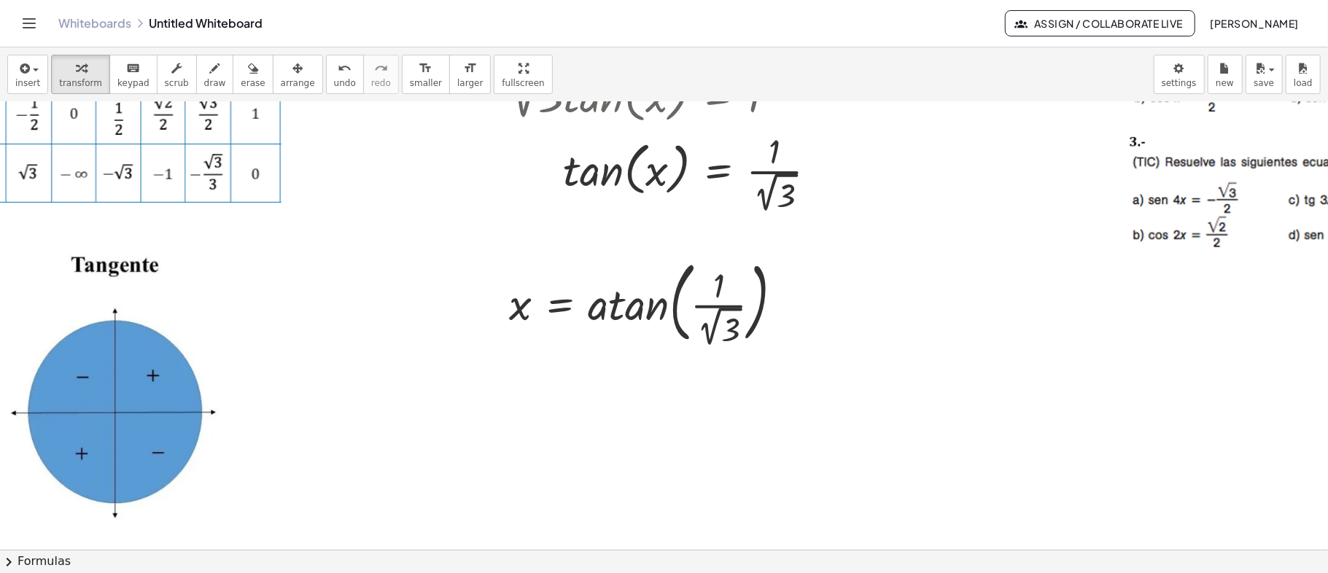
drag, startPoint x: 893, startPoint y: 314, endPoint x: 0, endPoint y: 160, distance: 906.0
click at [887, 314] on div at bounding box center [624, 356] width 2330 height 896
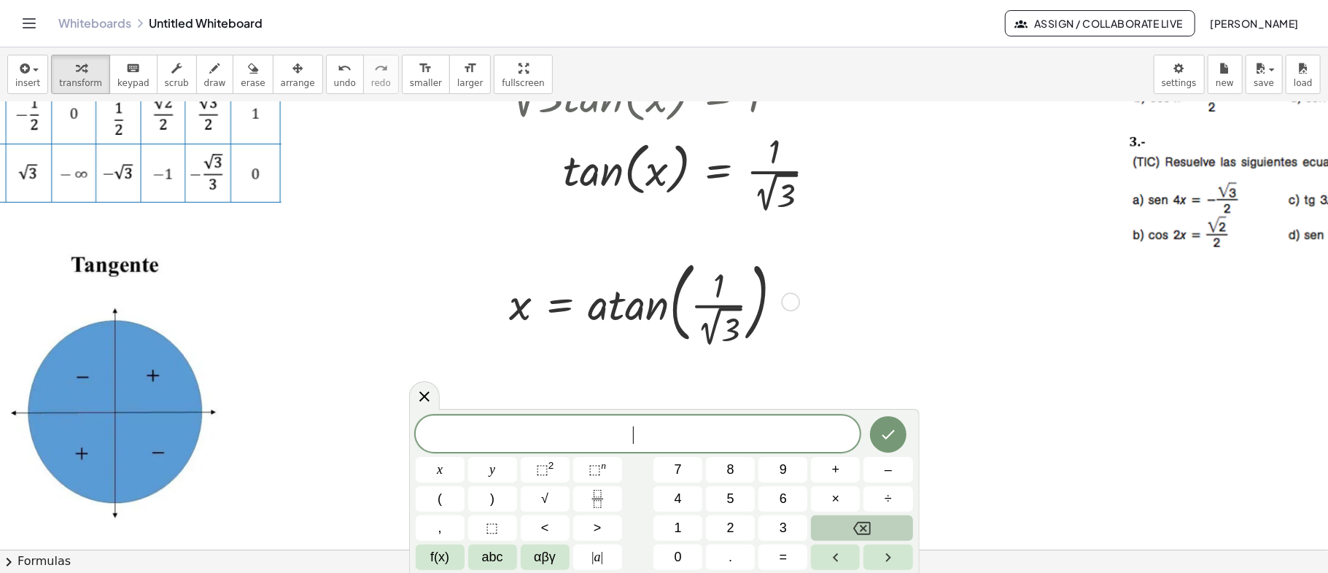
click at [604, 313] on div at bounding box center [652, 301] width 301 height 96
click at [641, 301] on div at bounding box center [652, 301] width 301 height 96
click at [642, 456] on div "x y ⬚ 2 ⬚ n 7 8 9 + – ( ) √ 4 5 6 × ÷ , ⬚ < > 1 2 3 f(x) abc αβγ | a | 0 . =" at bounding box center [665, 492] width 498 height 155
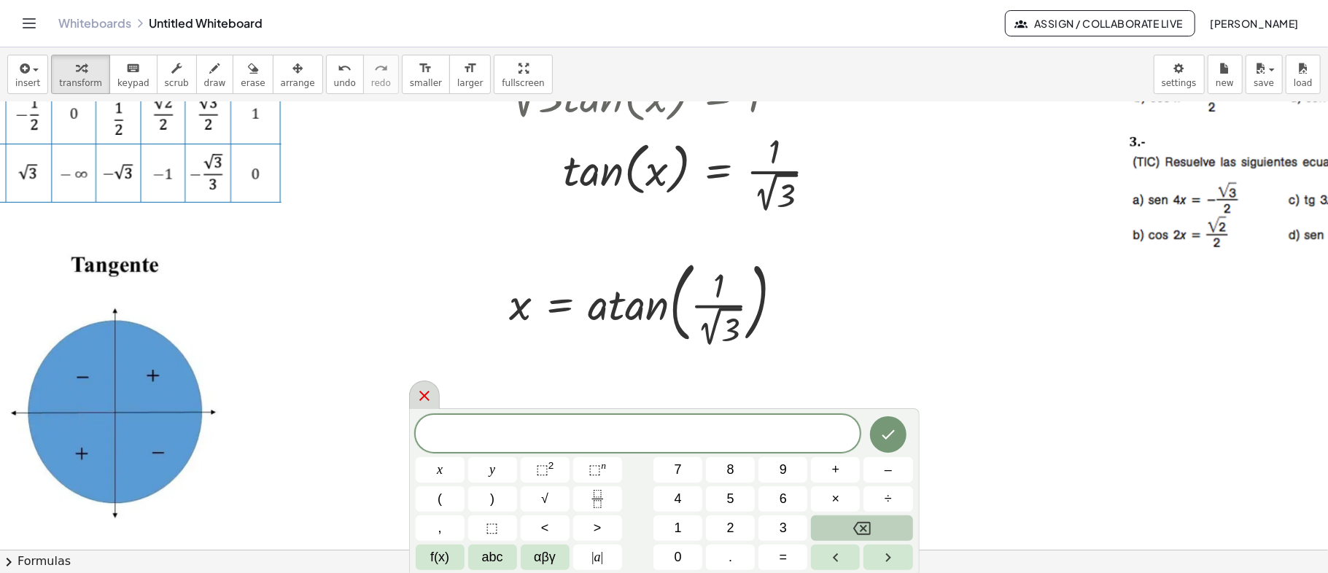
click at [417, 394] on icon at bounding box center [425, 396] width 18 height 18
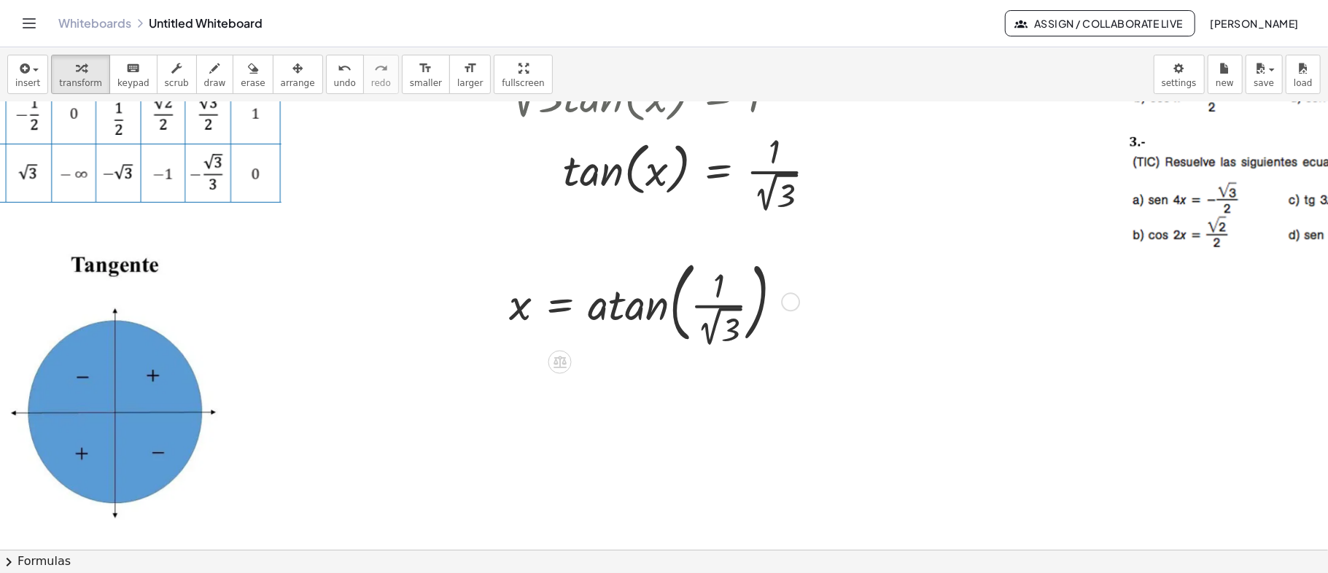
click at [663, 305] on div at bounding box center [652, 301] width 301 height 96
click at [620, 315] on div at bounding box center [652, 301] width 301 height 96
click at [598, 307] on div at bounding box center [652, 301] width 301 height 96
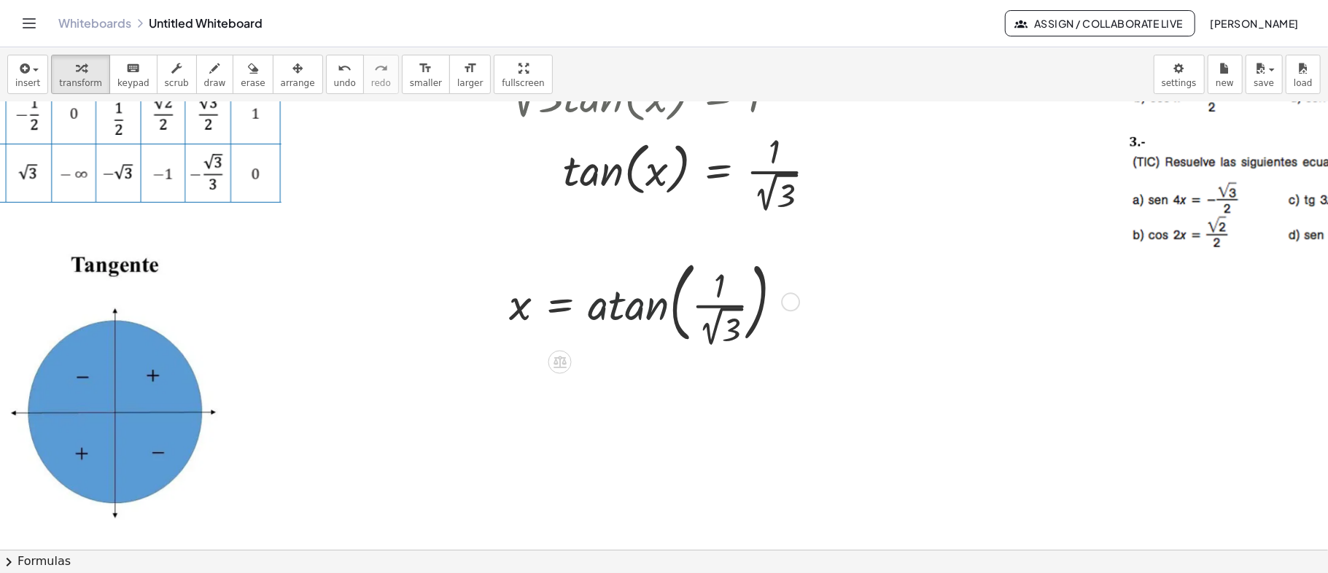
click at [598, 307] on div at bounding box center [652, 301] width 301 height 96
click at [629, 304] on div at bounding box center [652, 301] width 301 height 96
click at [667, 296] on div at bounding box center [652, 301] width 301 height 96
click at [670, 298] on div at bounding box center [652, 301] width 301 height 96
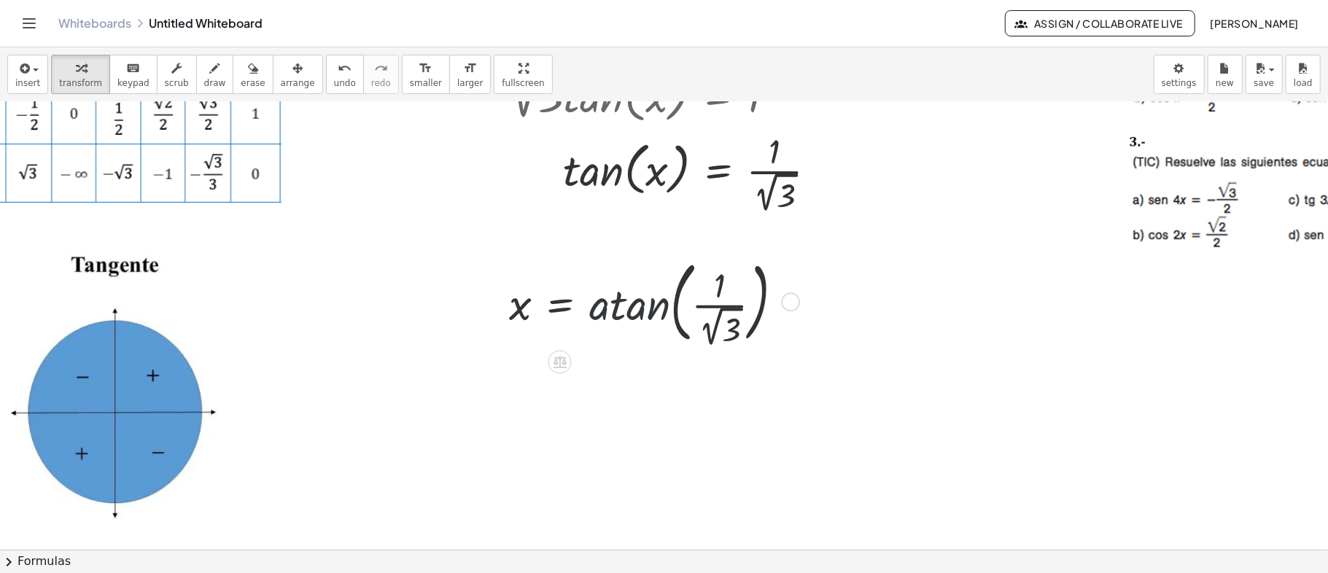
click at [670, 298] on div at bounding box center [652, 301] width 301 height 96
click at [724, 309] on div at bounding box center [652, 301] width 301 height 96
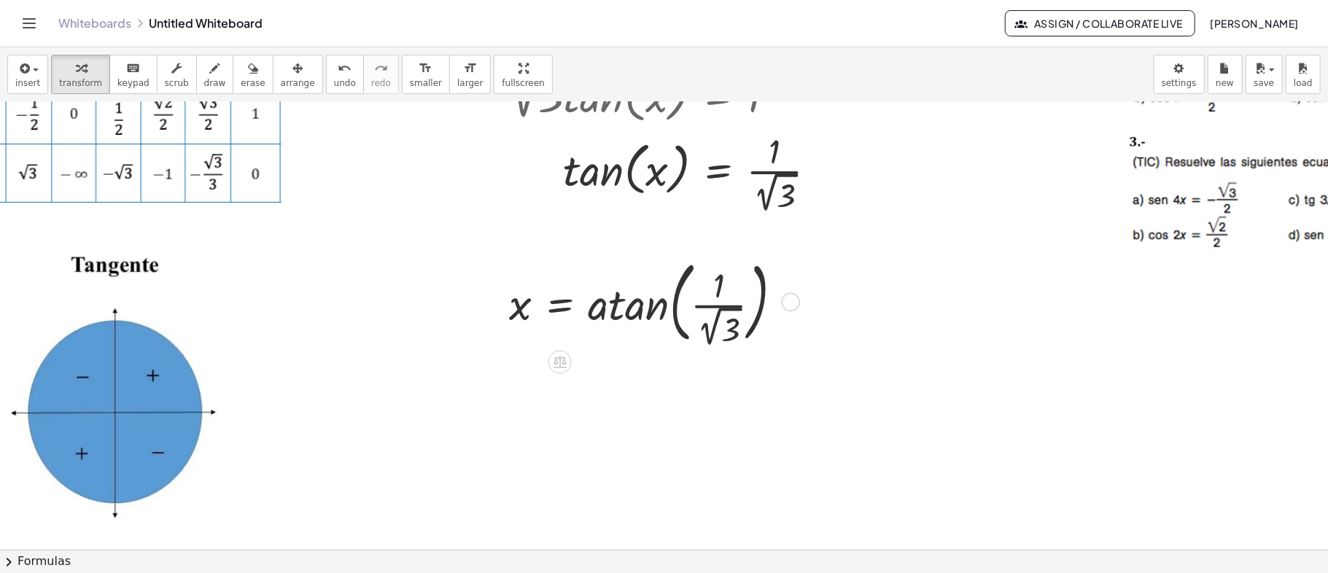
click at [718, 304] on div at bounding box center [652, 301] width 301 height 96
click at [711, 304] on div at bounding box center [652, 301] width 301 height 96
click at [712, 325] on div at bounding box center [652, 301] width 301 height 96
click at [712, 325] on div at bounding box center [672, 301] width 340 height 93
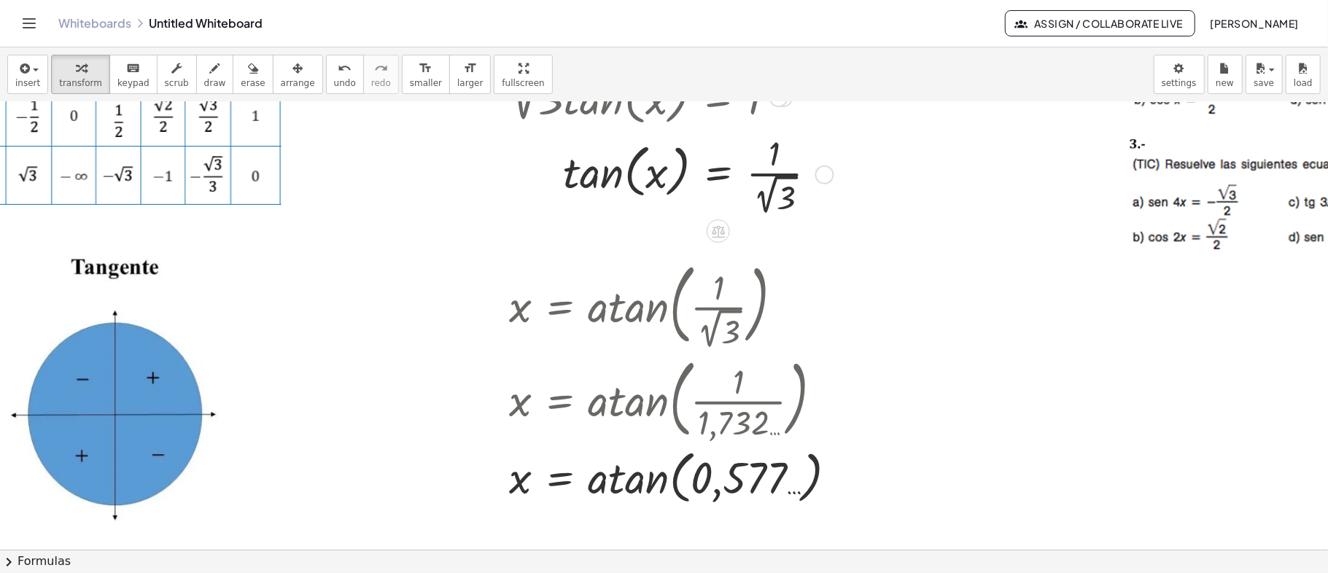
scroll to position [292, 541]
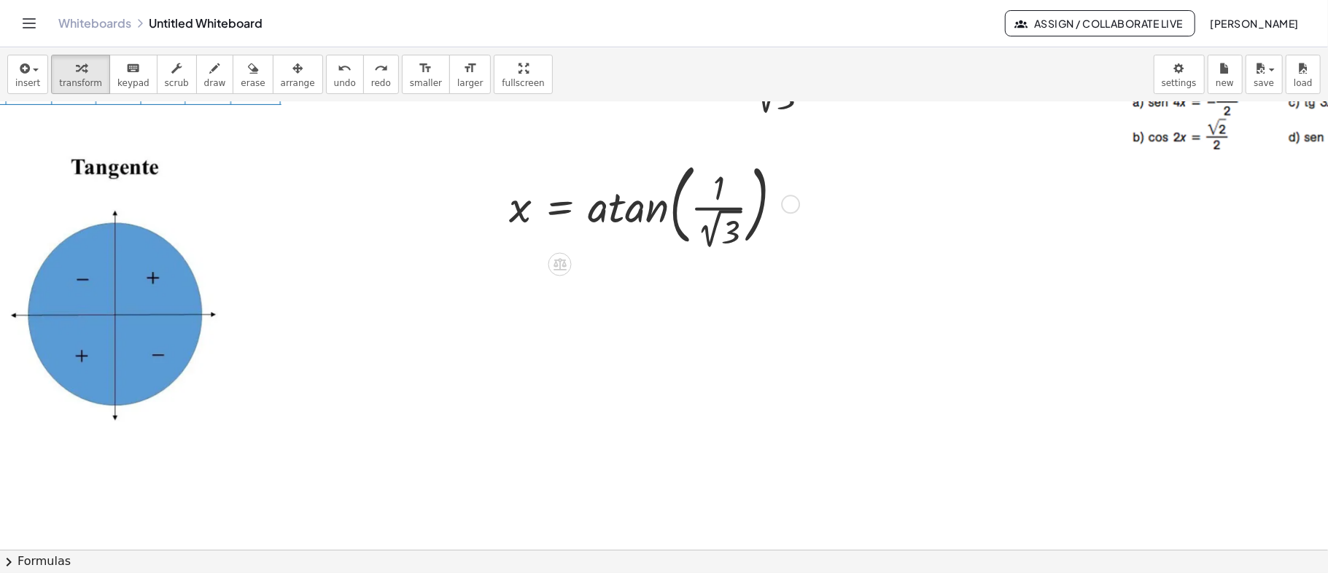
click at [727, 233] on div at bounding box center [652, 203] width 301 height 96
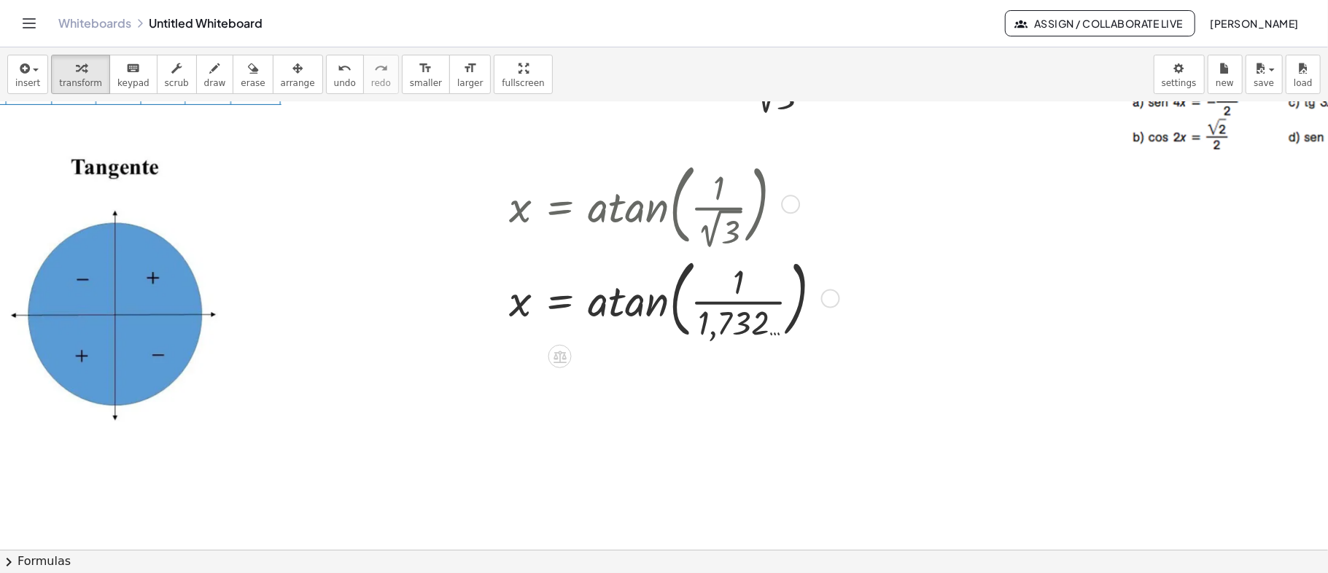
click at [740, 302] on div at bounding box center [672, 297] width 340 height 93
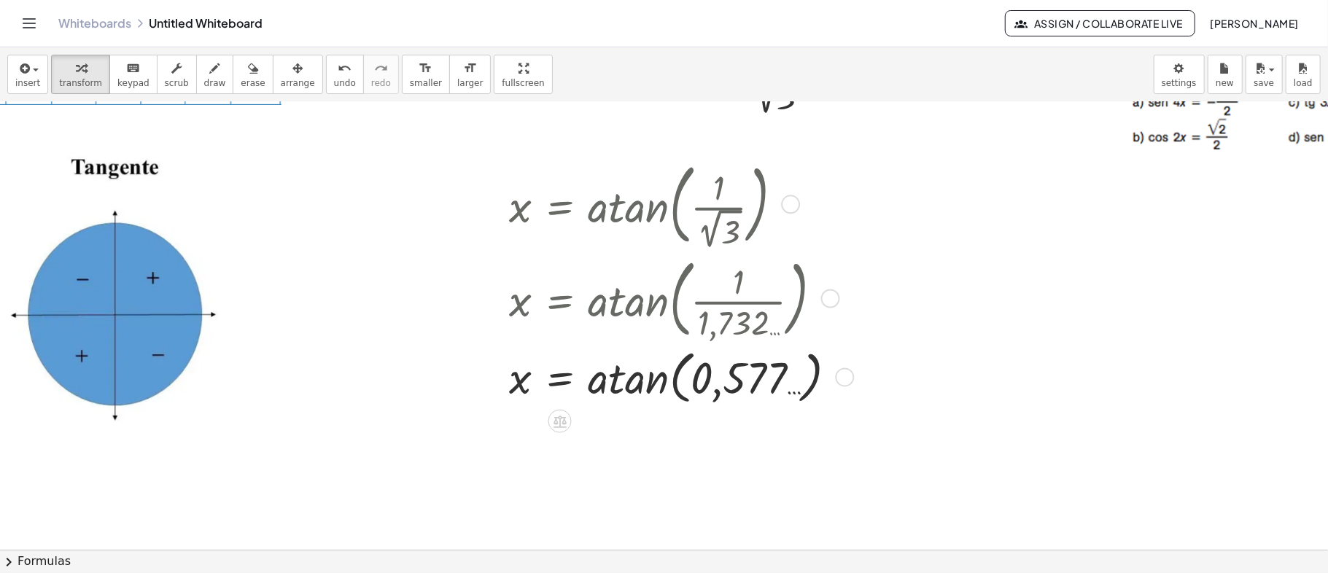
click at [627, 214] on div at bounding box center [679, 203] width 355 height 96
click at [639, 378] on div at bounding box center [679, 376] width 355 height 65
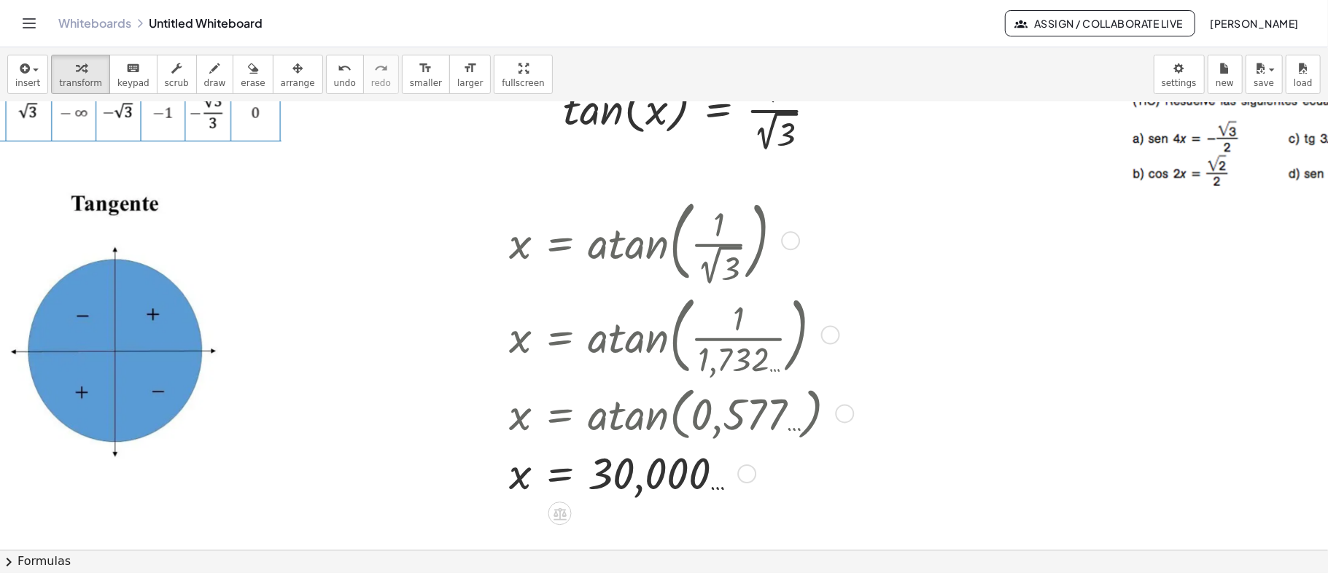
scroll to position [97, 541]
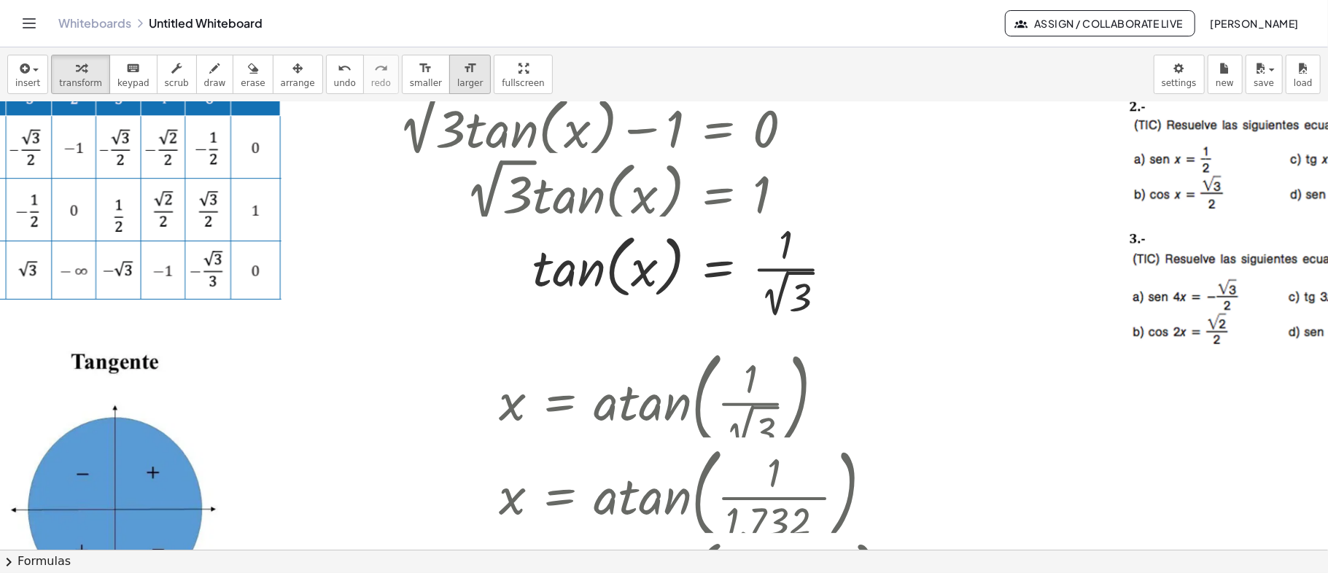
click at [457, 82] on span "larger" at bounding box center [470, 83] width 26 height 10
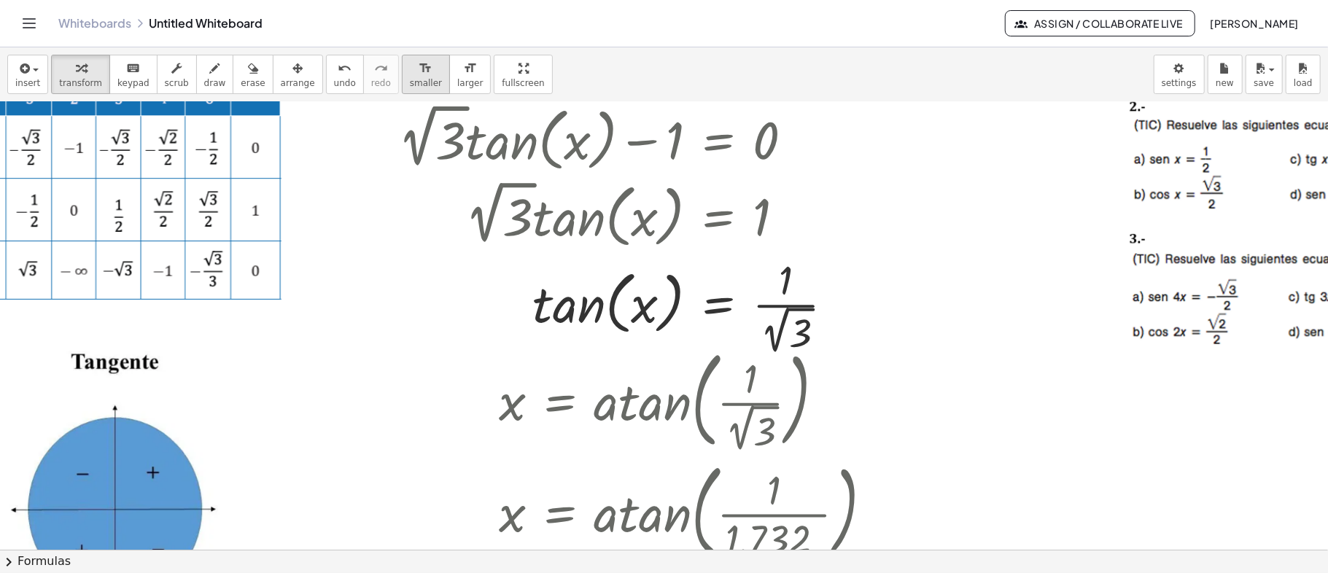
click at [410, 79] on span "smaller" at bounding box center [426, 83] width 32 height 10
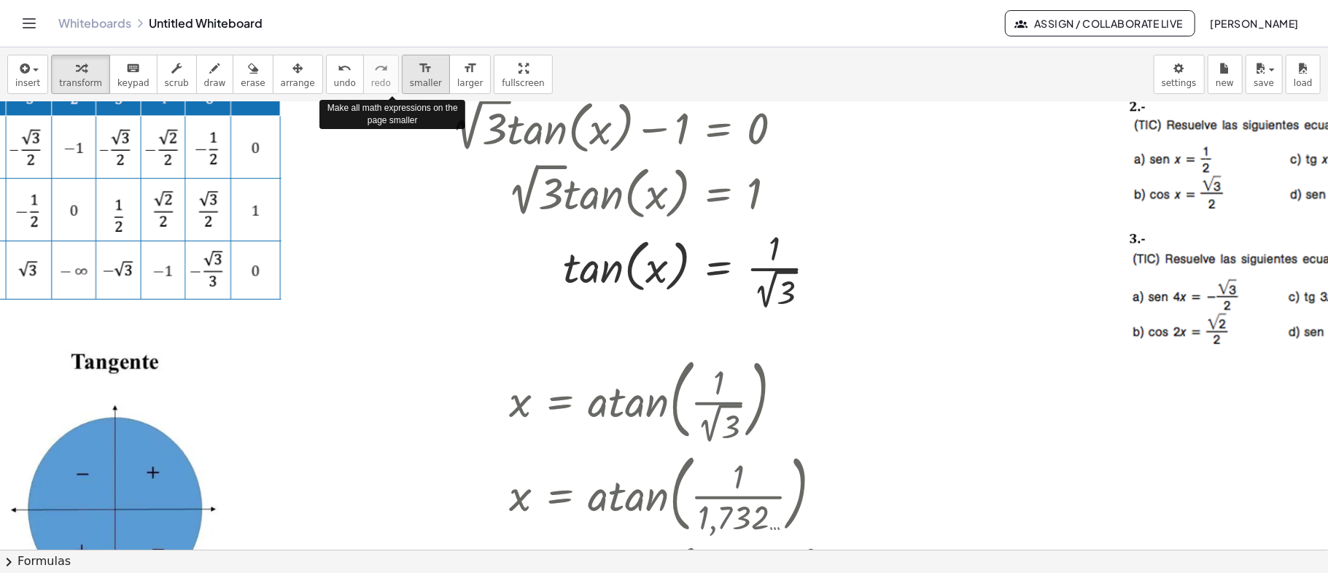
click at [410, 79] on span "smaller" at bounding box center [426, 83] width 32 height 10
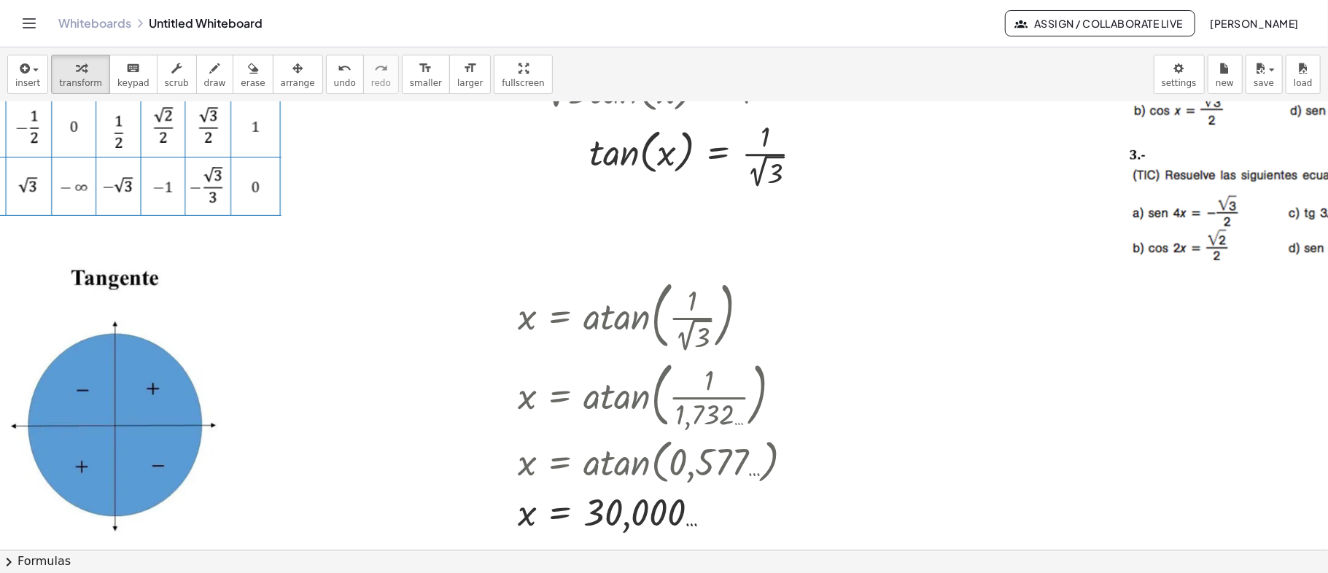
scroll to position [292, 541]
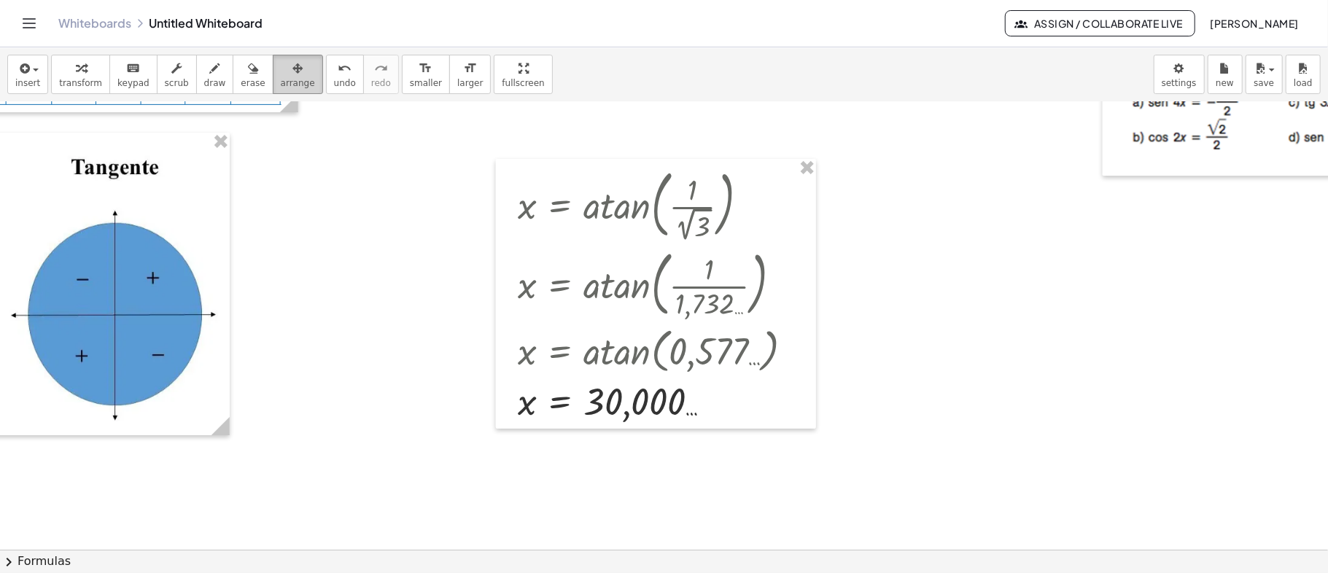
click at [281, 80] on span "arrange" at bounding box center [298, 83] width 34 height 10
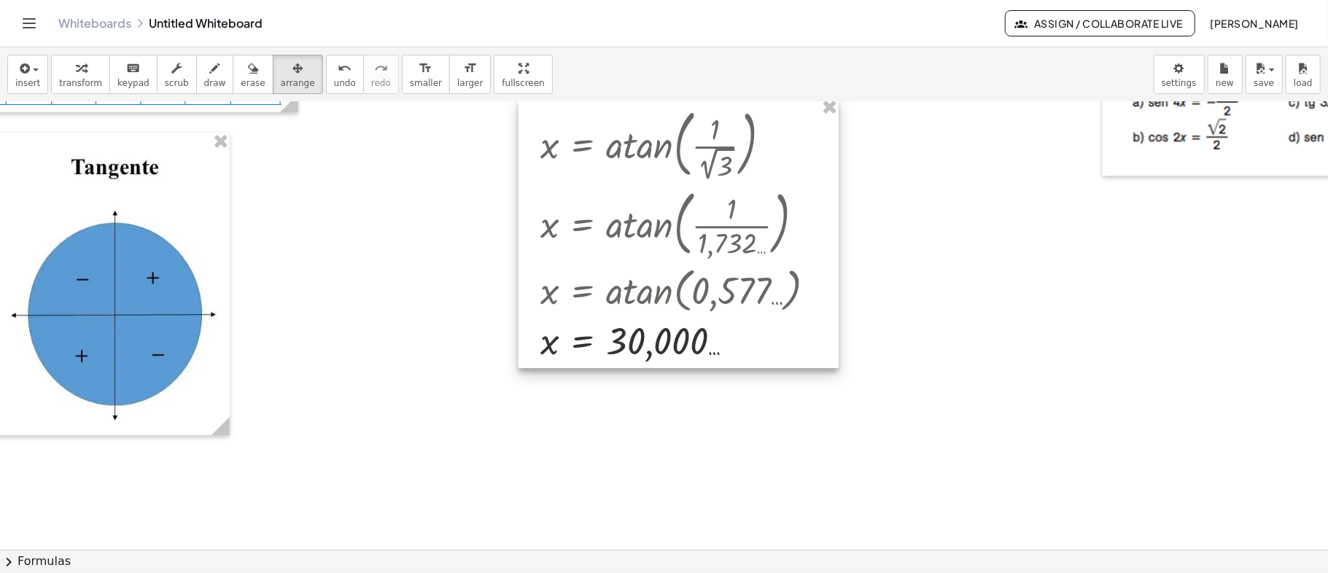
drag, startPoint x: 655, startPoint y: 336, endPoint x: 678, endPoint y: 274, distance: 66.0
click at [678, 274] on div at bounding box center [679, 233] width 320 height 270
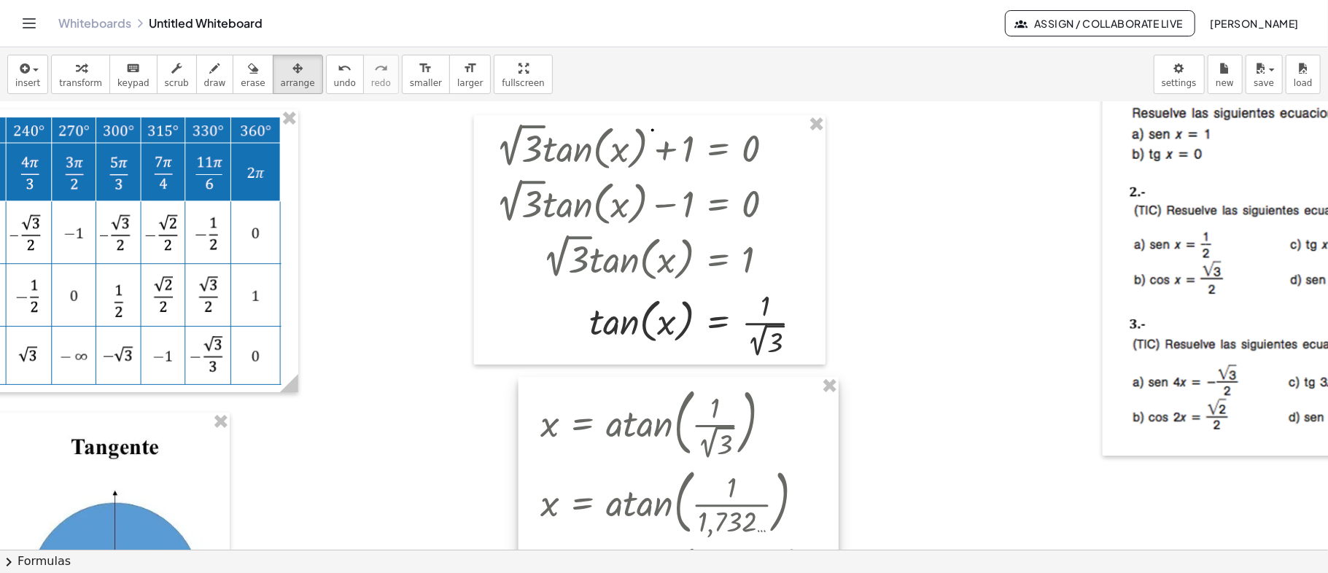
scroll to position [0, 541]
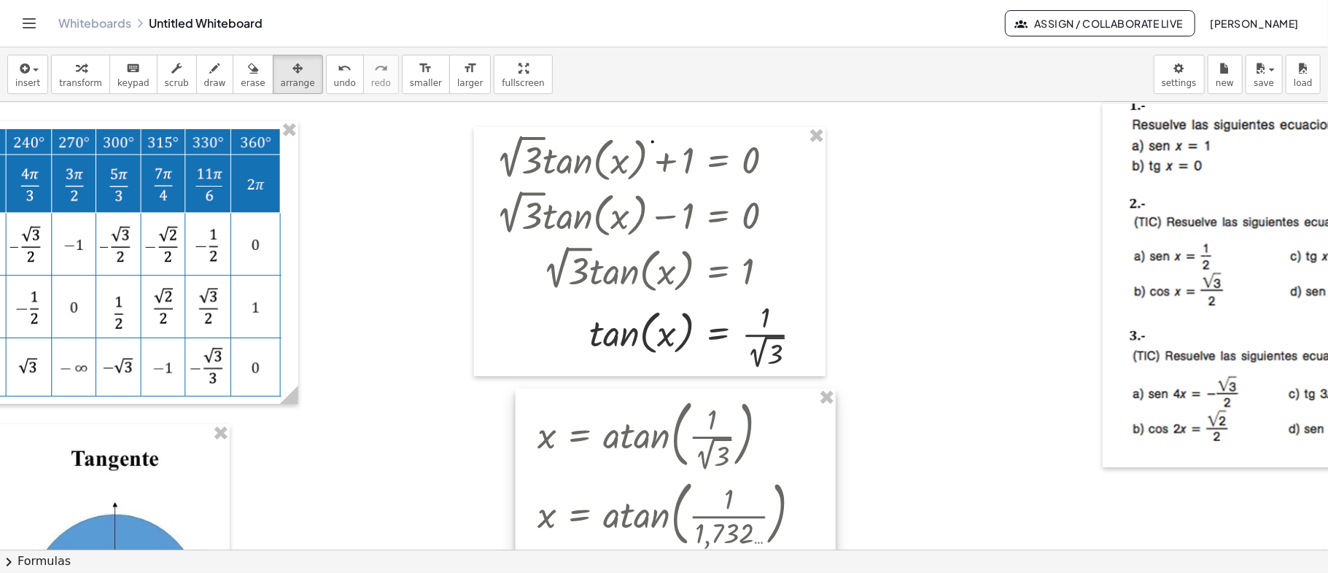
click at [705, 462] on div at bounding box center [676, 524] width 320 height 270
drag, startPoint x: 482, startPoint y: 66, endPoint x: 359, endPoint y: 85, distance: 124.9
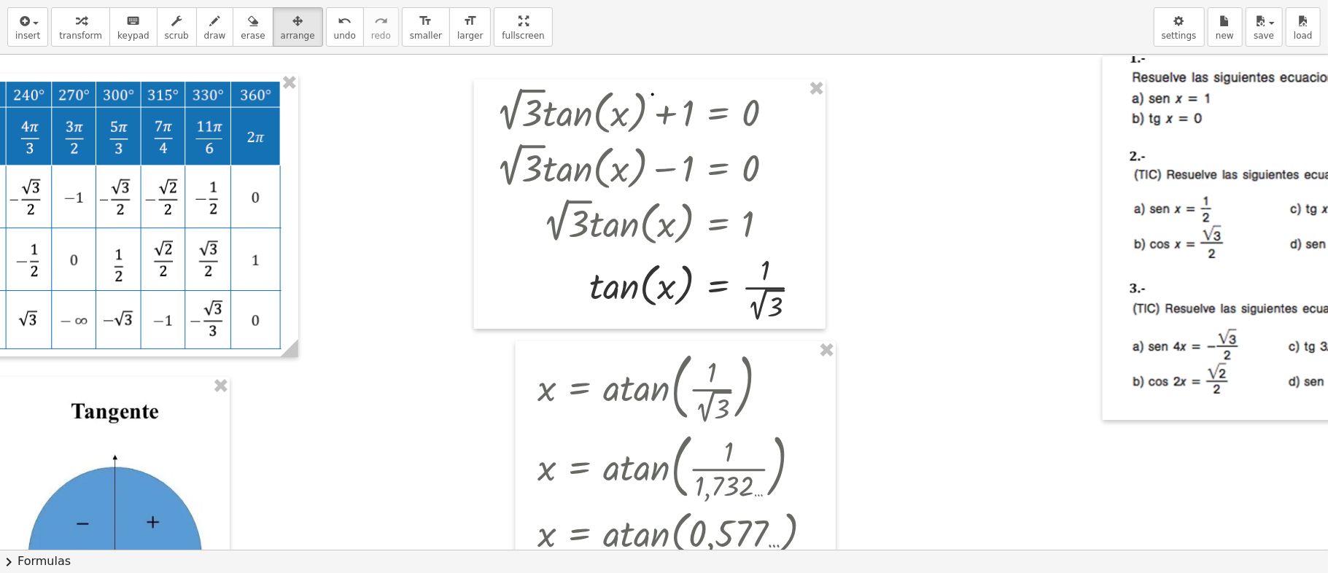
click at [360, 85] on div "insert select one: Math Expression Function Text Youtube Video Graphing Geometr…" at bounding box center [664, 286] width 1328 height 573
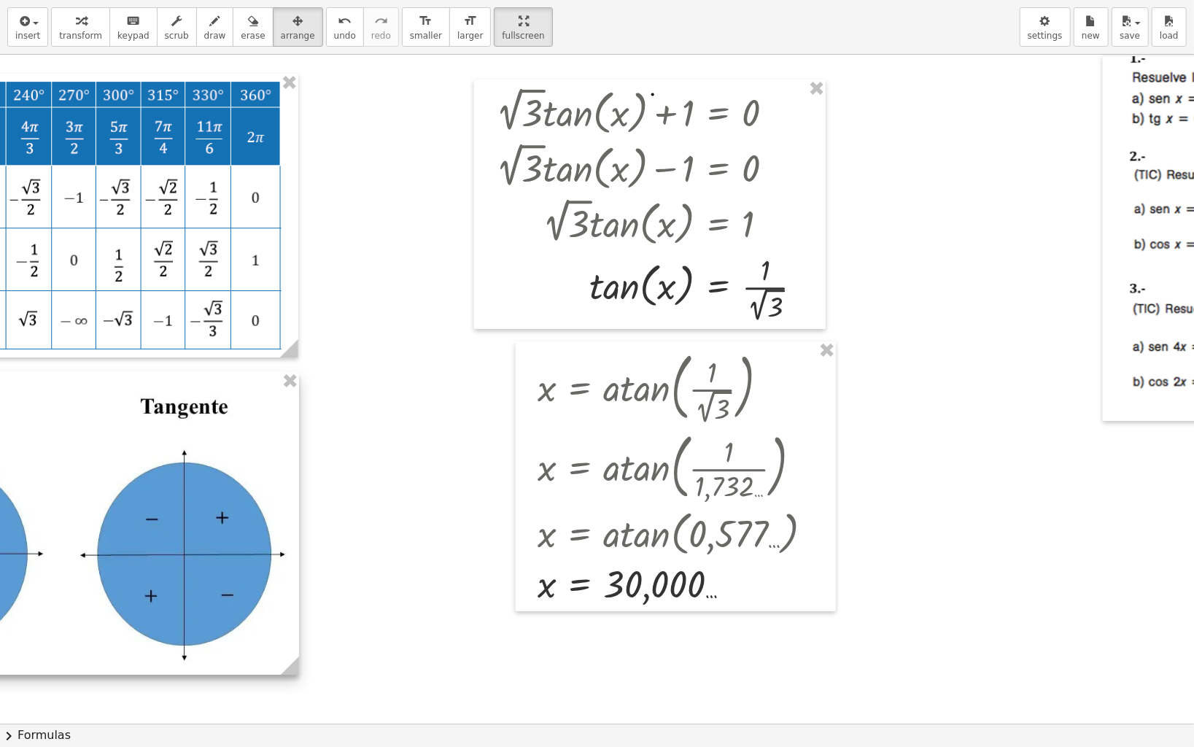
drag, startPoint x: 162, startPoint y: 566, endPoint x: 231, endPoint y: 561, distance: 69.5
click at [204, 32] on span "draw" at bounding box center [215, 36] width 22 height 10
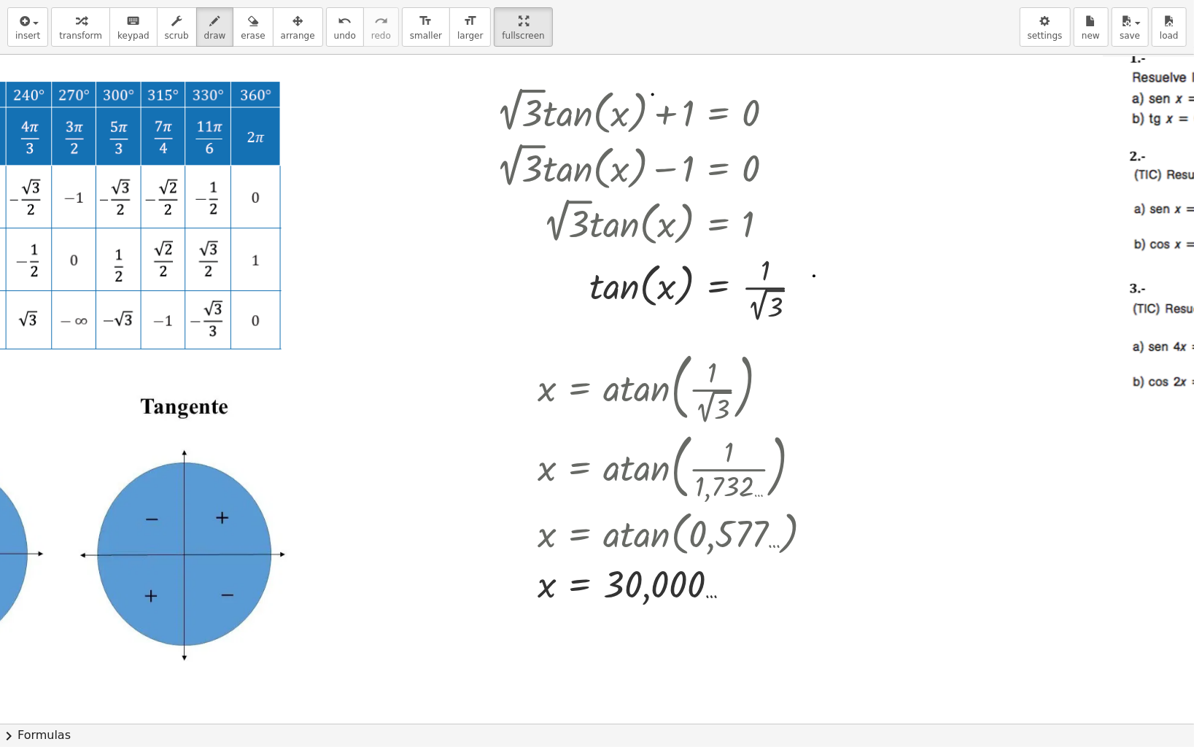
drag, startPoint x: 814, startPoint y: 276, endPoint x: 814, endPoint y: 311, distance: 35.0
click at [814, 311] on div at bounding box center [624, 727] width 2330 height 1345
drag, startPoint x: 797, startPoint y: 293, endPoint x: 870, endPoint y: 287, distance: 73.9
click at [870, 287] on div at bounding box center [624, 727] width 2330 height 1345
drag, startPoint x: 557, startPoint y: 285, endPoint x: 563, endPoint y: 315, distance: 31.2
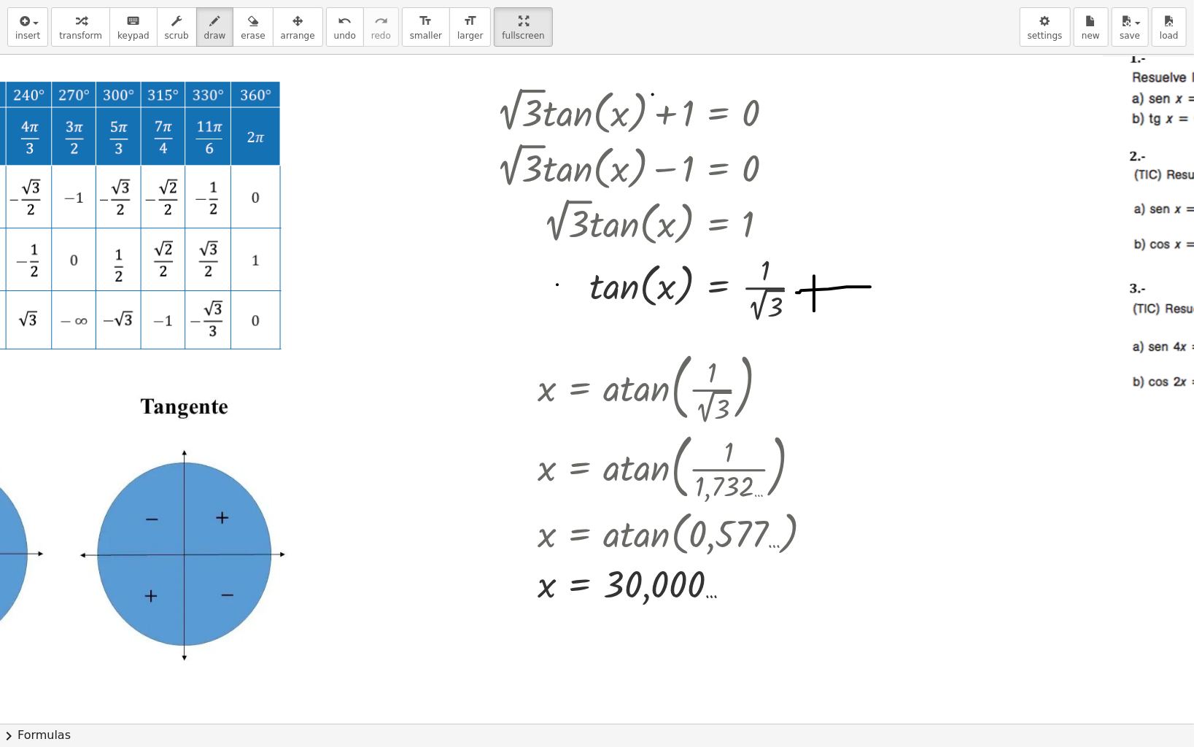
click at [563, 315] on div at bounding box center [624, 727] width 2330 height 1345
drag, startPoint x: 554, startPoint y: 306, endPoint x: 575, endPoint y: 305, distance: 20.5
click at [575, 305] on div at bounding box center [624, 727] width 2330 height 1345
drag, startPoint x: 564, startPoint y: 248, endPoint x: 568, endPoint y: 314, distance: 65.8
click at [568, 314] on div at bounding box center [624, 727] width 2330 height 1345
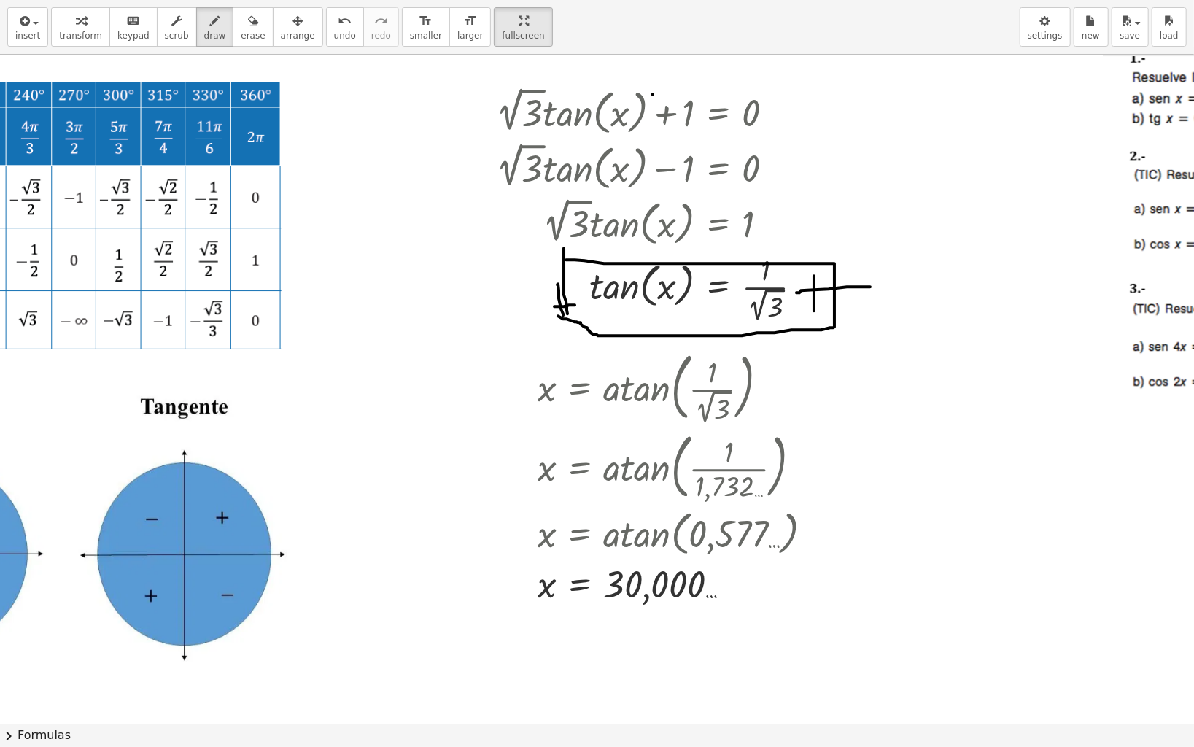
drag, startPoint x: 566, startPoint y: 260, endPoint x: 556, endPoint y: 298, distance: 39.3
click at [556, 298] on div at bounding box center [624, 727] width 2330 height 1345
drag, startPoint x: 730, startPoint y: 284, endPoint x: 737, endPoint y: 286, distance: 7.6
click at [737, 286] on div at bounding box center [624, 727] width 2330 height 1345
click at [248, 23] on icon "button" at bounding box center [253, 21] width 10 height 18
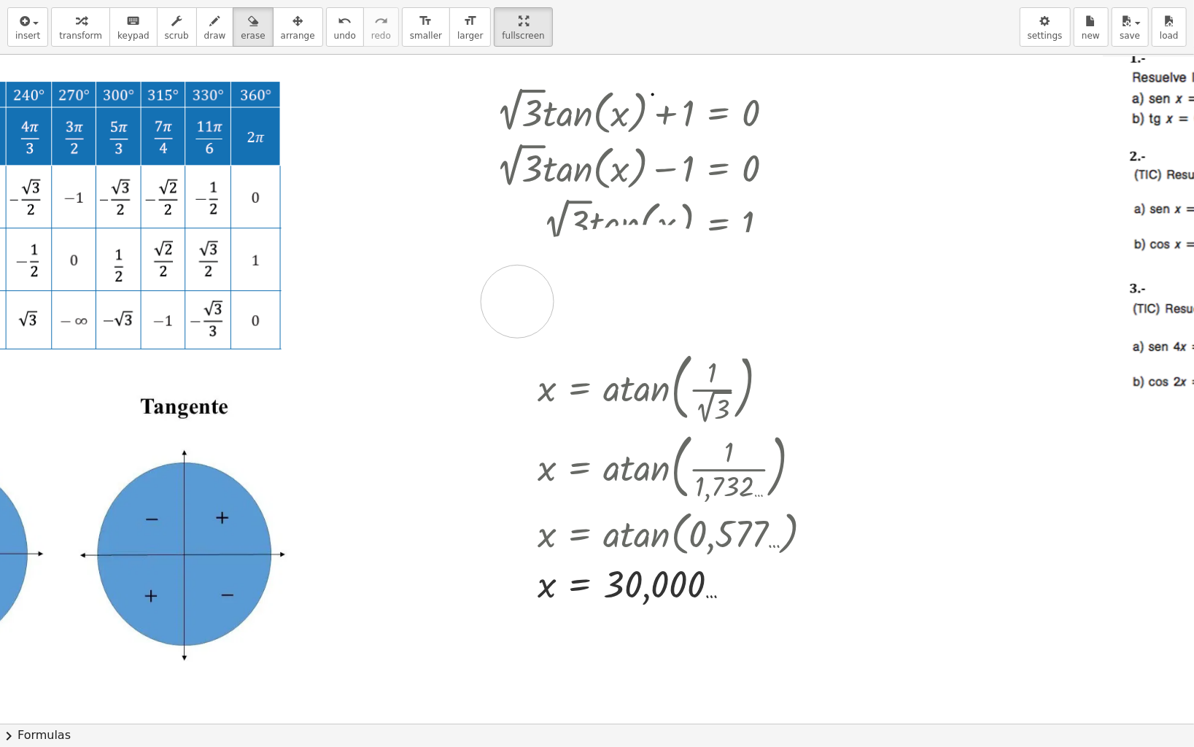
drag, startPoint x: 559, startPoint y: 273, endPoint x: 517, endPoint y: 301, distance: 50.4
click at [517, 301] on div at bounding box center [624, 727] width 2330 height 1345
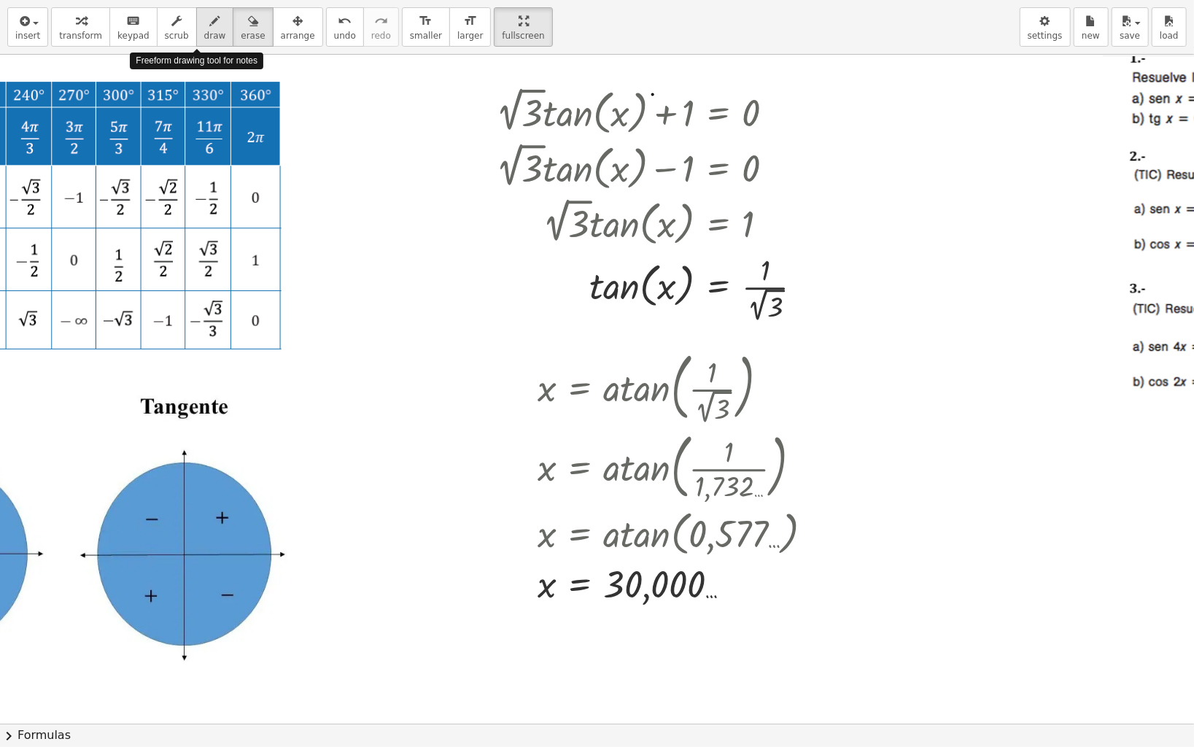
click at [210, 25] on icon "button" at bounding box center [215, 21] width 10 height 18
drag, startPoint x: 205, startPoint y: 442, endPoint x: 202, endPoint y: 464, distance: 22.1
click at [202, 464] on div at bounding box center [624, 727] width 2330 height 1345
click at [198, 451] on div at bounding box center [624, 727] width 2330 height 1345
drag, startPoint x: 197, startPoint y: 538, endPoint x: 313, endPoint y: 479, distance: 130.5
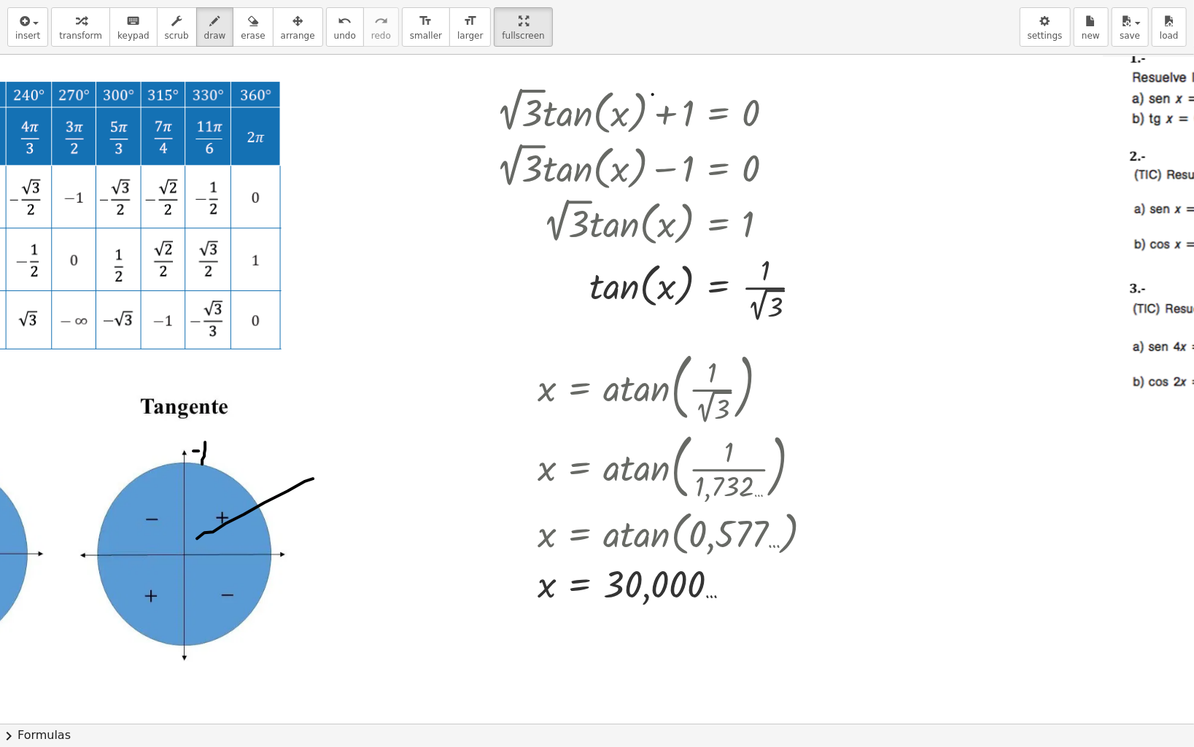
click at [313, 479] on div at bounding box center [624, 727] width 2330 height 1345
drag, startPoint x: 156, startPoint y: 581, endPoint x: 104, endPoint y: 641, distance: 79.1
click at [104, 622] on div at bounding box center [624, 727] width 2330 height 1345
click at [241, 23] on div "button" at bounding box center [253, 21] width 24 height 18
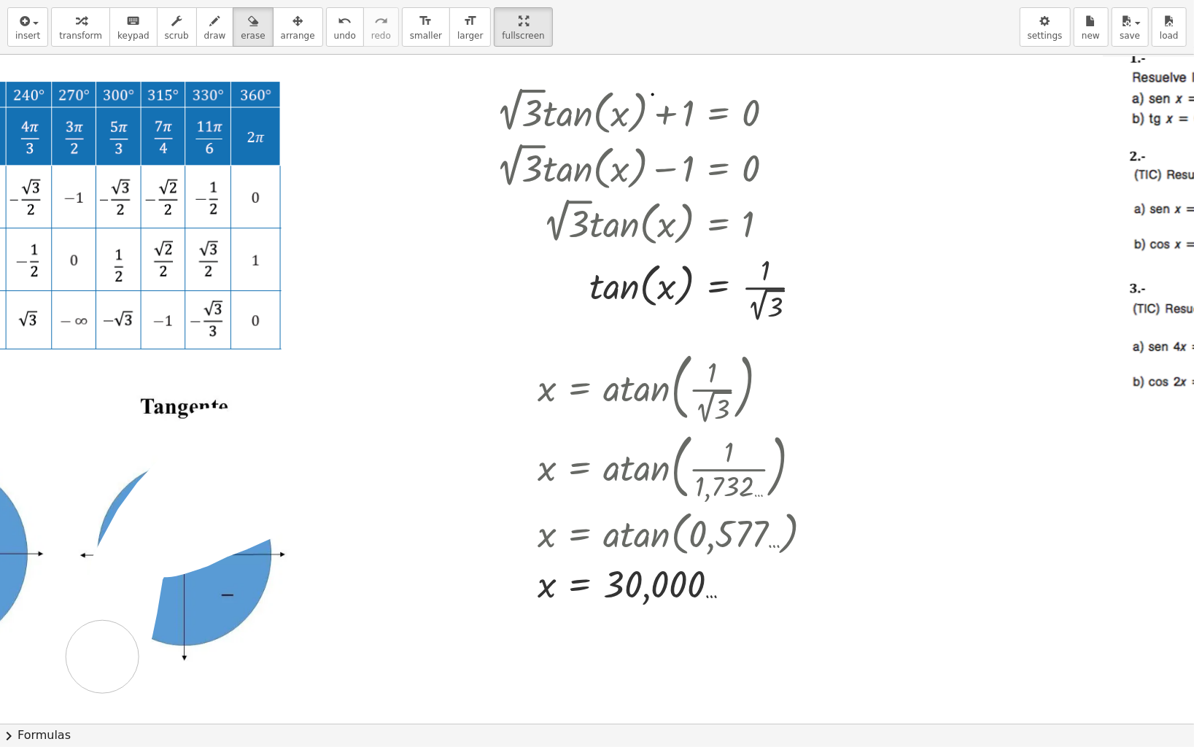
drag, startPoint x: 162, startPoint y: 541, endPoint x: 108, endPoint y: 631, distance: 105.3
click at [101, 622] on div at bounding box center [624, 727] width 2330 height 1345
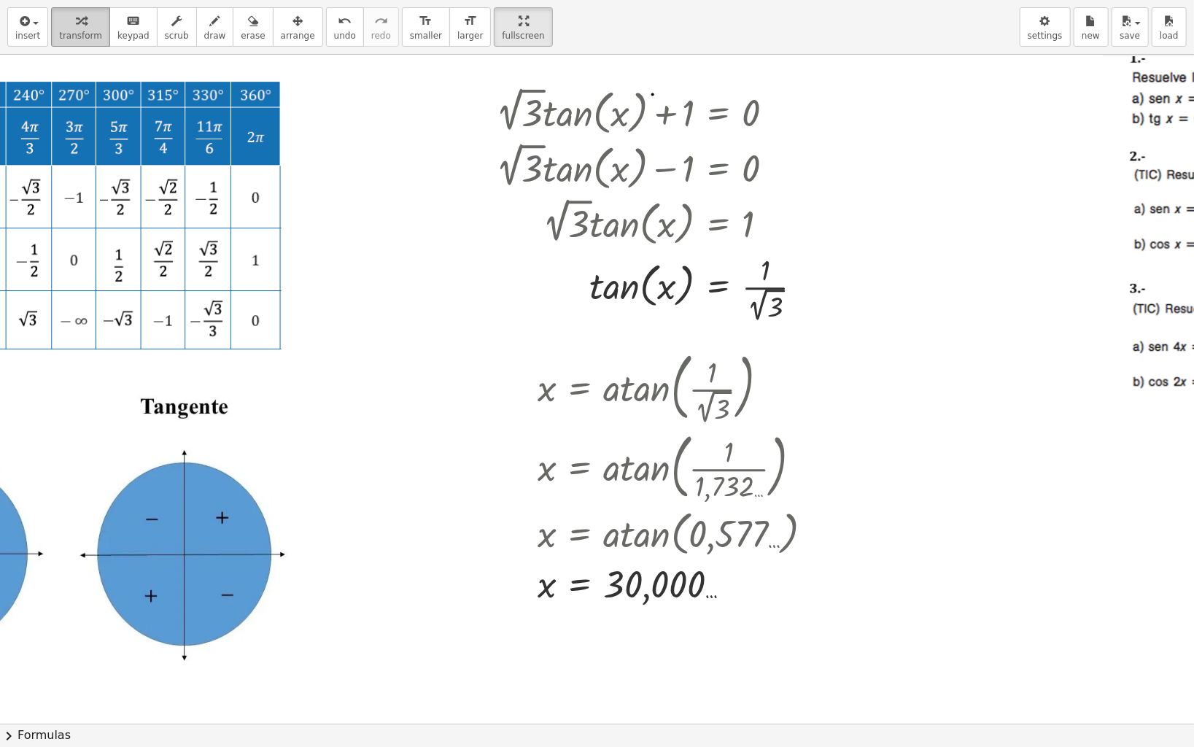
click at [61, 21] on div "button" at bounding box center [80, 21] width 43 height 18
drag, startPoint x: 240, startPoint y: 549, endPoint x: 235, endPoint y: 532, distance: 18.2
click at [206, 28] on div "button" at bounding box center [215, 21] width 22 height 18
drag, startPoint x: 229, startPoint y: 549, endPoint x: 223, endPoint y: 532, distance: 18.7
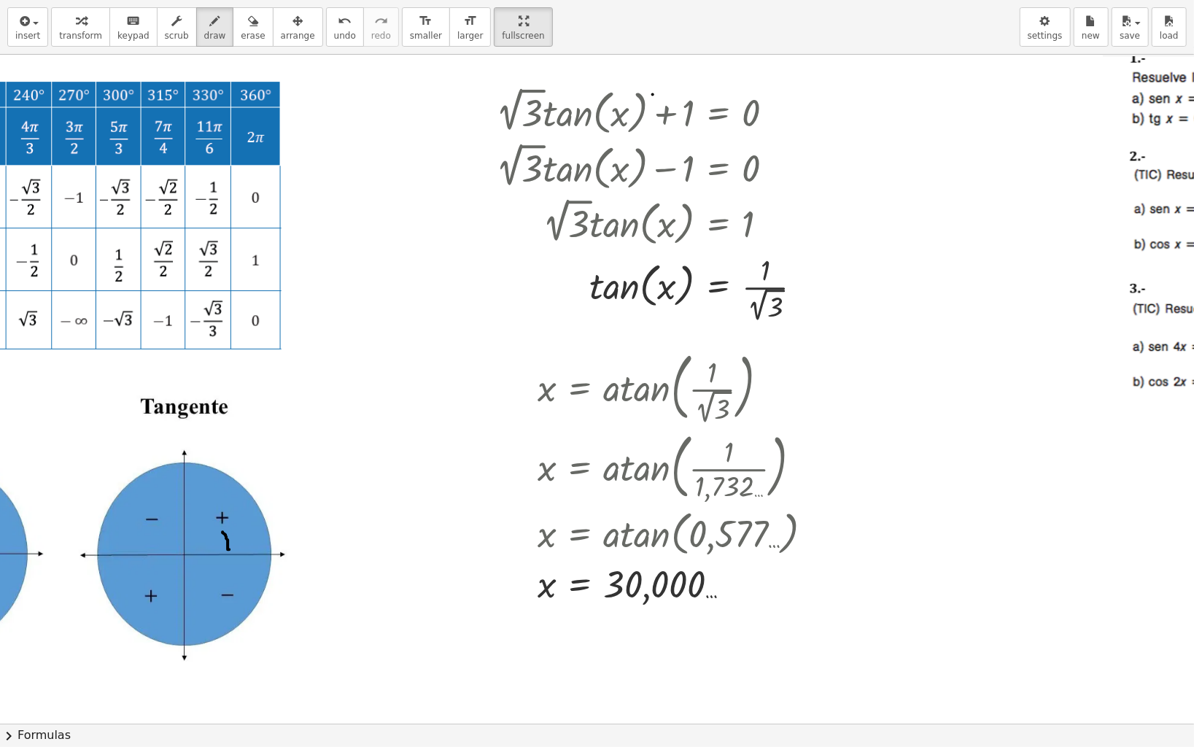
click at [223, 532] on div at bounding box center [624, 727] width 2330 height 1345
drag, startPoint x: 181, startPoint y: 553, endPoint x: 296, endPoint y: 499, distance: 127.3
click at [296, 499] on div at bounding box center [624, 727] width 2330 height 1345
drag, startPoint x: 252, startPoint y: 533, endPoint x: 246, endPoint y: 543, distance: 11.8
click at [246, 543] on div at bounding box center [624, 727] width 2330 height 1345
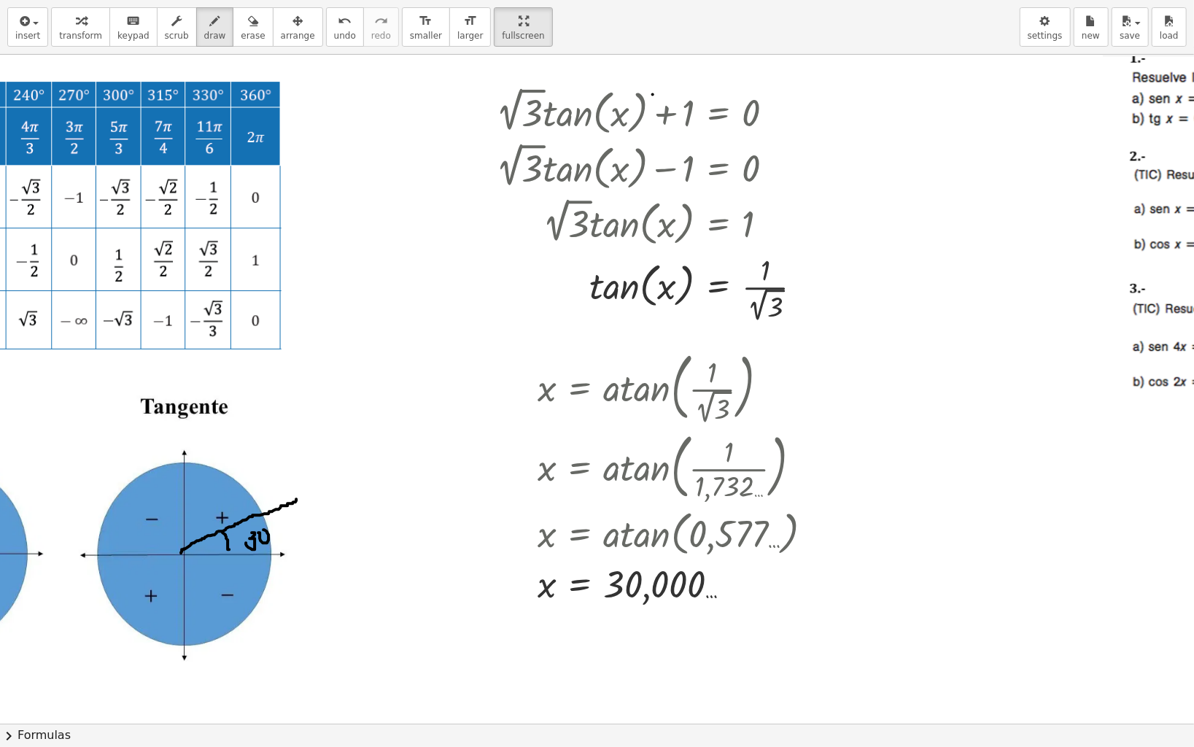
click at [263, 528] on div at bounding box center [624, 727] width 2330 height 1345
click at [275, 526] on div at bounding box center [624, 727] width 2330 height 1345
drag, startPoint x: 158, startPoint y: 573, endPoint x: 117, endPoint y: 590, distance: 43.8
click at [117, 590] on div at bounding box center [624, 727] width 2330 height 1345
click at [237, 30] on button "erase" at bounding box center [253, 26] width 40 height 39
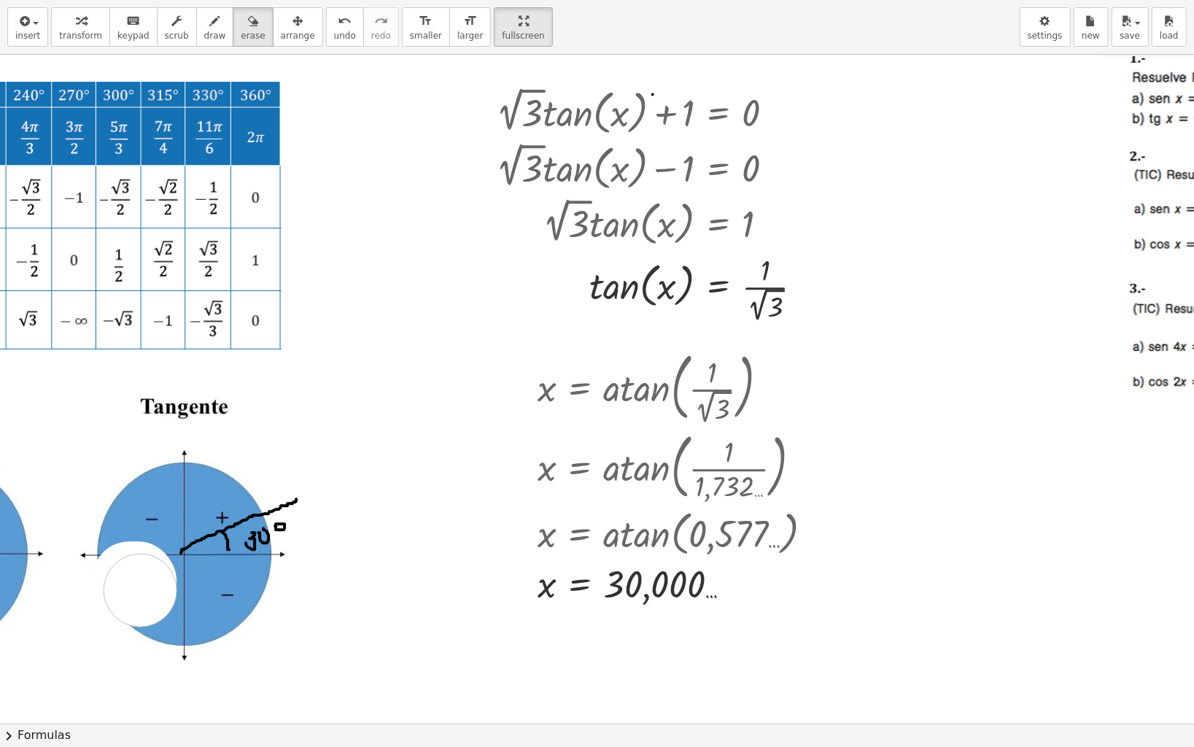
drag, startPoint x: 129, startPoint y: 578, endPoint x: 126, endPoint y: 598, distance: 20.6
click at [131, 603] on div at bounding box center [624, 727] width 2330 height 1345
click at [210, 28] on icon "button" at bounding box center [215, 21] width 10 height 18
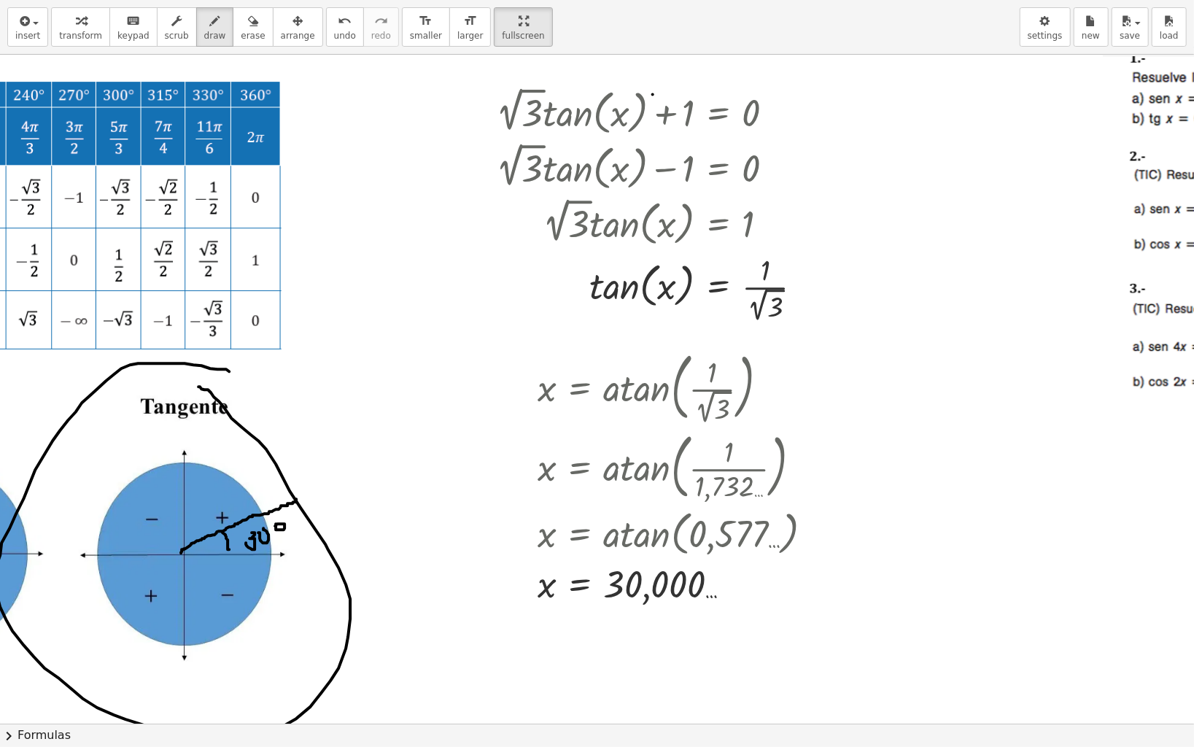
drag, startPoint x: 173, startPoint y: 363, endPoint x: 198, endPoint y: 387, distance: 34.6
click at [198, 387] on div at bounding box center [624, 727] width 2330 height 1345
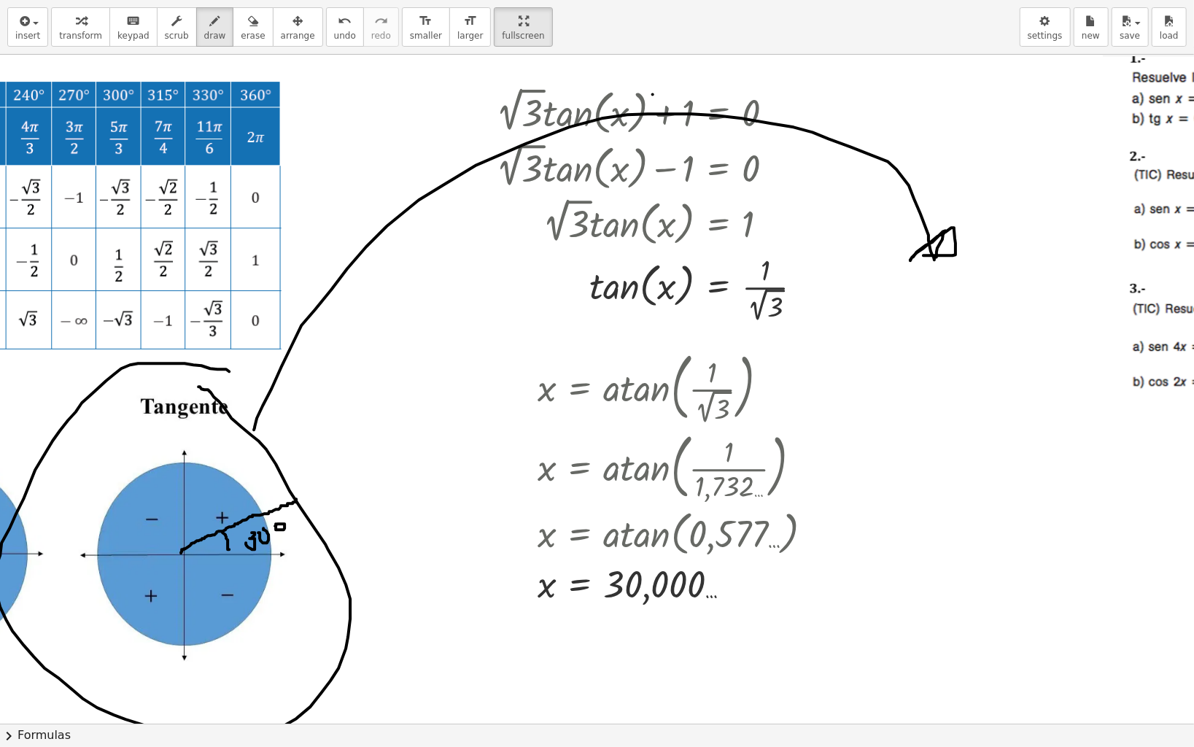
drag, startPoint x: 254, startPoint y: 430, endPoint x: 995, endPoint y: 290, distance: 754.2
click at [922, 255] on div at bounding box center [624, 727] width 2330 height 1345
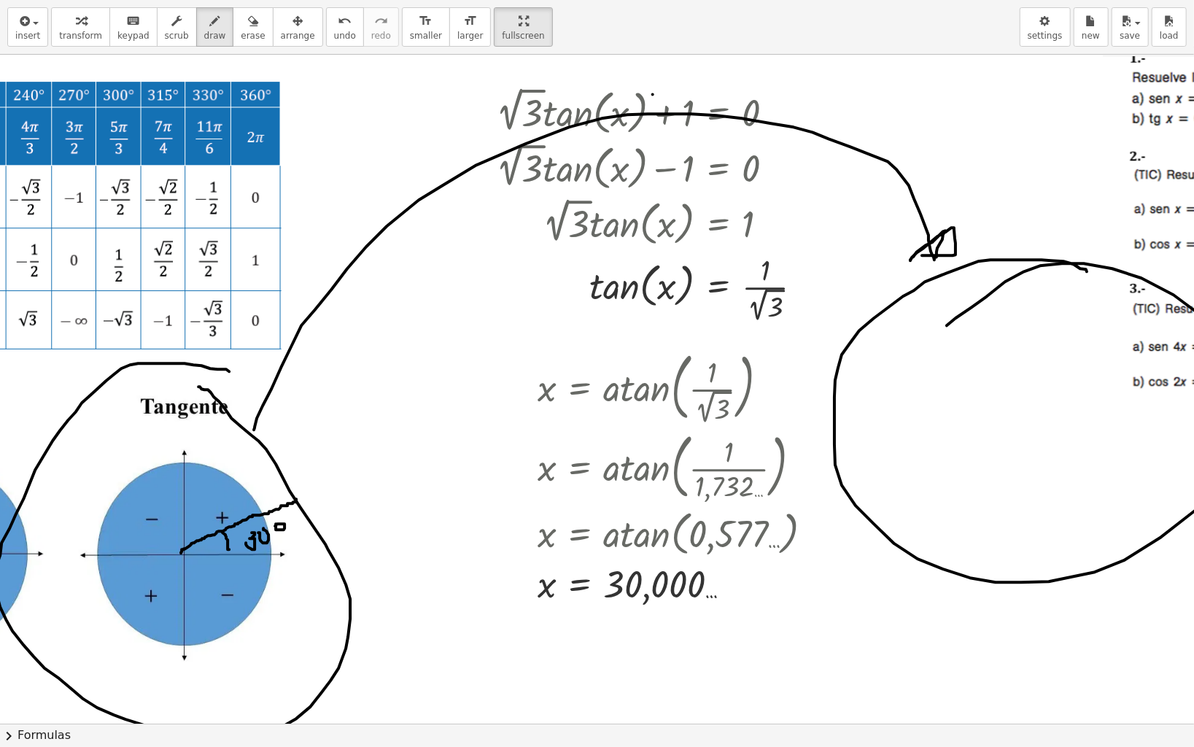
drag, startPoint x: 1087, startPoint y: 271, endPoint x: 940, endPoint y: 330, distance: 157.8
click at [943, 330] on div at bounding box center [624, 727] width 2330 height 1345
drag, startPoint x: 1014, startPoint y: 298, endPoint x: 1005, endPoint y: 491, distance: 192.8
click at [1005, 502] on div at bounding box center [624, 727] width 2330 height 1345
drag, startPoint x: 918, startPoint y: 416, endPoint x: 1121, endPoint y: 411, distance: 202.9
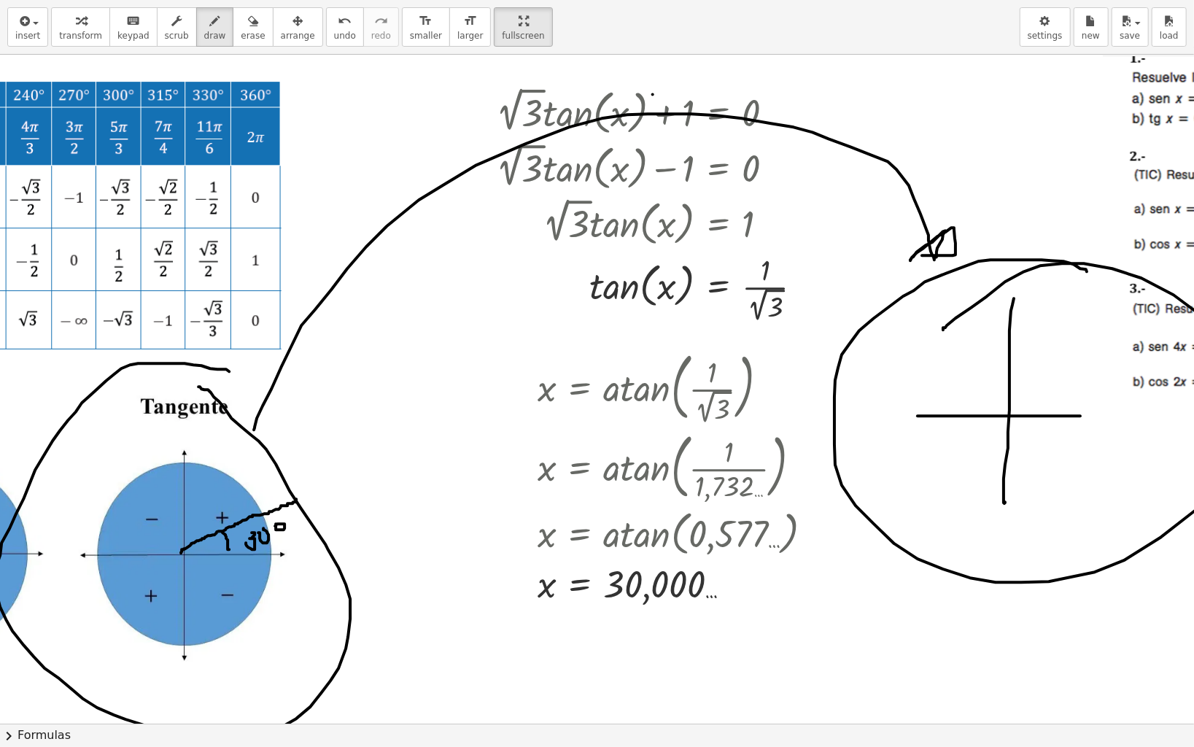
click at [1121, 411] on div at bounding box center [624, 727] width 2330 height 1345
drag, startPoint x: 1010, startPoint y: 414, endPoint x: 1135, endPoint y: 306, distance: 165.5
click at [1135, 306] on div at bounding box center [624, 727] width 2330 height 1345
drag, startPoint x: 1128, startPoint y: 301, endPoint x: 1134, endPoint y: 311, distance: 11.8
click at [1134, 311] on div at bounding box center [624, 727] width 2330 height 1345
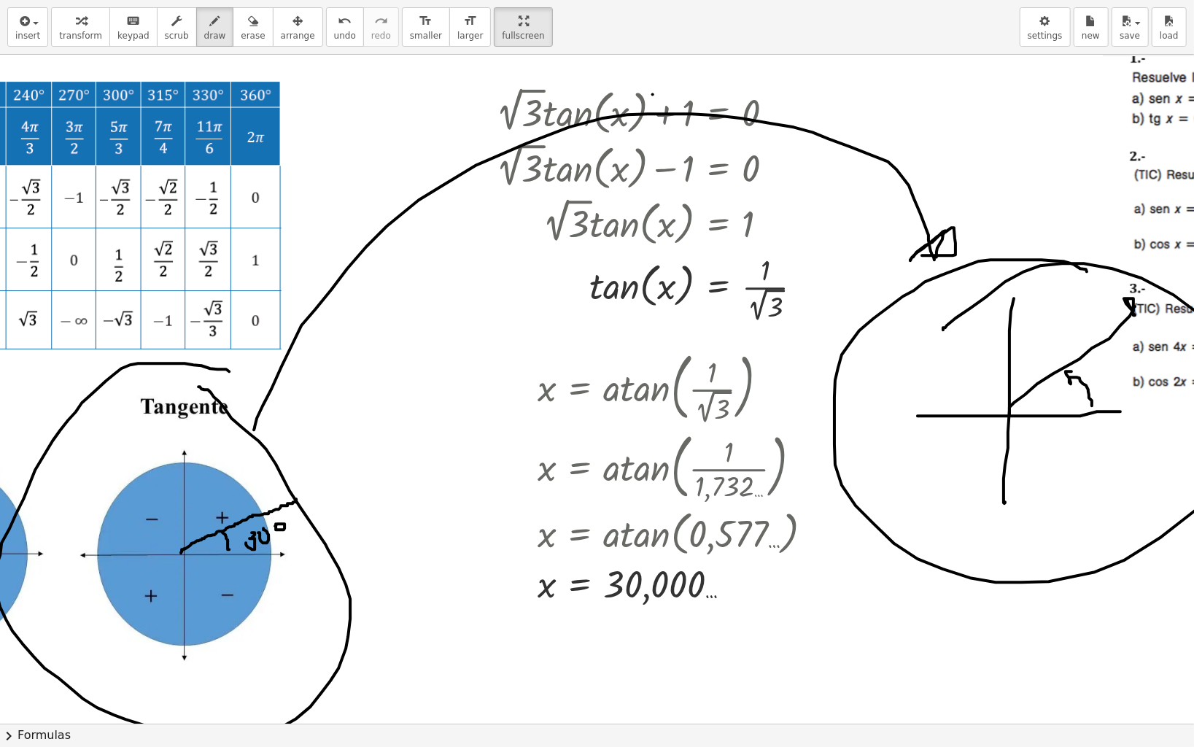
drag, startPoint x: 1088, startPoint y: 390, endPoint x: 1074, endPoint y: 371, distance: 23.4
click at [1074, 371] on div at bounding box center [624, 727] width 2330 height 1345
drag, startPoint x: 1045, startPoint y: 397, endPoint x: 1036, endPoint y: 403, distance: 10.5
click at [1034, 406] on div at bounding box center [624, 727] width 2330 height 1345
click at [1059, 398] on div at bounding box center [624, 727] width 2330 height 1345
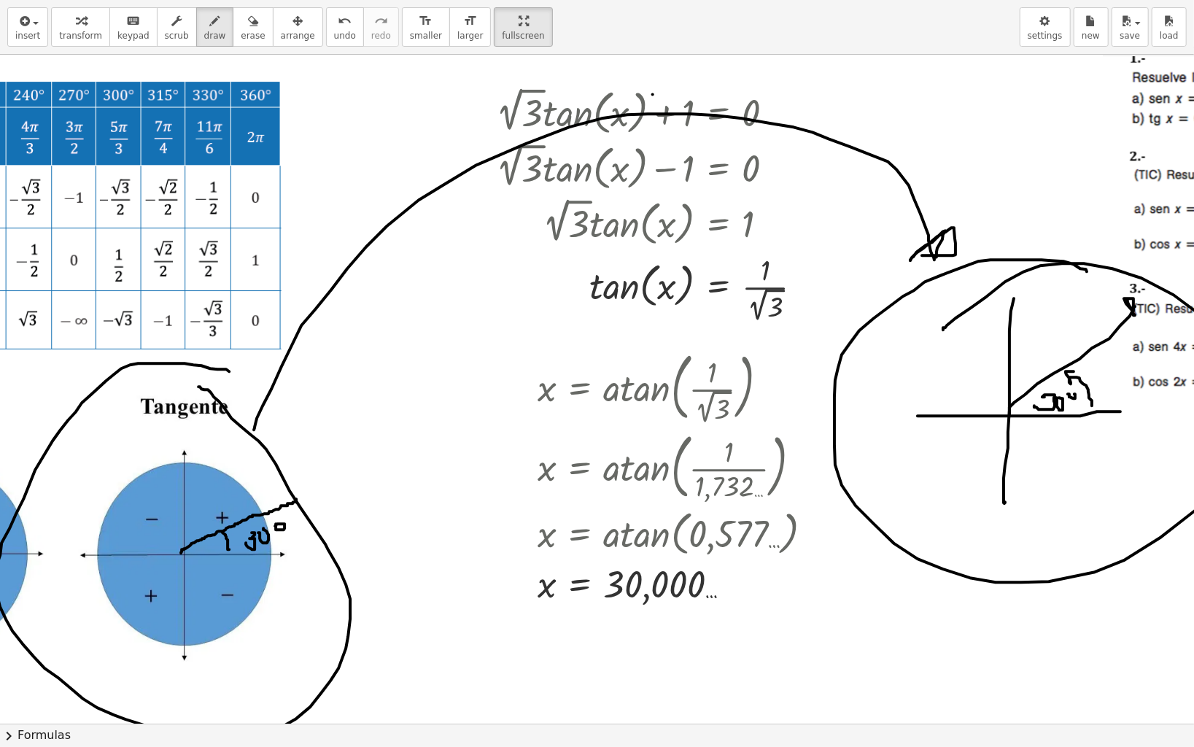
click at [1072, 395] on div at bounding box center [624, 727] width 2330 height 1345
drag, startPoint x: 166, startPoint y: 672, endPoint x: 169, endPoint y: 684, distance: 12.7
click at [169, 622] on div at bounding box center [624, 727] width 2330 height 1345
drag, startPoint x: 173, startPoint y: 675, endPoint x: 179, endPoint y: 684, distance: 11.1
click at [179, 622] on div at bounding box center [624, 727] width 2330 height 1345
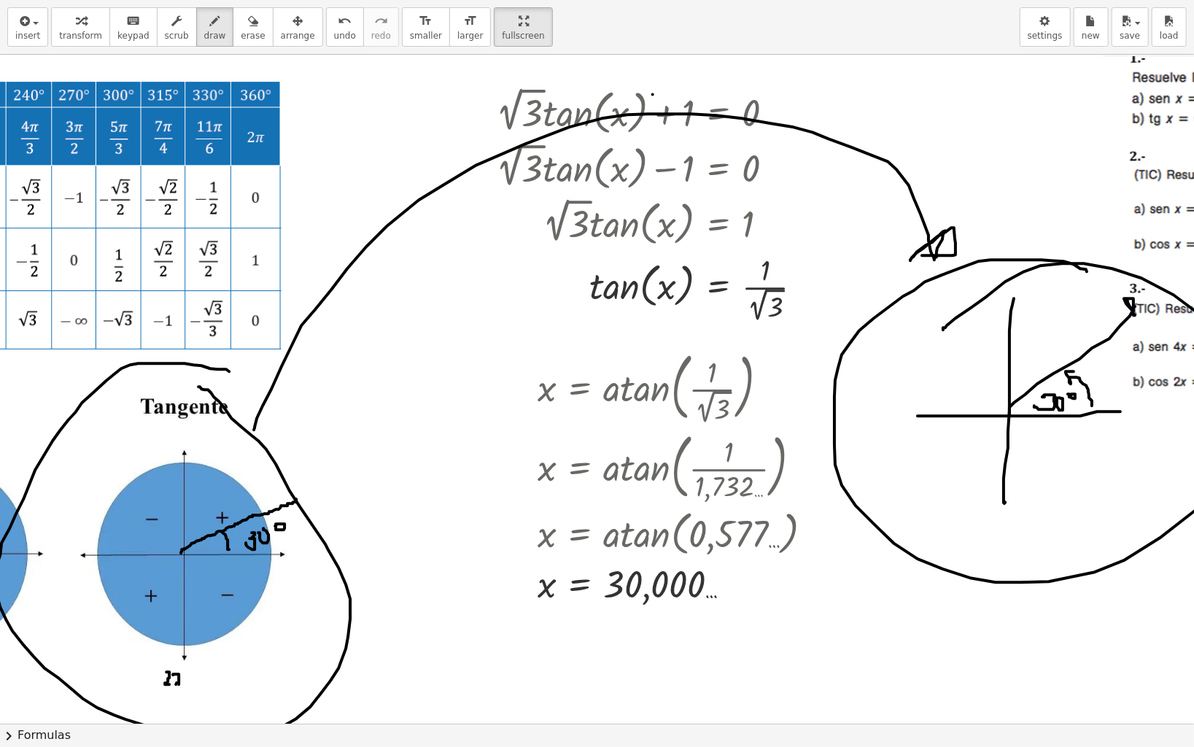
click at [179, 622] on div at bounding box center [624, 727] width 2330 height 1345
drag, startPoint x: 187, startPoint y: 673, endPoint x: 187, endPoint y: 690, distance: 17.5
click at [187, 622] on div at bounding box center [624, 727] width 2330 height 1345
drag, startPoint x: 179, startPoint y: 677, endPoint x: 179, endPoint y: 686, distance: 8.8
click at [179, 622] on div at bounding box center [624, 727] width 2330 height 1345
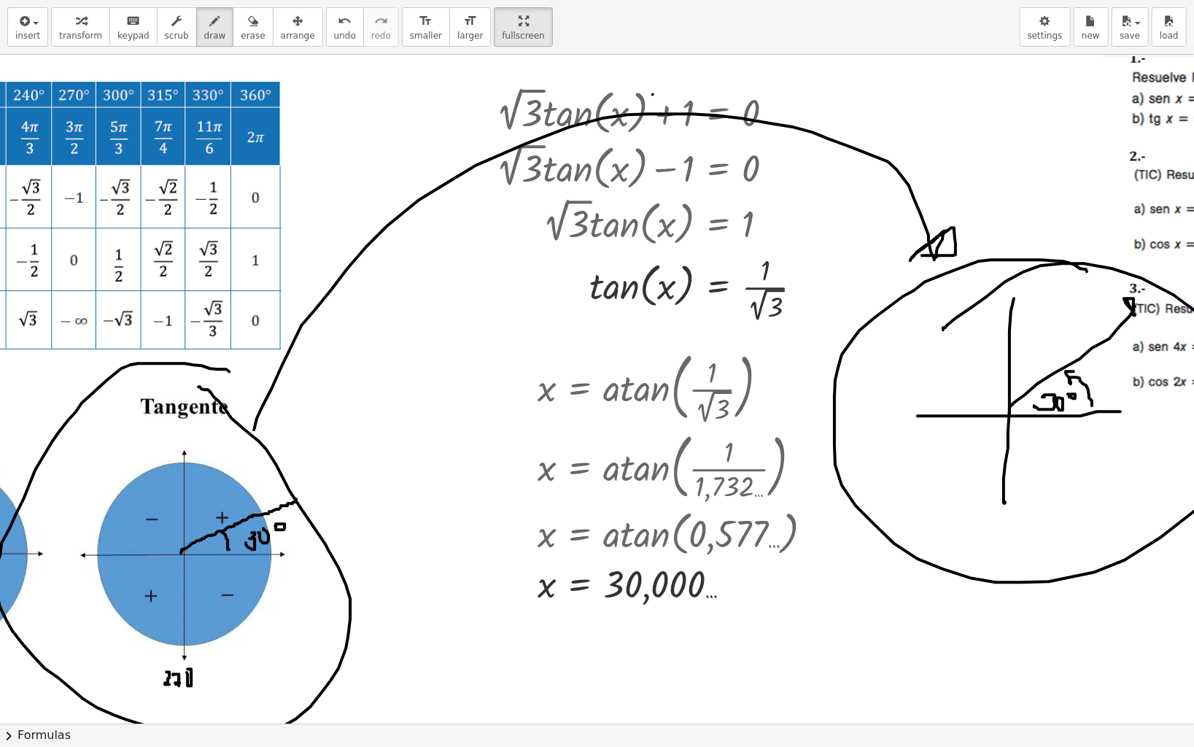
click at [179, 622] on div at bounding box center [624, 727] width 2330 height 1345
drag, startPoint x: 34, startPoint y: 569, endPoint x: 45, endPoint y: 587, distance: 20.6
click at [45, 587] on div at bounding box center [624, 727] width 2330 height 1345
drag, startPoint x: 56, startPoint y: 572, endPoint x: 65, endPoint y: 570, distance: 9.0
click at [65, 570] on div at bounding box center [624, 727] width 2330 height 1345
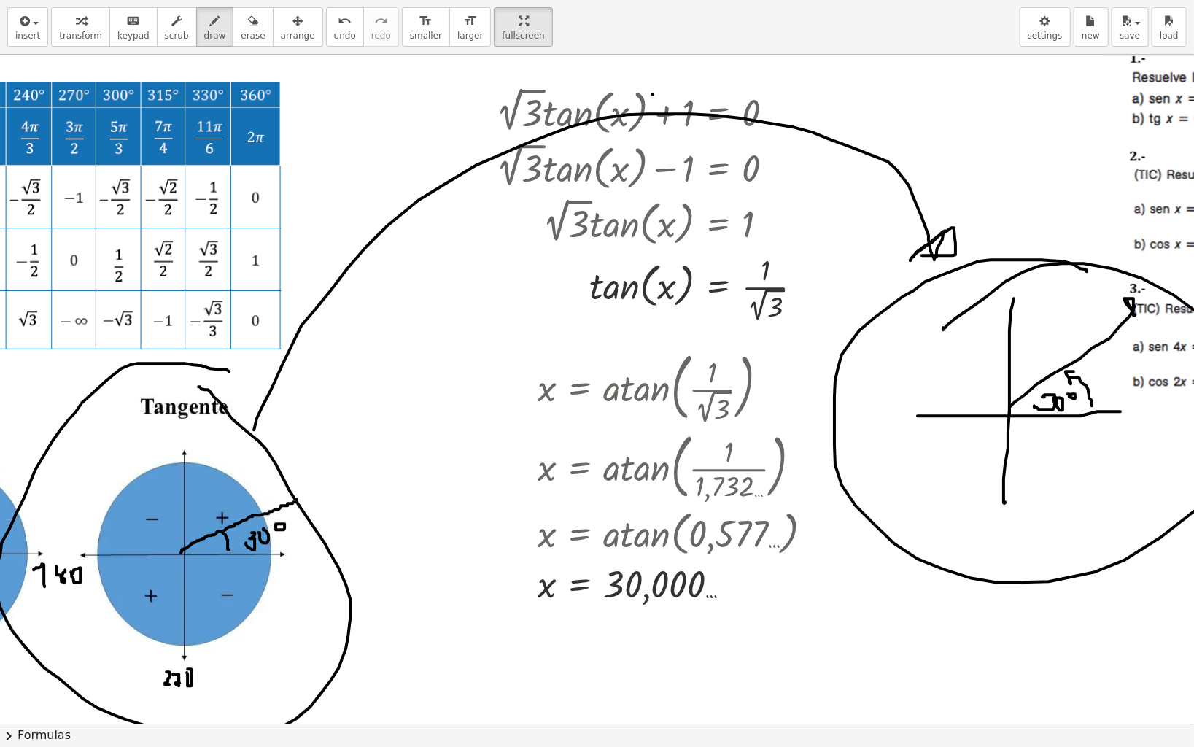
click at [73, 576] on div at bounding box center [624, 727] width 2330 height 1345
drag, startPoint x: 176, startPoint y: 553, endPoint x: 82, endPoint y: 585, distance: 99.4
click at [82, 585] on div at bounding box center [624, 727] width 2330 height 1345
drag, startPoint x: 123, startPoint y: 553, endPoint x: 123, endPoint y: 572, distance: 19.0
click at [123, 572] on div at bounding box center [624, 727] width 2330 height 1345
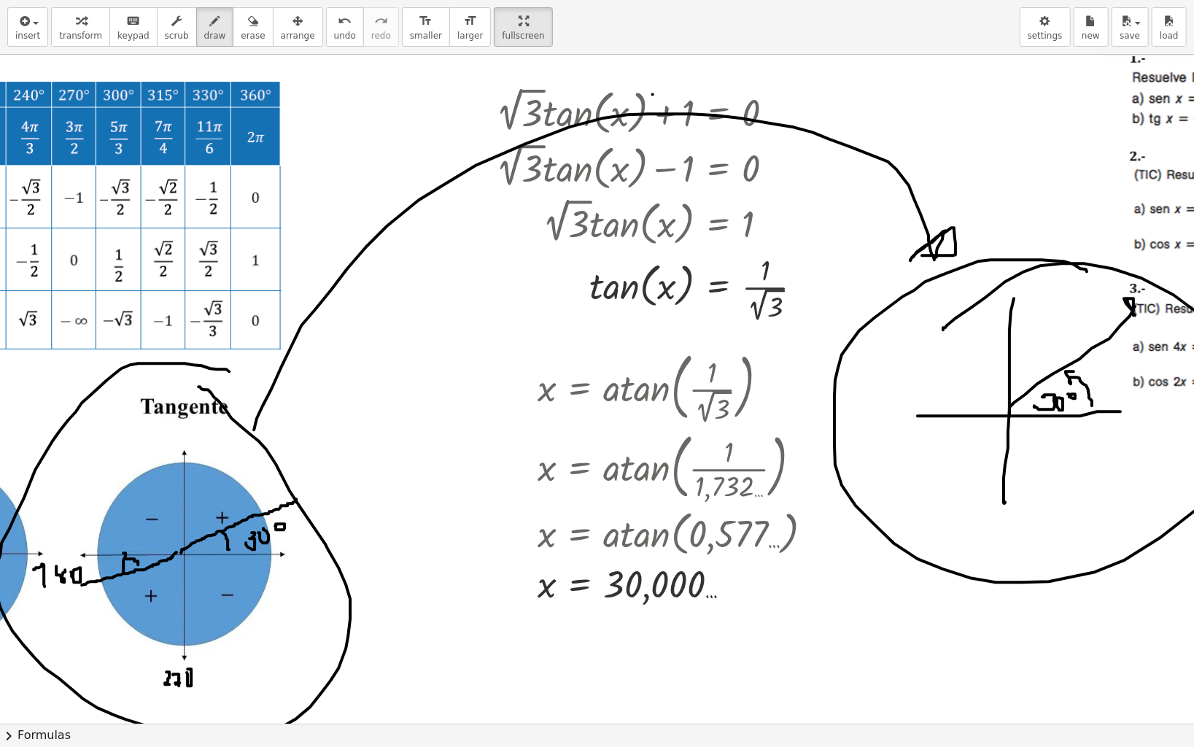
drag, startPoint x: 133, startPoint y: 559, endPoint x: 138, endPoint y: 565, distance: 7.8
click at [135, 569] on div at bounding box center [624, 727] width 2330 height 1345
drag, startPoint x: 147, startPoint y: 559, endPoint x: 150, endPoint y: 573, distance: 15.0
click at [147, 560] on div at bounding box center [624, 727] width 2330 height 1345
drag, startPoint x: 50, startPoint y: 552, endPoint x: 346, endPoint y: 556, distance: 295.5
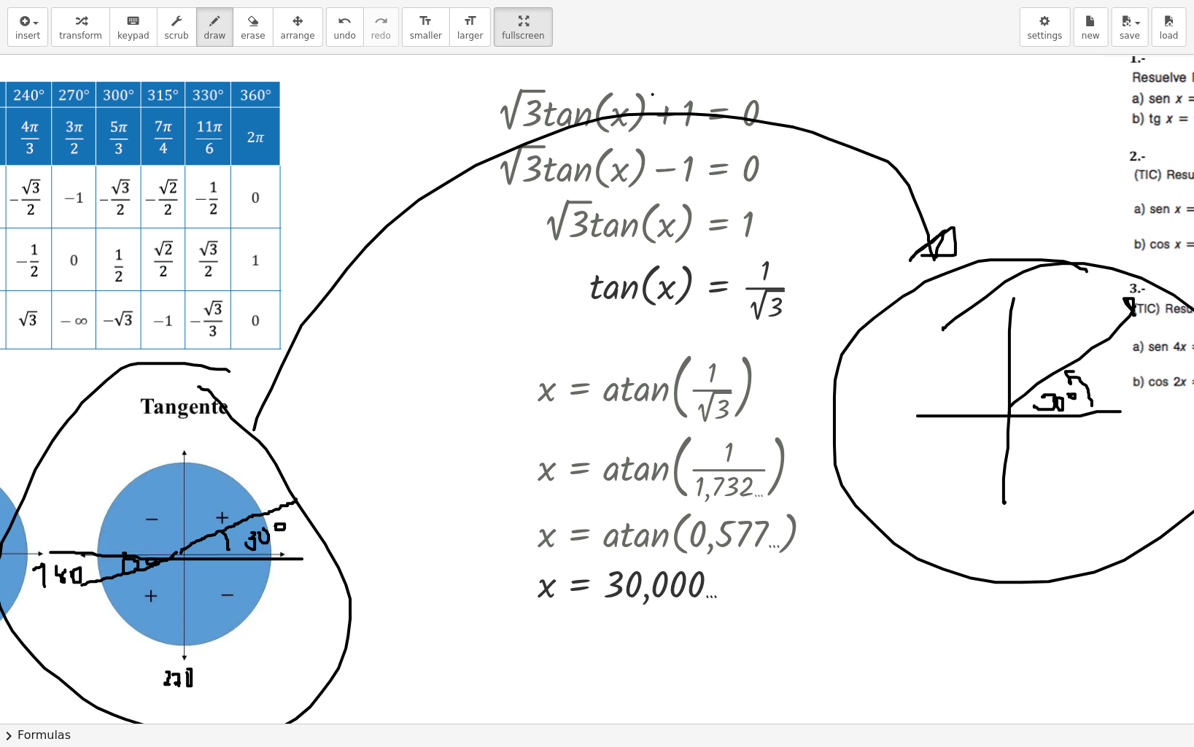
click at [347, 556] on div at bounding box center [624, 727] width 2330 height 1345
drag, startPoint x: 208, startPoint y: 549, endPoint x: 125, endPoint y: 566, distance: 84.3
click at [125, 566] on div at bounding box center [624, 727] width 2330 height 1345
drag, startPoint x: 144, startPoint y: 494, endPoint x: 149, endPoint y: 511, distance: 18.2
click at [149, 511] on div at bounding box center [624, 727] width 2330 height 1345
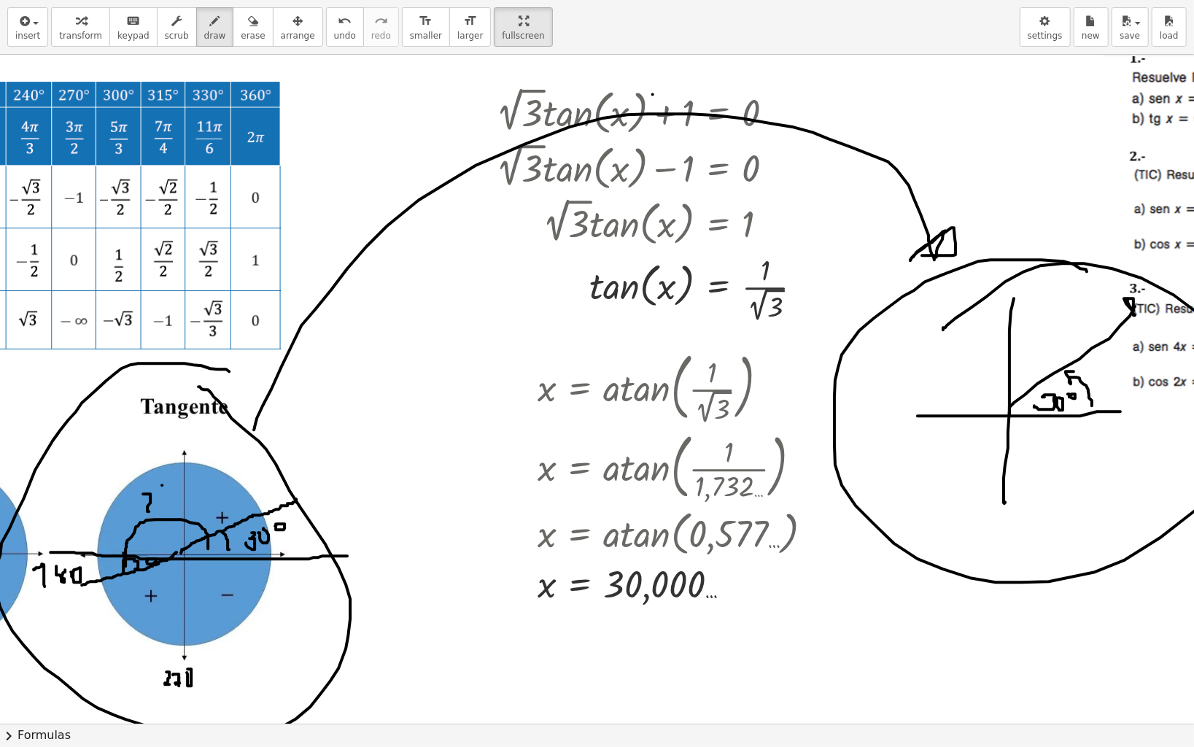
drag, startPoint x: 162, startPoint y: 485, endPoint x: 163, endPoint y: 506, distance: 20.5
click at [163, 506] on div at bounding box center [624, 727] width 2330 height 1345
click at [167, 494] on div at bounding box center [624, 727] width 2330 height 1345
click at [185, 497] on div at bounding box center [624, 727] width 2330 height 1345
drag, startPoint x: 389, startPoint y: 115, endPoint x: 454, endPoint y: 115, distance: 64.9
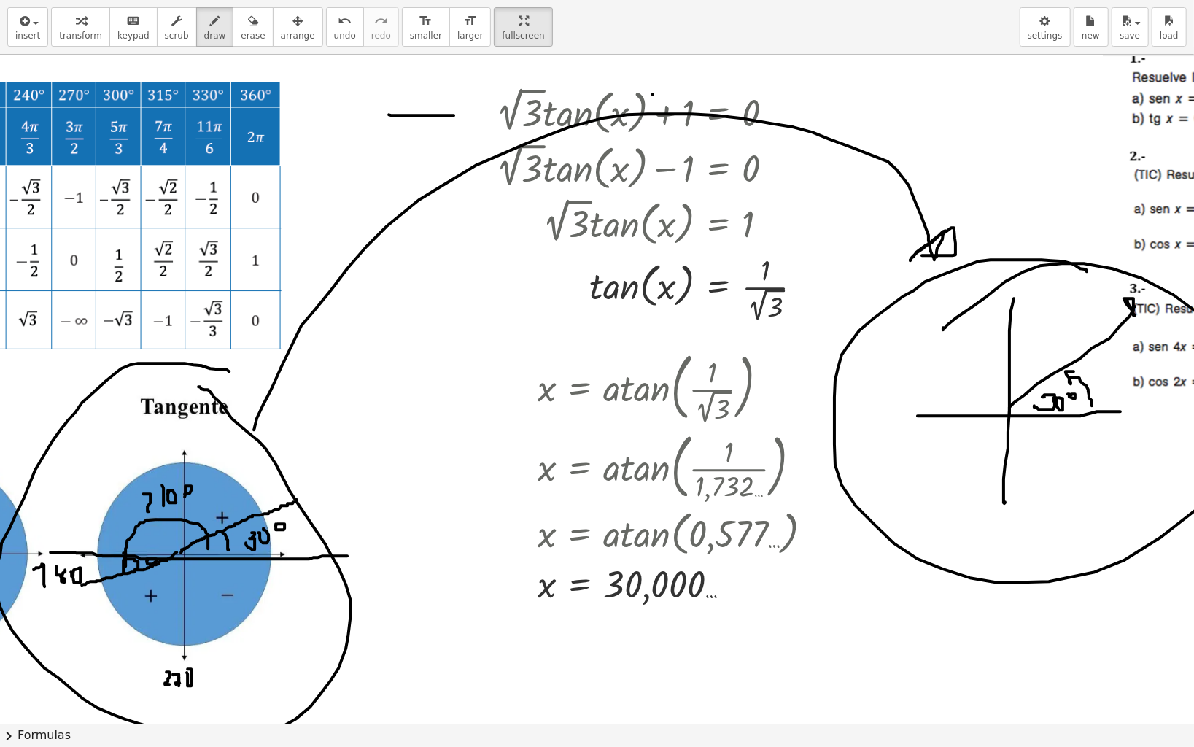
click at [454, 115] on div at bounding box center [624, 727] width 2330 height 1345
drag, startPoint x: 448, startPoint y: 103, endPoint x: 460, endPoint y: 126, distance: 26.1
click at [460, 126] on div at bounding box center [624, 727] width 2330 height 1345
click at [241, 27] on div "button" at bounding box center [253, 21] width 24 height 18
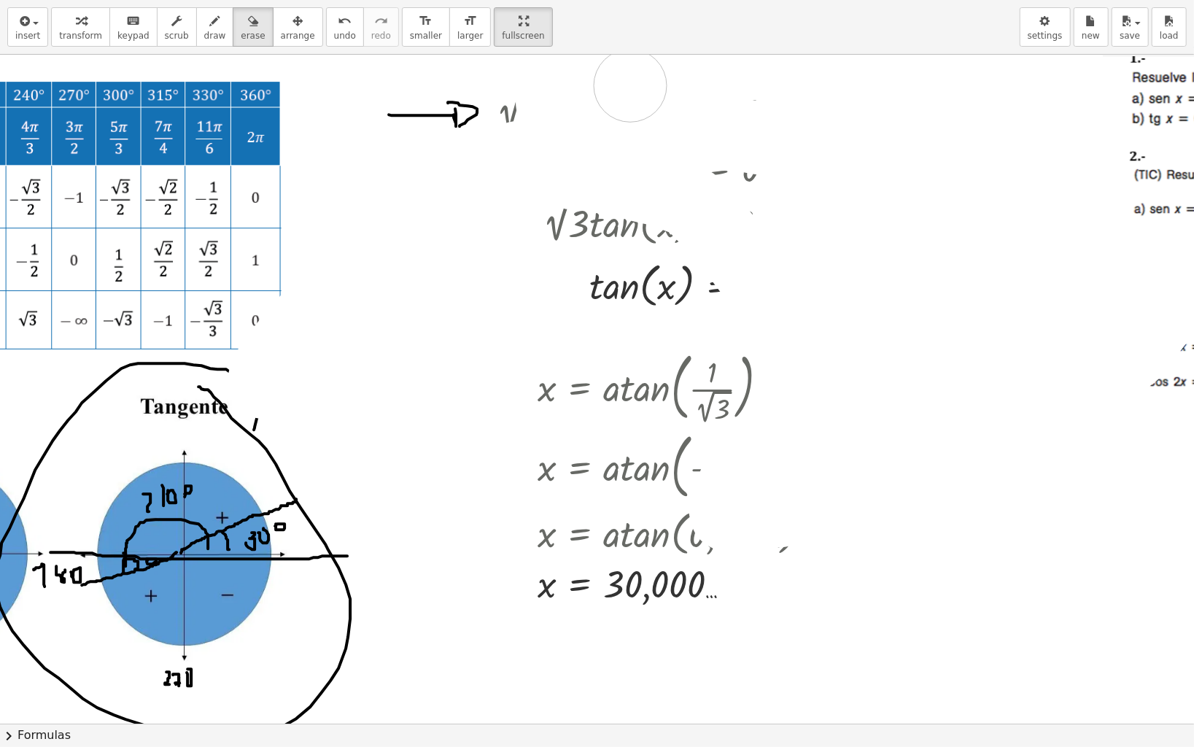
drag, startPoint x: 266, startPoint y: 382, endPoint x: 671, endPoint y: 225, distance: 434.5
click at [684, 85] on div at bounding box center [624, 727] width 2330 height 1345
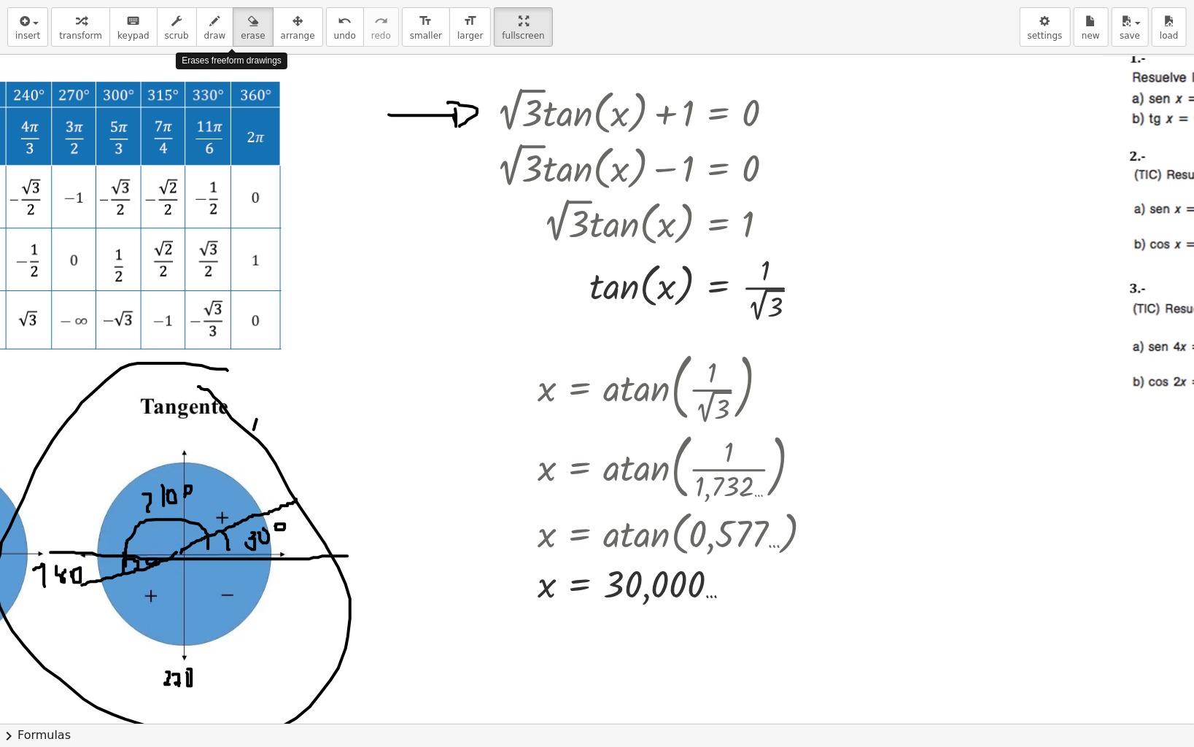
drag, startPoint x: 229, startPoint y: 22, endPoint x: 203, endPoint y: 225, distance: 204.5
click at [225, 55] on div "insert select one: Math Expression Function Text Youtube Video Graphing Geometr…" at bounding box center [597, 27] width 1194 height 55
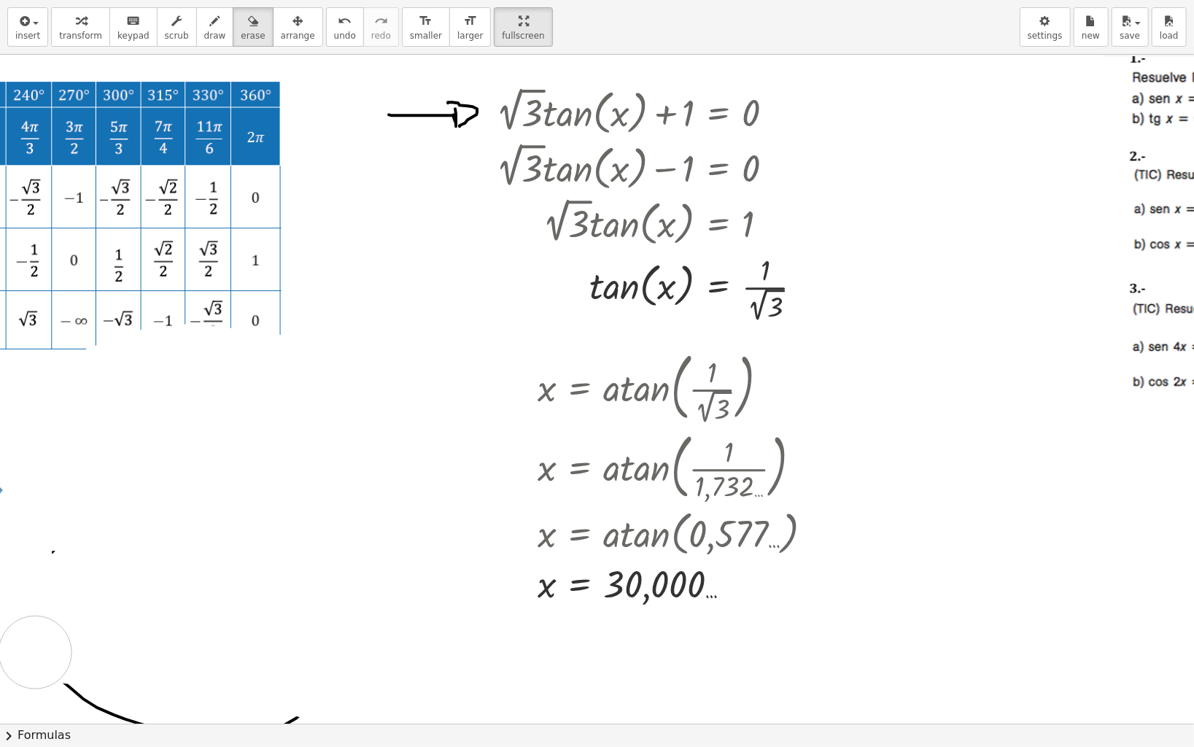
drag, startPoint x: 68, startPoint y: 497, endPoint x: 346, endPoint y: 438, distance: 284.0
click at [74, 622] on div at bounding box center [624, 727] width 2330 height 1345
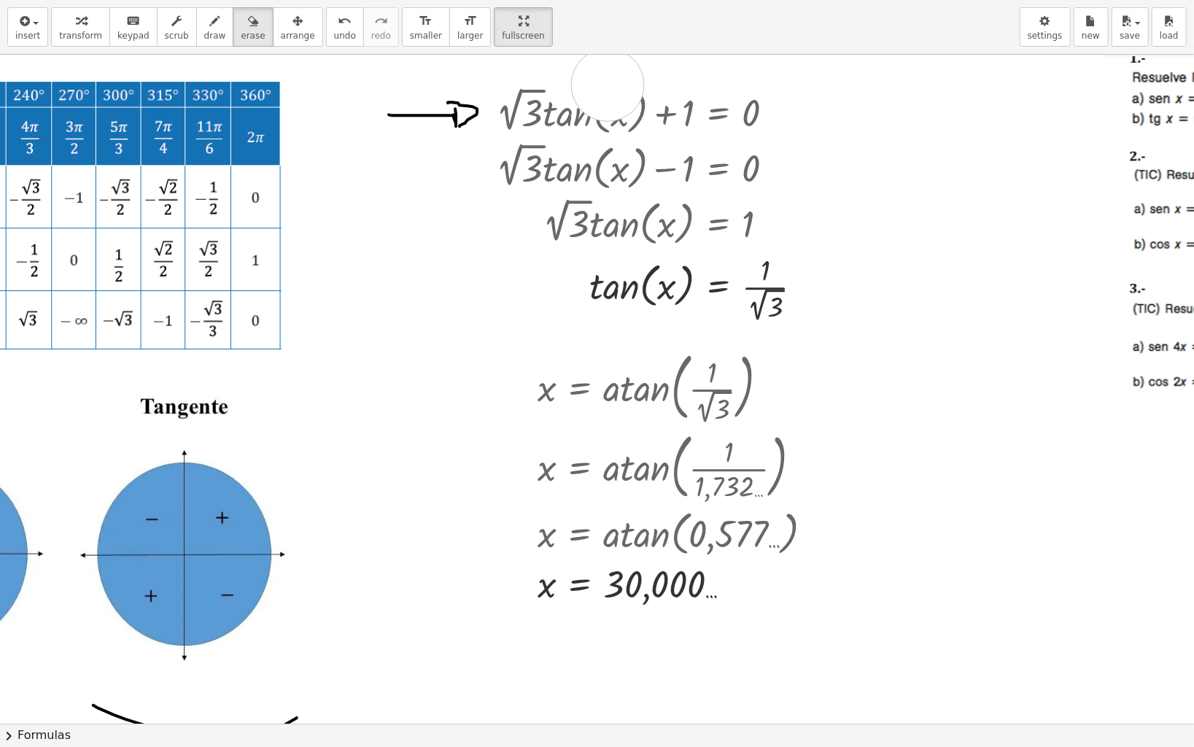
drag, startPoint x: 600, startPoint y: 71, endPoint x: 608, endPoint y: 85, distance: 16.7
click at [608, 85] on div at bounding box center [624, 727] width 2330 height 1345
click at [204, 23] on div "button" at bounding box center [215, 21] width 22 height 18
drag, startPoint x: 600, startPoint y: 68, endPoint x: 622, endPoint y: 80, distance: 25.2
click at [622, 80] on div at bounding box center [624, 727] width 2330 height 1345
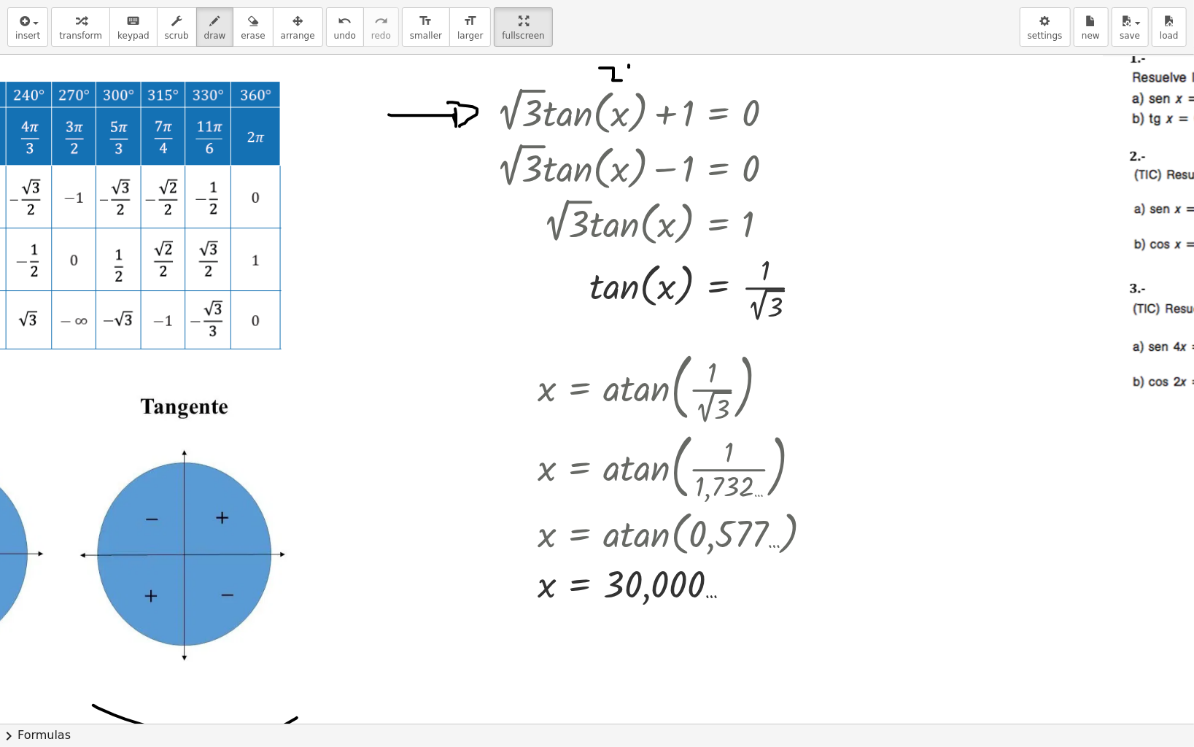
drag, startPoint x: 629, startPoint y: 65, endPoint x: 638, endPoint y: 68, distance: 9.2
click at [633, 80] on div at bounding box center [624, 727] width 2330 height 1345
drag, startPoint x: 641, startPoint y: 65, endPoint x: 649, endPoint y: 68, distance: 9.2
click at [649, 68] on div at bounding box center [624, 727] width 2330 height 1345
drag, startPoint x: 763, startPoint y: 93, endPoint x: 725, endPoint y: 106, distance: 39.9
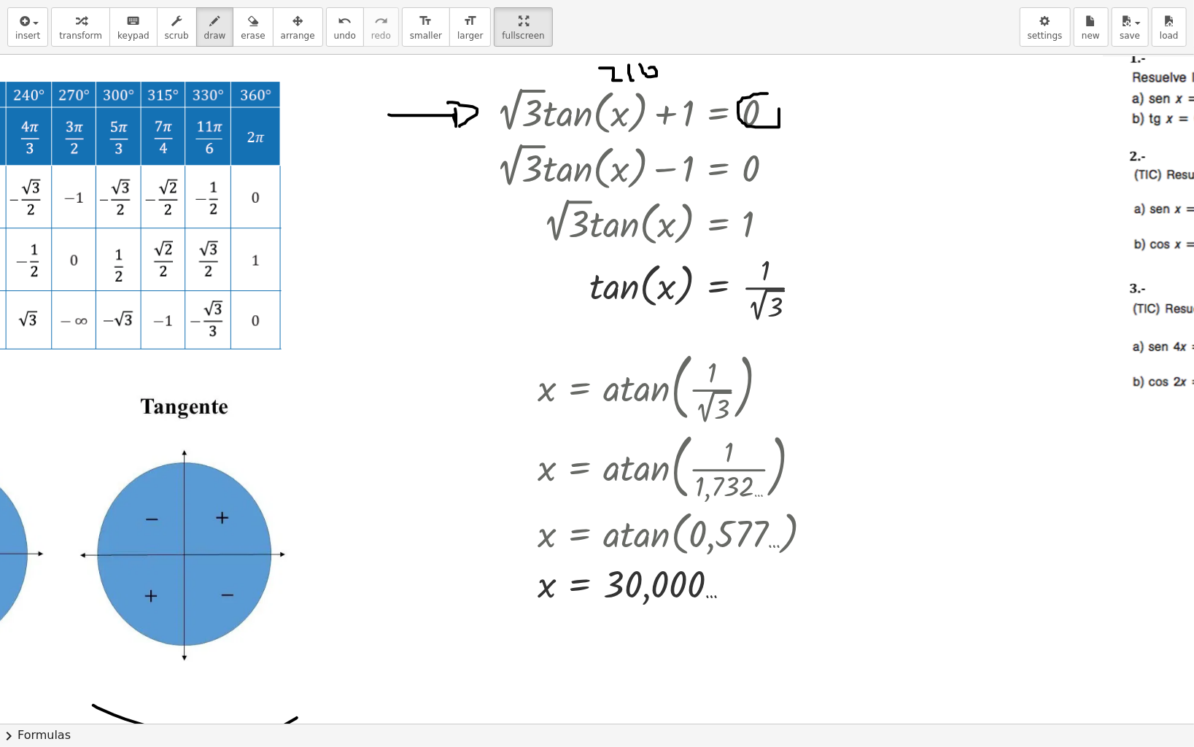
click at [725, 100] on div at bounding box center [624, 727] width 2330 height 1345
click at [234, 30] on button "erase" at bounding box center [253, 26] width 40 height 39
drag, startPoint x: 584, startPoint y: 77, endPoint x: 742, endPoint y: 85, distance: 158.5
click at [767, 114] on div at bounding box center [624, 727] width 2330 height 1345
drag, startPoint x: 614, startPoint y: 610, endPoint x: 734, endPoint y: 611, distance: 119.6
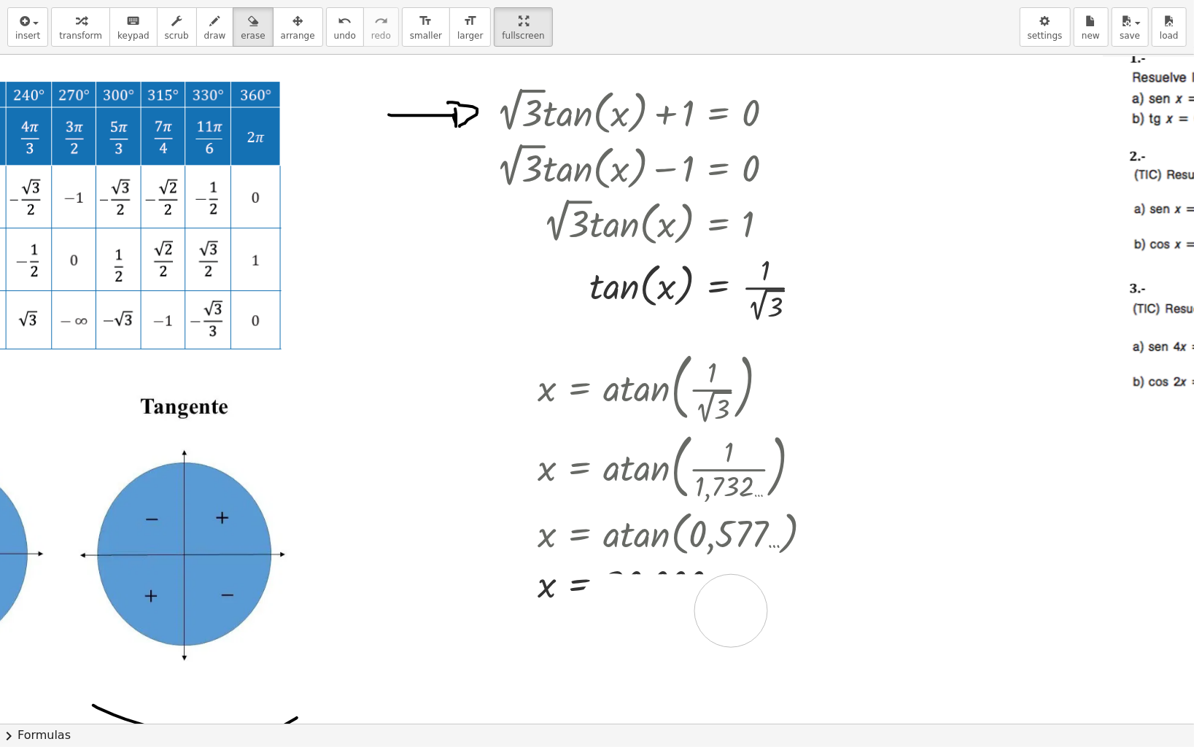
click at [734, 611] on div at bounding box center [624, 727] width 2330 height 1345
click at [210, 15] on icon "button" at bounding box center [215, 21] width 10 height 18
drag, startPoint x: 576, startPoint y: 614, endPoint x: 700, endPoint y: 619, distance: 124.9
click at [700, 619] on div at bounding box center [624, 727] width 2330 height 1345
drag, startPoint x: 613, startPoint y: 71, endPoint x: 630, endPoint y: 80, distance: 19.6
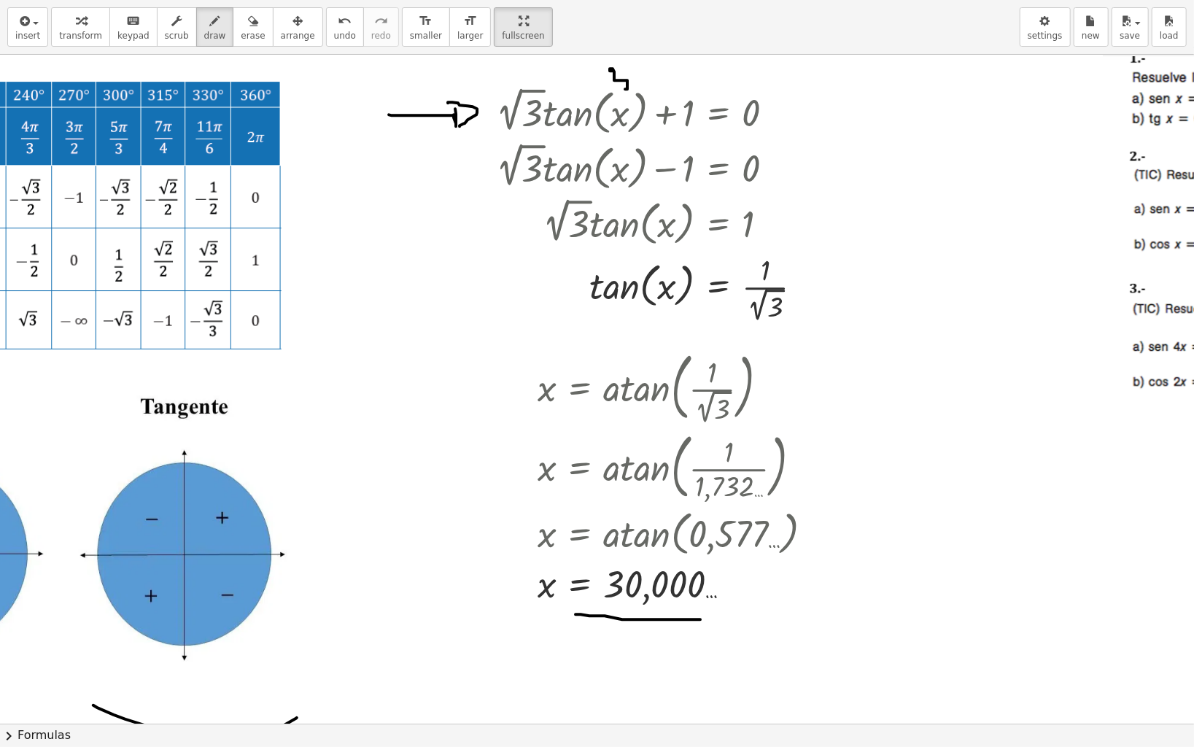
click at [622, 88] on div at bounding box center [624, 727] width 2330 height 1345
drag, startPoint x: 633, startPoint y: 74, endPoint x: 643, endPoint y: 85, distance: 14.5
click at [641, 74] on div at bounding box center [624, 727] width 2330 height 1345
drag, startPoint x: 538, startPoint y: 657, endPoint x: 556, endPoint y: 678, distance: 27.5
click at [556, 622] on div at bounding box center [624, 727] width 2330 height 1345
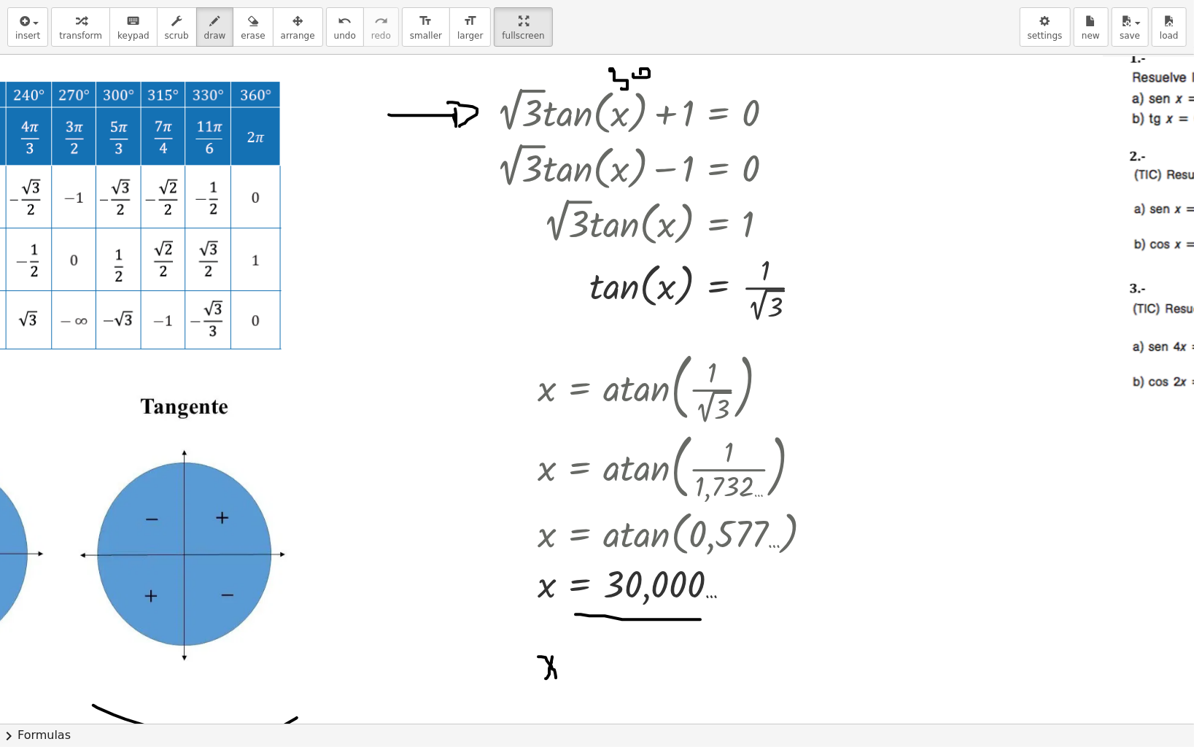
drag, startPoint x: 552, startPoint y: 657, endPoint x: 546, endPoint y: 678, distance: 22.8
click at [546, 622] on div at bounding box center [624, 727] width 2330 height 1345
drag, startPoint x: 578, startPoint y: 672, endPoint x: 593, endPoint y: 668, distance: 15.7
click at [593, 622] on div at bounding box center [624, 727] width 2330 height 1345
drag, startPoint x: 578, startPoint y: 657, endPoint x: 592, endPoint y: 654, distance: 14.9
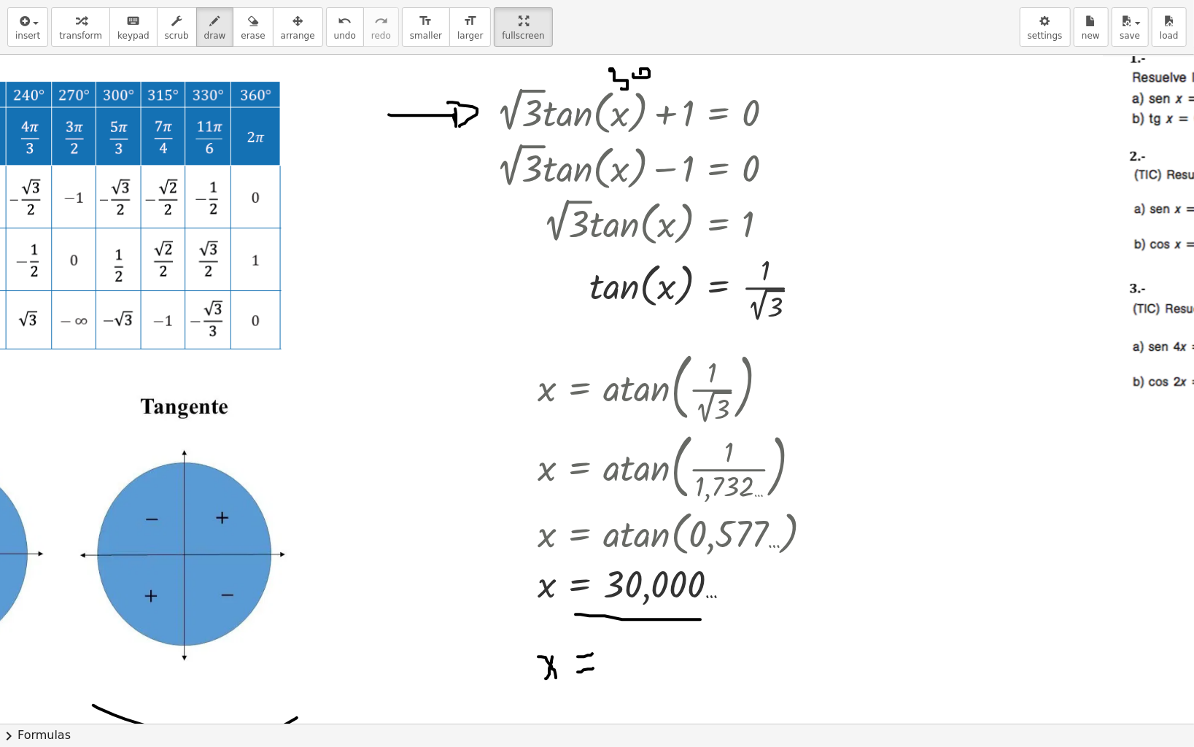
click at [592, 622] on div at bounding box center [624, 727] width 2330 height 1345
drag, startPoint x: 629, startPoint y: 654, endPoint x: 645, endPoint y: 659, distance: 17.1
click at [641, 622] on div at bounding box center [624, 727] width 2330 height 1345
drag, startPoint x: 646, startPoint y: 646, endPoint x: 652, endPoint y: 664, distance: 19.1
click at [651, 622] on div at bounding box center [624, 727] width 2330 height 1345
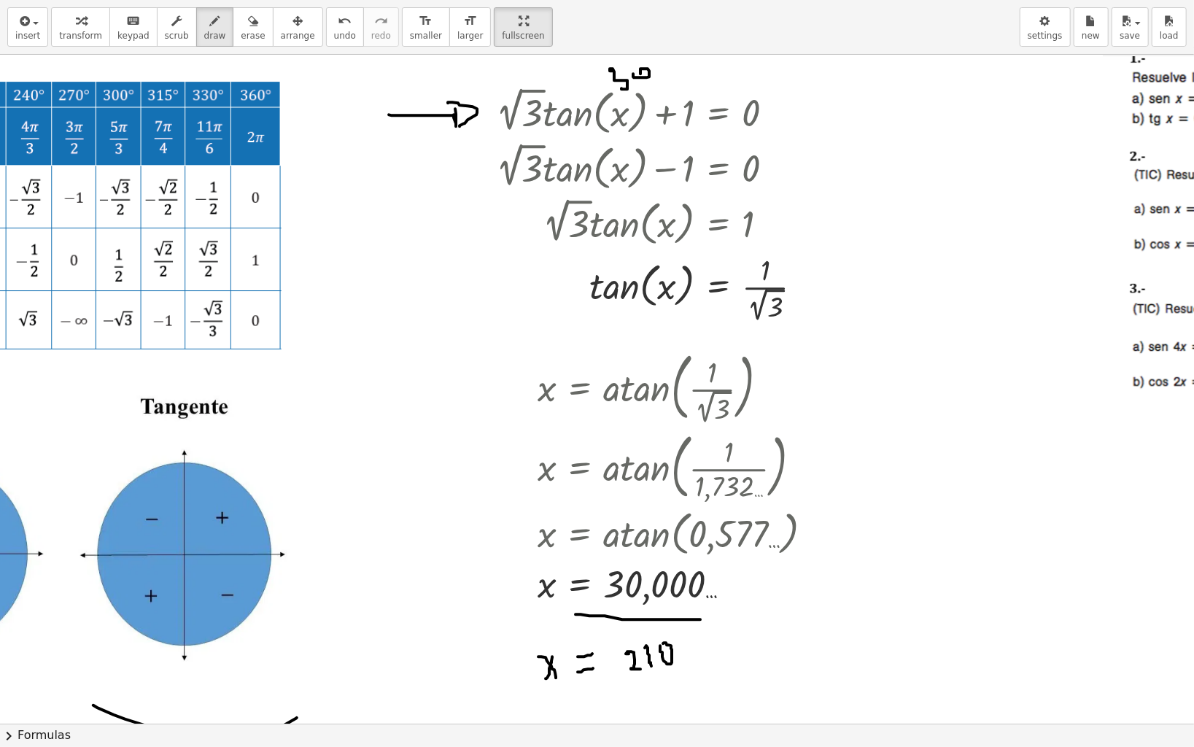
drag, startPoint x: 660, startPoint y: 646, endPoint x: 675, endPoint y: 649, distance: 15.0
click at [659, 622] on div at bounding box center [624, 727] width 2330 height 1345
click at [680, 622] on div at bounding box center [624, 727] width 2330 height 1345
click at [721, 566] on div at bounding box center [624, 727] width 2330 height 1345
drag, startPoint x: 179, startPoint y: 553, endPoint x: 322, endPoint y: 508, distance: 150.0
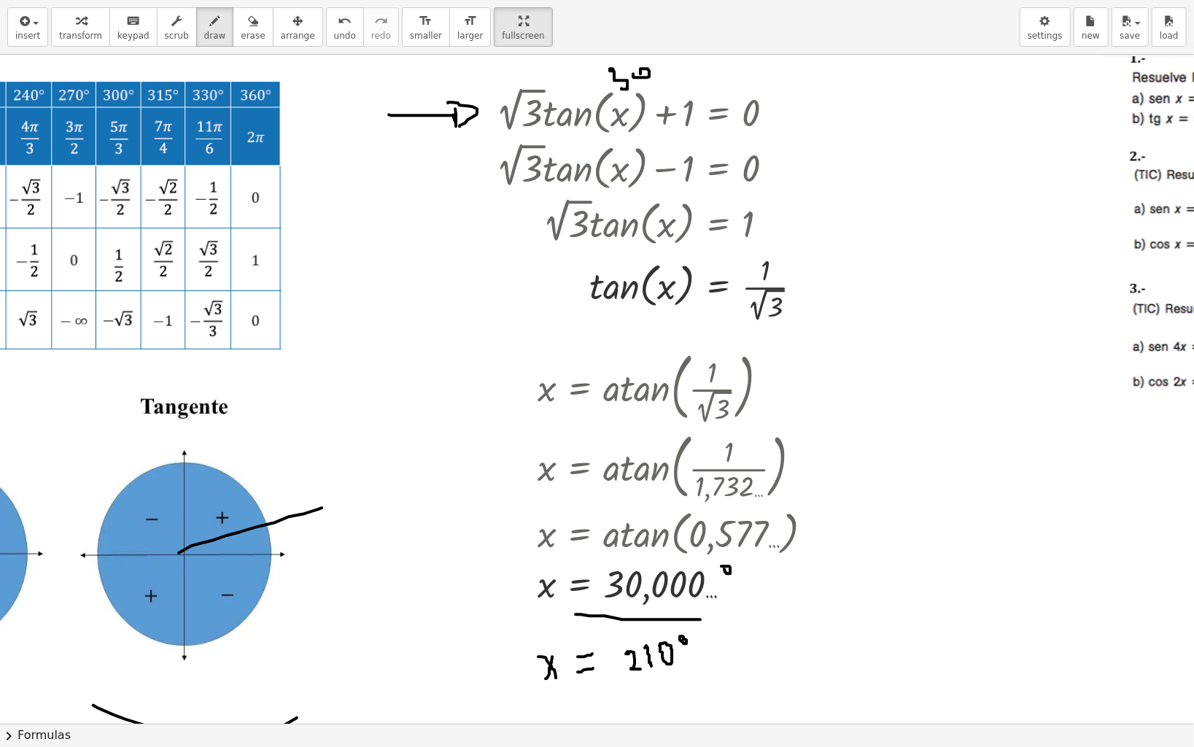
click at [322, 508] on div at bounding box center [624, 727] width 2330 height 1345
drag, startPoint x: 184, startPoint y: 552, endPoint x: 67, endPoint y: 627, distance: 139.2
click at [67, 622] on div at bounding box center [624, 727] width 2330 height 1345
click at [56, 560] on div at bounding box center [624, 727] width 2330 height 1345
click at [69, 547] on div at bounding box center [624, 727] width 2330 height 1345
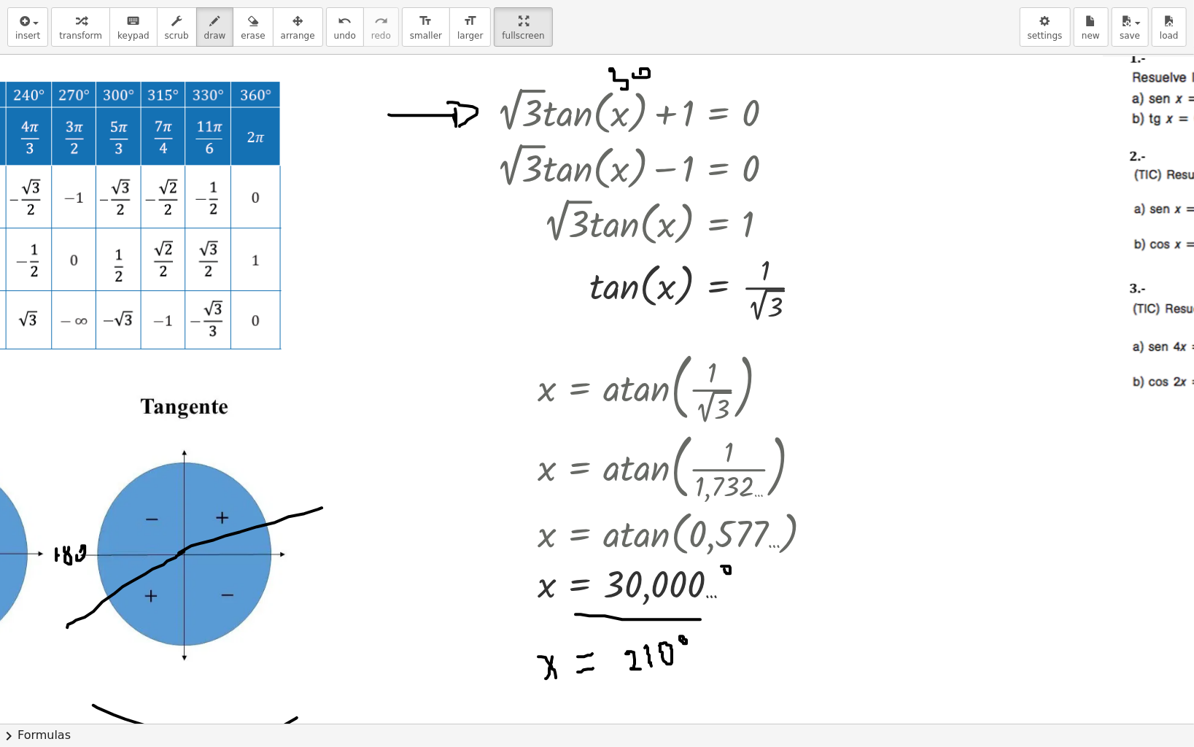
click at [80, 552] on div at bounding box center [624, 727] width 2330 height 1345
drag, startPoint x: 216, startPoint y: 549, endPoint x: 150, endPoint y: 573, distance: 69.9
click at [150, 573] on div at bounding box center [624, 727] width 2330 height 1345
drag, startPoint x: 139, startPoint y: 557, endPoint x: 142, endPoint y: 565, distance: 7.9
click at [147, 568] on div at bounding box center [624, 727] width 2330 height 1345
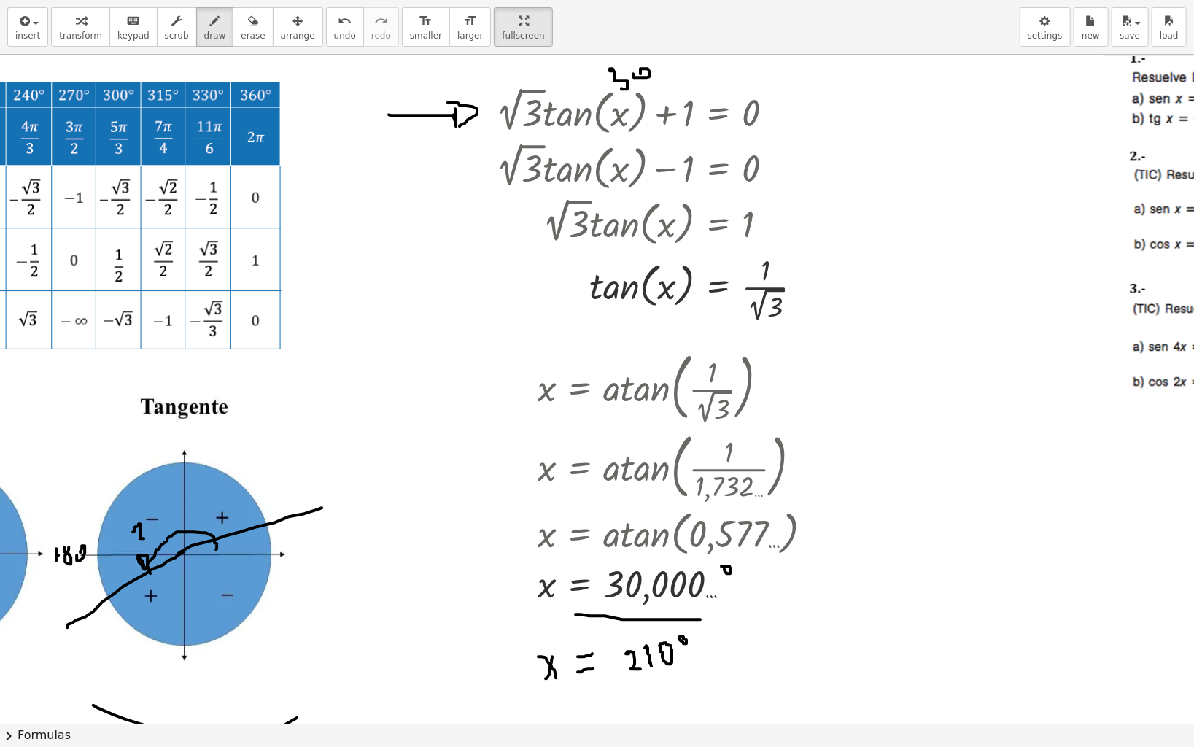
drag, startPoint x: 133, startPoint y: 532, endPoint x: 147, endPoint y: 535, distance: 14.2
click at [147, 538] on div at bounding box center [624, 727] width 2330 height 1345
drag, startPoint x: 147, startPoint y: 522, endPoint x: 150, endPoint y: 530, distance: 8.2
click at [150, 530] on div at bounding box center [624, 727] width 2330 height 1345
click at [147, 518] on div at bounding box center [624, 727] width 2330 height 1345
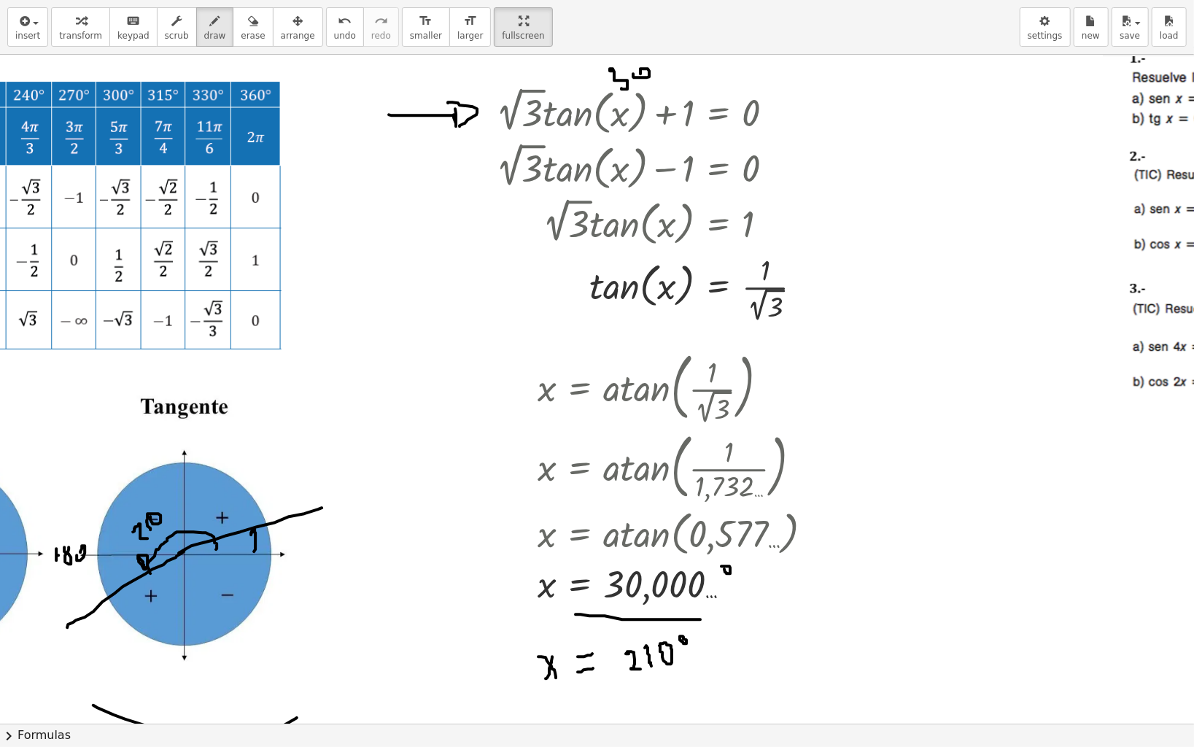
drag, startPoint x: 254, startPoint y: 552, endPoint x: 255, endPoint y: 532, distance: 19.7
click at [255, 532] on div at bounding box center [624, 727] width 2330 height 1345
drag, startPoint x: 264, startPoint y: 537, endPoint x: 266, endPoint y: 549, distance: 11.9
click at [266, 552] on div at bounding box center [624, 727] width 2330 height 1345
drag, startPoint x: 275, startPoint y: 537, endPoint x: 284, endPoint y: 531, distance: 10.5
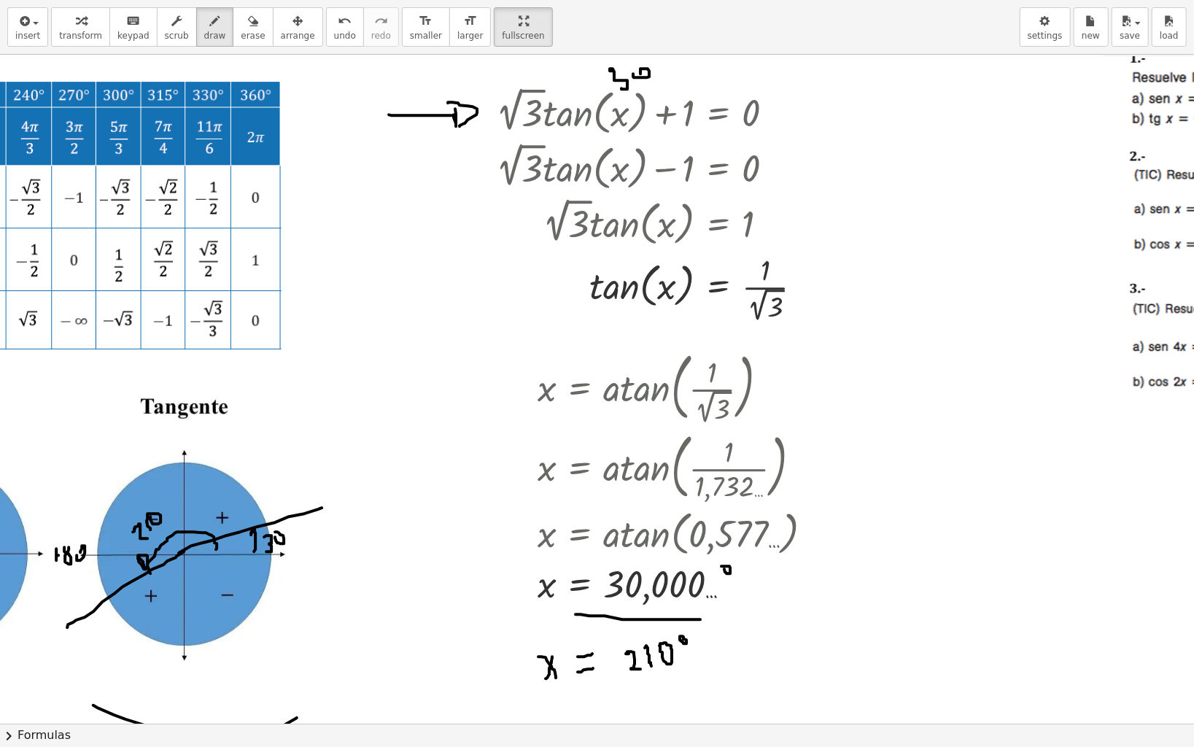
click at [273, 537] on div at bounding box center [624, 727] width 2330 height 1345
click at [287, 532] on div at bounding box center [624, 727] width 2330 height 1345
click at [71, 30] on button "transform" at bounding box center [80, 26] width 59 height 39
click at [281, 26] on div "button" at bounding box center [298, 21] width 34 height 18
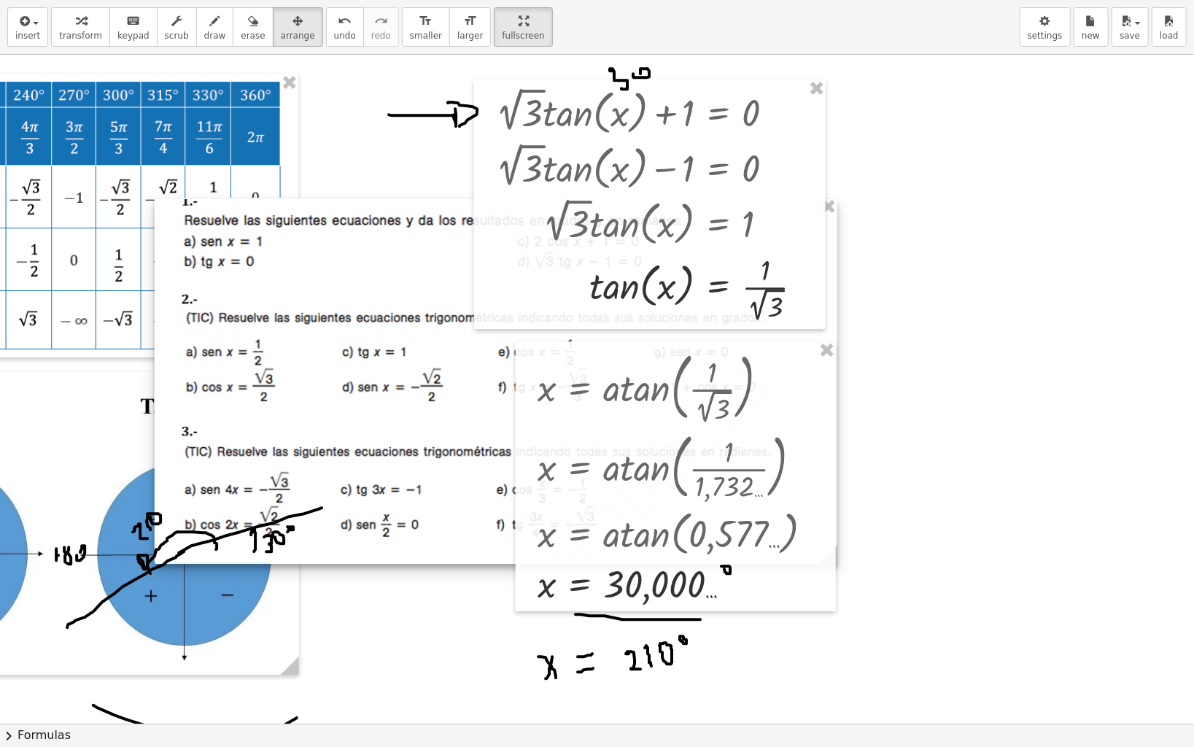
drag, startPoint x: 1145, startPoint y: 210, endPoint x: 350, endPoint y: 238, distance: 795.7
click at [194, 353] on div at bounding box center [496, 381] width 683 height 366
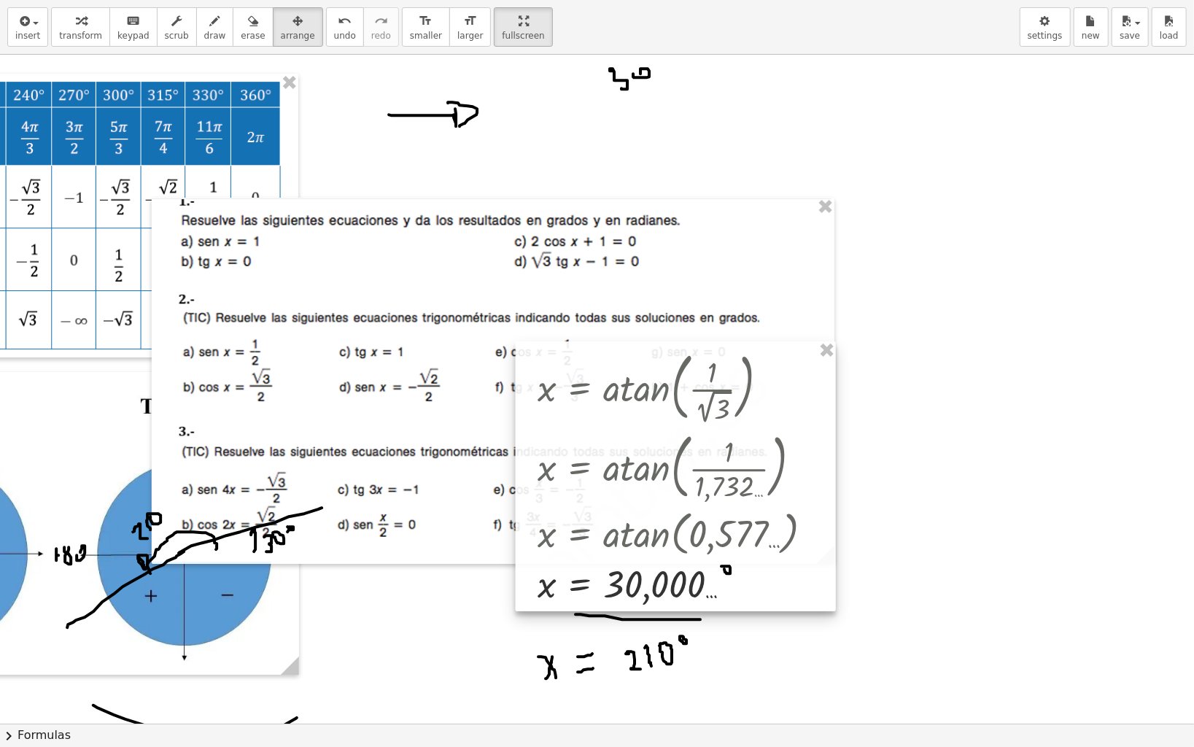
drag, startPoint x: 824, startPoint y: 356, endPoint x: 692, endPoint y: 380, distance: 134.2
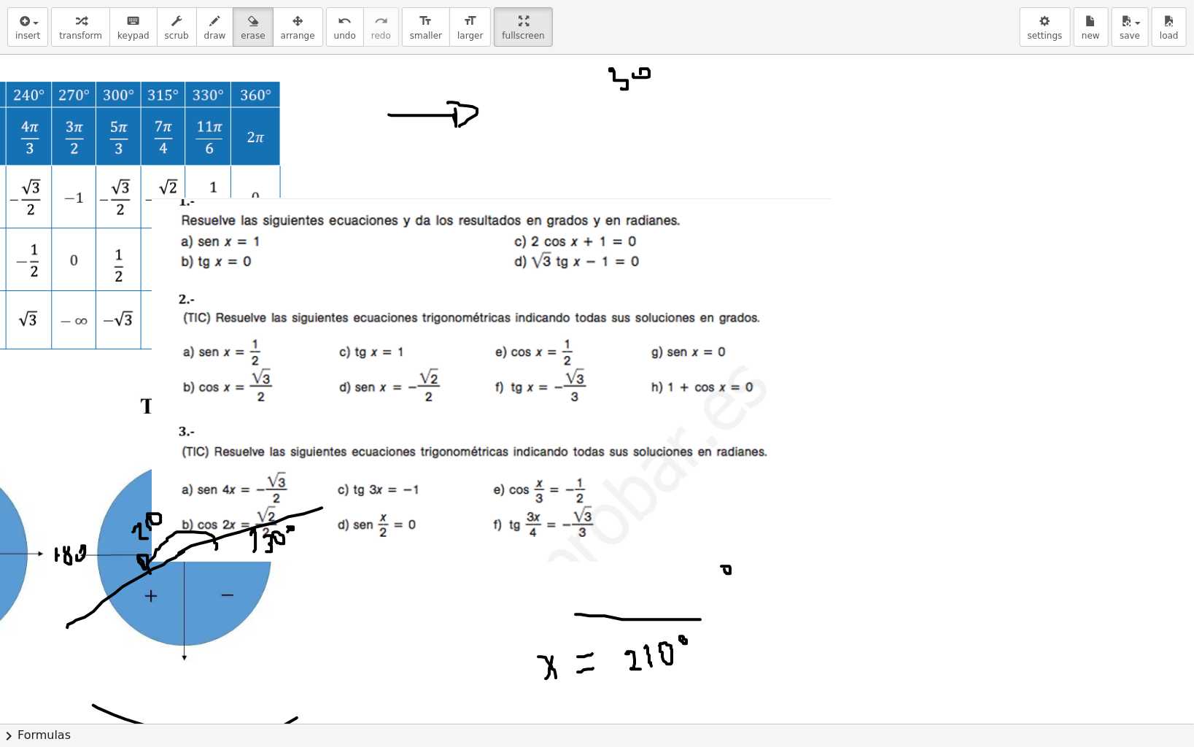
drag, startPoint x: 229, startPoint y: 19, endPoint x: 349, endPoint y: 100, distance: 144.5
click at [244, 34] on button "erase" at bounding box center [253, 26] width 40 height 39
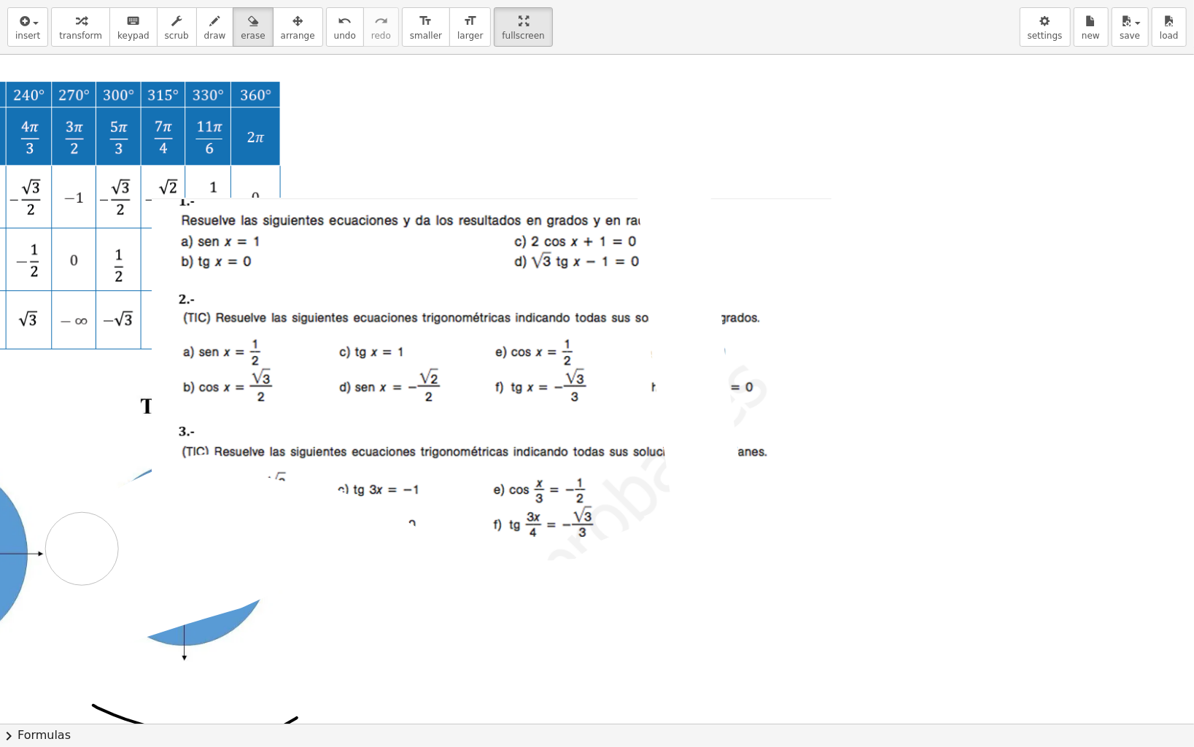
drag, startPoint x: 388, startPoint y: 115, endPoint x: 120, endPoint y: 406, distance: 395.5
click at [98, 493] on div at bounding box center [624, 727] width 2330 height 1345
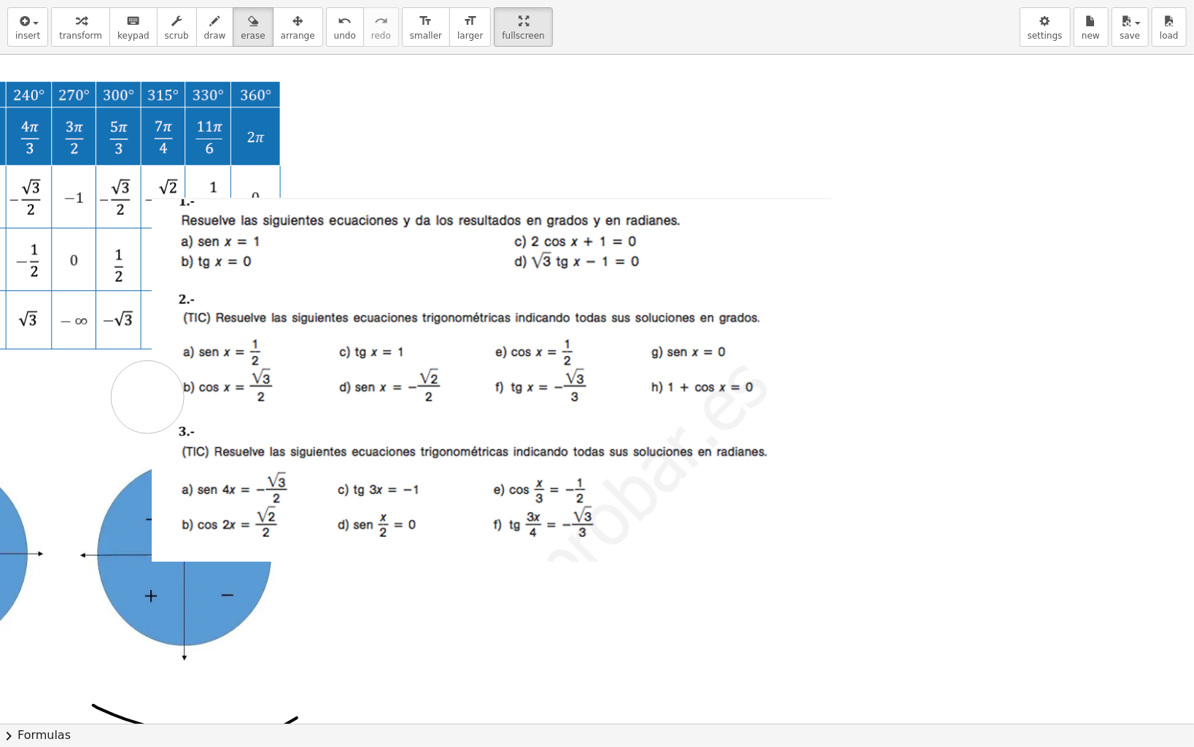
drag, startPoint x: 120, startPoint y: 418, endPoint x: 179, endPoint y: 382, distance: 68.4
click at [179, 382] on div at bounding box center [624, 727] width 2330 height 1345
click at [63, 26] on div "button" at bounding box center [80, 21] width 43 height 18
drag, startPoint x: 365, startPoint y: 355, endPoint x: 476, endPoint y: 331, distance: 112.6
click at [476, 331] on div at bounding box center [493, 381] width 683 height 366
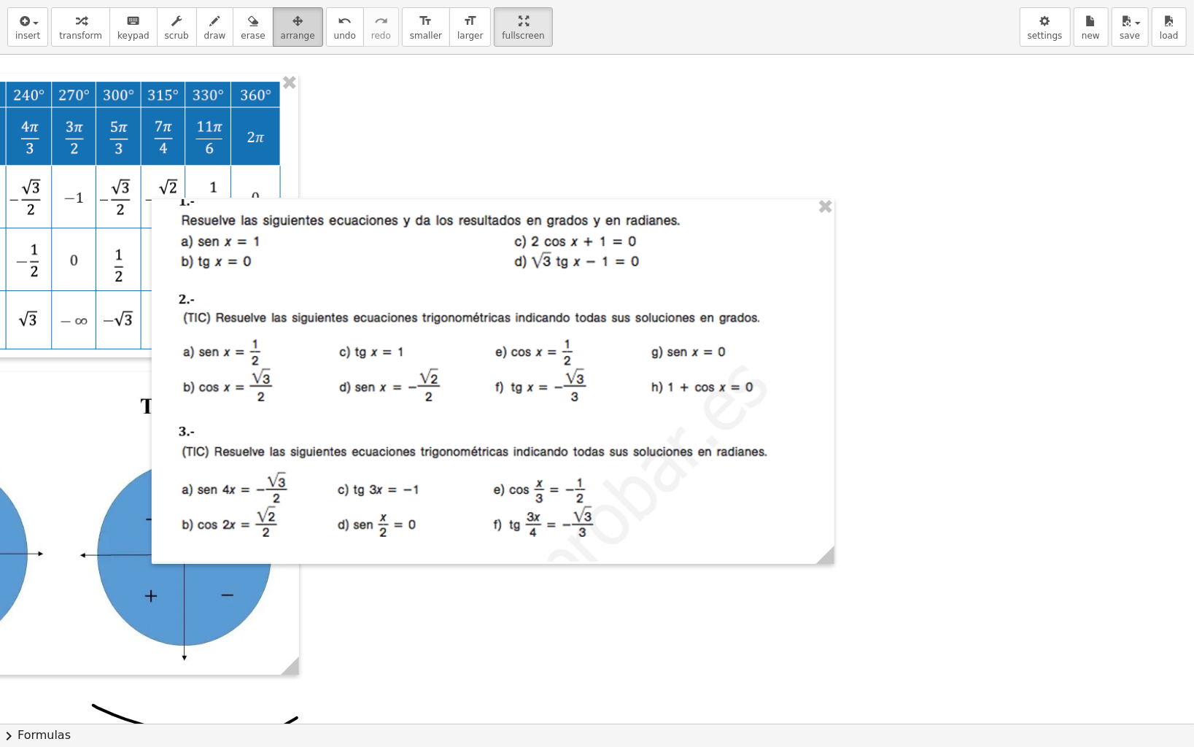
click at [281, 21] on div "button" at bounding box center [298, 21] width 34 height 18
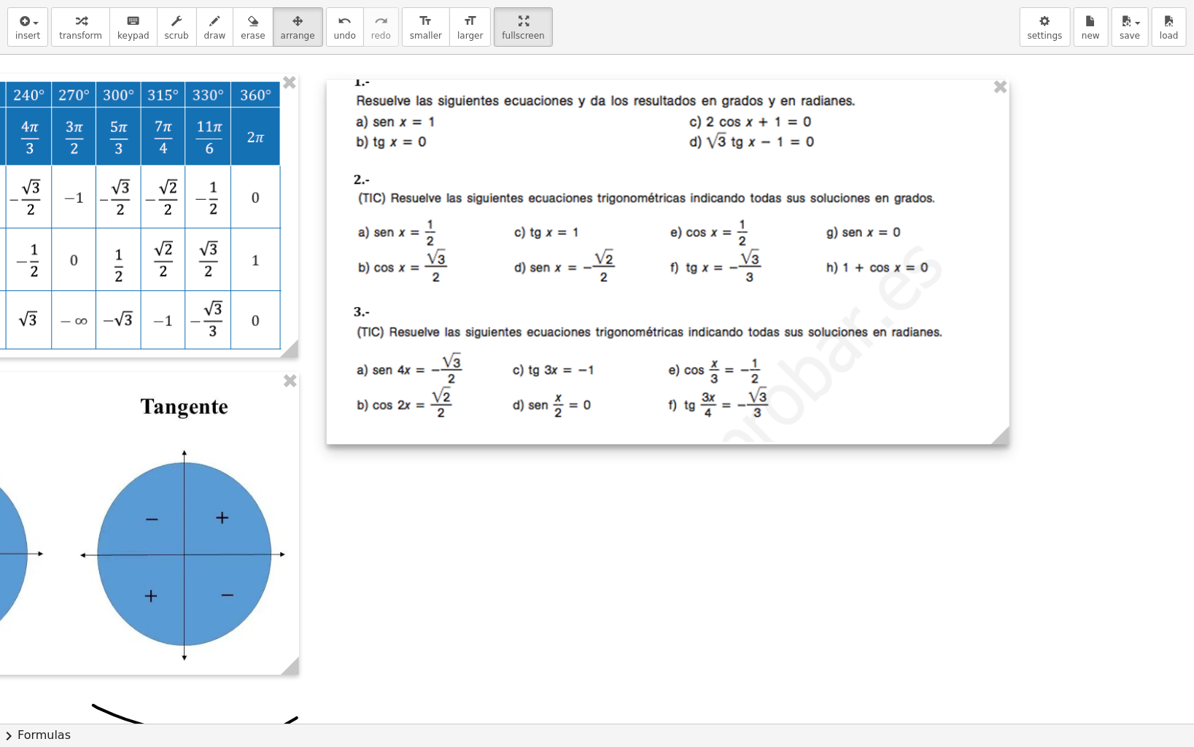
drag, startPoint x: 374, startPoint y: 305, endPoint x: 549, endPoint y: 185, distance: 212.1
click at [549, 185] on div at bounding box center [668, 261] width 683 height 366
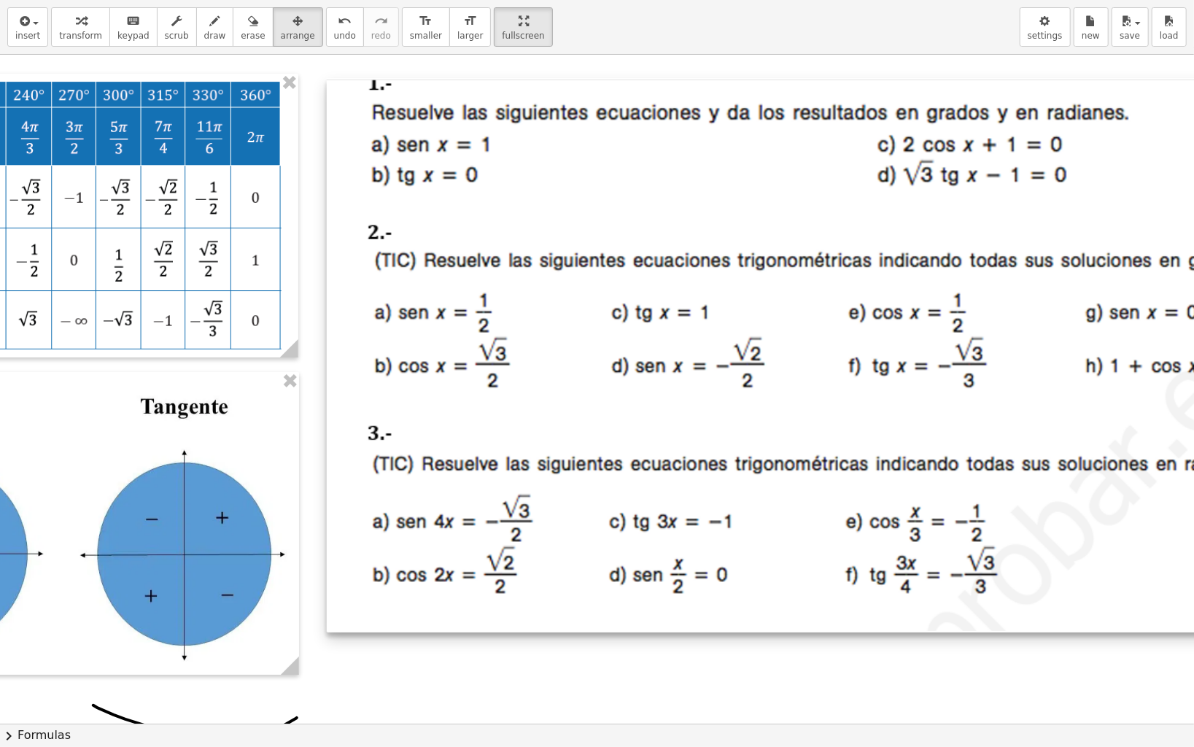
drag, startPoint x: 1005, startPoint y: 438, endPoint x: 1389, endPoint y: 795, distance: 524.5
click at [1194, 622] on html "Graspable Math Activities Get Started Activity Bank Assigned Work Classes White…" at bounding box center [597, 373] width 1194 height 747
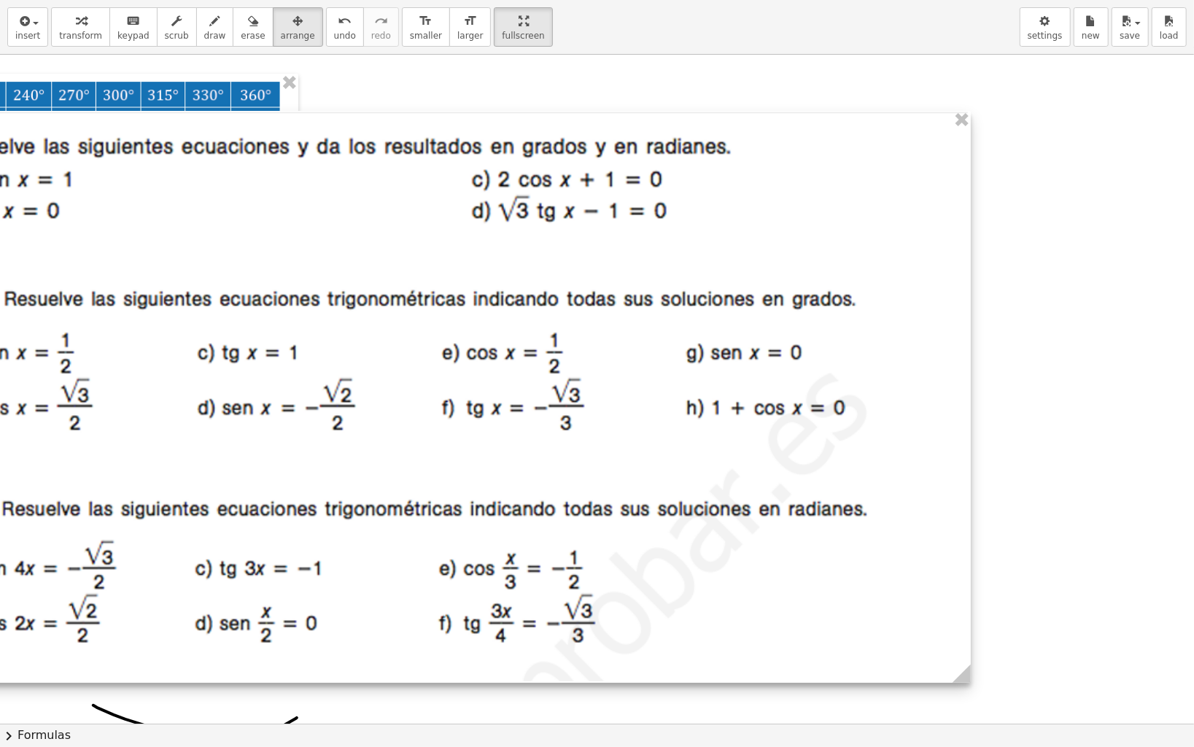
drag, startPoint x: 824, startPoint y: 398, endPoint x: 401, endPoint y: 430, distance: 424.4
click at [401, 430] on div at bounding box center [437, 397] width 1067 height 572
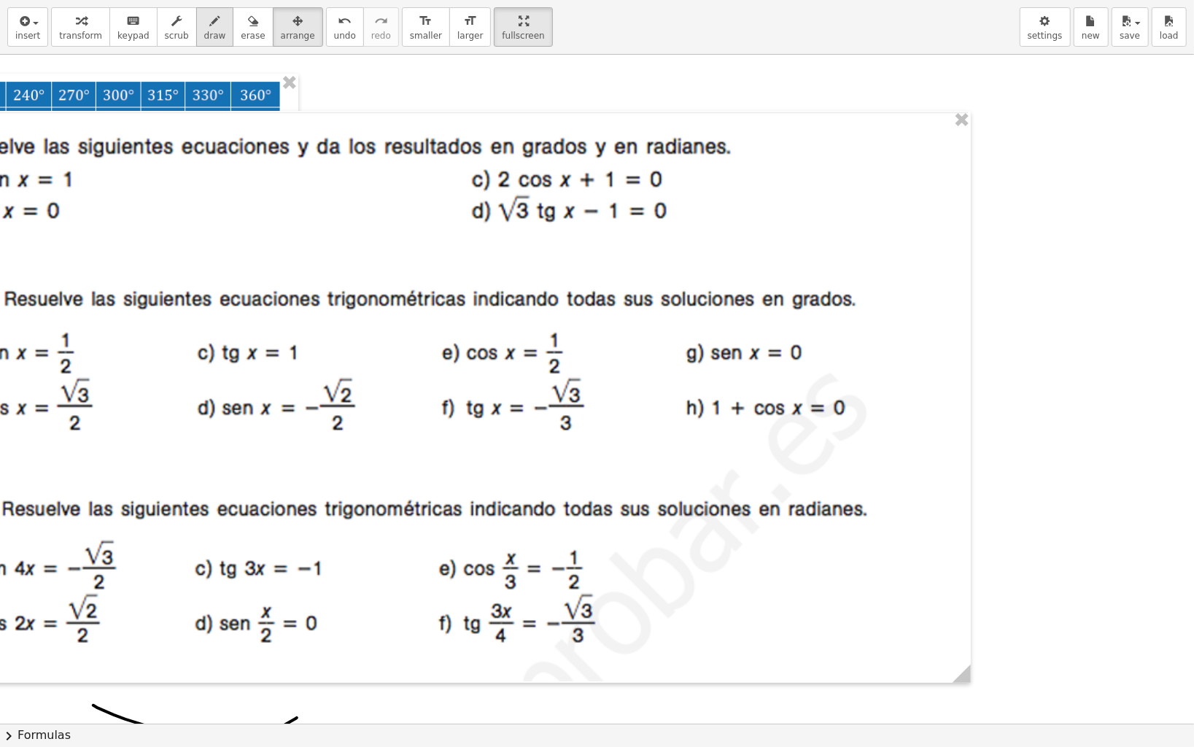
click at [210, 25] on icon "button" at bounding box center [215, 21] width 10 height 18
drag, startPoint x: 444, startPoint y: 171, endPoint x: 506, endPoint y: 144, distance: 67.6
click at [506, 144] on div at bounding box center [624, 727] width 2330 height 1345
drag, startPoint x: 699, startPoint y: 181, endPoint x: 763, endPoint y: 179, distance: 64.2
click at [763, 179] on div at bounding box center [624, 727] width 2330 height 1345
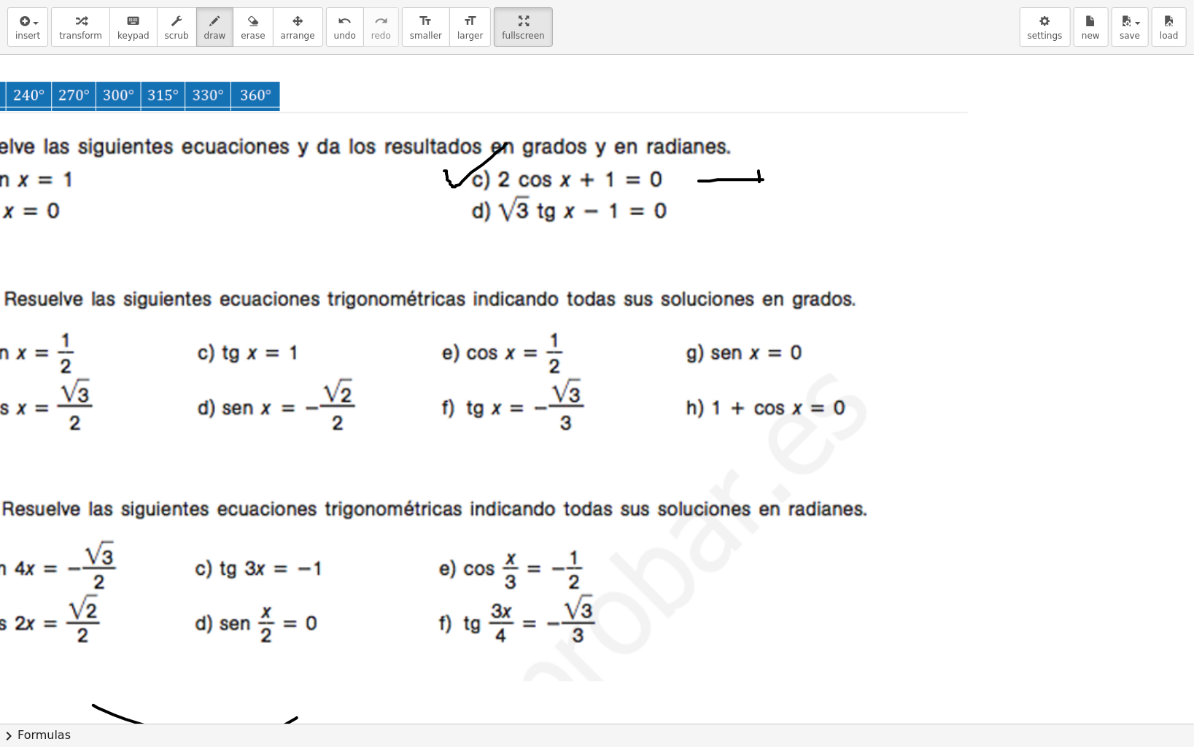
click at [759, 179] on div at bounding box center [624, 727] width 2330 height 1345
drag, startPoint x: 775, startPoint y: 173, endPoint x: 742, endPoint y: 190, distance: 37.2
click at [742, 190] on div at bounding box center [624, 727] width 2330 height 1345
drag, startPoint x: 918, startPoint y: 139, endPoint x: 900, endPoint y: 311, distance: 173.1
click at [900, 311] on div at bounding box center [624, 727] width 2330 height 1345
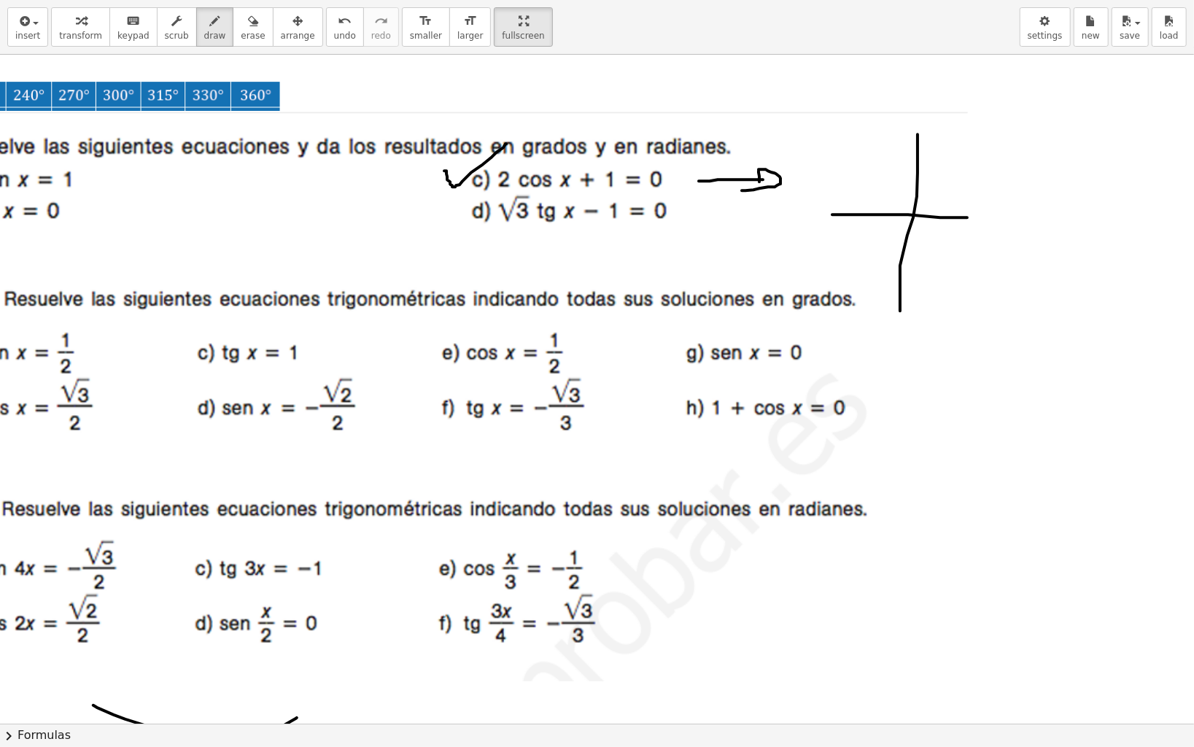
drag, startPoint x: 832, startPoint y: 214, endPoint x: 967, endPoint y: 217, distance: 135.0
click at [967, 217] on div at bounding box center [624, 727] width 2330 height 1345
drag, startPoint x: 950, startPoint y: 213, endPoint x: 992, endPoint y: 209, distance: 42.5
click at [992, 209] on div at bounding box center [624, 727] width 2330 height 1345
